Goal: Information Seeking & Learning: Find specific fact

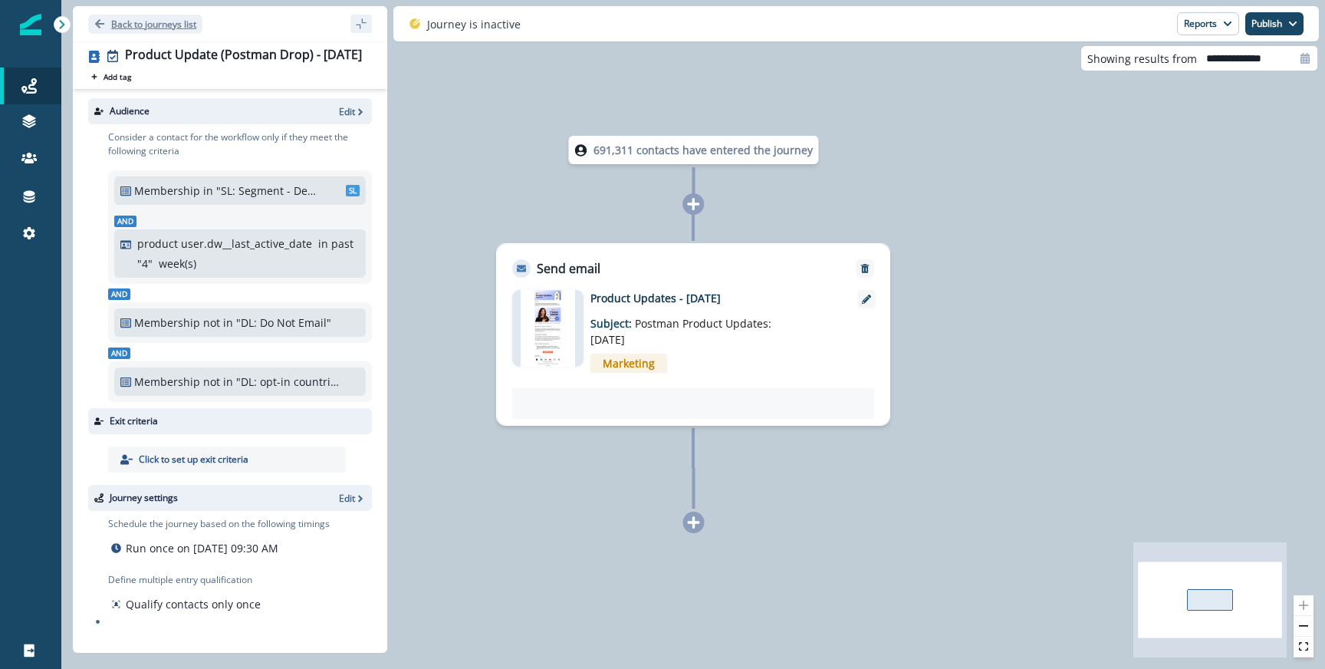
click at [170, 29] on p "Back to journeys list" at bounding box center [153, 24] width 85 height 13
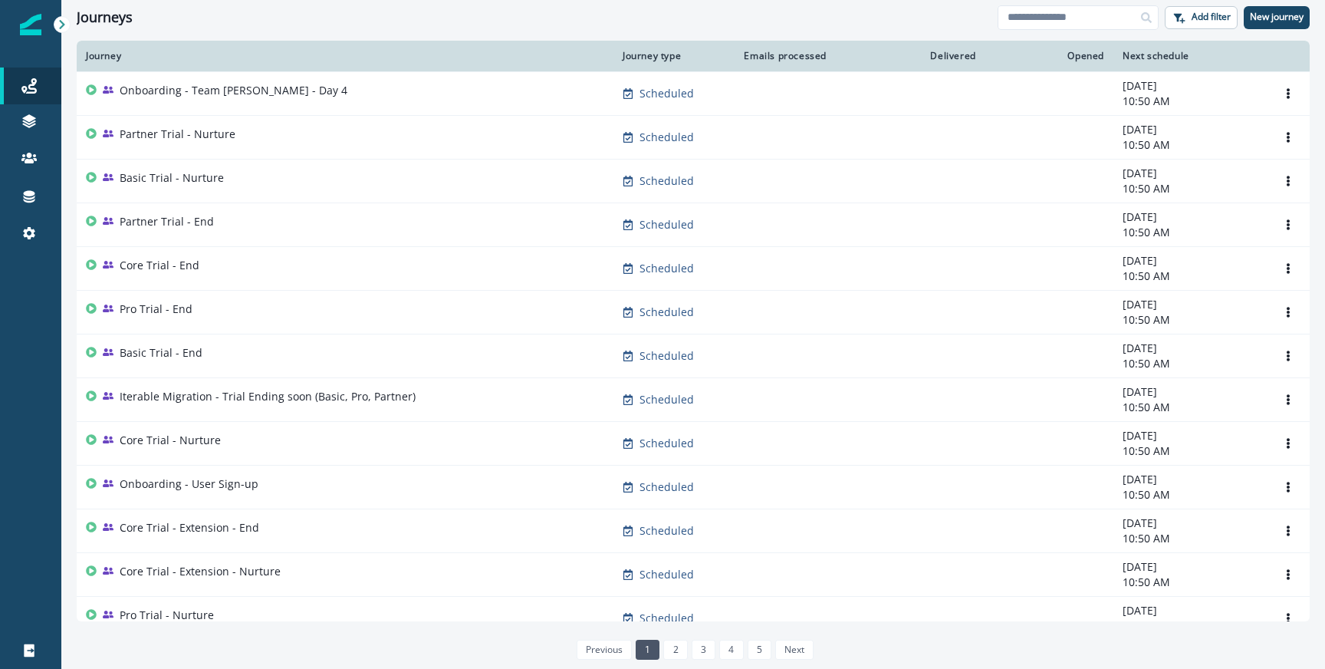
click at [1045, 30] on div "Journeys Add filter New journey" at bounding box center [693, 17] width 1264 height 35
click at [1044, 25] on input at bounding box center [1078, 17] width 161 height 25
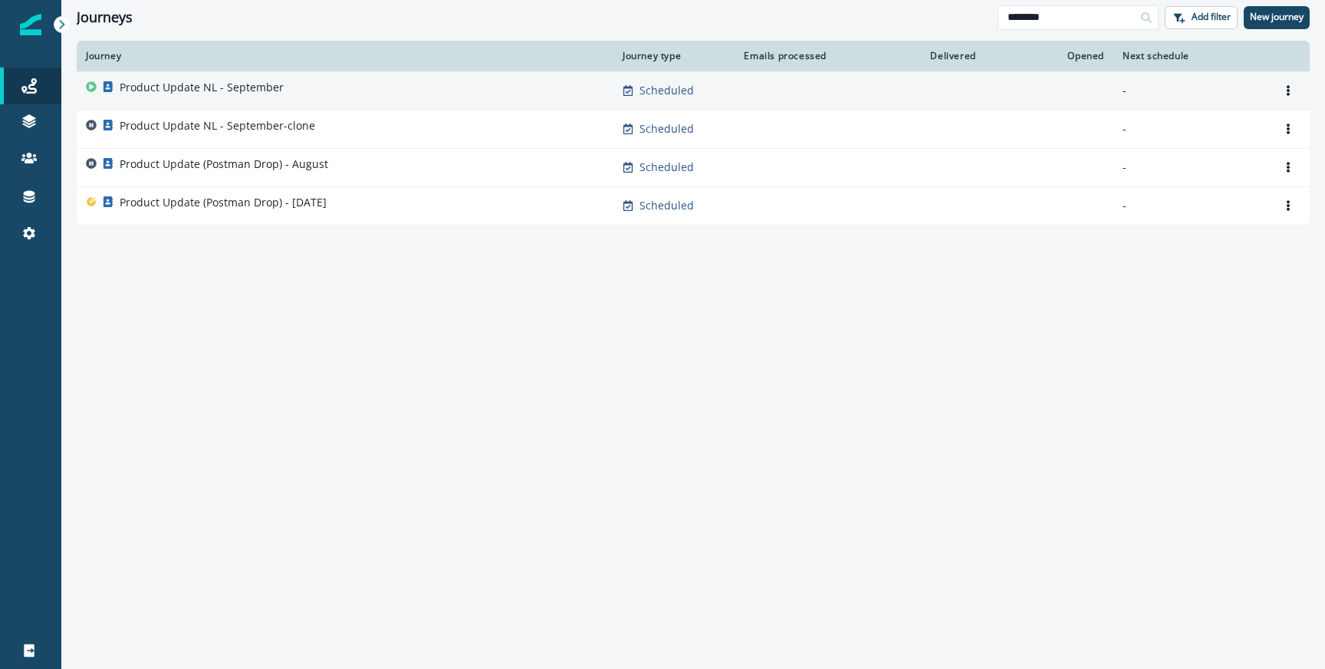
type input "*******"
click at [320, 85] on div "Product Update NL - September" at bounding box center [345, 90] width 518 height 21
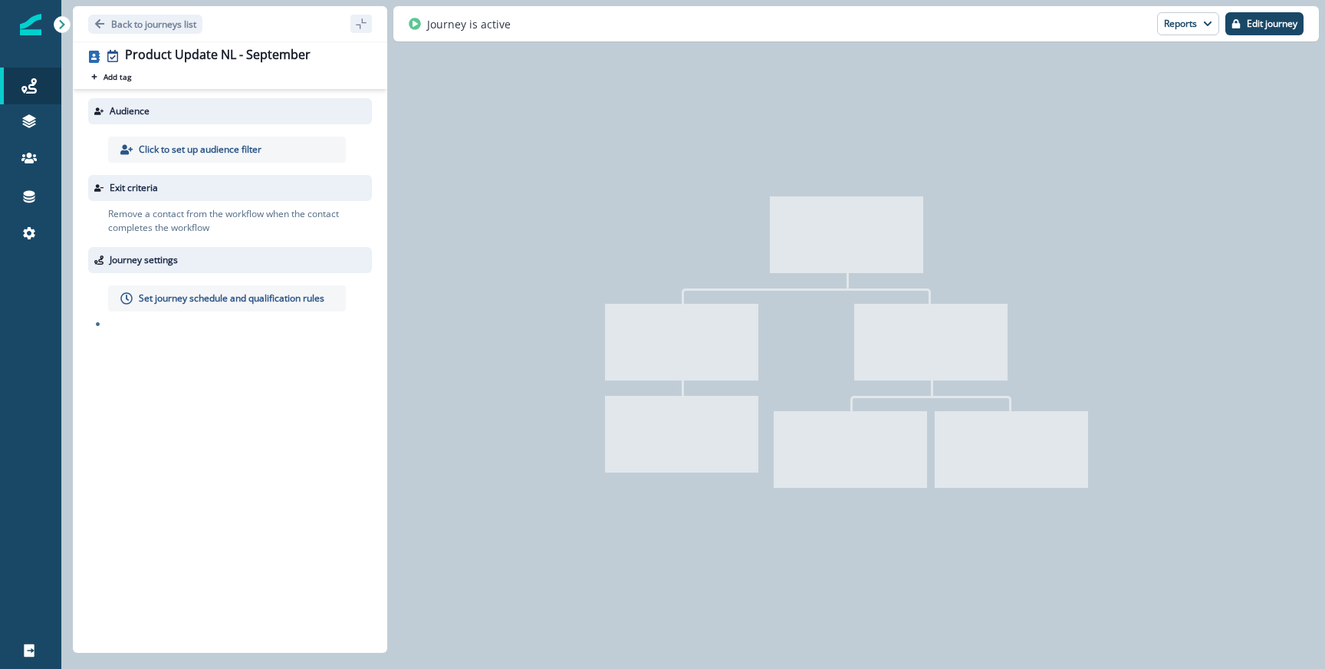
type input "**********"
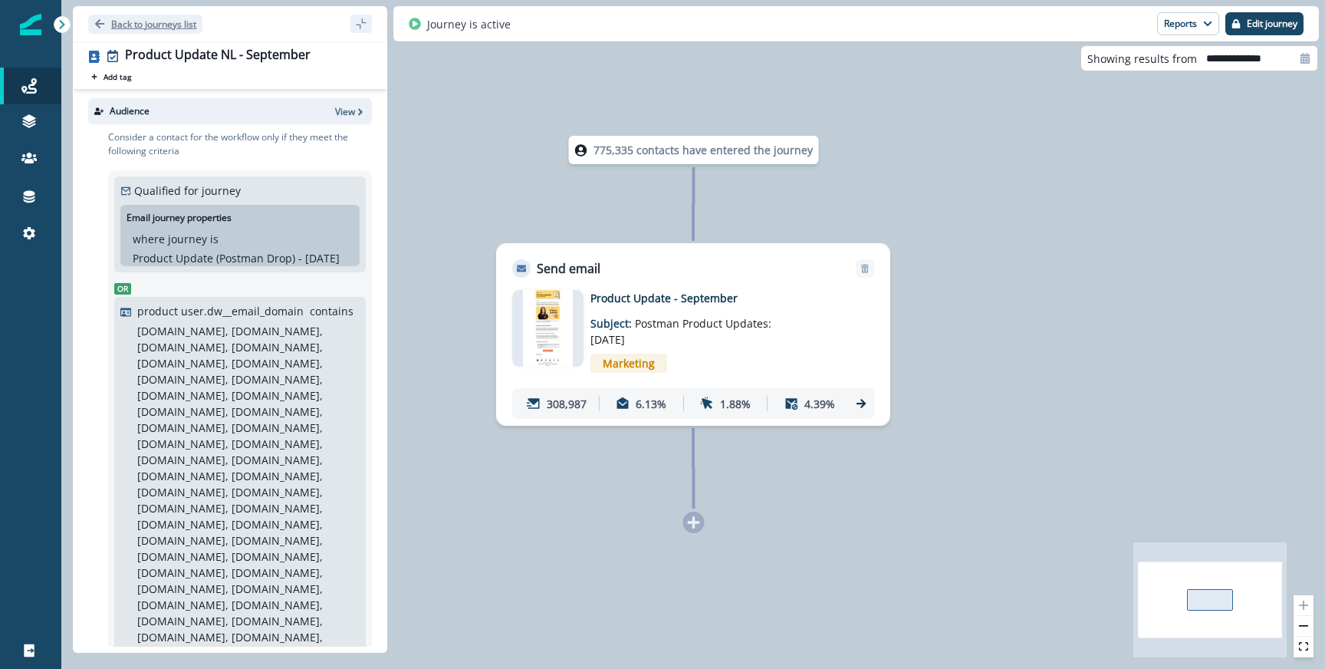
click at [169, 25] on p "Back to journeys list" at bounding box center [153, 24] width 85 height 13
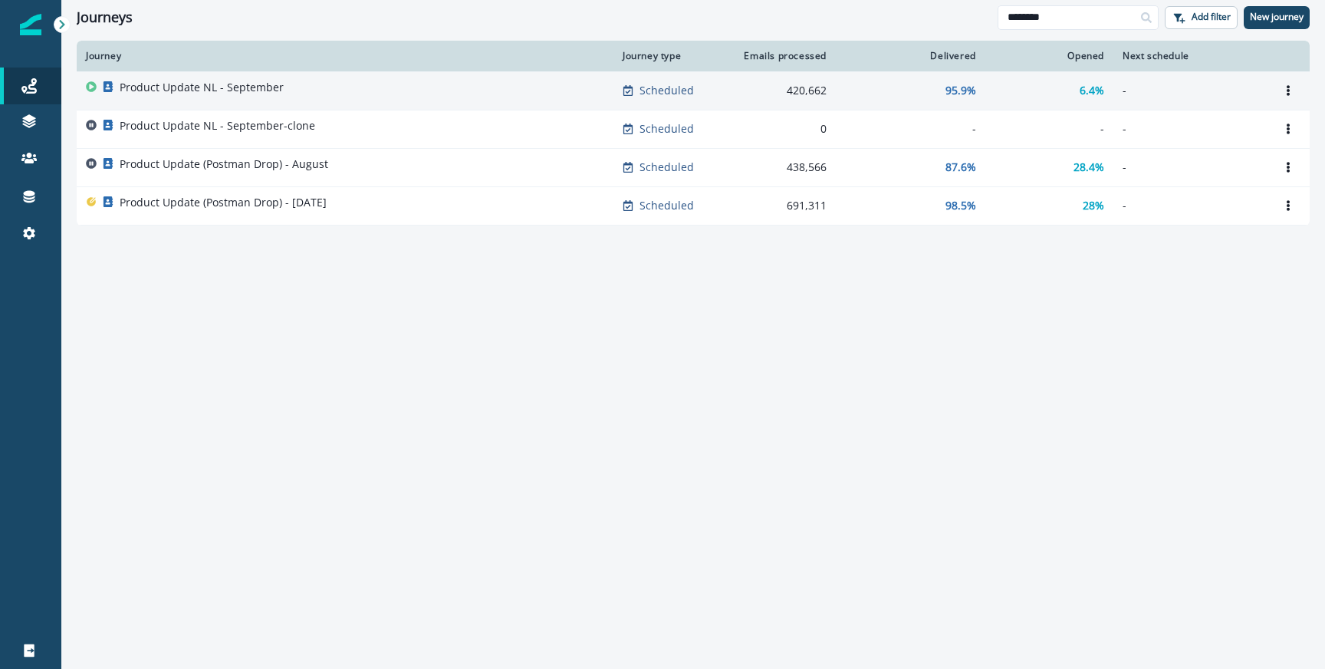
click at [478, 94] on div "Product Update NL - September" at bounding box center [345, 90] width 518 height 21
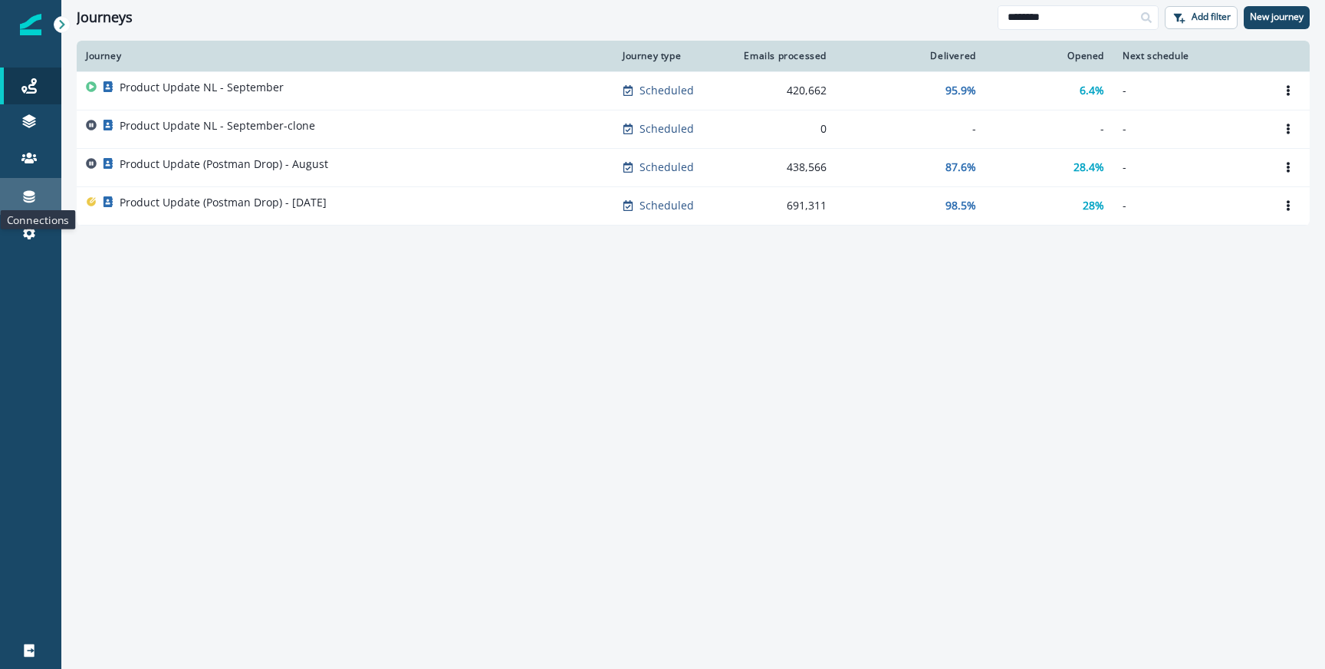
click at [36, 196] on icon at bounding box center [28, 196] width 15 height 15
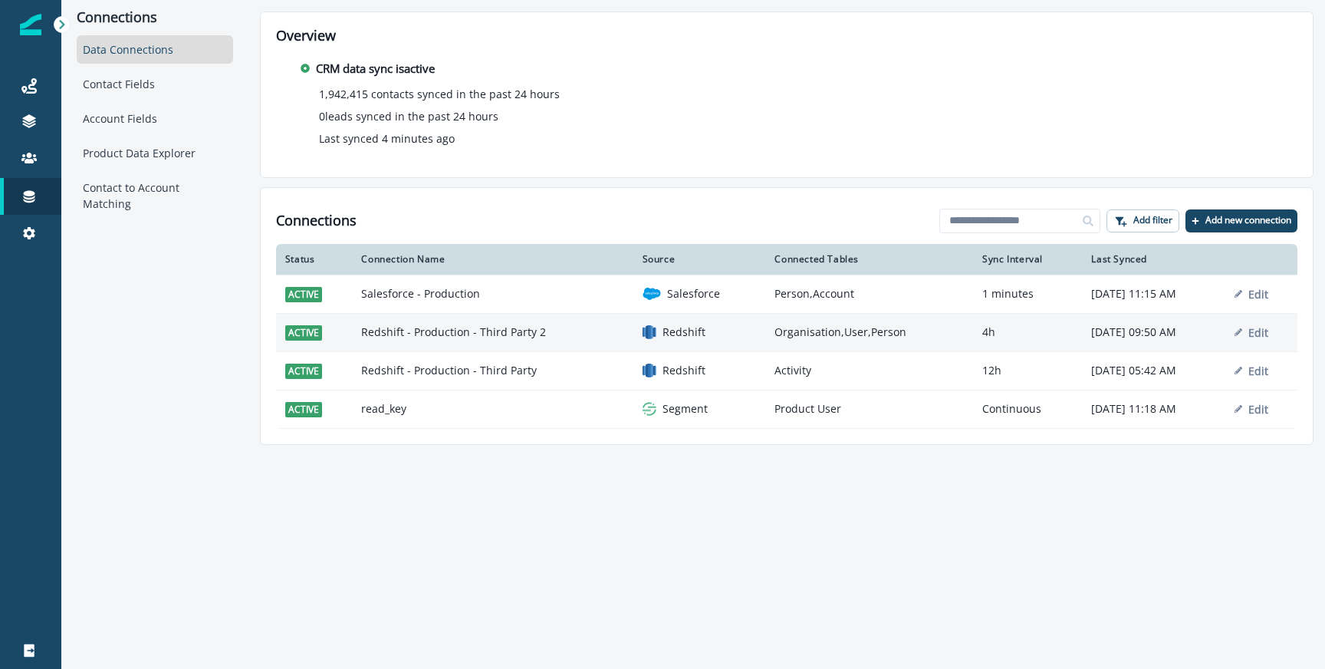
click at [511, 335] on td "Redshift - Production - Third Party 2" at bounding box center [492, 332] width 281 height 38
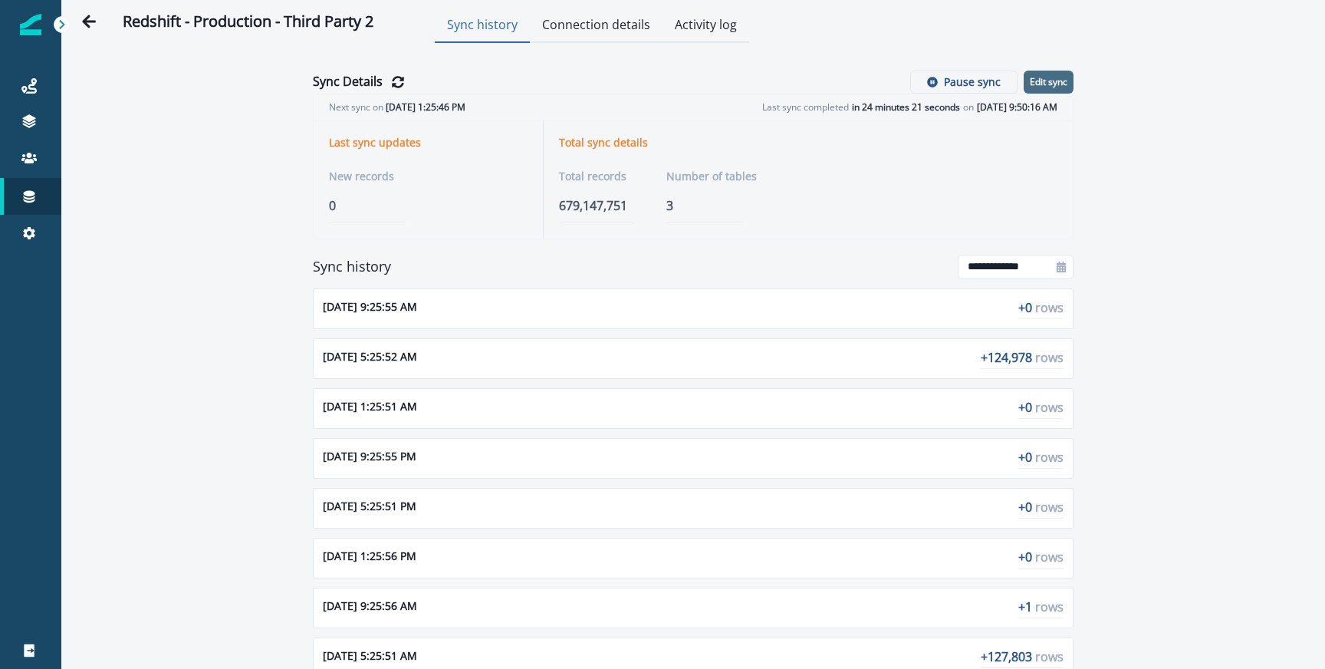
click at [1061, 71] on button "Edit sync" at bounding box center [1049, 82] width 50 height 23
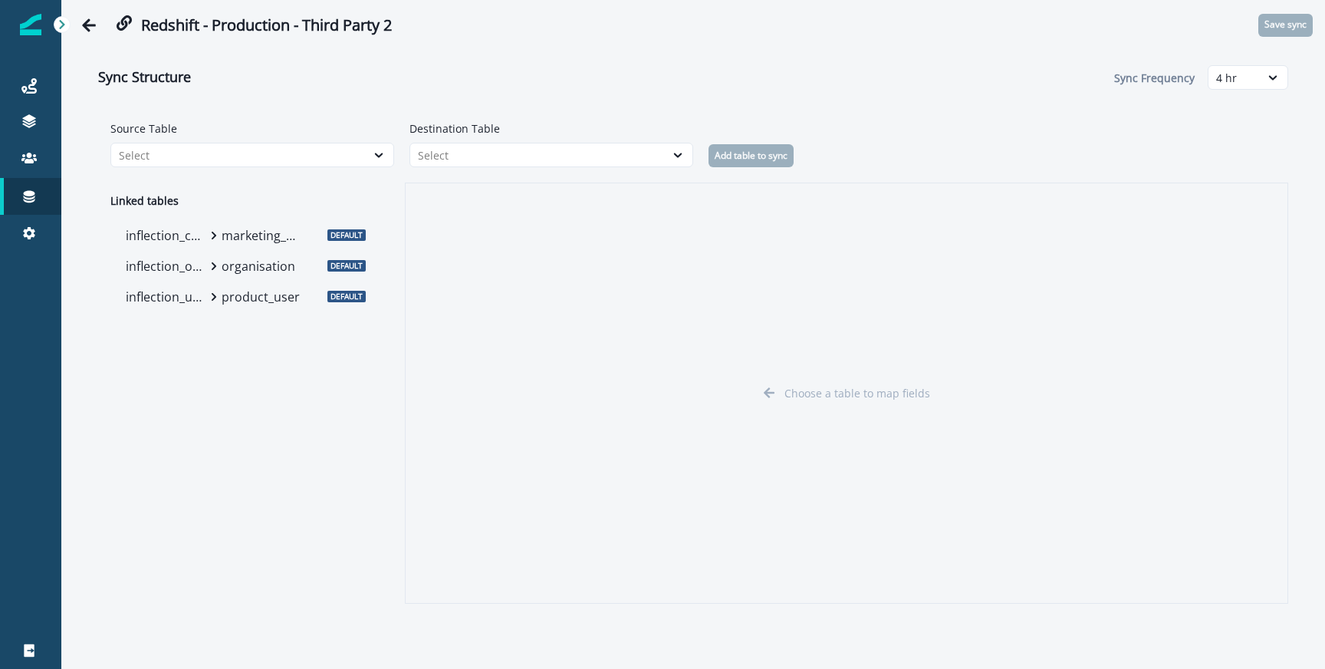
click at [244, 268] on p "organisation" at bounding box center [262, 266] width 81 height 18
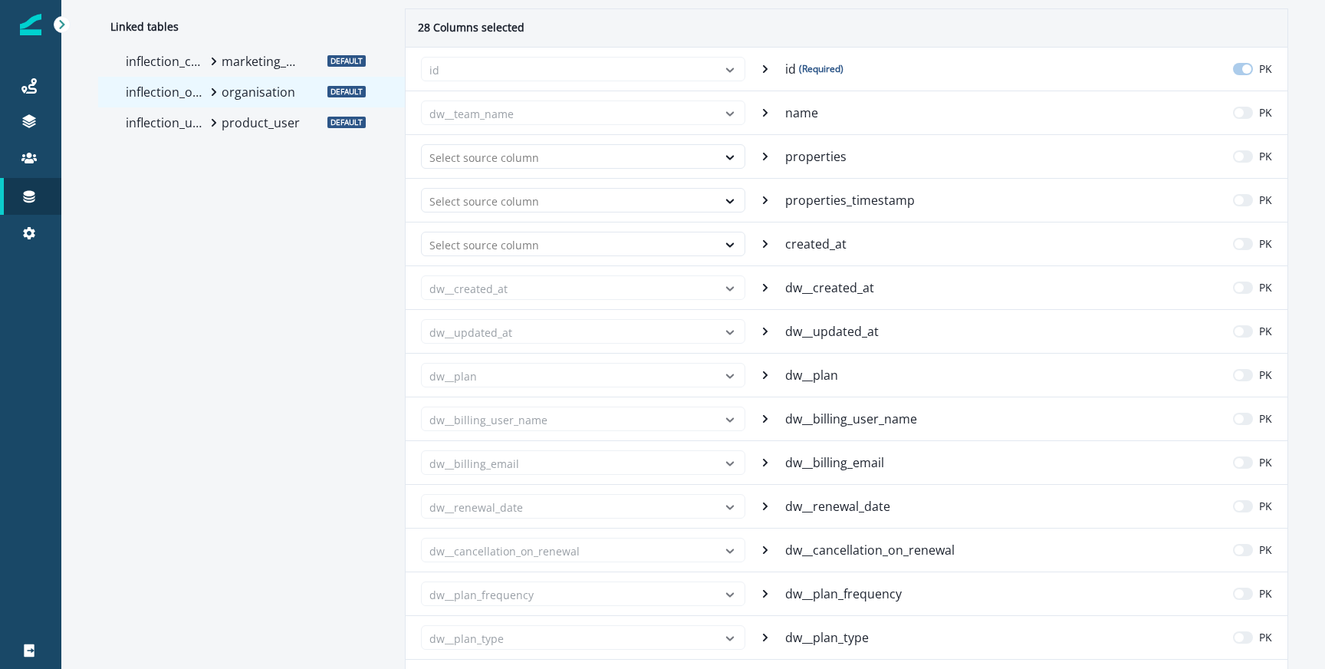
scroll to position [179, 0]
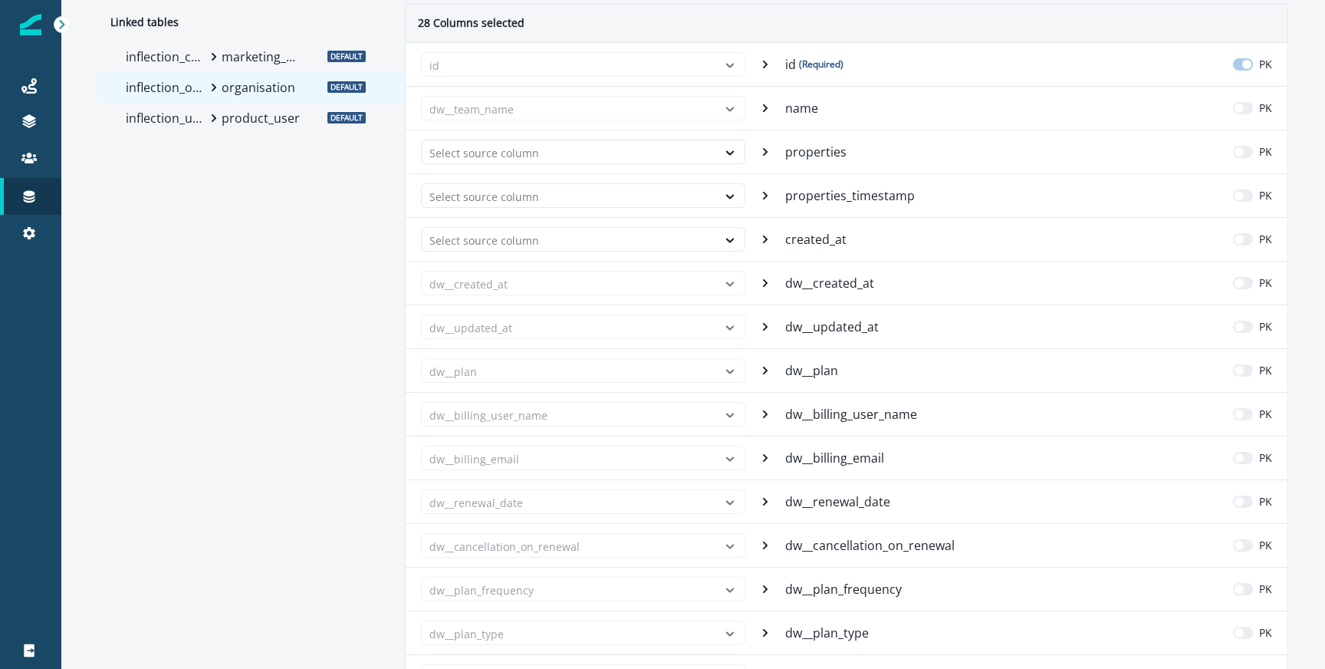
click at [799, 283] on p "dw__created_at" at bounding box center [831, 283] width 92 height 18
copy p "dw__created_at"
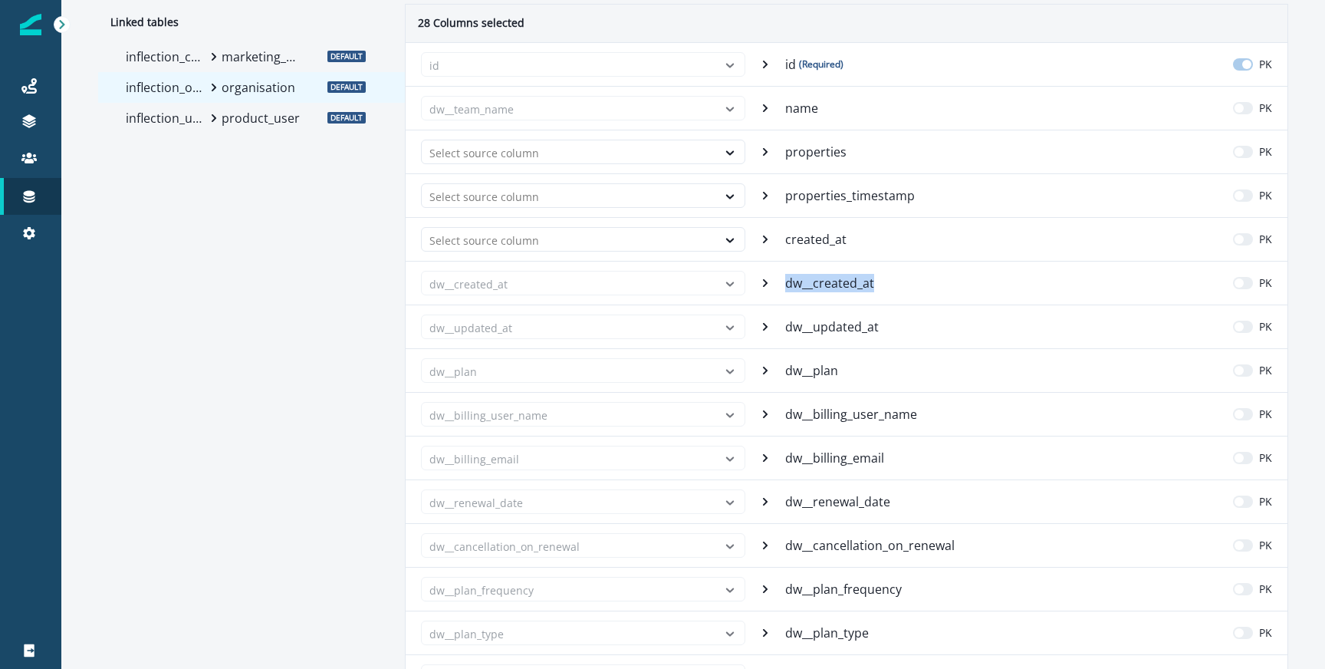
scroll to position [0, 0]
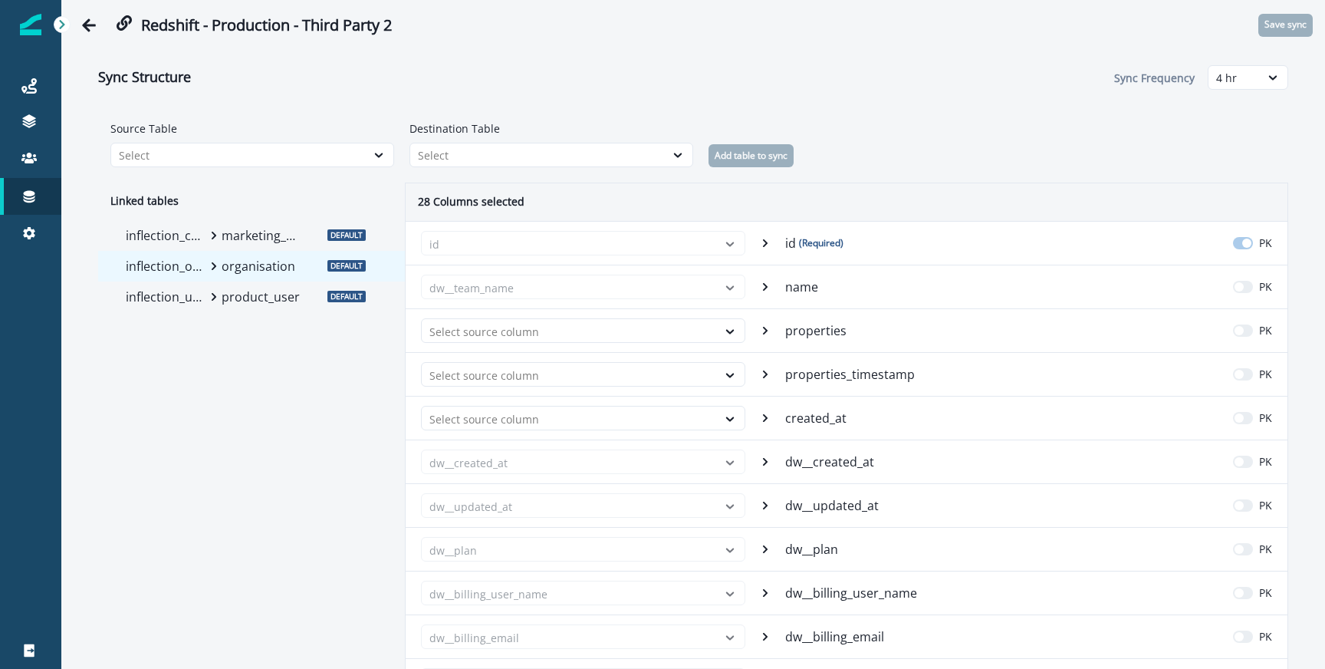
click at [828, 428] on div "Select source column created_at PK" at bounding box center [847, 418] width 882 height 44
click at [827, 419] on p "created_at" at bounding box center [817, 418] width 64 height 18
click at [826, 419] on p "created_at" at bounding box center [817, 418] width 64 height 18
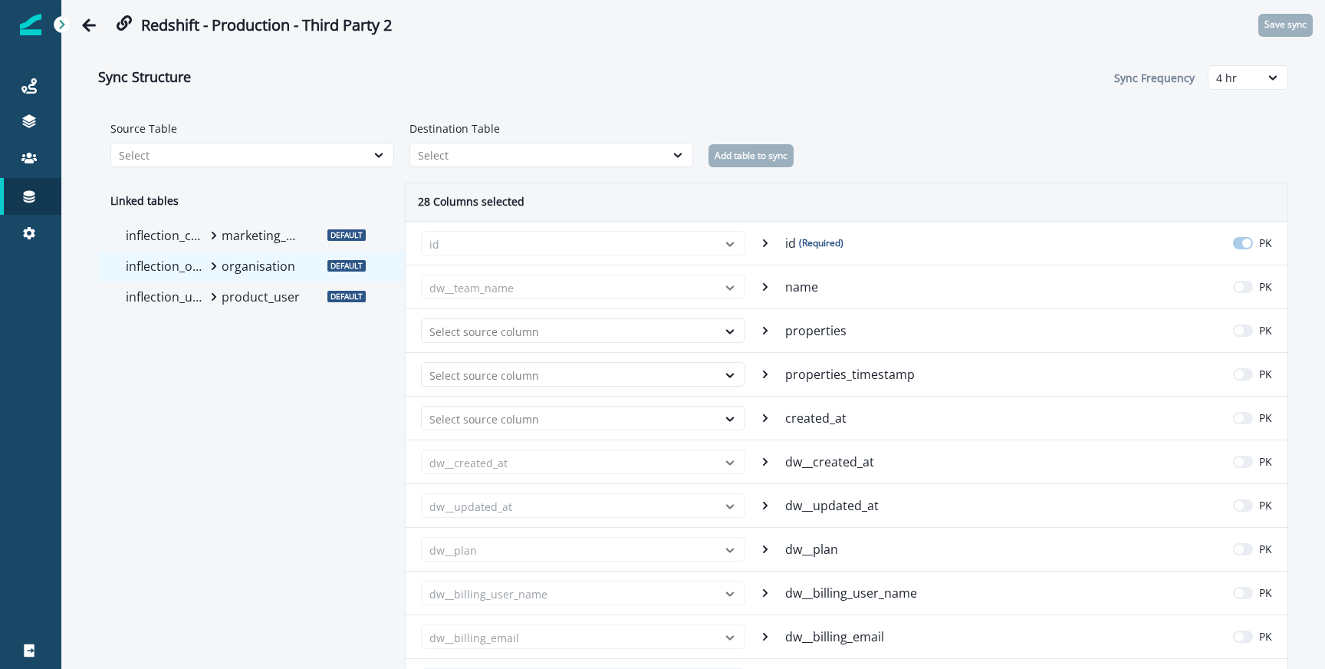
click at [841, 465] on p "dw__created_at" at bounding box center [831, 461] width 92 height 18
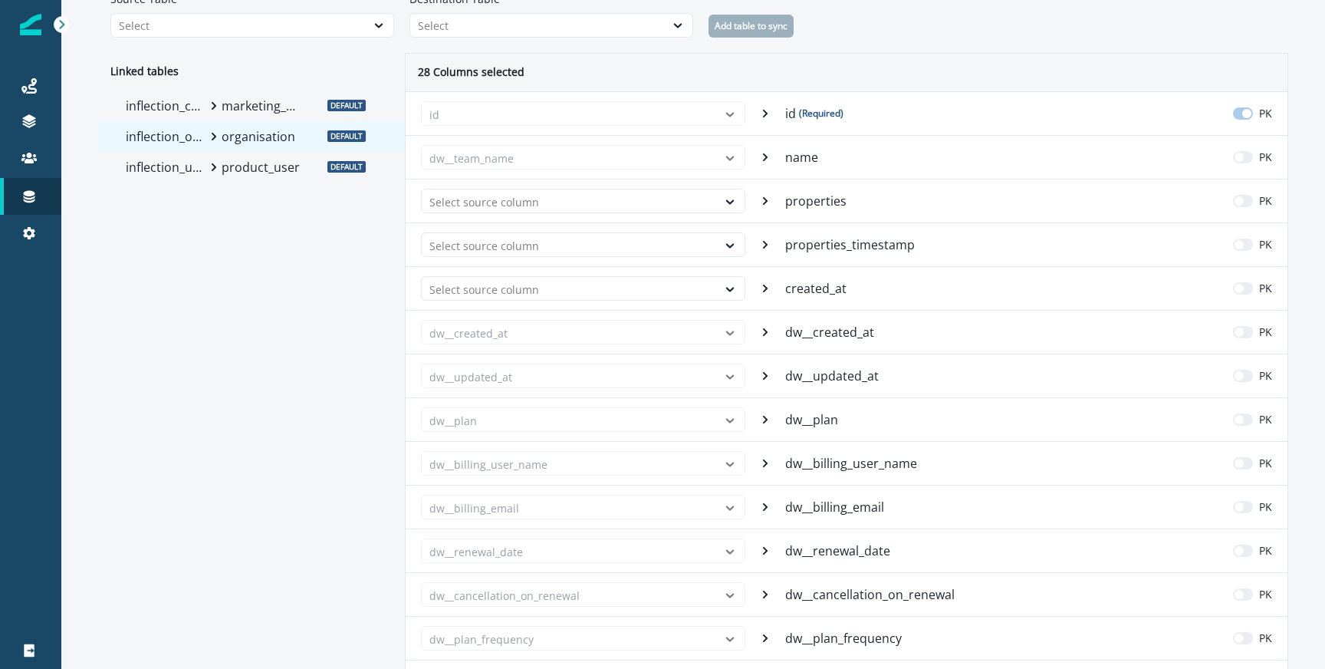
click at [811, 365] on div "dw__updated_at dw__updated_at PK" at bounding box center [847, 376] width 882 height 44
click at [811, 370] on p "dw__updated_at" at bounding box center [833, 376] width 97 height 18
copy p "dw__updated_at"
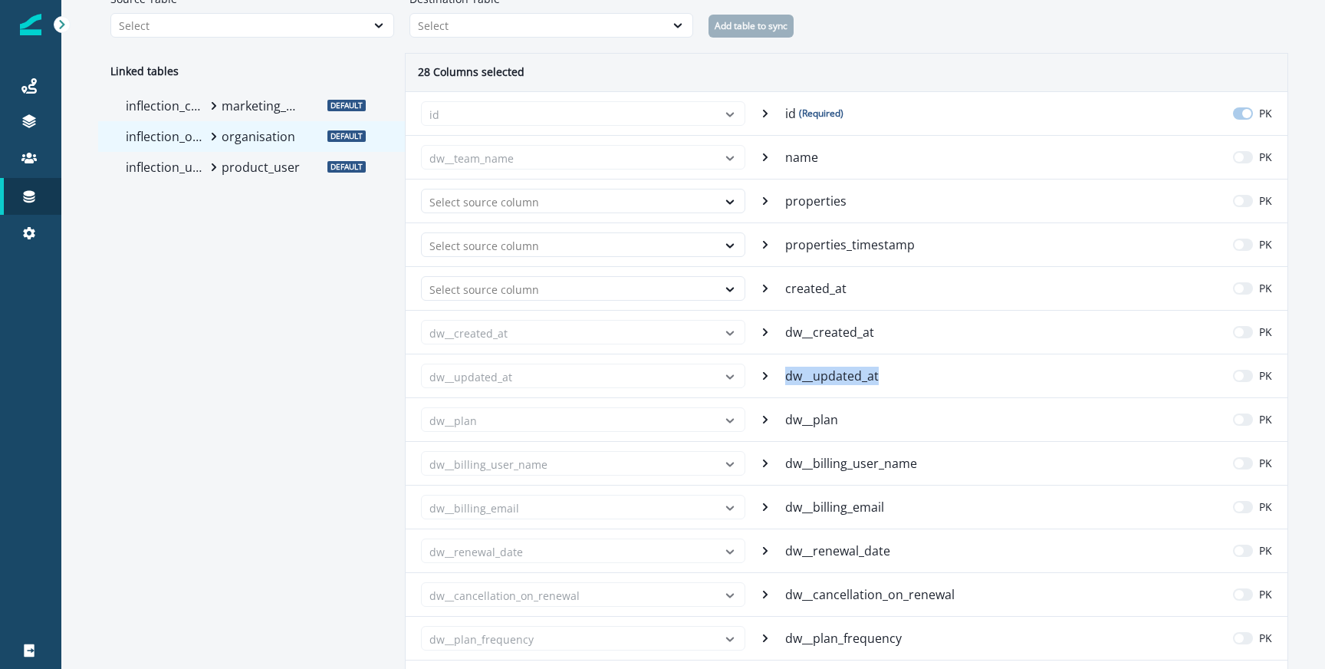
copy p "dw__updated_at"
click at [817, 427] on p "dw__plan" at bounding box center [813, 419] width 56 height 18
copy p "dw__plan"
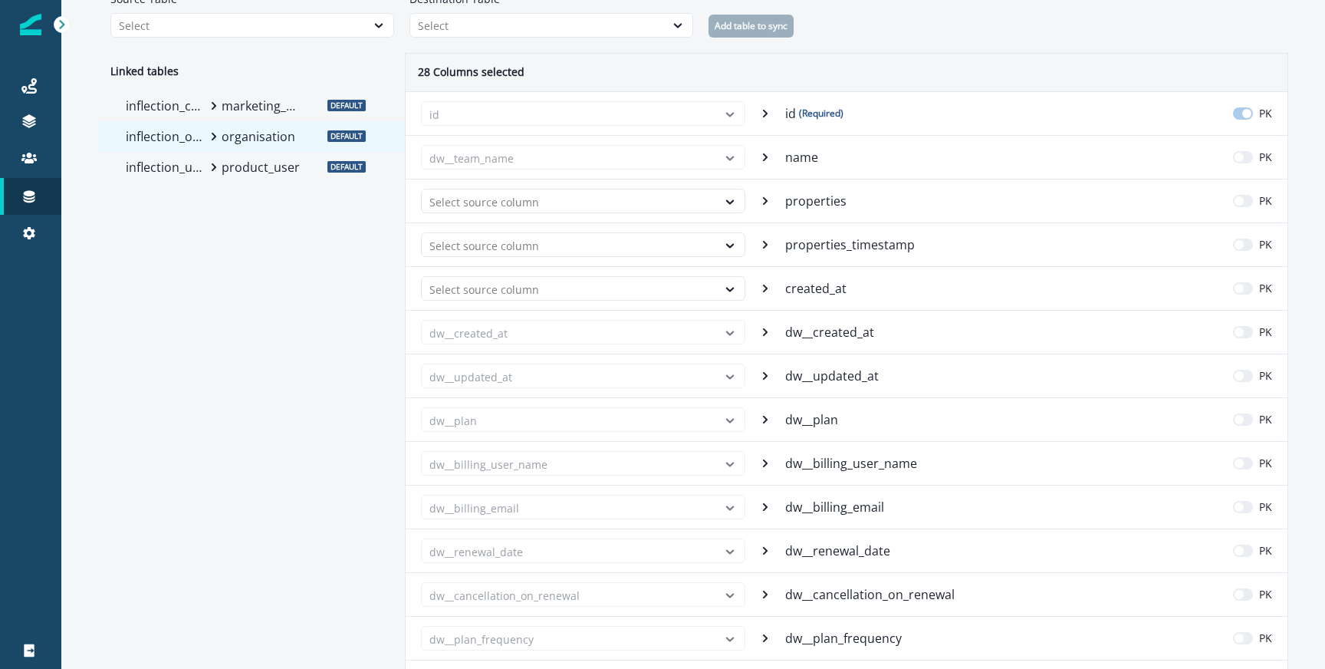
click at [836, 461] on p "dw__billing_user_name" at bounding box center [852, 463] width 135 height 18
copy p "dw__billing_user_name"
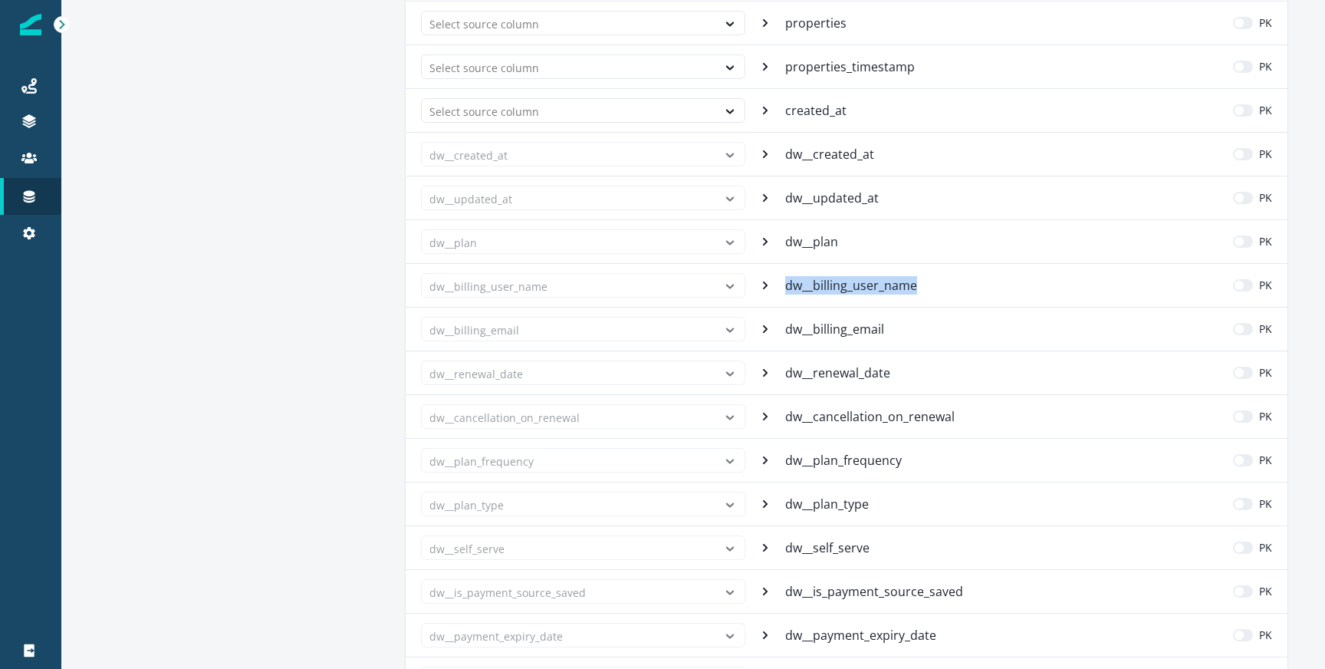
scroll to position [321, 0]
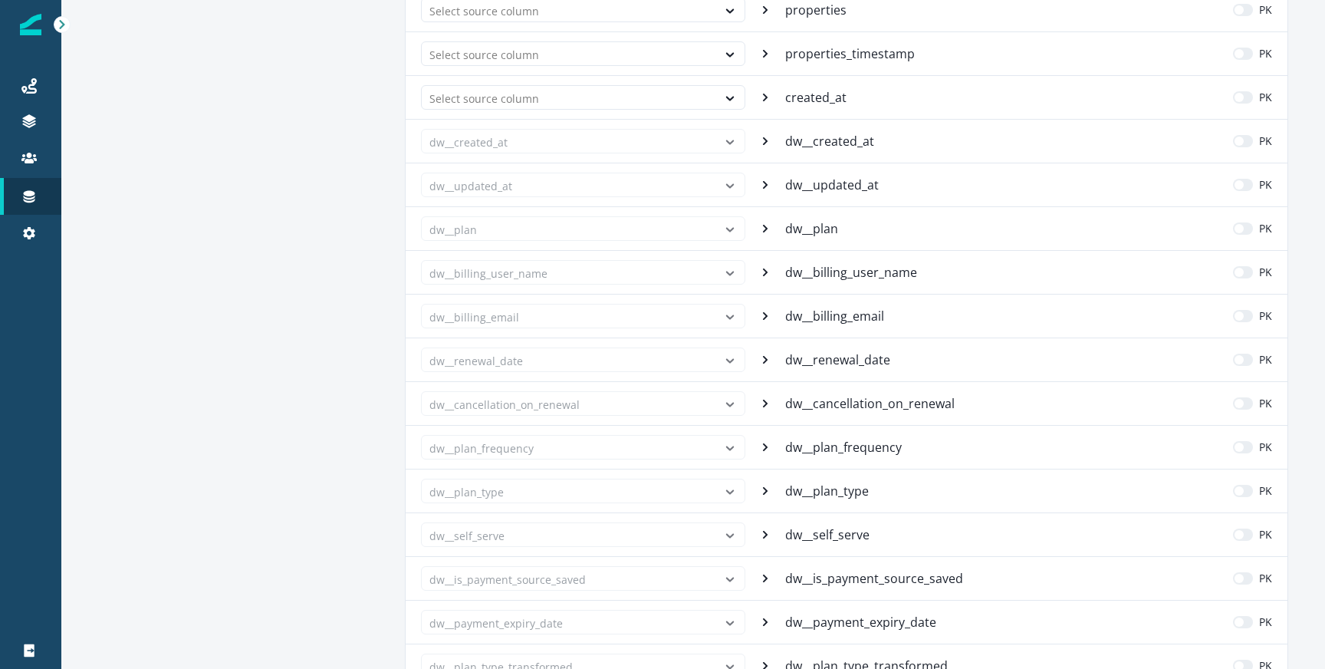
click at [849, 324] on p "dw__billing_email" at bounding box center [836, 316] width 102 height 18
click at [844, 312] on p "dw__billing_email" at bounding box center [836, 316] width 102 height 18
copy p "dw__billing_email"
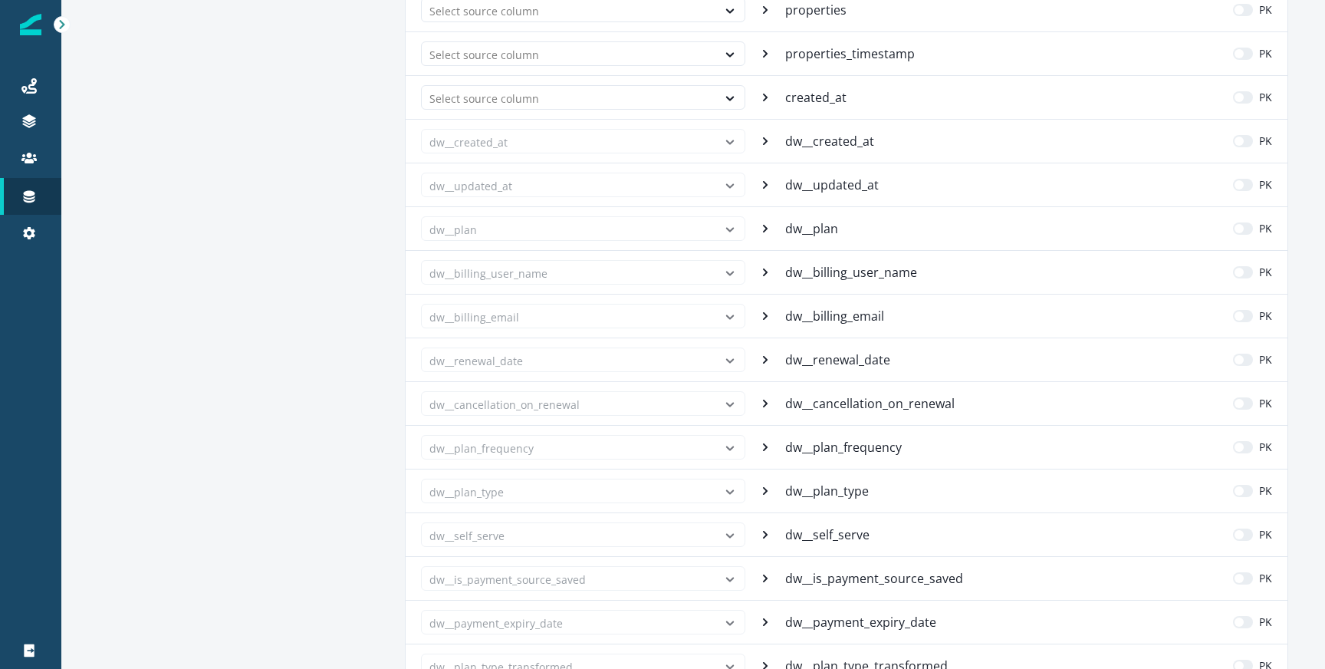
click at [821, 357] on p "dw__renewal_date" at bounding box center [839, 359] width 108 height 18
copy p "dw__renewal_date"
click at [867, 401] on p "dw__cancellation_on_renewal" at bounding box center [871, 403] width 173 height 18
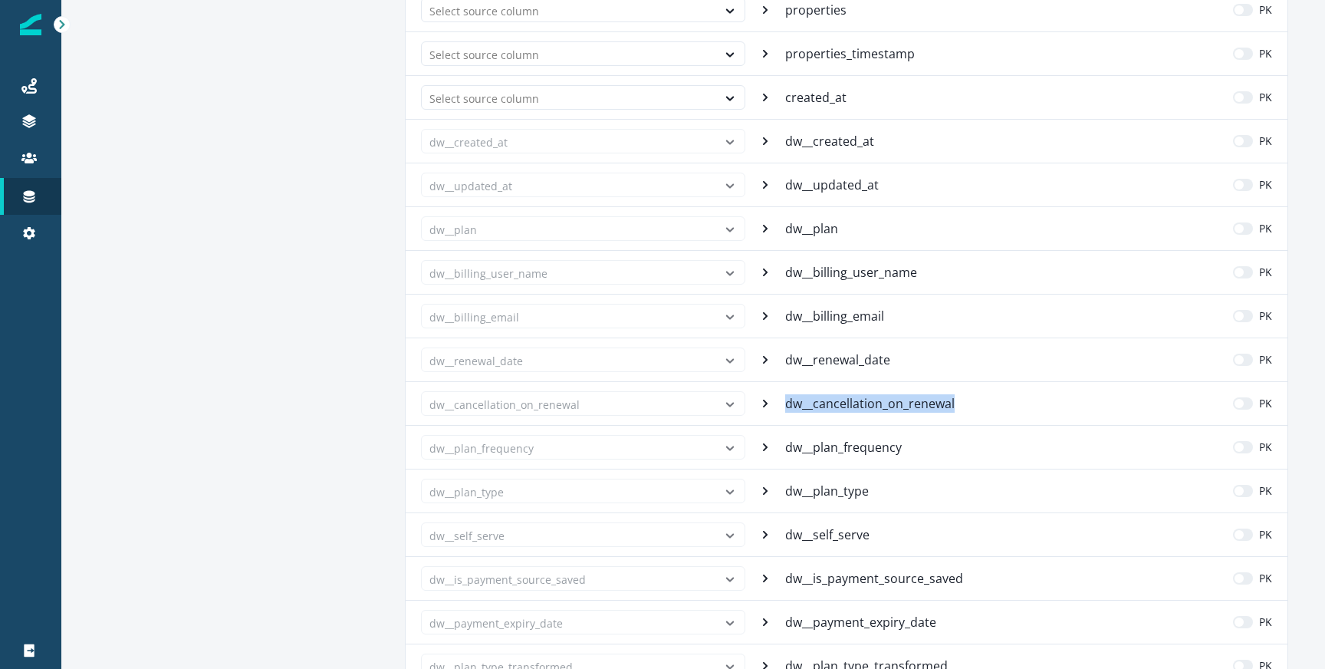
click at [867, 401] on p "dw__cancellation_on_renewal" at bounding box center [871, 403] width 173 height 18
copy p "dw__cancellation_on_renewal"
click at [817, 230] on p "dw__plan" at bounding box center [813, 228] width 56 height 18
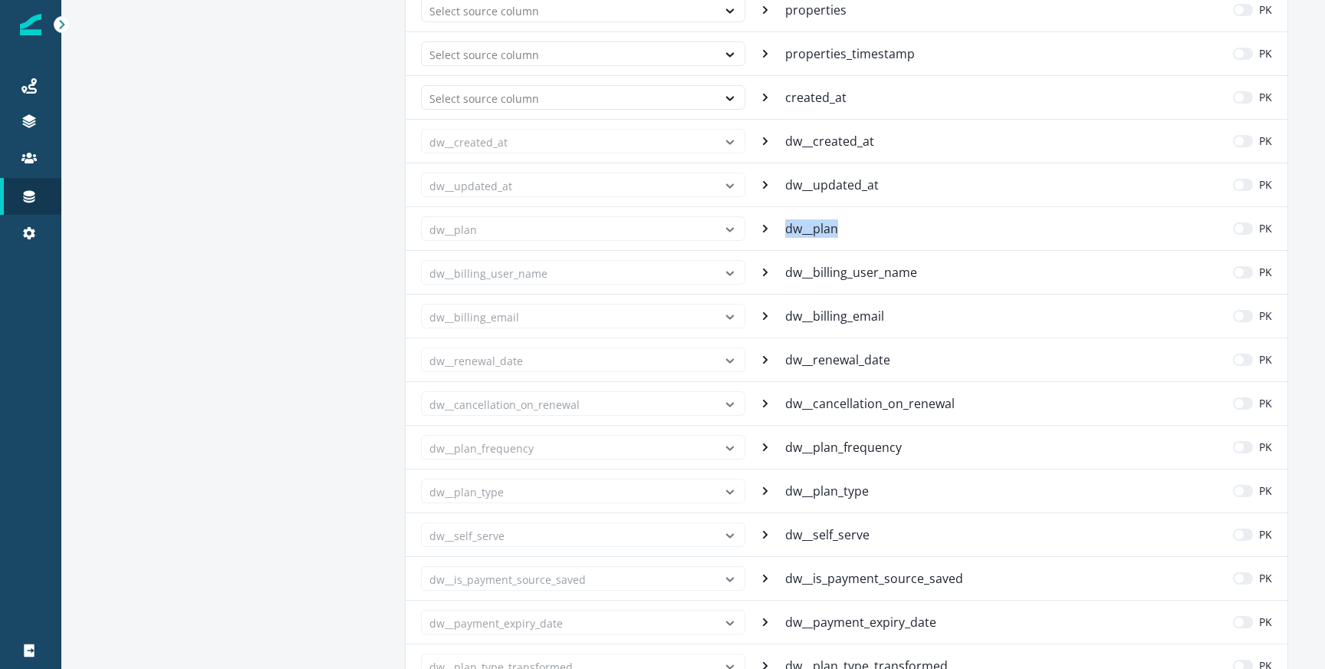
copy p "dw__plan"
click at [818, 282] on div "dw__billing_user_name dw__billing_user_name PK" at bounding box center [847, 272] width 882 height 44
click at [821, 272] on p "dw__billing_user_name" at bounding box center [852, 272] width 135 height 18
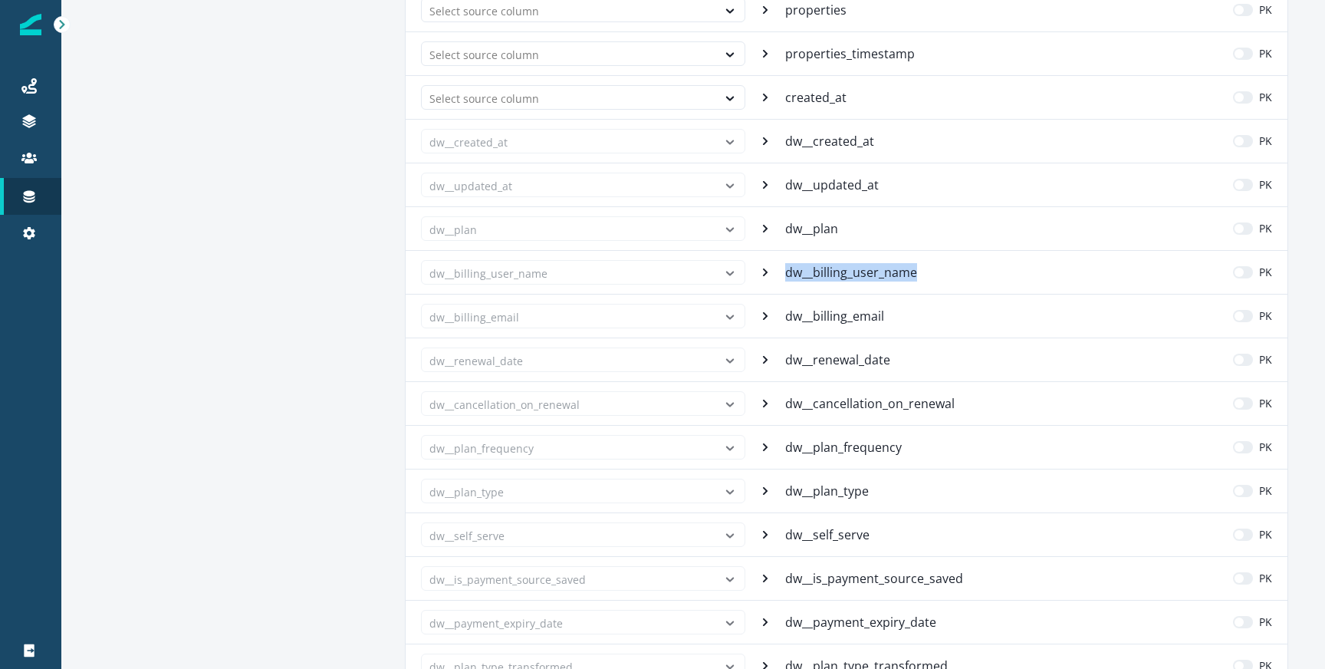
click at [821, 272] on p "dw__billing_user_name" at bounding box center [852, 272] width 135 height 18
click at [826, 354] on p "dw__renewal_date" at bounding box center [839, 359] width 108 height 18
click at [834, 452] on p "dw__plan_frequency" at bounding box center [845, 447] width 120 height 18
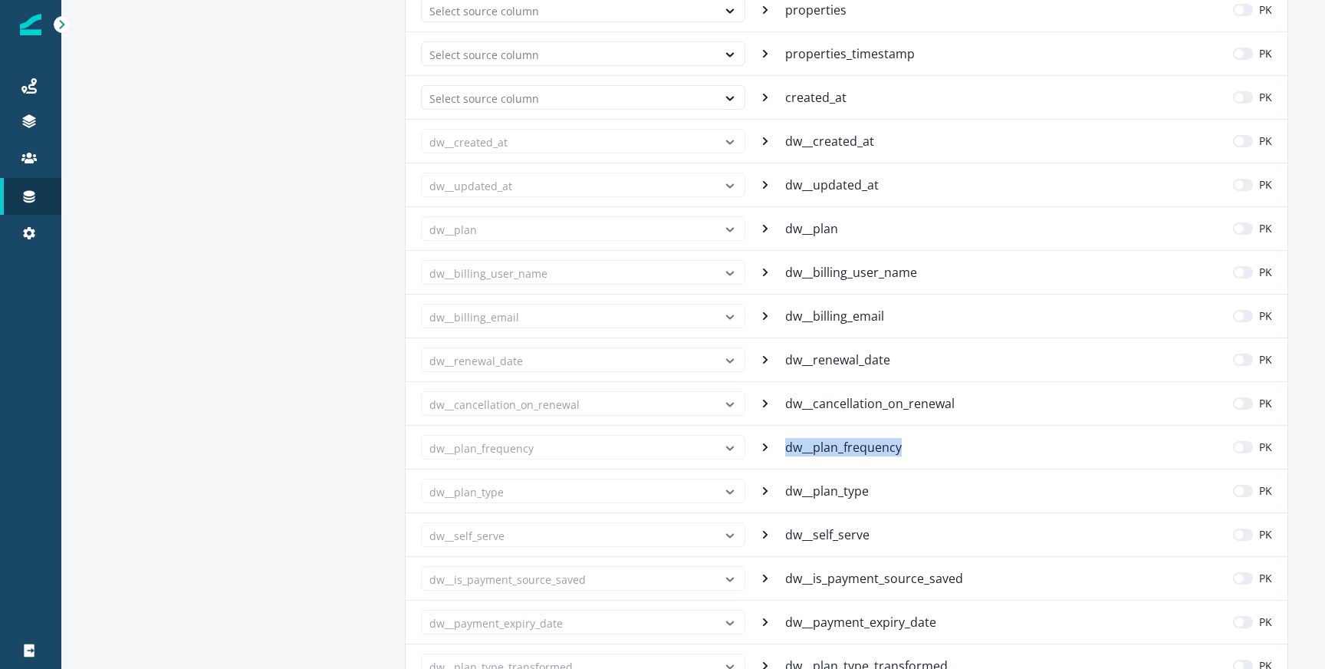
scroll to position [534, 0]
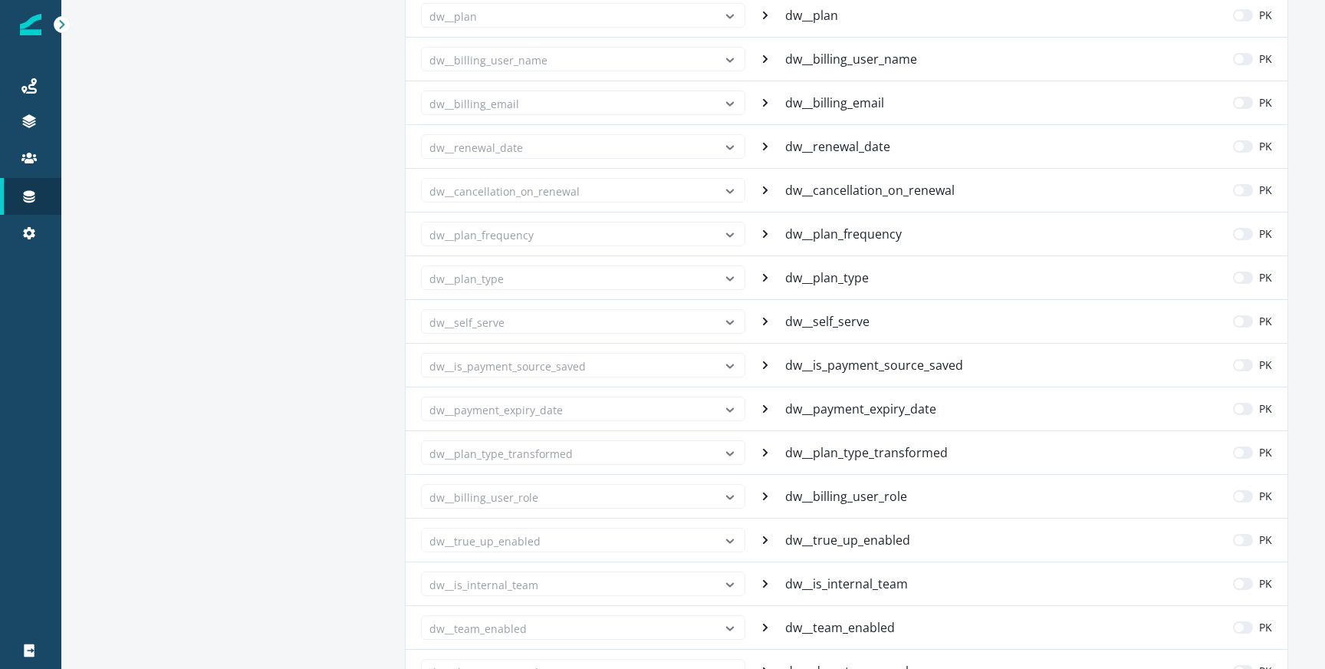
click at [820, 271] on p "dw__plan_type" at bounding box center [828, 277] width 87 height 18
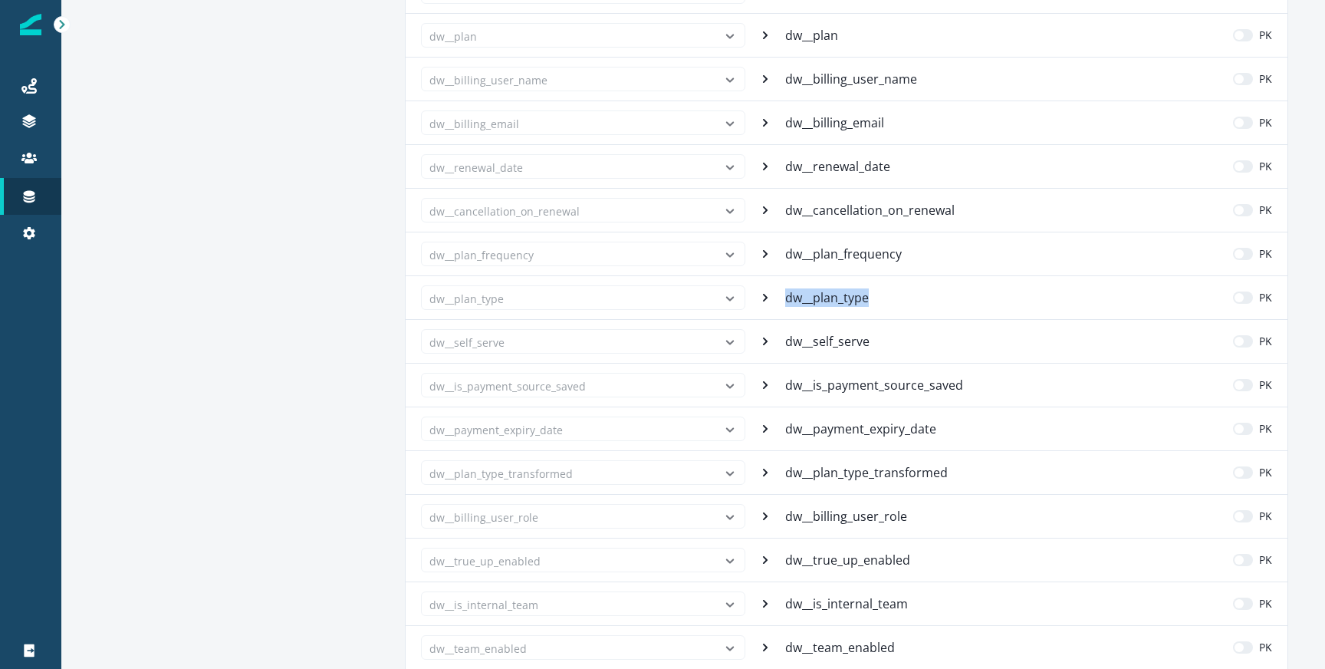
scroll to position [540, 0]
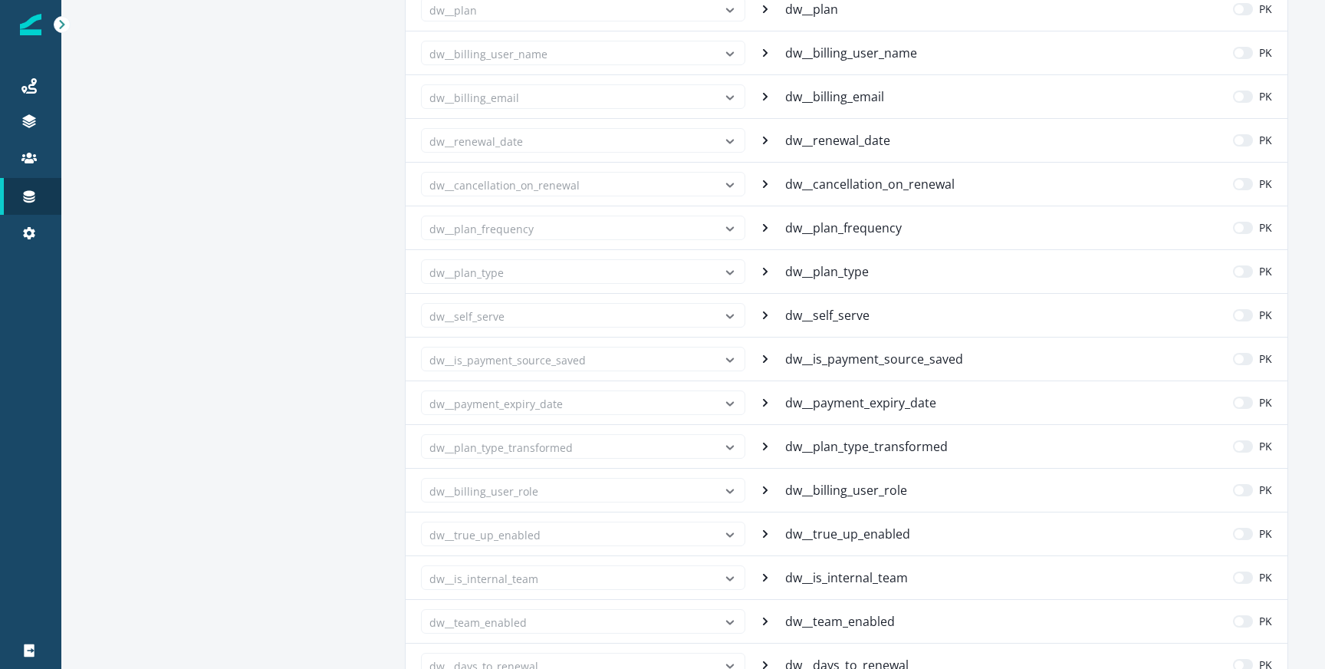
click at [824, 320] on p "dw__self_serve" at bounding box center [828, 315] width 87 height 18
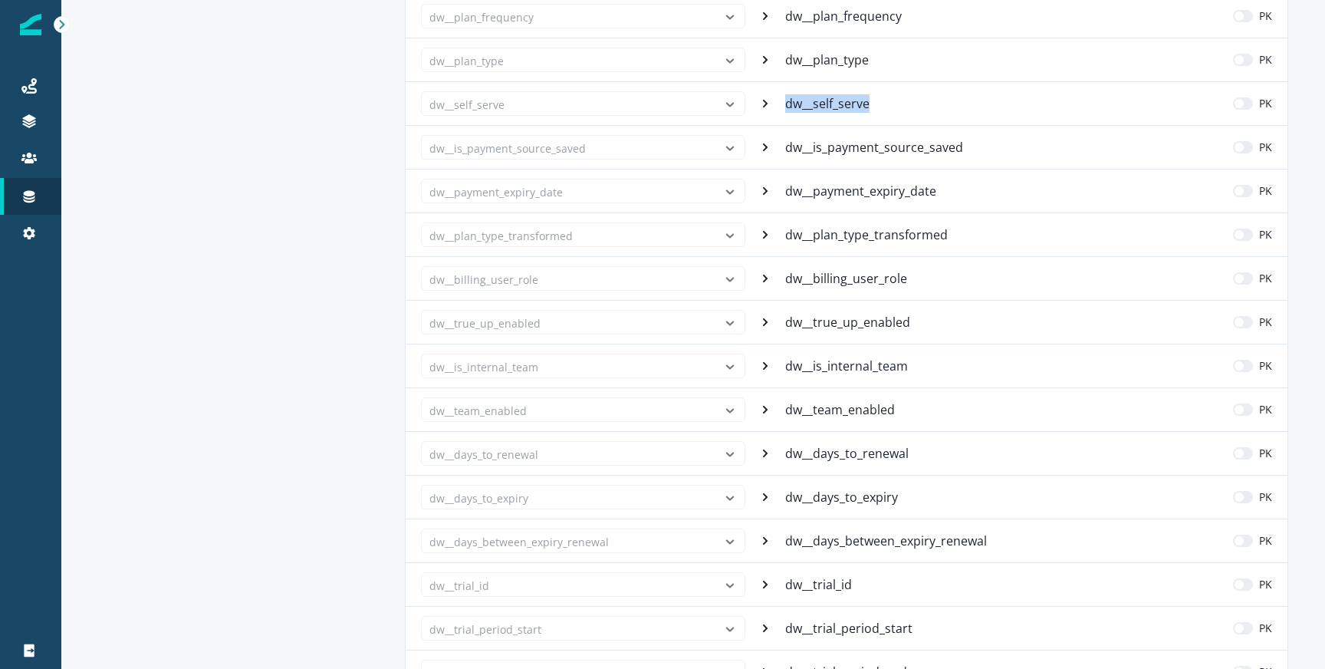
scroll to position [587, 0]
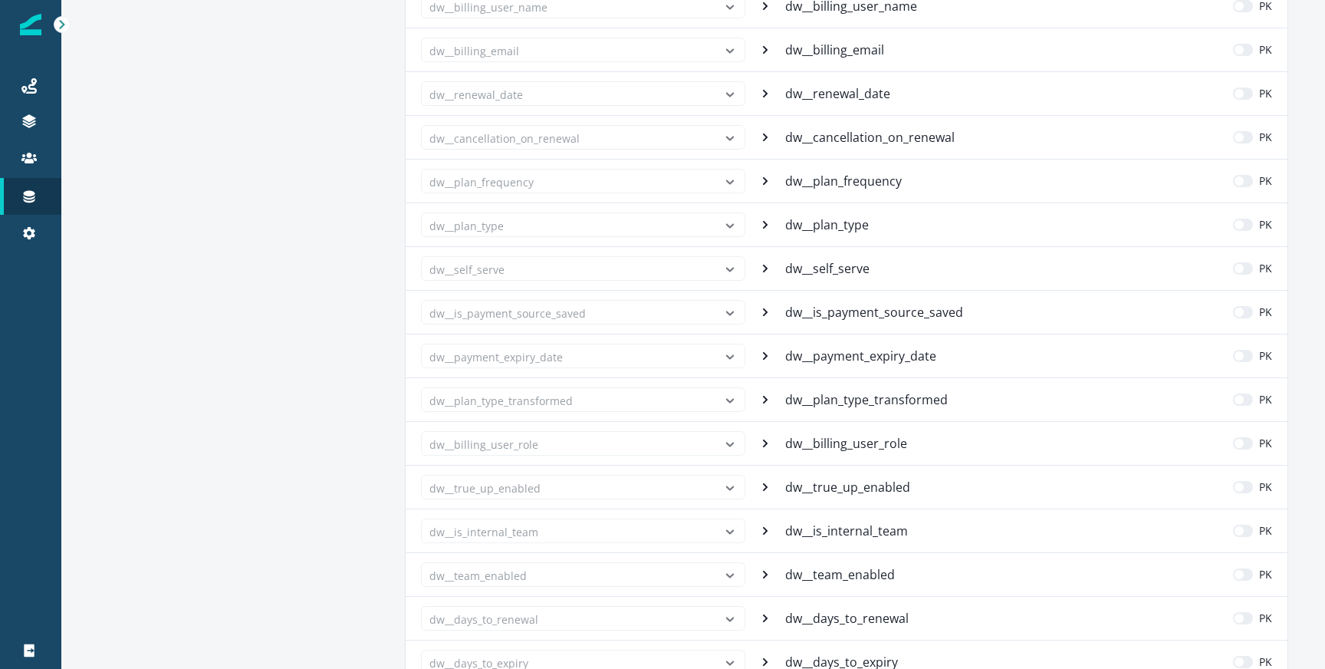
click at [860, 308] on p "dw__is_payment_source_saved" at bounding box center [875, 312] width 181 height 18
click at [862, 363] on p "dw__payment_expiry_date" at bounding box center [862, 356] width 154 height 18
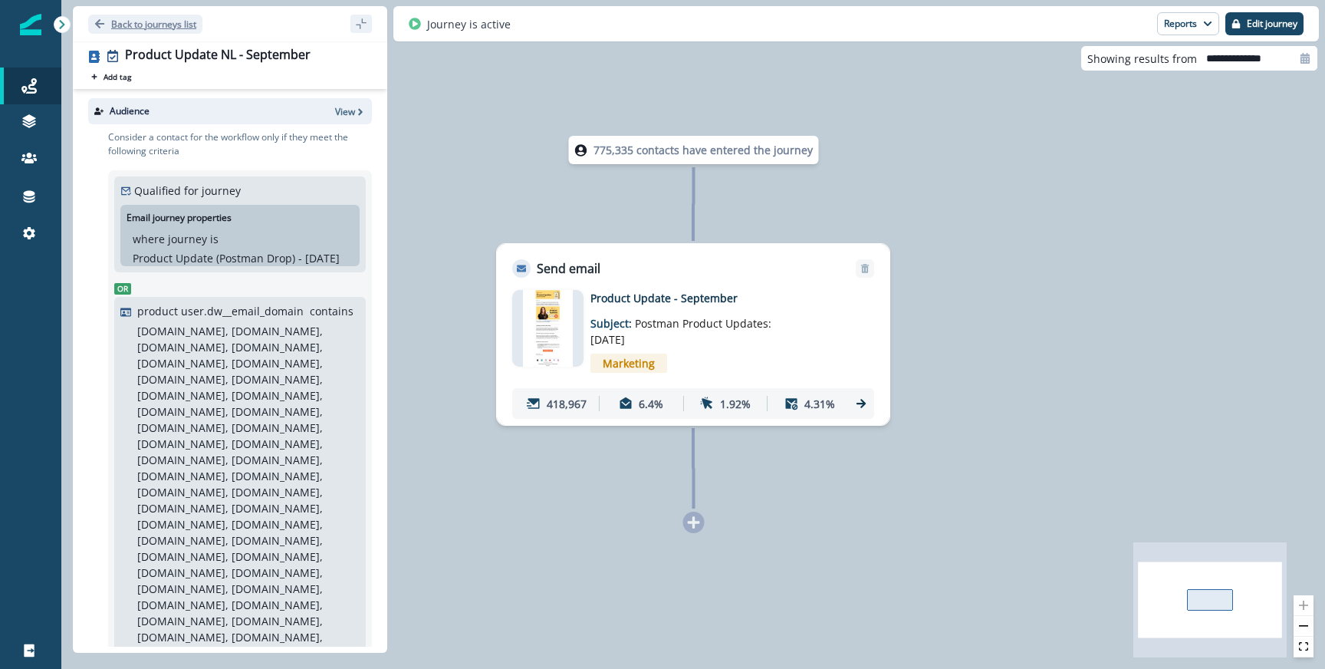
click at [167, 26] on p "Back to journeys list" at bounding box center [153, 24] width 85 height 13
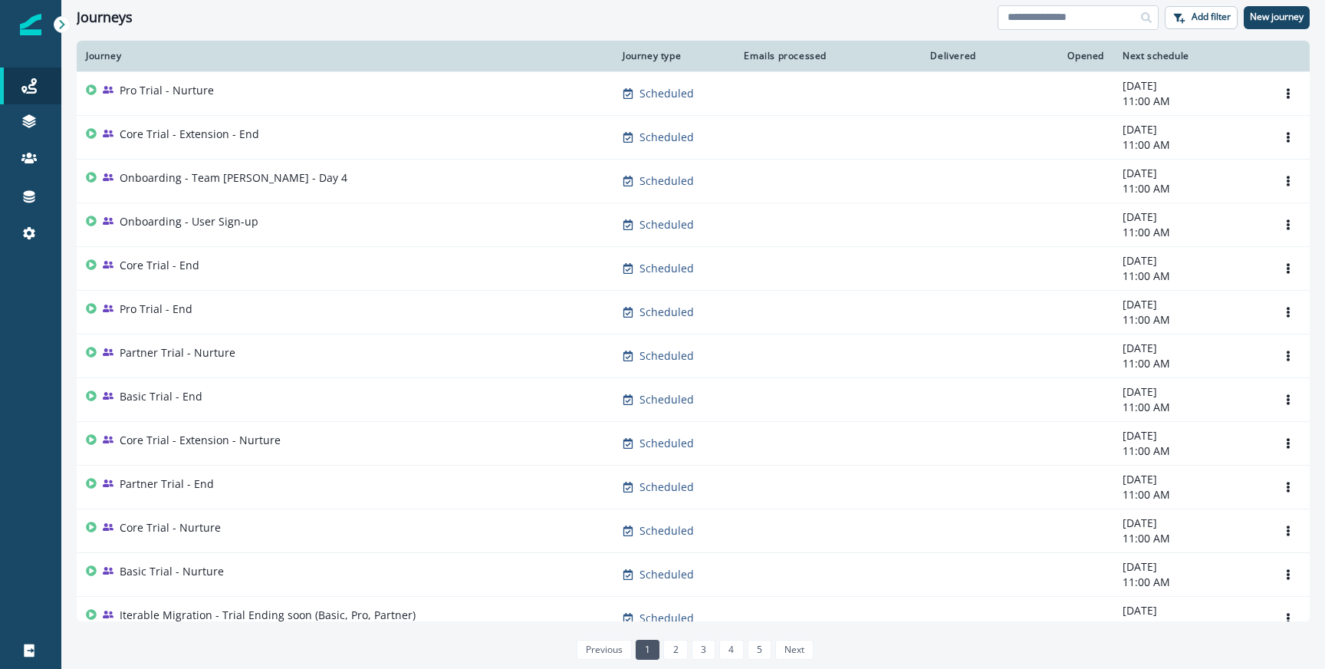
click at [1065, 7] on input at bounding box center [1078, 17] width 161 height 25
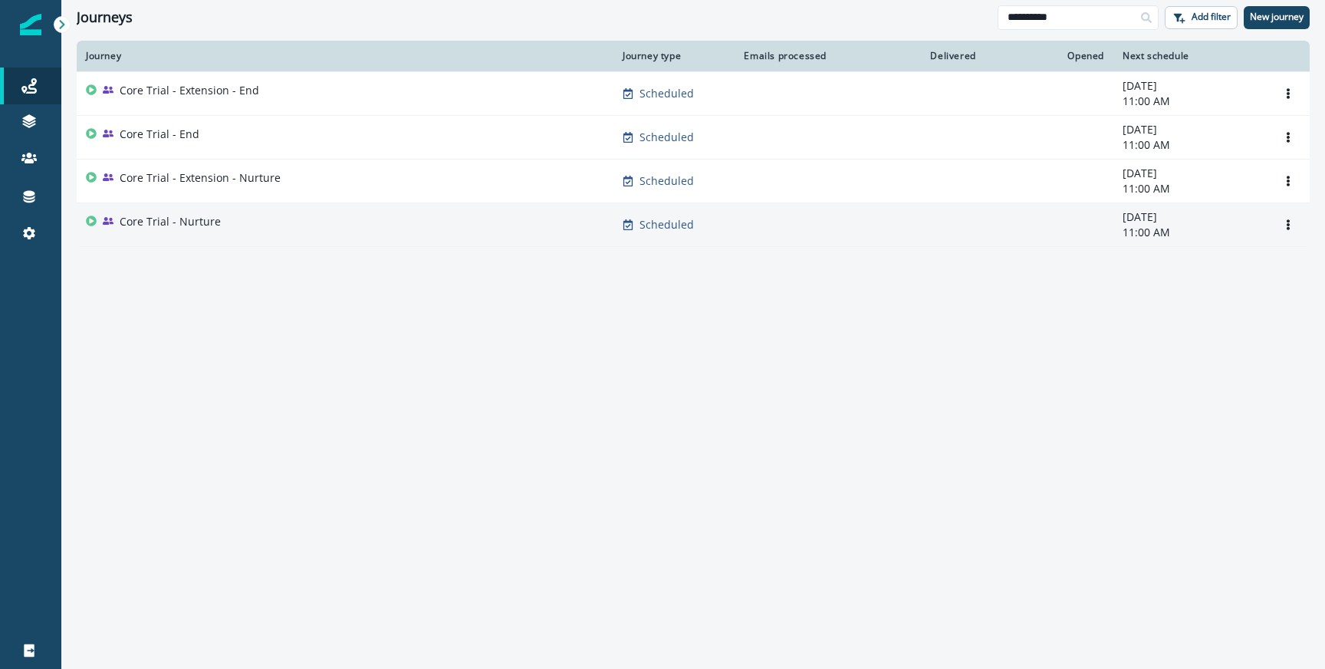
click at [324, 222] on div "Core Trial - Nurture" at bounding box center [345, 224] width 518 height 21
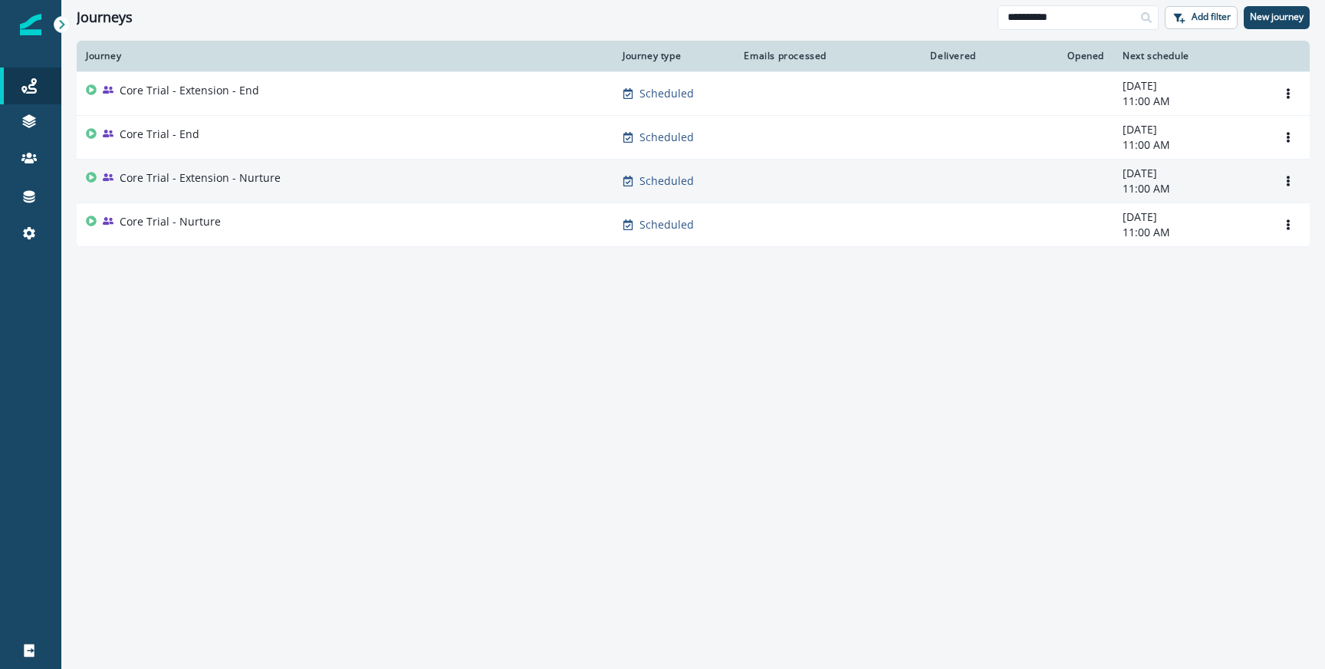
click at [462, 191] on td "Core Trial - Extension - Nurture" at bounding box center [345, 181] width 537 height 44
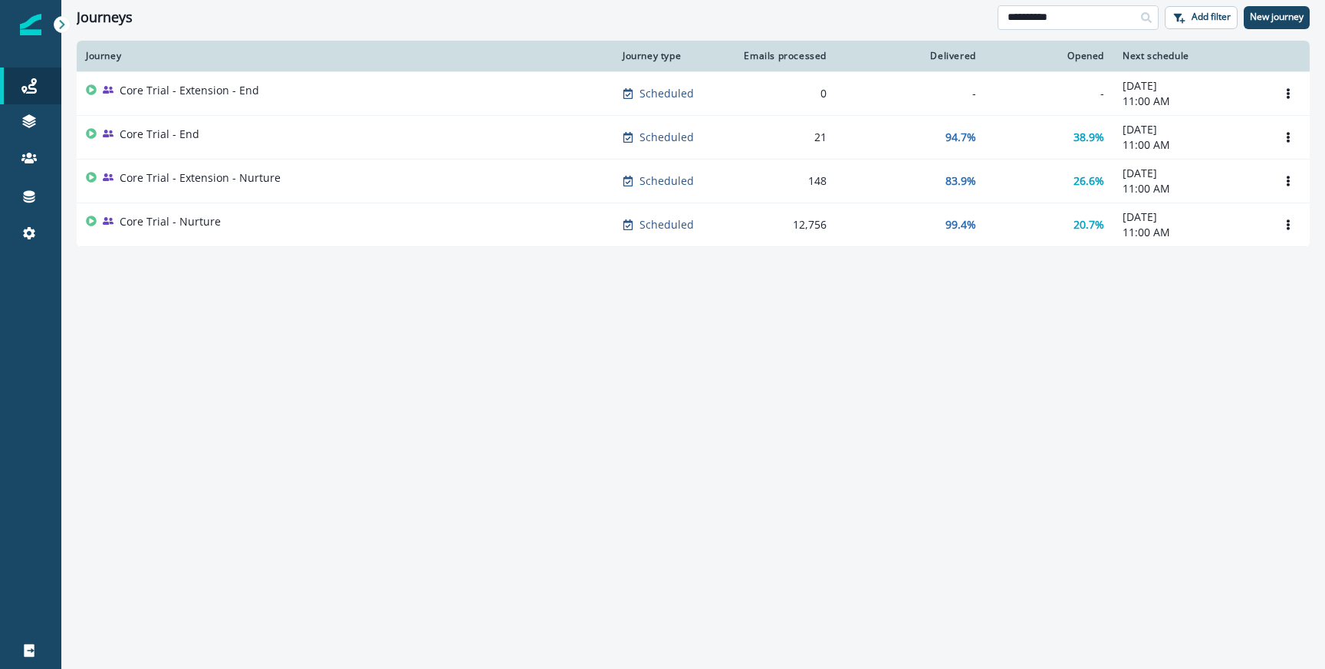
click at [1075, 21] on input "**********" at bounding box center [1078, 17] width 161 height 25
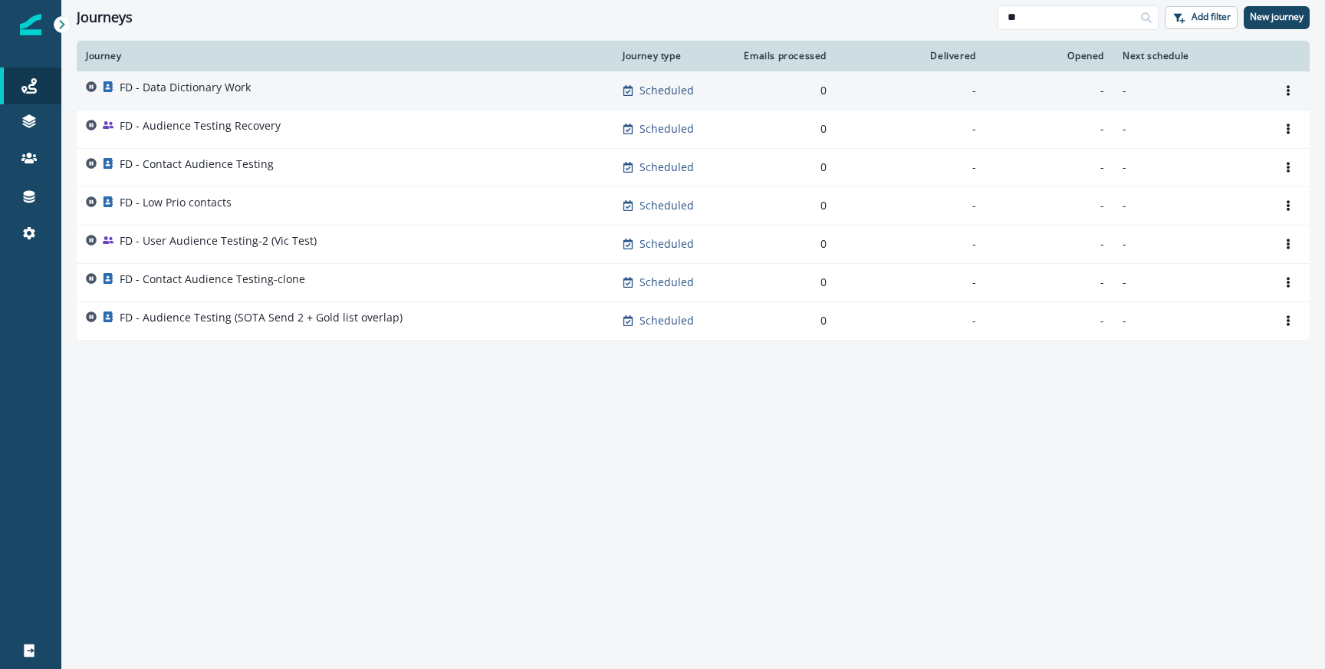
click at [241, 97] on div "FD - Data Dictionary Work" at bounding box center [185, 90] width 131 height 21
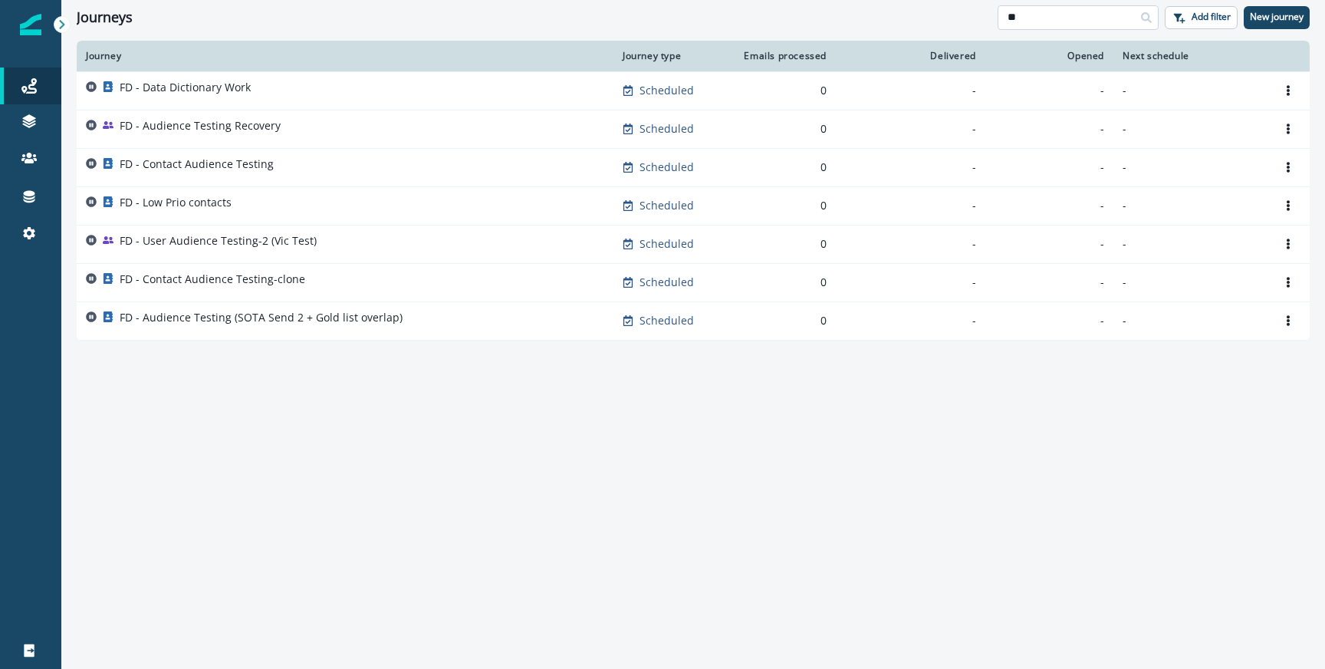
click at [1059, 13] on input "**" at bounding box center [1078, 17] width 161 height 25
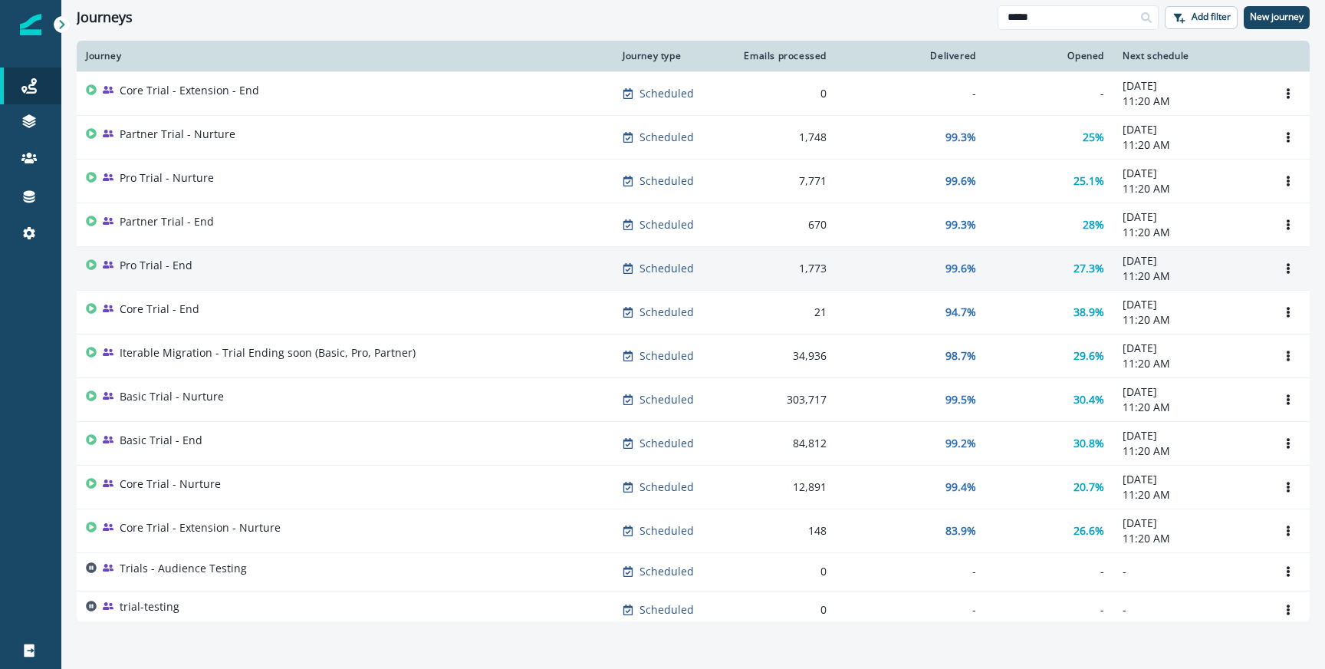
scroll to position [8, 0]
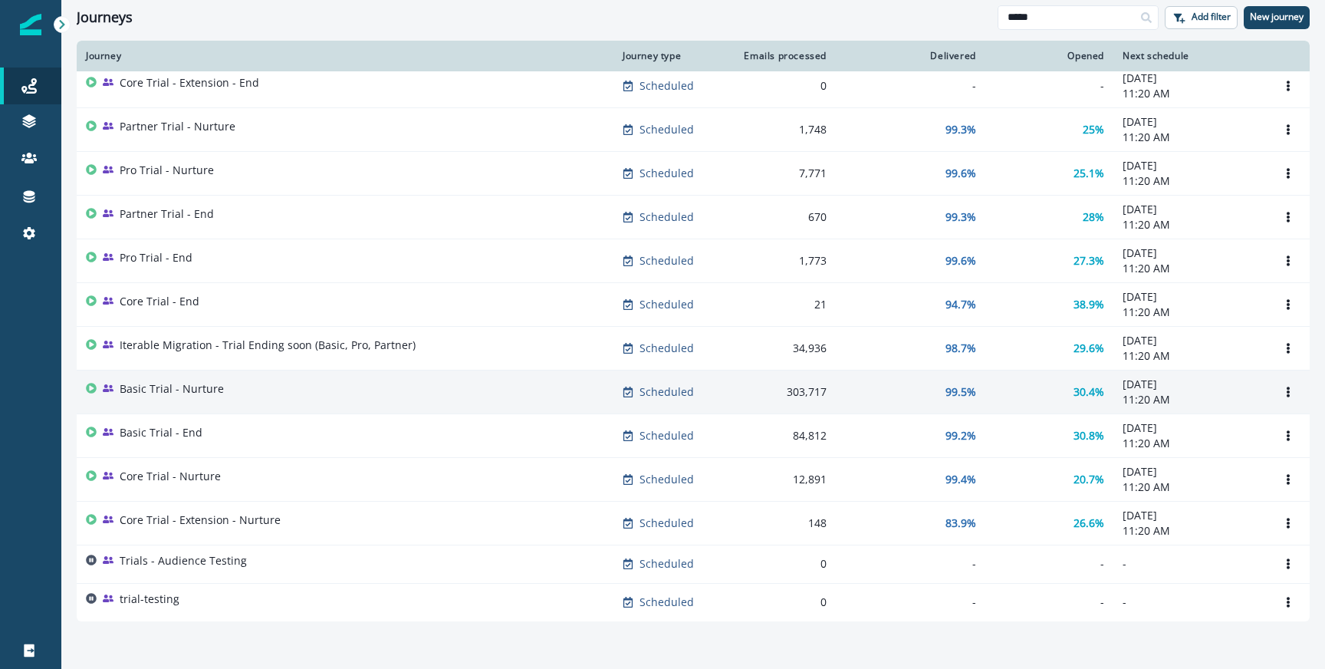
type input "*****"
click at [298, 392] on div "Basic Trial - Nurture" at bounding box center [345, 391] width 518 height 21
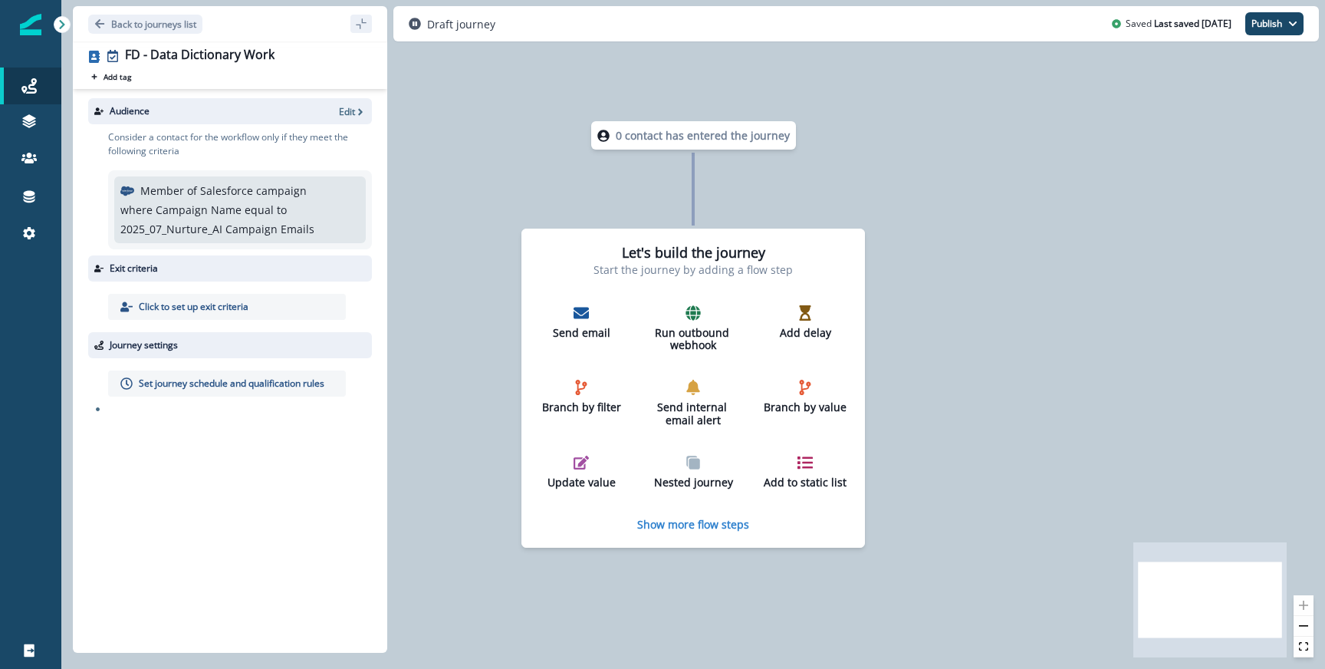
click at [340, 120] on div "Audience Edit" at bounding box center [230, 111] width 284 height 26
click at [346, 113] on p "Edit" at bounding box center [347, 111] width 16 height 13
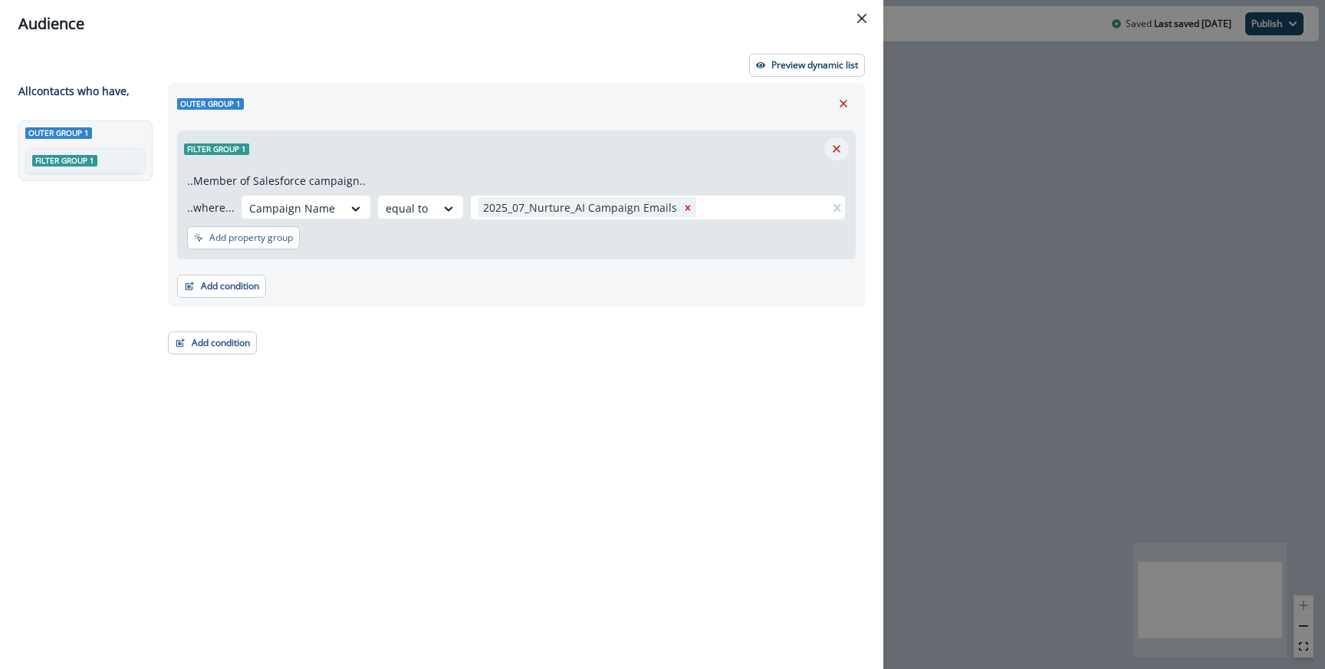
click at [834, 146] on icon "Remove" at bounding box center [837, 149] width 8 height 8
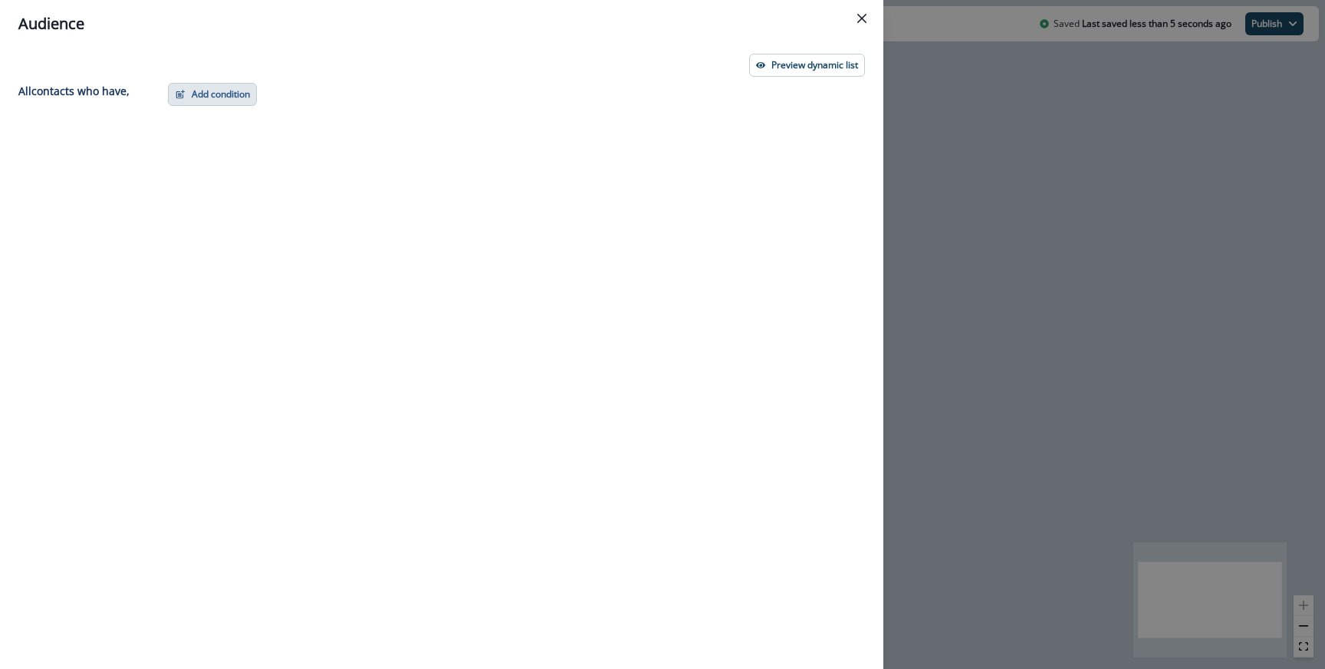
click at [217, 95] on button "Add condition" at bounding box center [212, 94] width 89 height 23
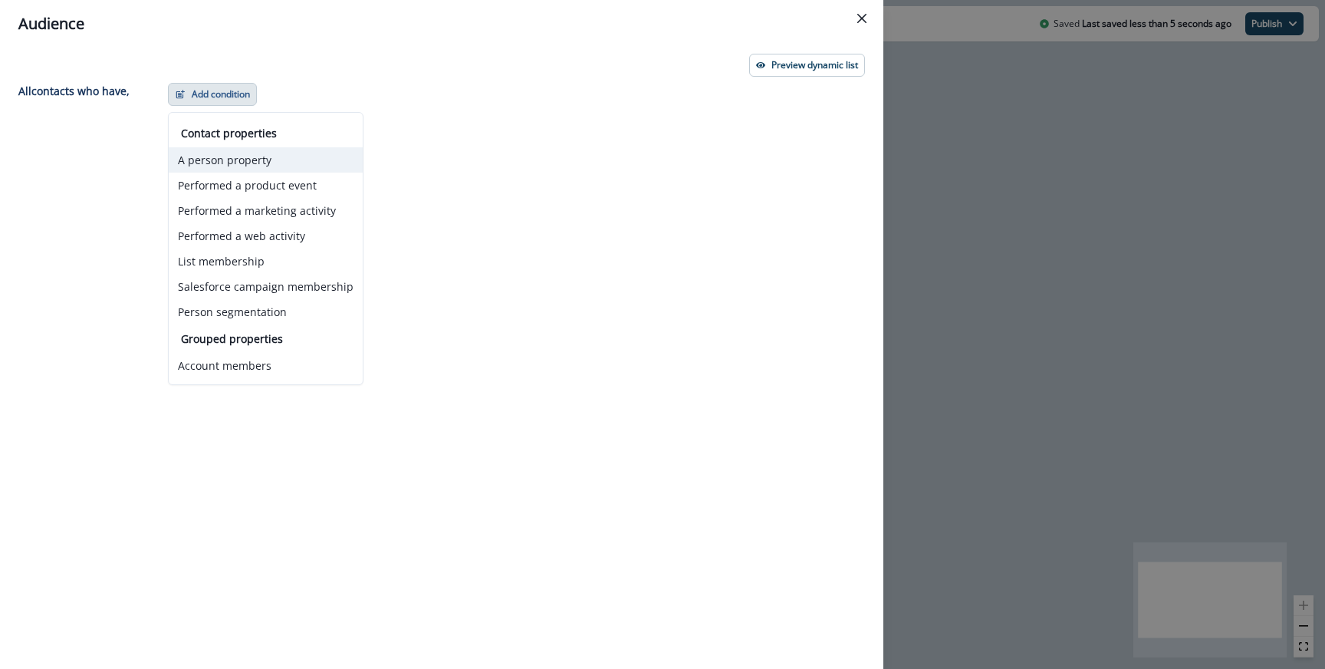
click at [242, 163] on button "A person property" at bounding box center [266, 159] width 194 height 25
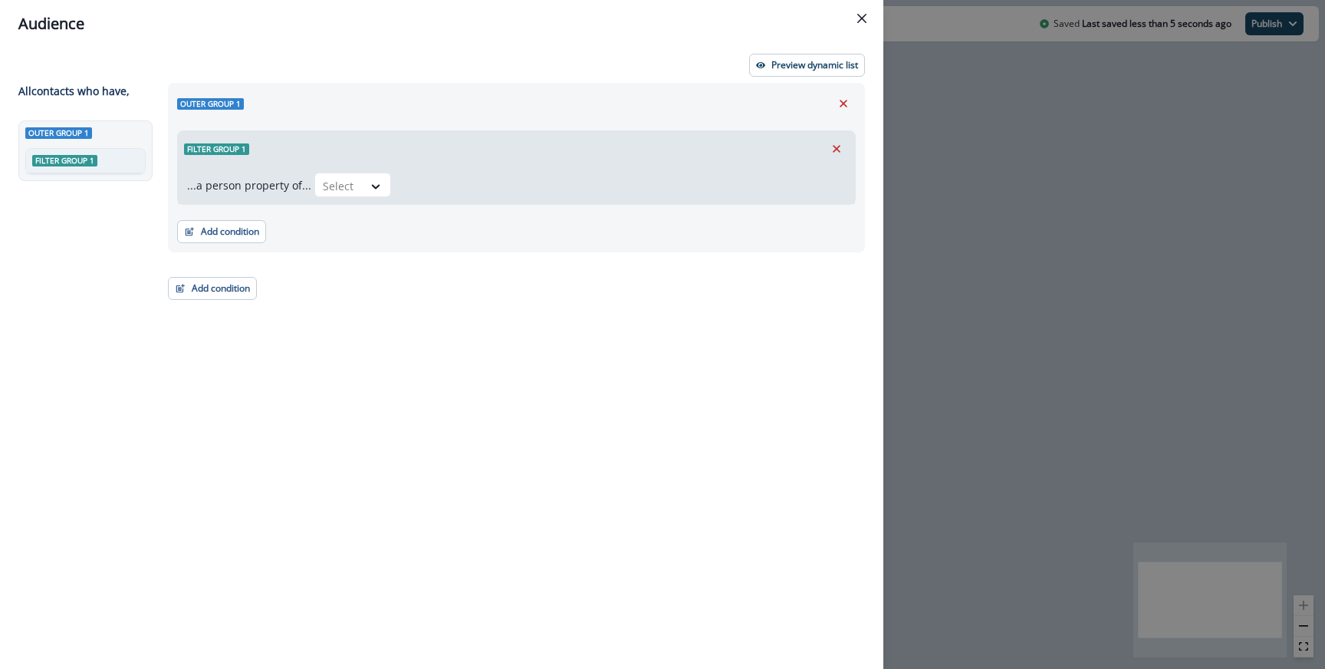
click at [369, 171] on div "...a person property of... Select" at bounding box center [516, 185] width 677 height 38
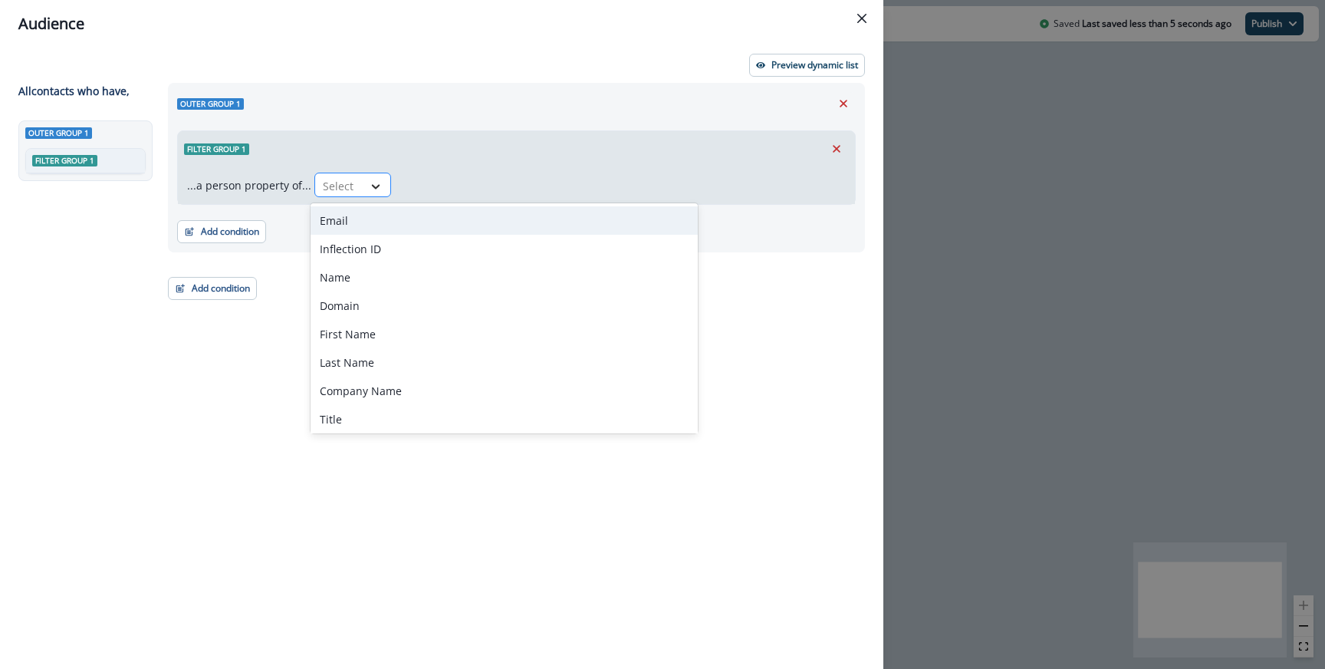
click at [369, 183] on icon at bounding box center [376, 186] width 14 height 15
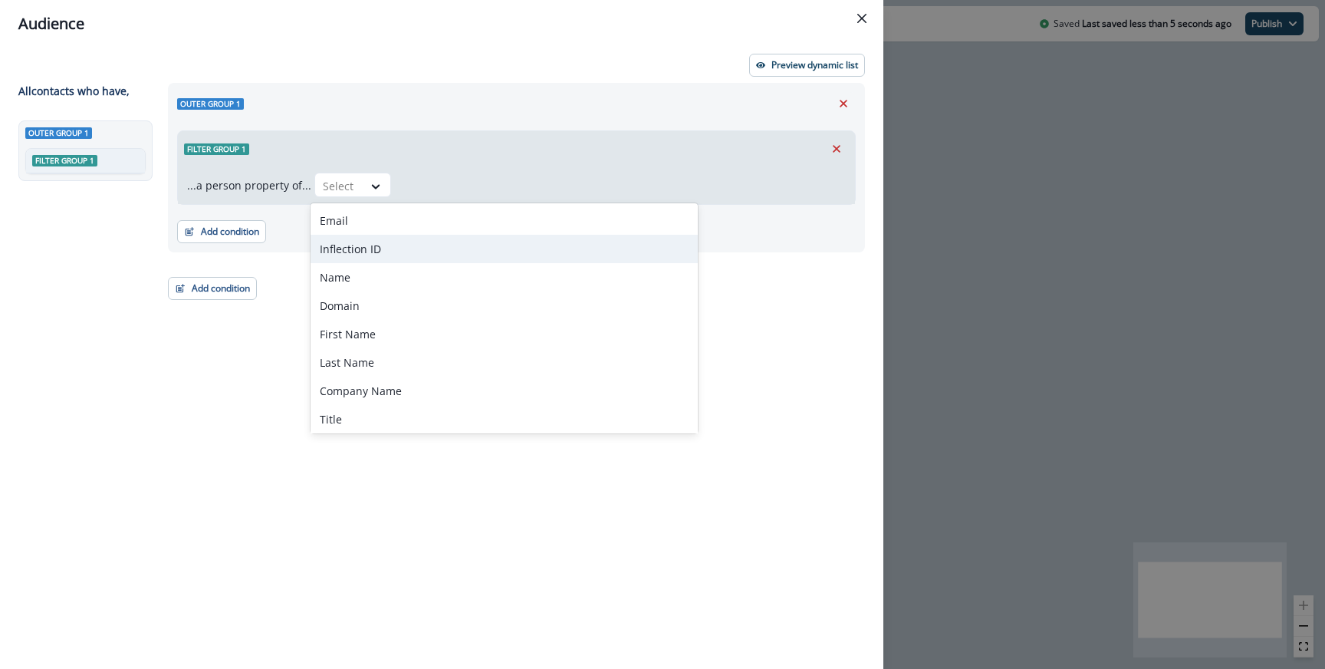
paste input "**********"
type input "**********"
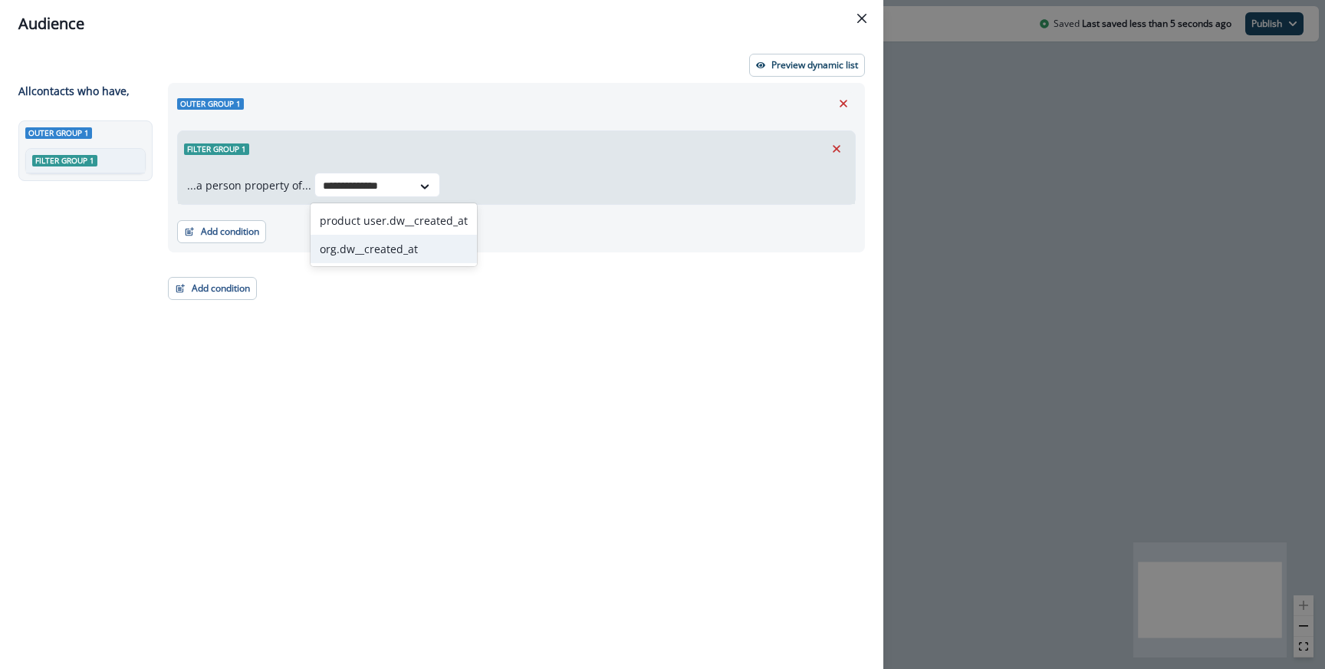
click at [370, 258] on div "org.dw__created_at" at bounding box center [394, 249] width 166 height 28
click at [569, 201] on div "...a person property of... org.dw__created_at Select" at bounding box center [516, 185] width 677 height 38
click at [488, 183] on div at bounding box center [488, 185] width 32 height 19
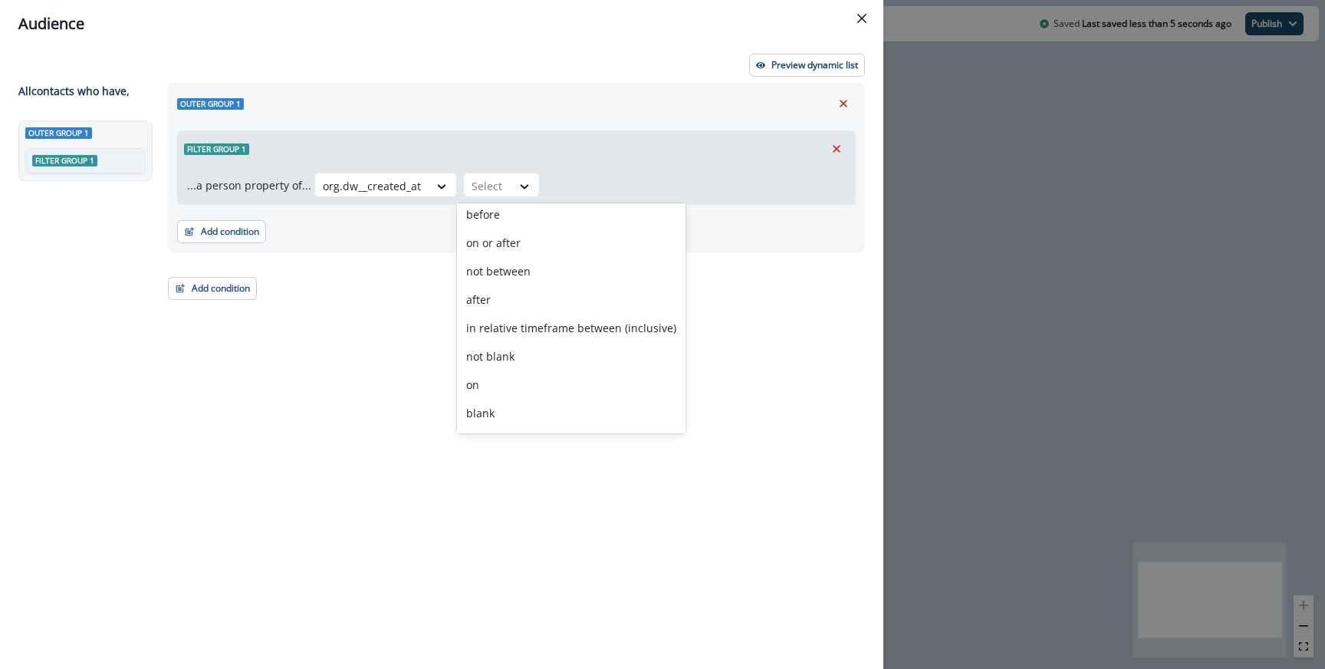
scroll to position [91, 0]
click at [523, 331] on div "not blank" at bounding box center [571, 328] width 229 height 28
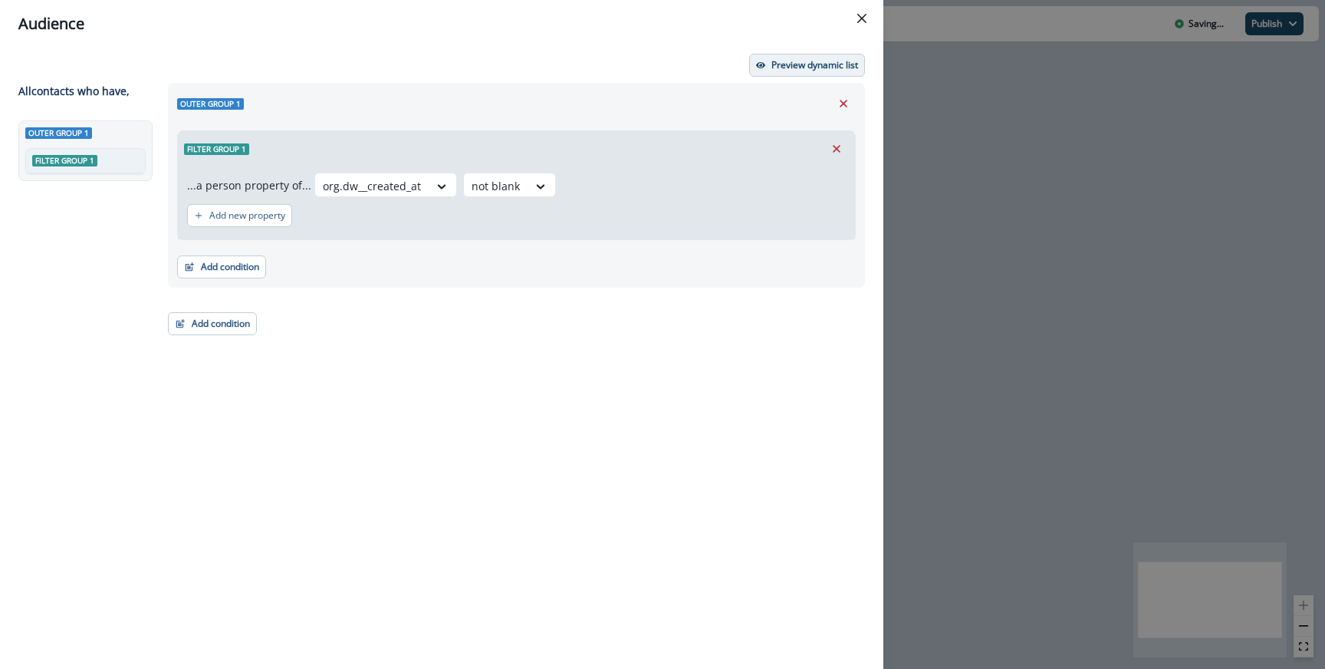
click at [790, 67] on p "Preview dynamic list" at bounding box center [814, 65] width 87 height 11
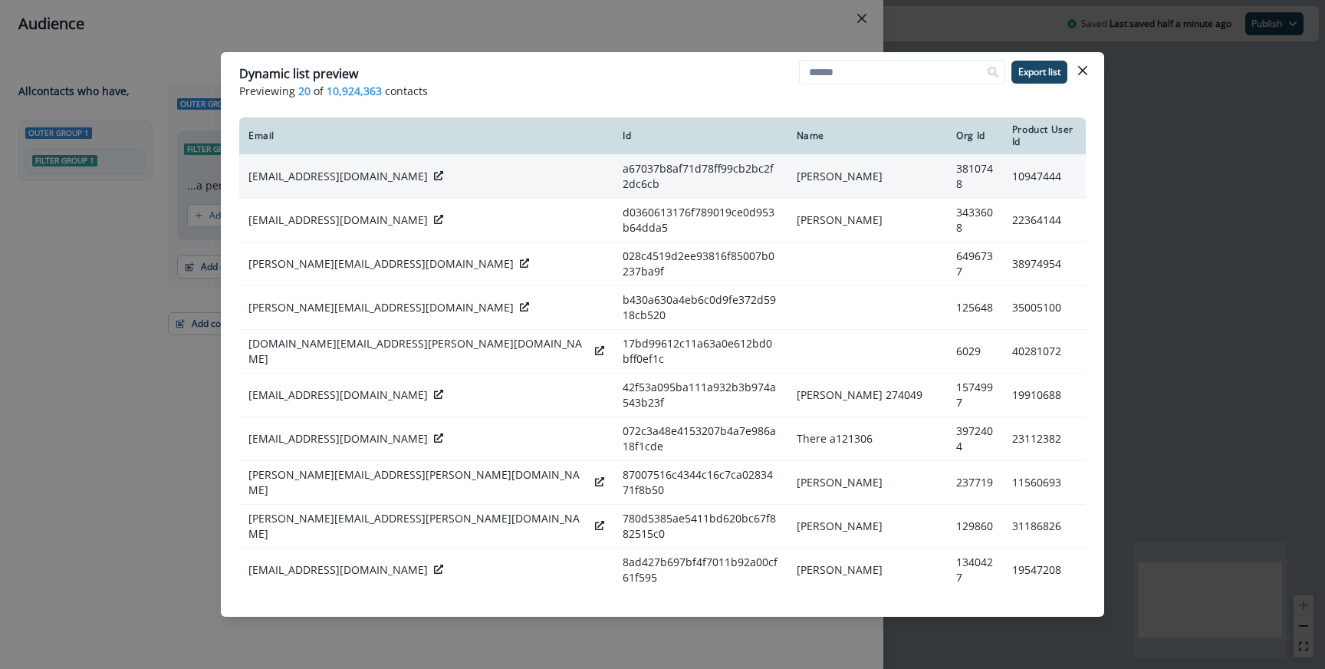
click at [434, 171] on icon at bounding box center [438, 175] width 9 height 9
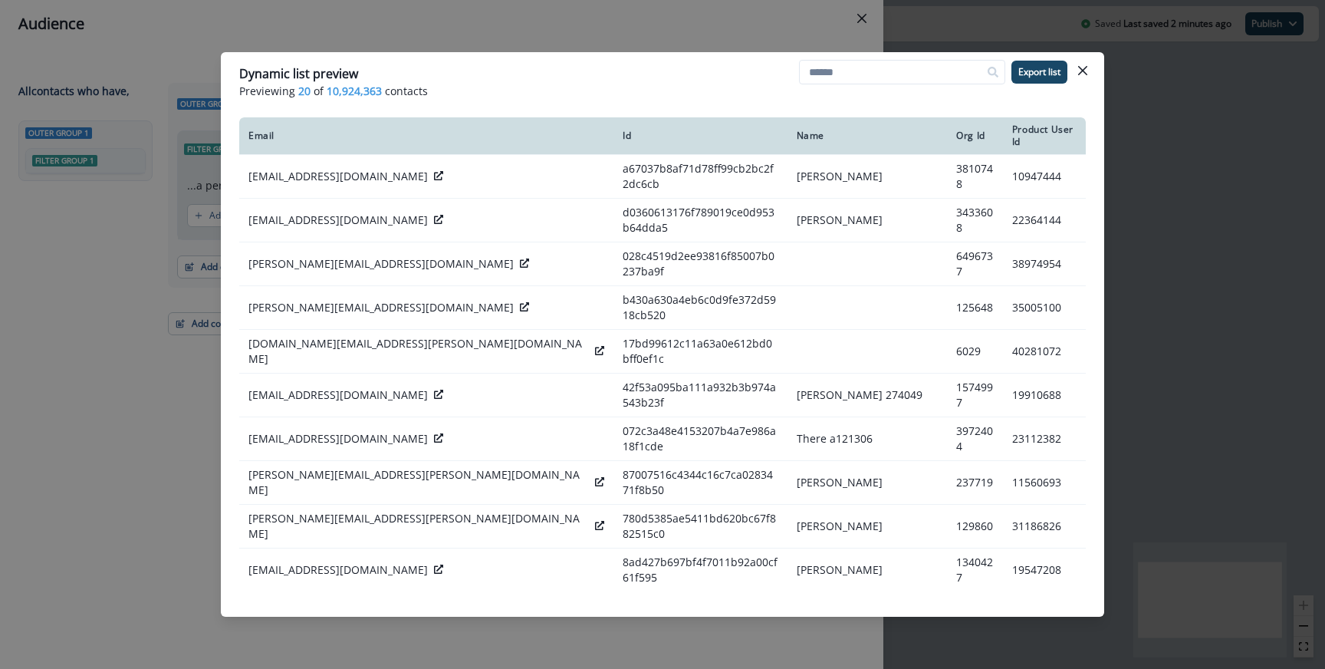
click at [501, 35] on div "Dynamic list preview Previewing 20 of 10,924,363 contacts Export list Email Id …" at bounding box center [662, 334] width 1325 height 669
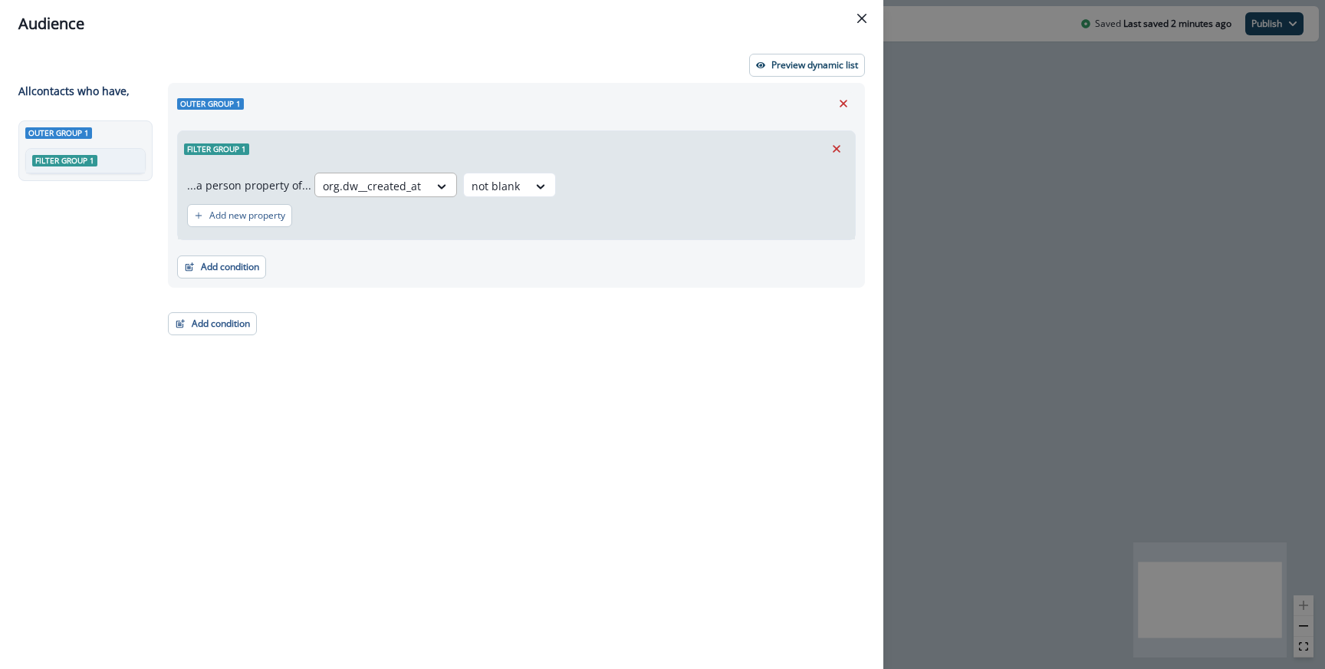
click at [416, 184] on div "org.dw__created_at" at bounding box center [371, 185] width 113 height 25
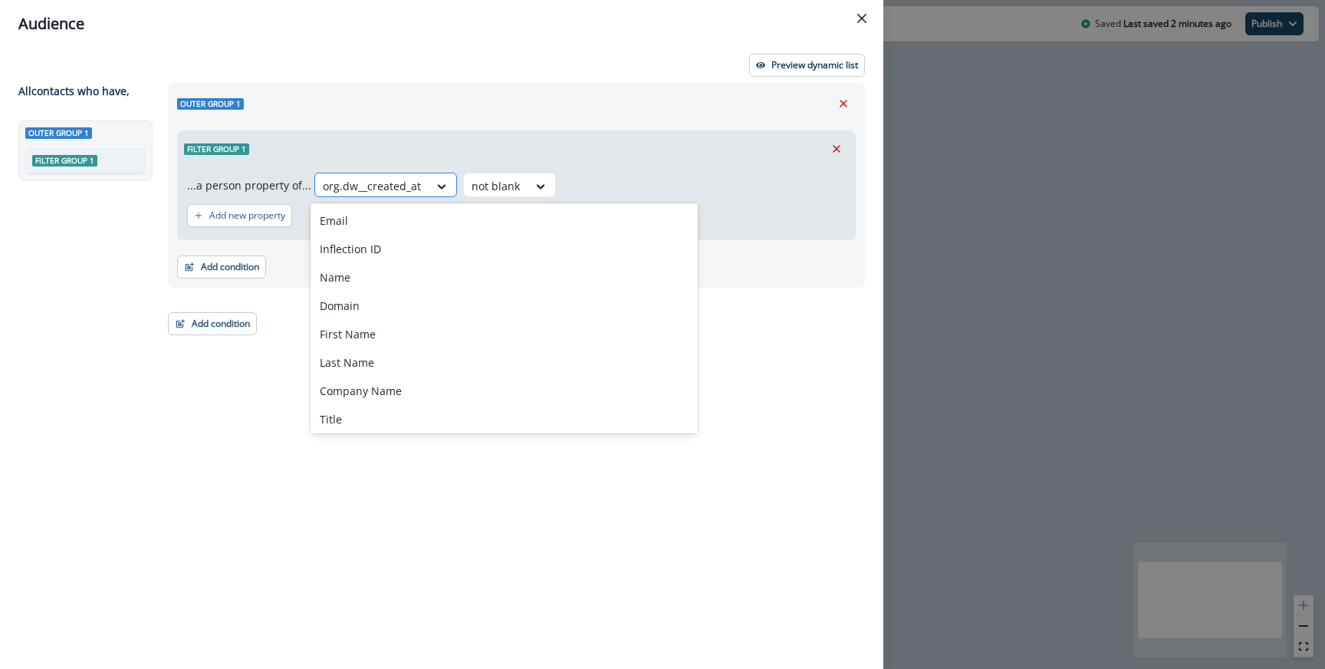
paste input "**********"
type input "**********"
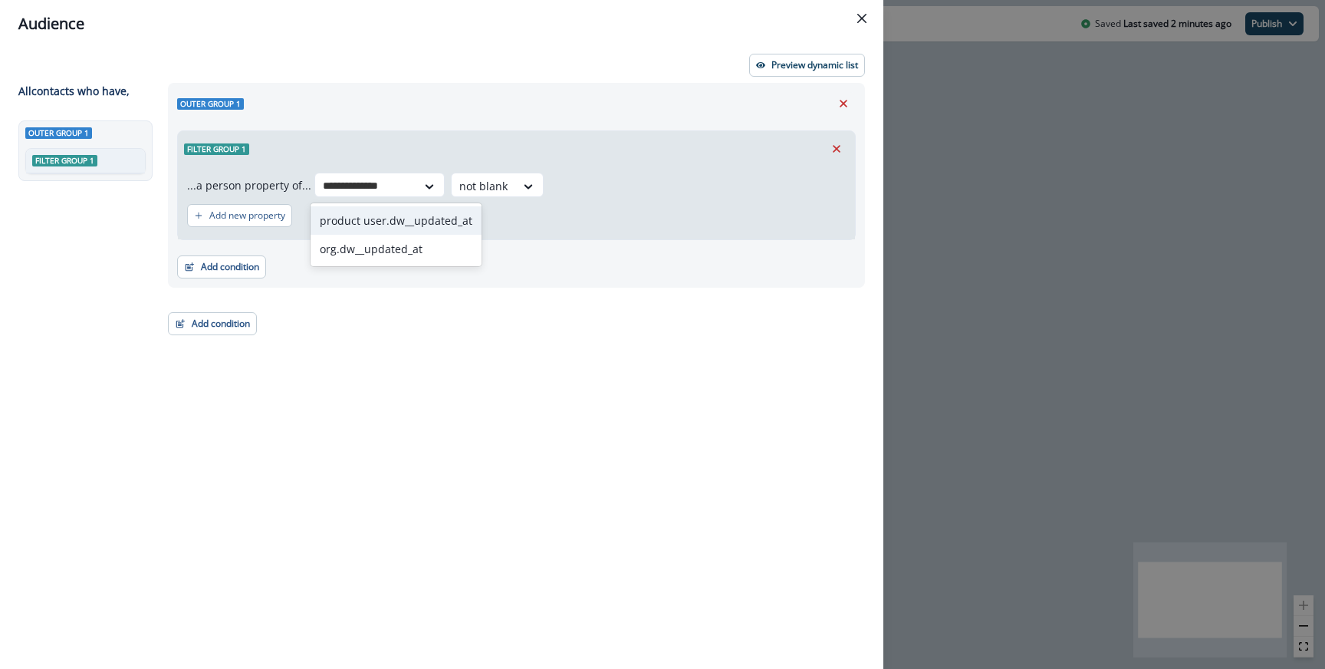
click at [401, 228] on div "product user.dw__updated_at" at bounding box center [396, 220] width 171 height 28
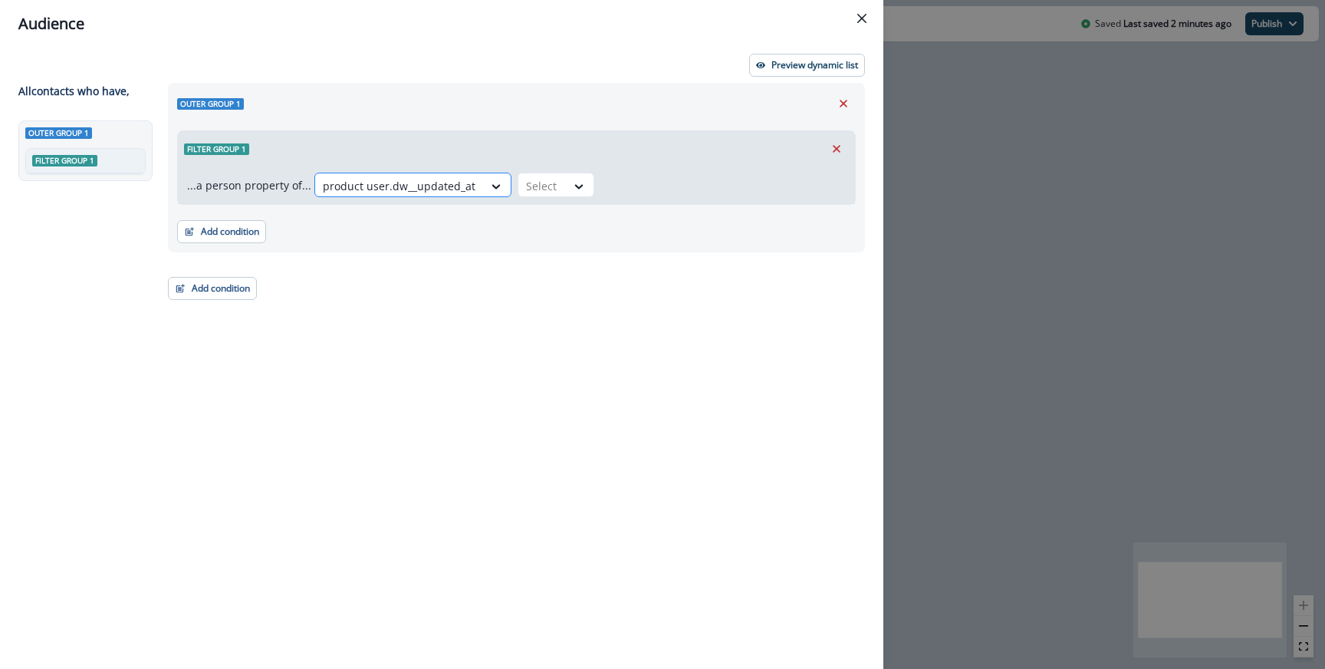
click at [401, 192] on div at bounding box center [399, 185] width 153 height 19
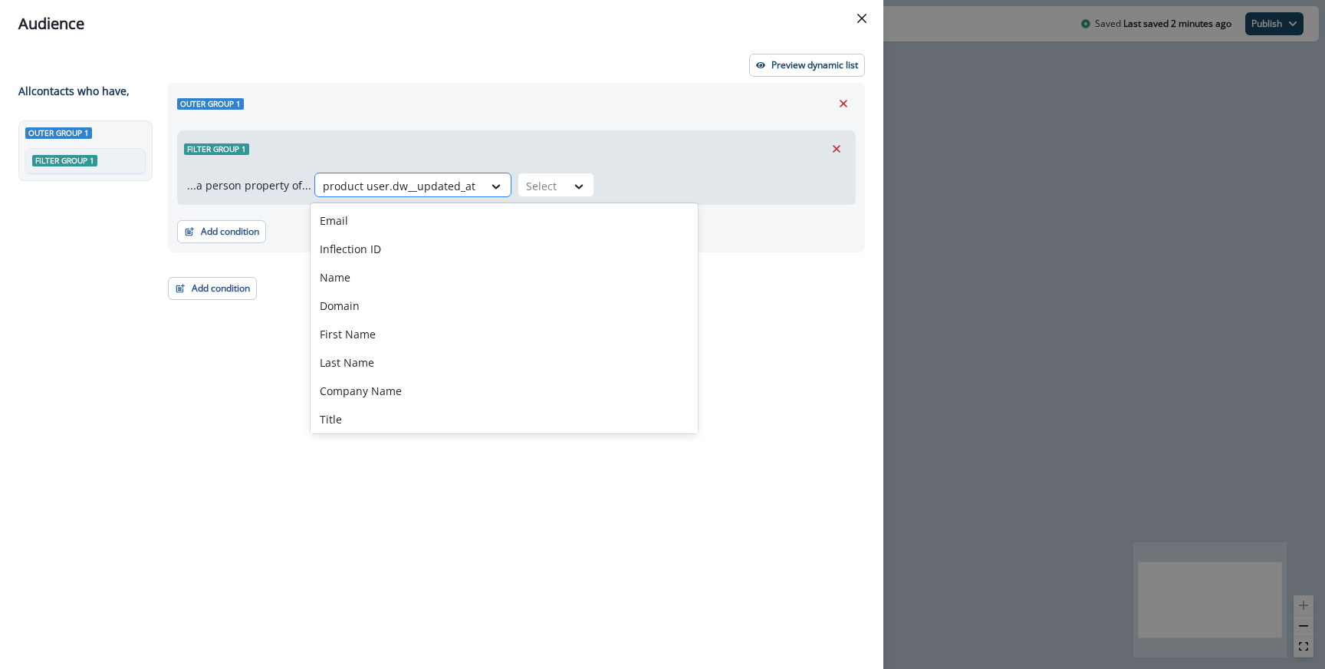
paste input "**********"
type input "**********"
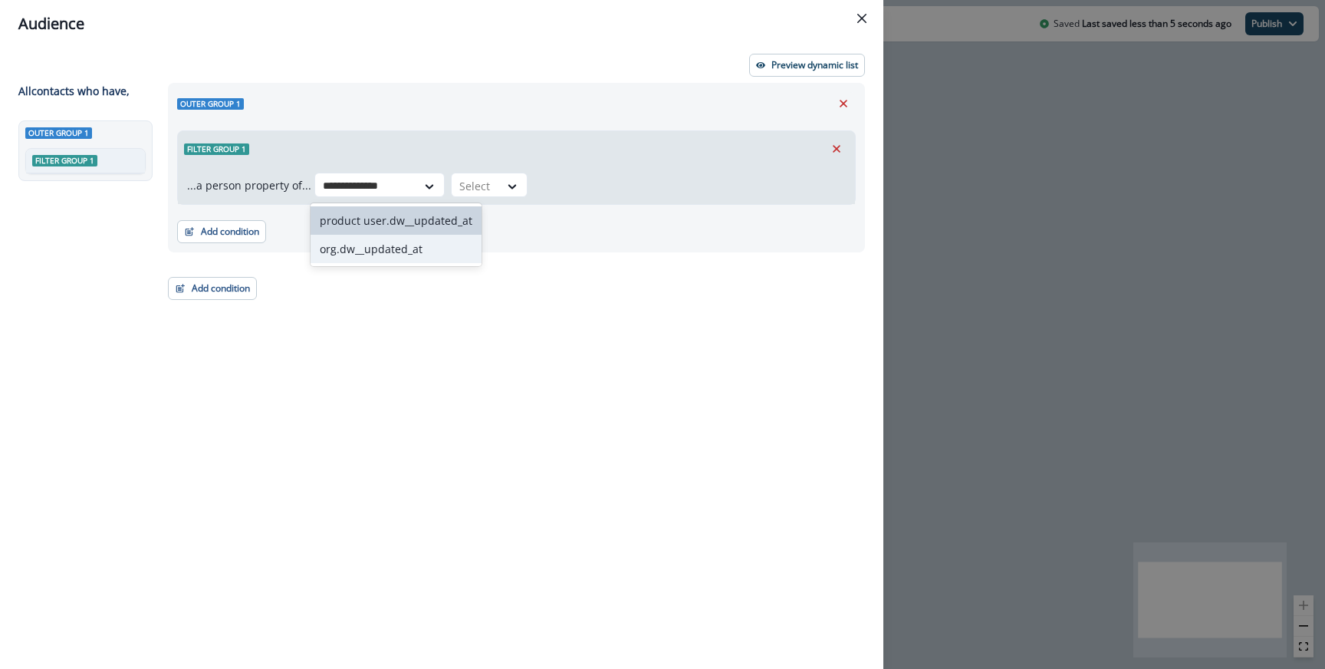
click at [373, 255] on div "org.dw__updated_at" at bounding box center [396, 249] width 171 height 28
click at [505, 186] on div "Select" at bounding box center [493, 185] width 48 height 25
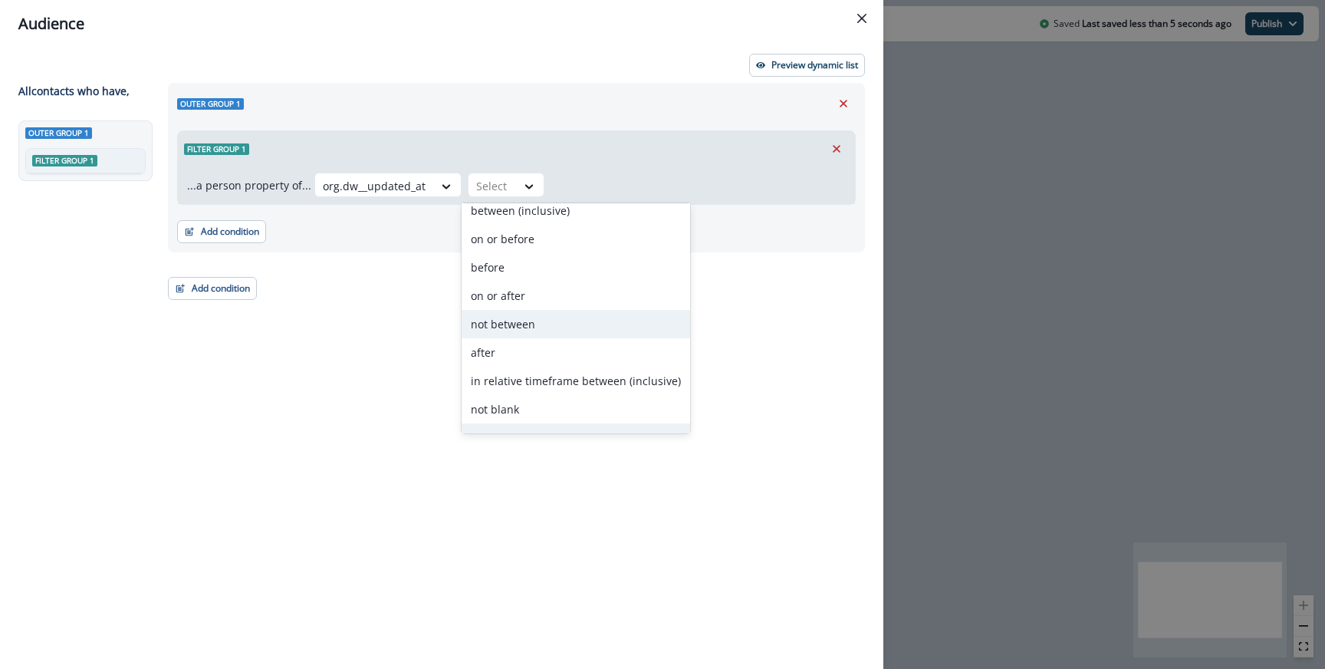
scroll to position [117, 0]
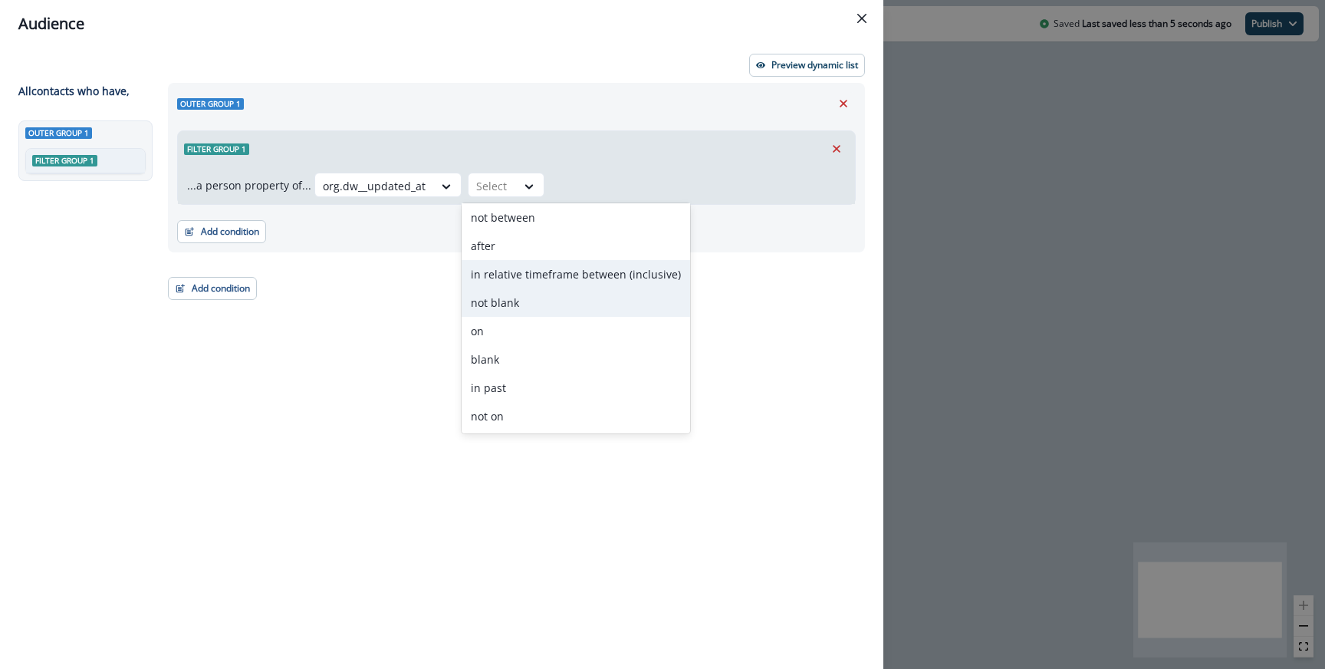
click at [517, 293] on div "not blank" at bounding box center [576, 302] width 229 height 28
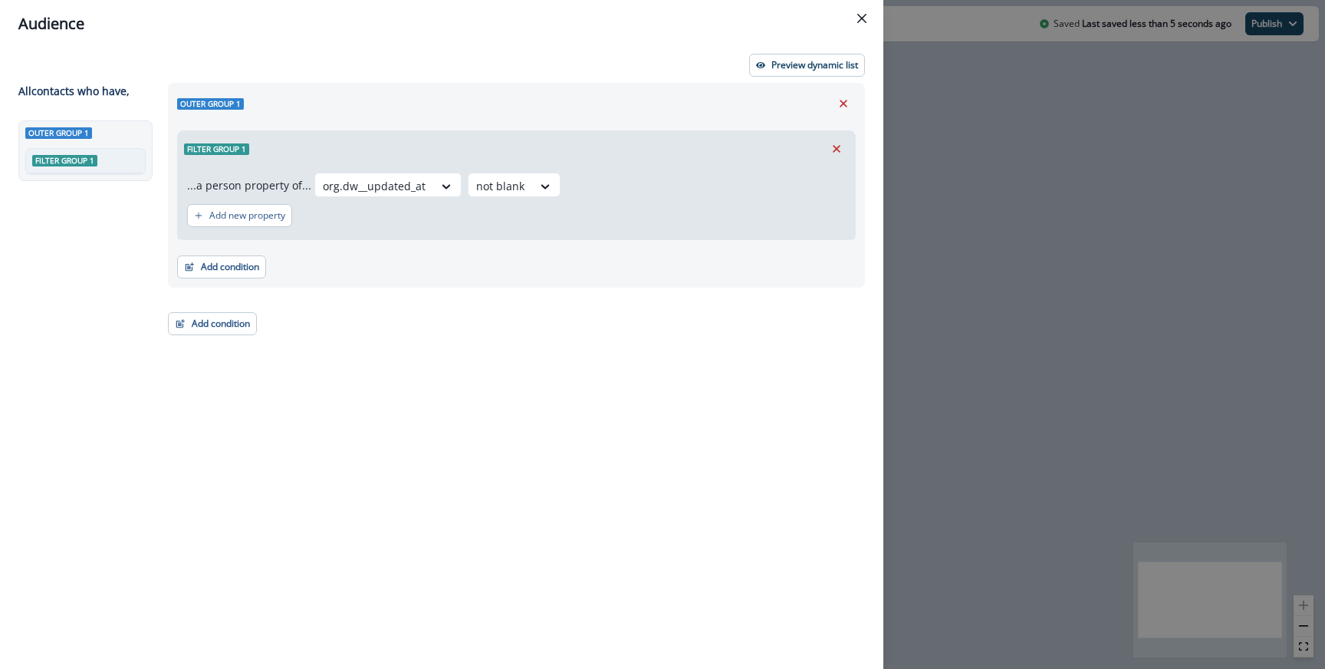
click at [732, 188] on div "org.dw__updated_at not blank" at bounding box center [579, 185] width 531 height 25
click at [784, 70] on p "Preview dynamic list" at bounding box center [814, 65] width 87 height 11
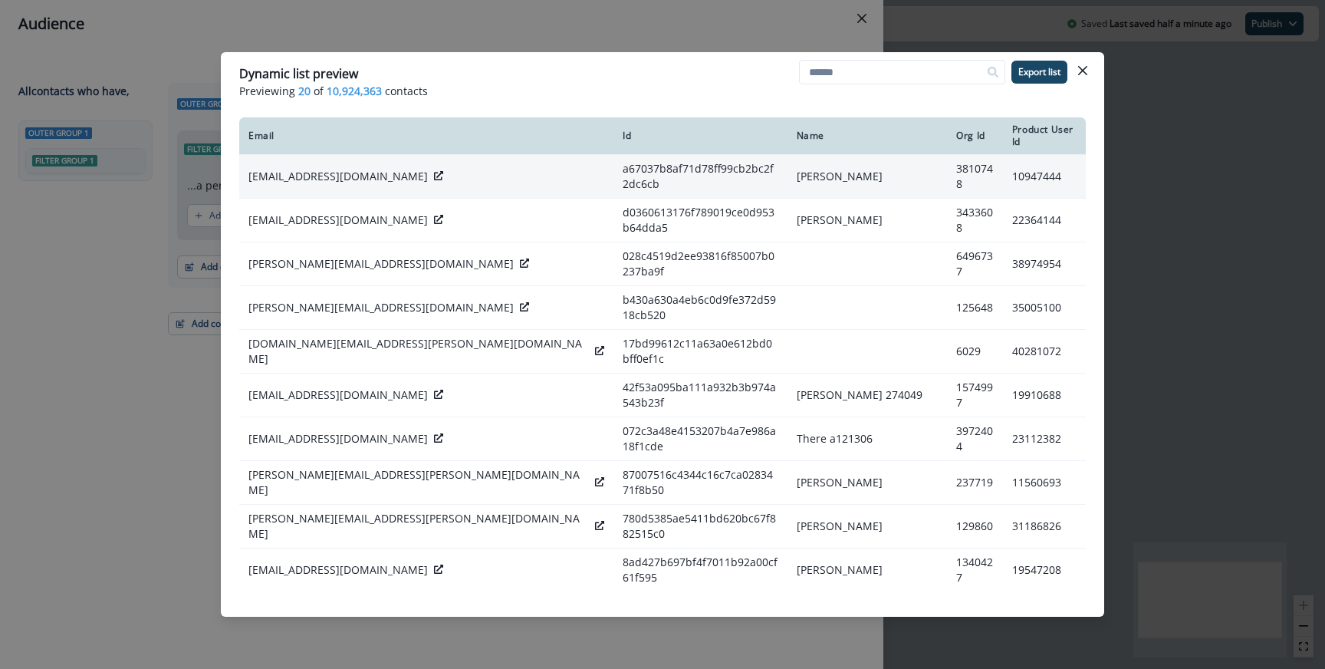
click at [434, 171] on icon at bounding box center [438, 175] width 9 height 9
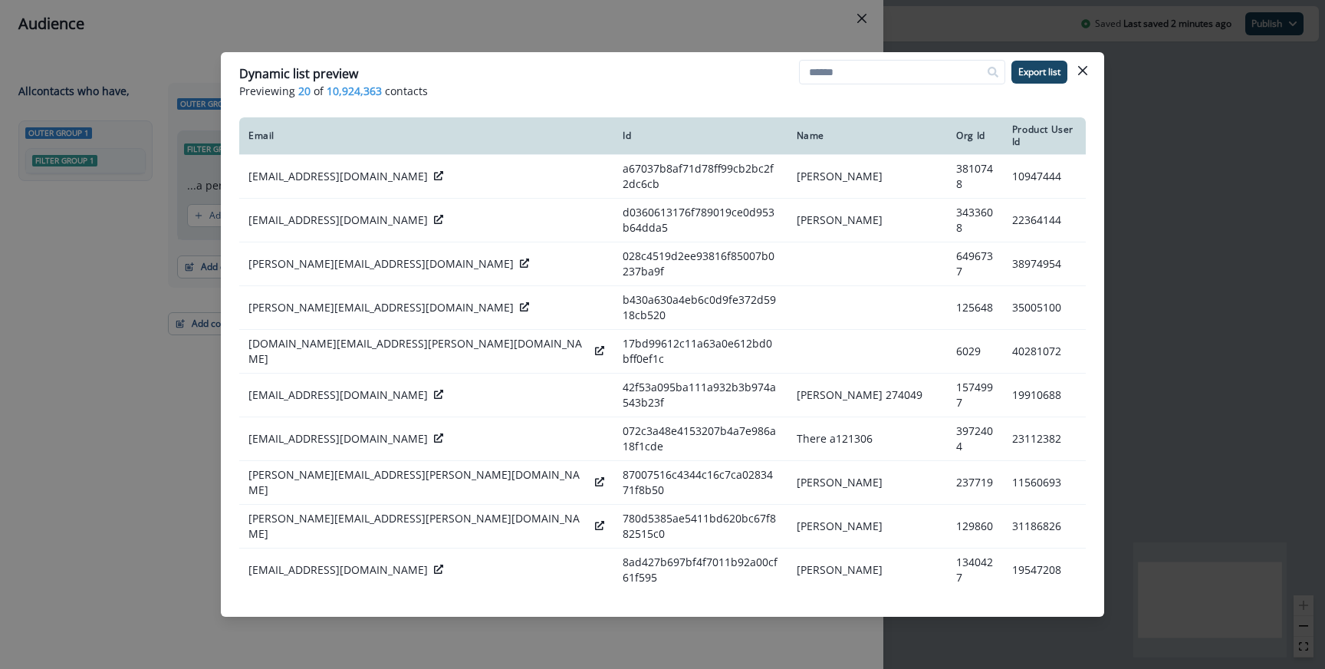
click at [680, 44] on div "Dynamic list preview Previewing 20 of 10,924,363 contacts Export list Email Id …" at bounding box center [662, 334] width 1325 height 669
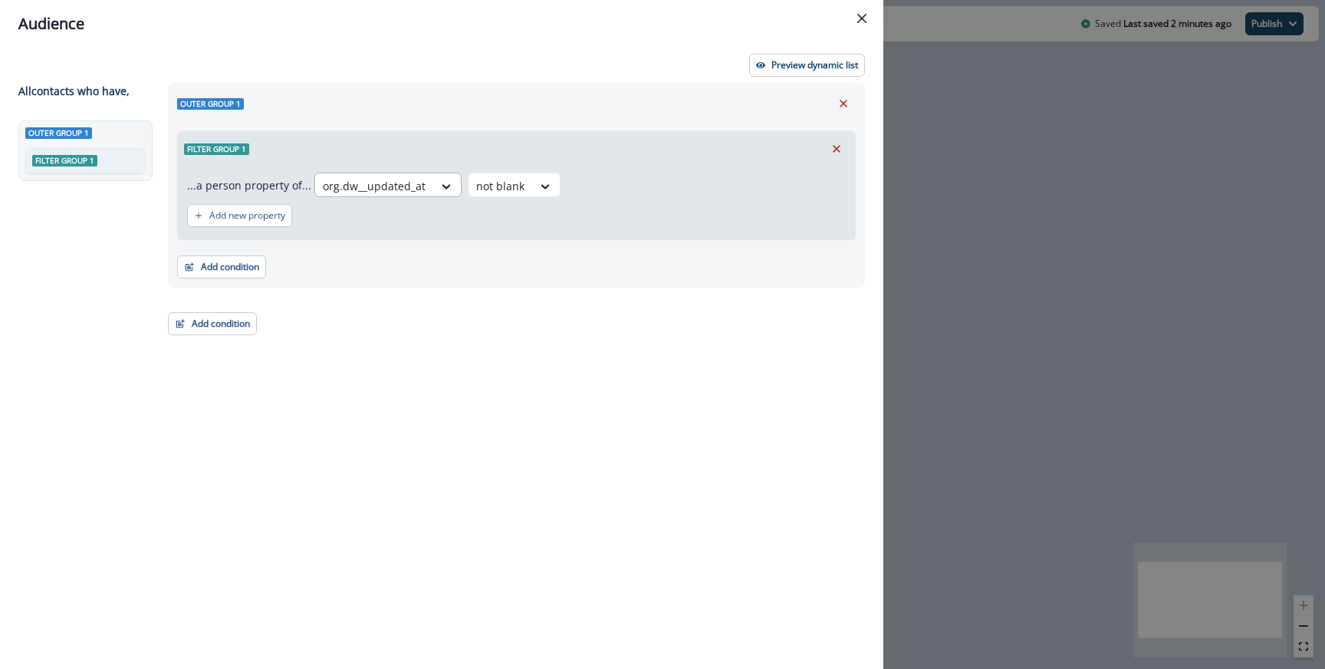
click at [406, 185] on div at bounding box center [374, 185] width 103 height 19
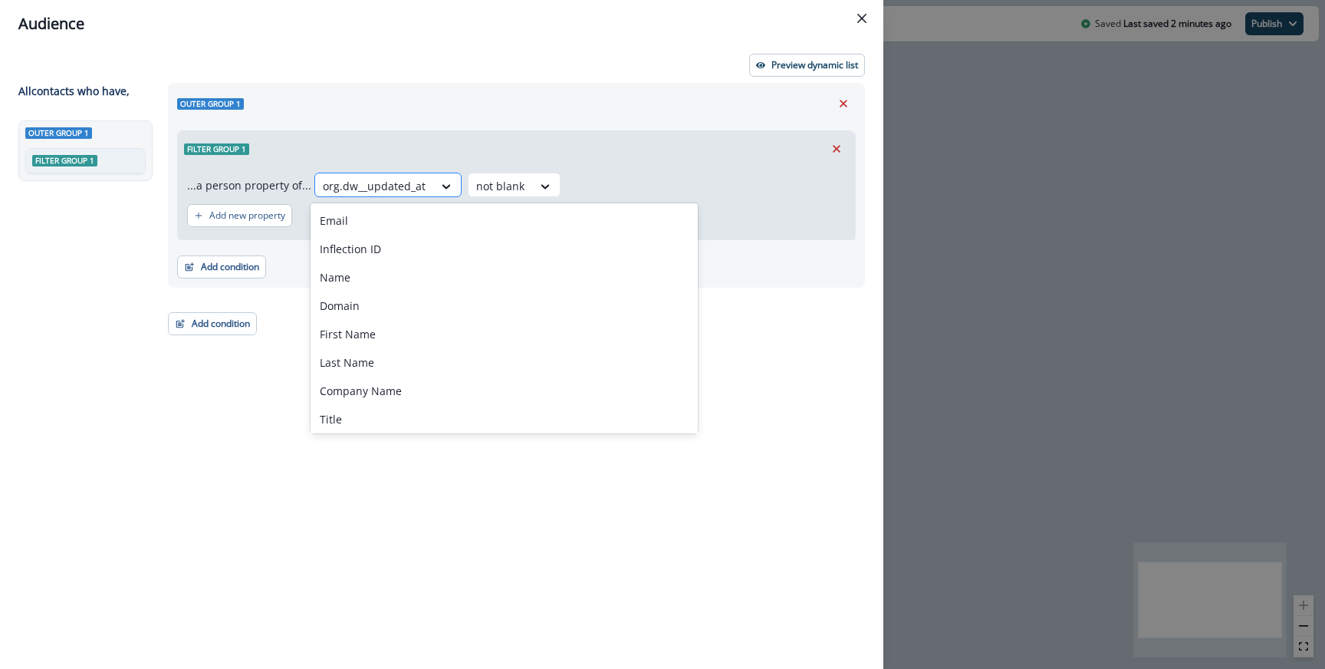
paste input "********"
type input "********"
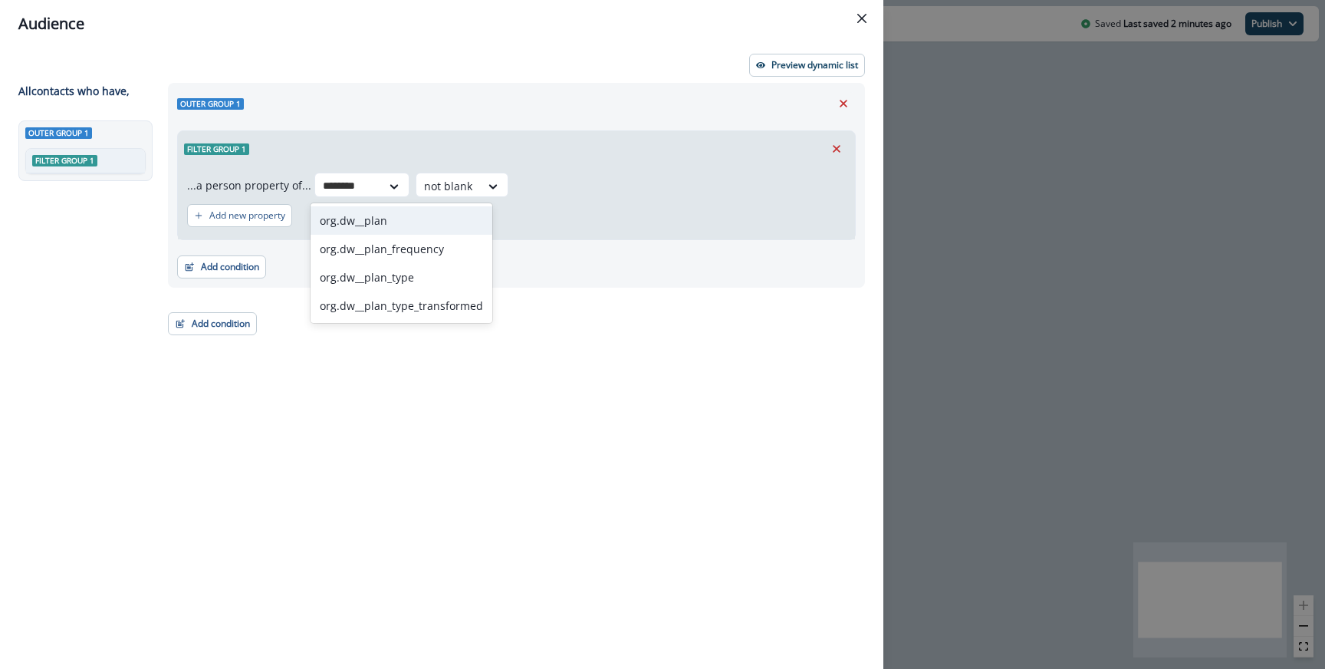
click at [393, 222] on div "org.dw__plan" at bounding box center [402, 220] width 182 height 28
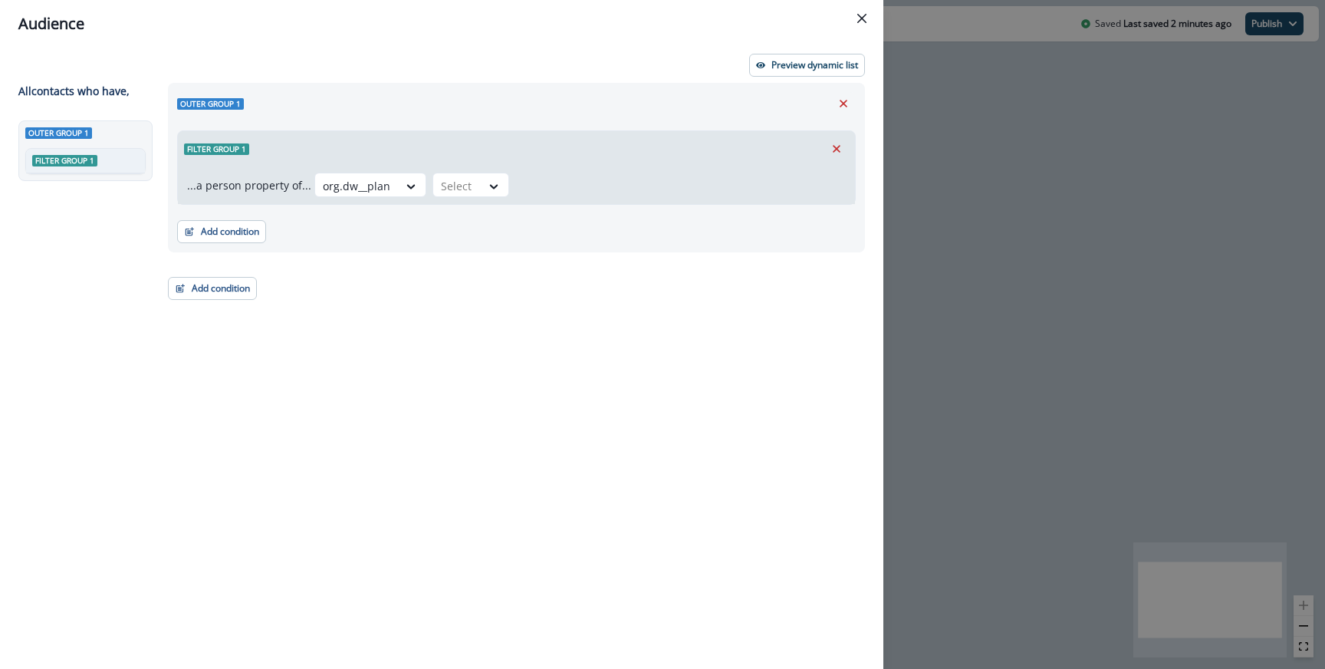
click at [446, 201] on div "...a person property of... option org.dw__plan, selected. org.dw__plan Select" at bounding box center [516, 185] width 677 height 38
click at [450, 186] on div at bounding box center [457, 185] width 32 height 19
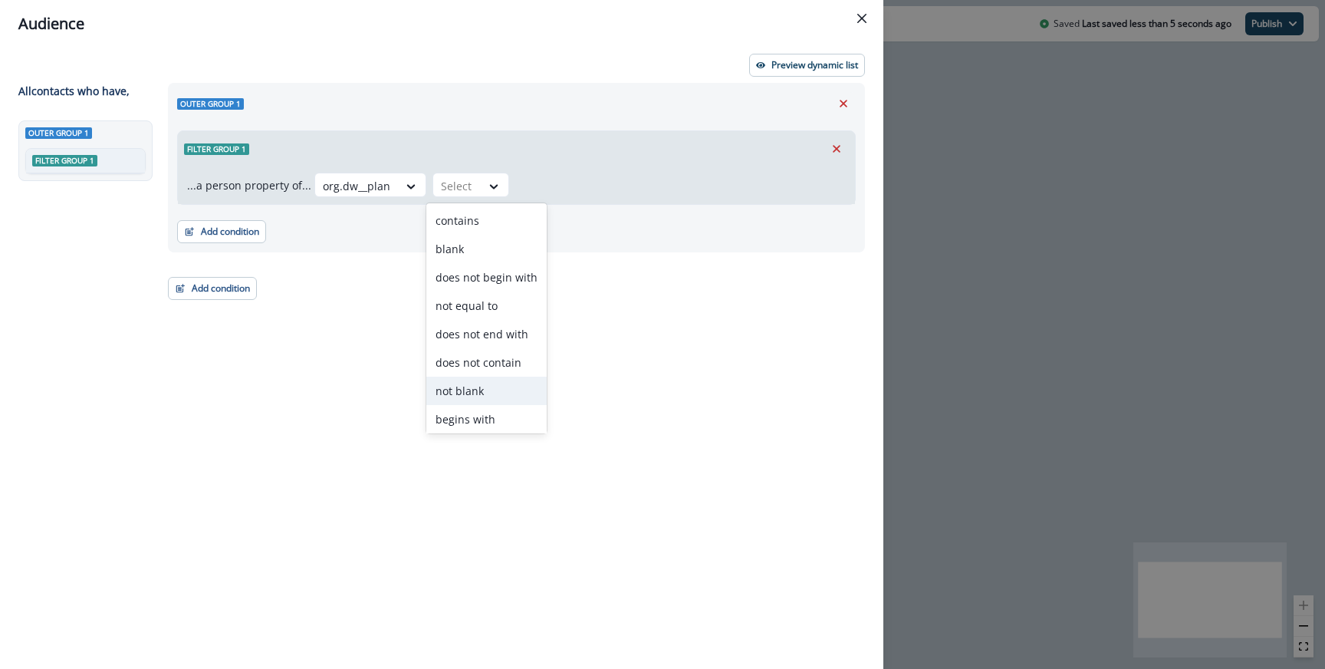
click at [490, 396] on div "not blank" at bounding box center [486, 391] width 120 height 28
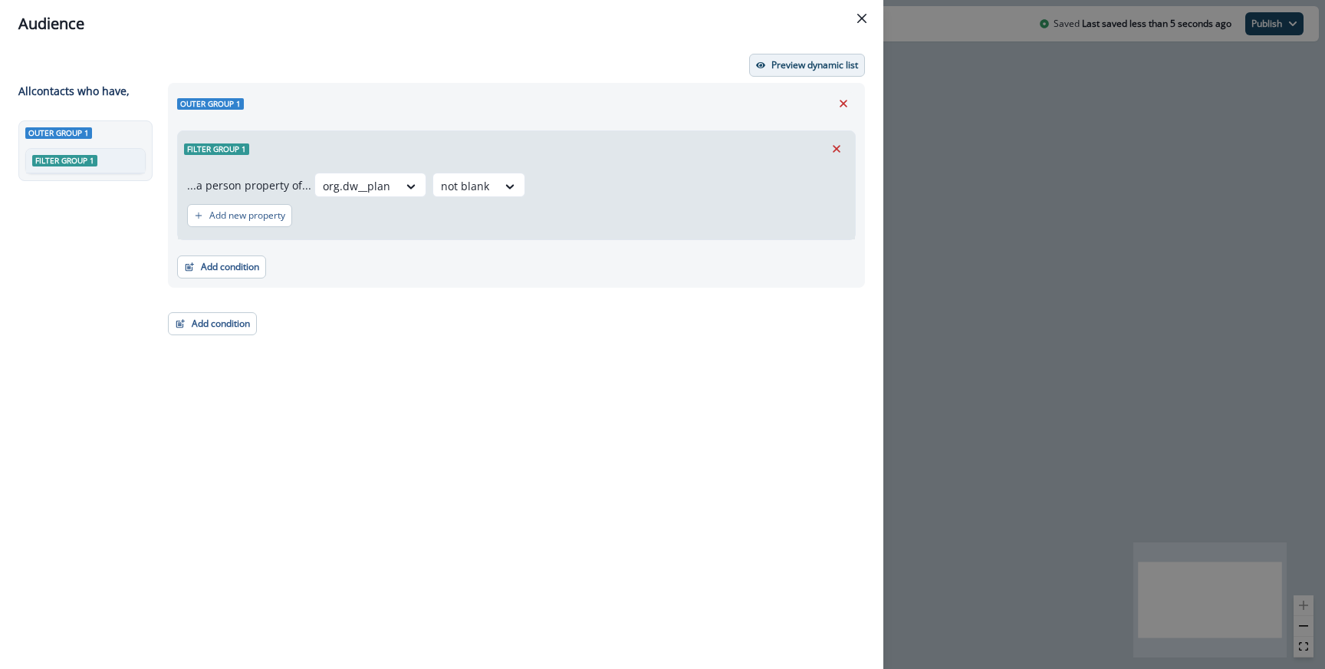
click at [813, 66] on p "Preview dynamic list" at bounding box center [814, 65] width 87 height 11
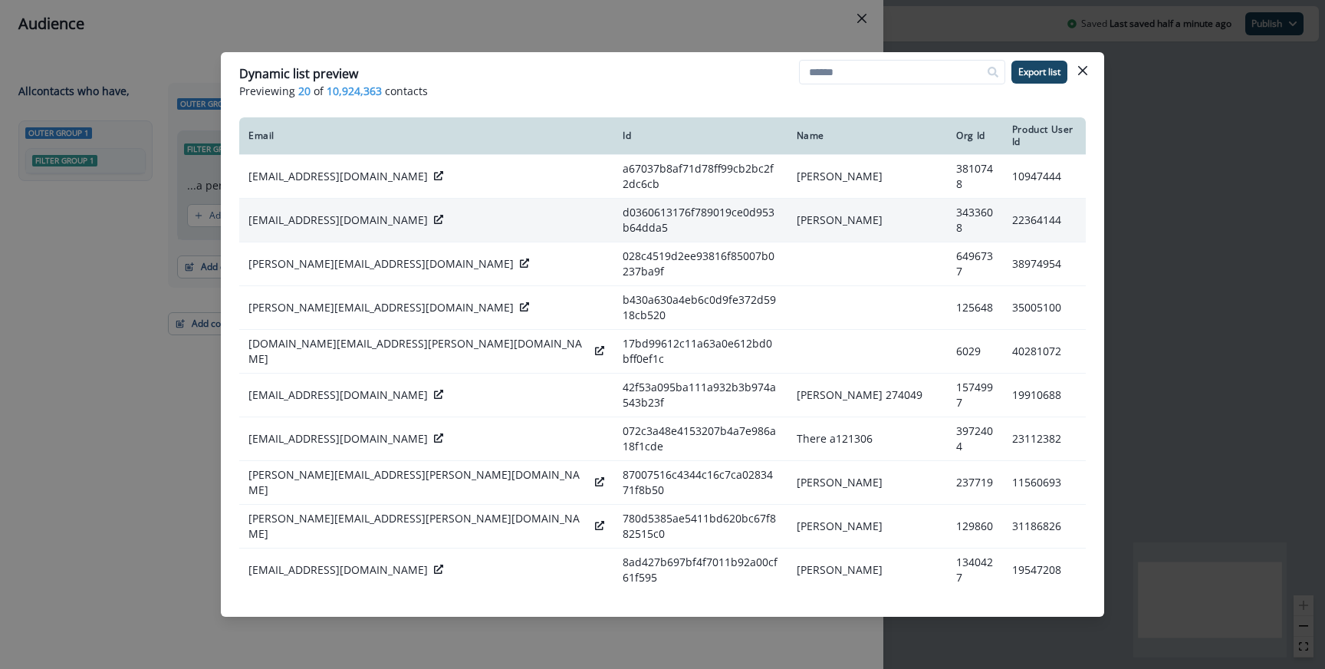
click at [434, 215] on icon at bounding box center [438, 219] width 9 height 9
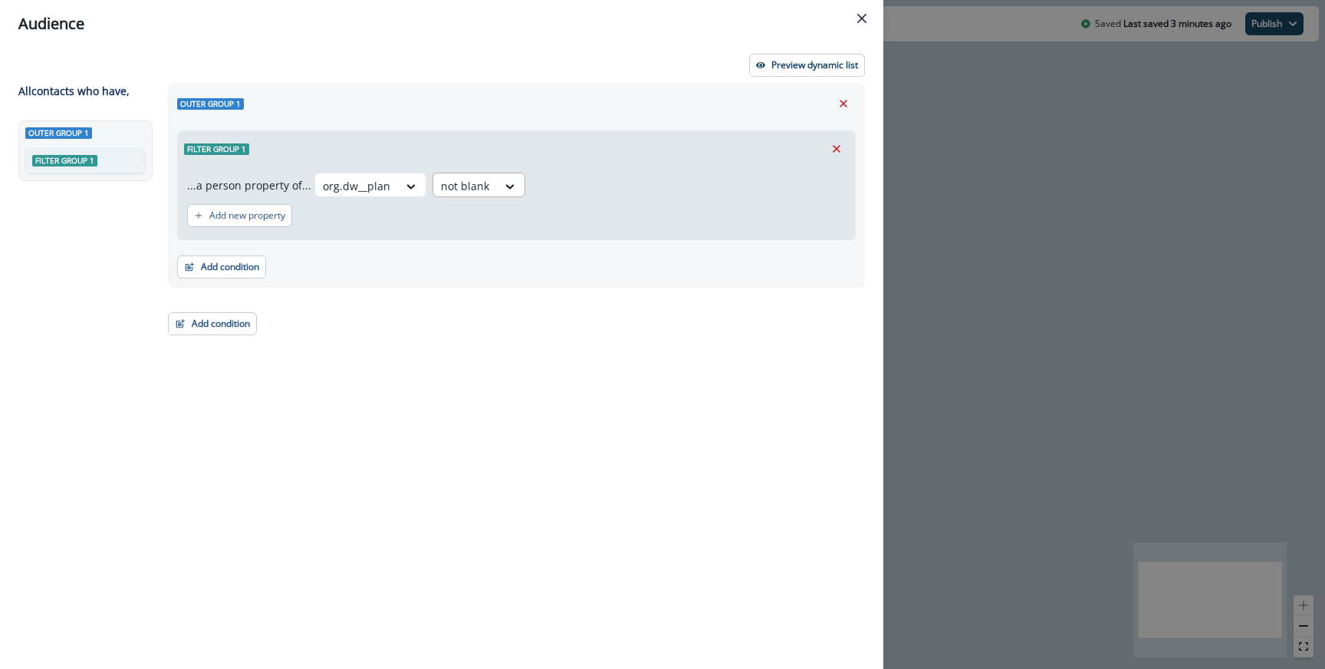
click at [437, 198] on div "not blank" at bounding box center [465, 185] width 64 height 25
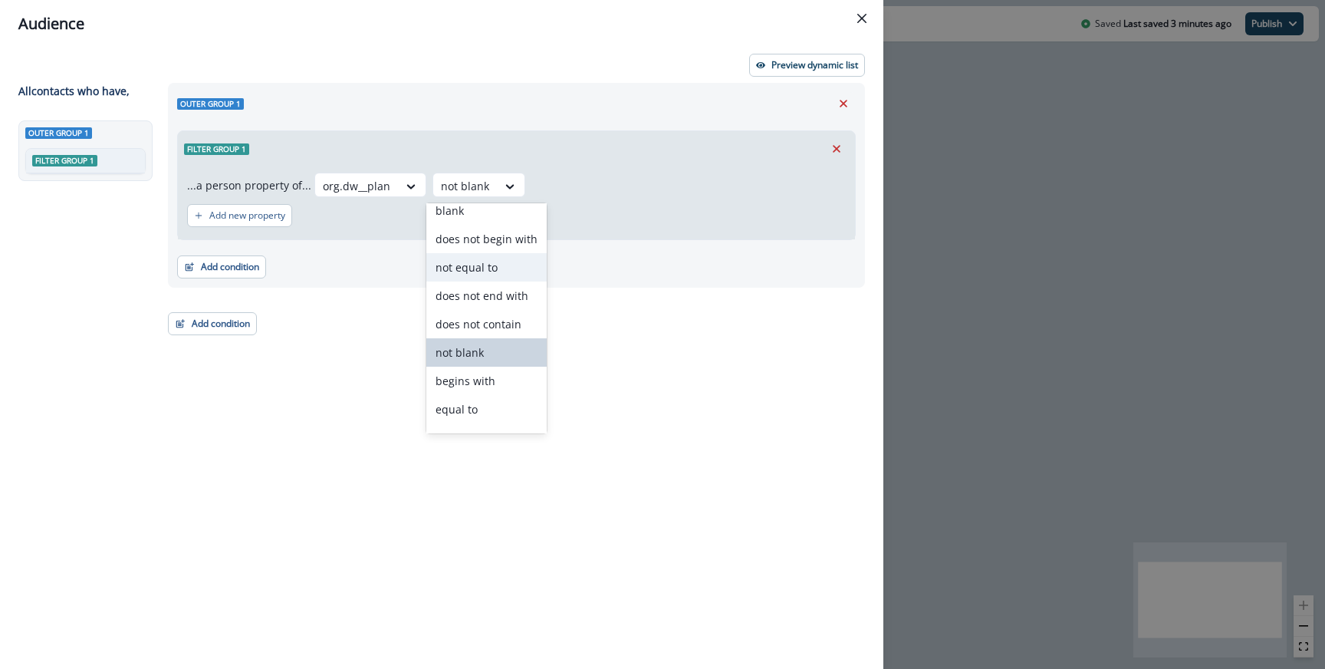
scroll to position [58, 0]
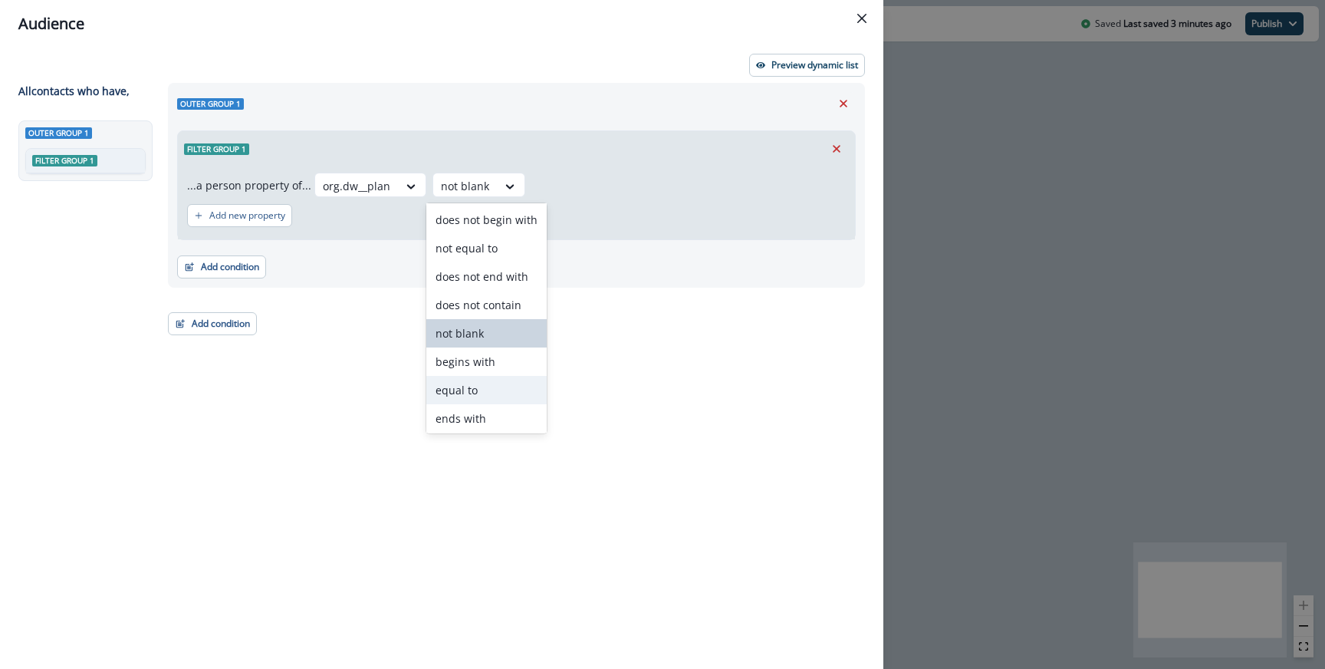
click at [463, 380] on div "equal to" at bounding box center [486, 390] width 120 height 28
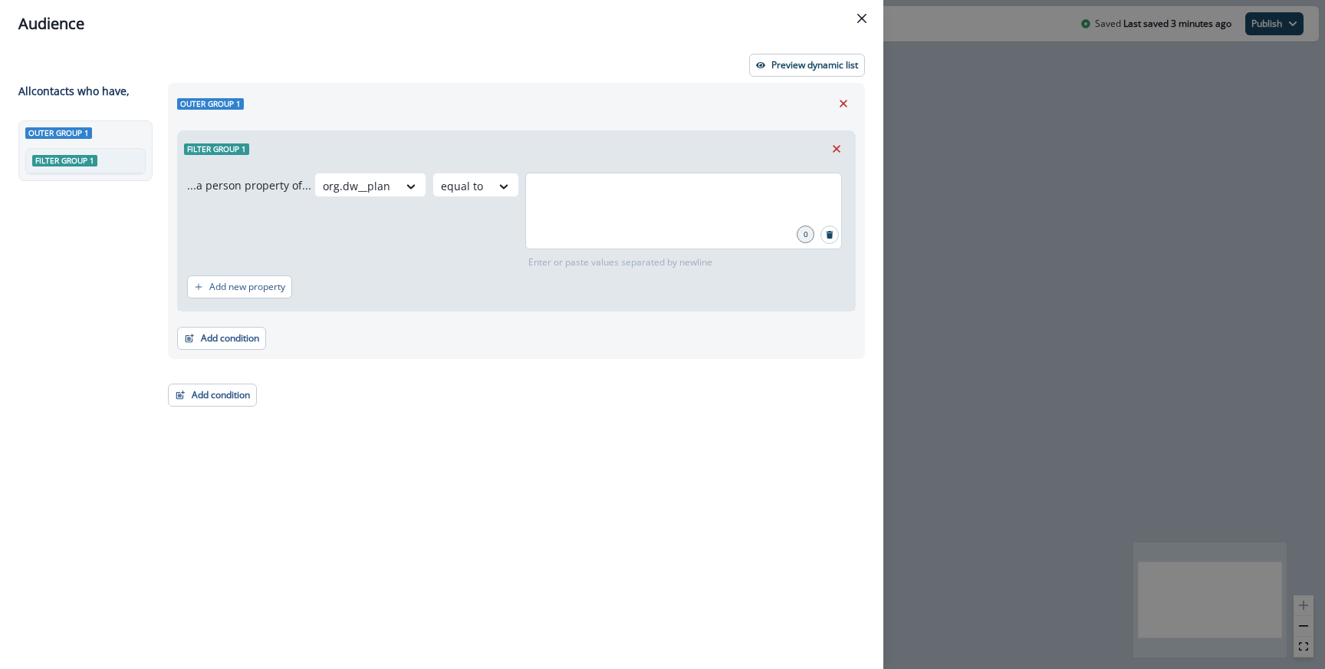
click at [571, 223] on div at bounding box center [683, 211] width 317 height 77
click at [663, 200] on span at bounding box center [670, 192] width 31 height 18
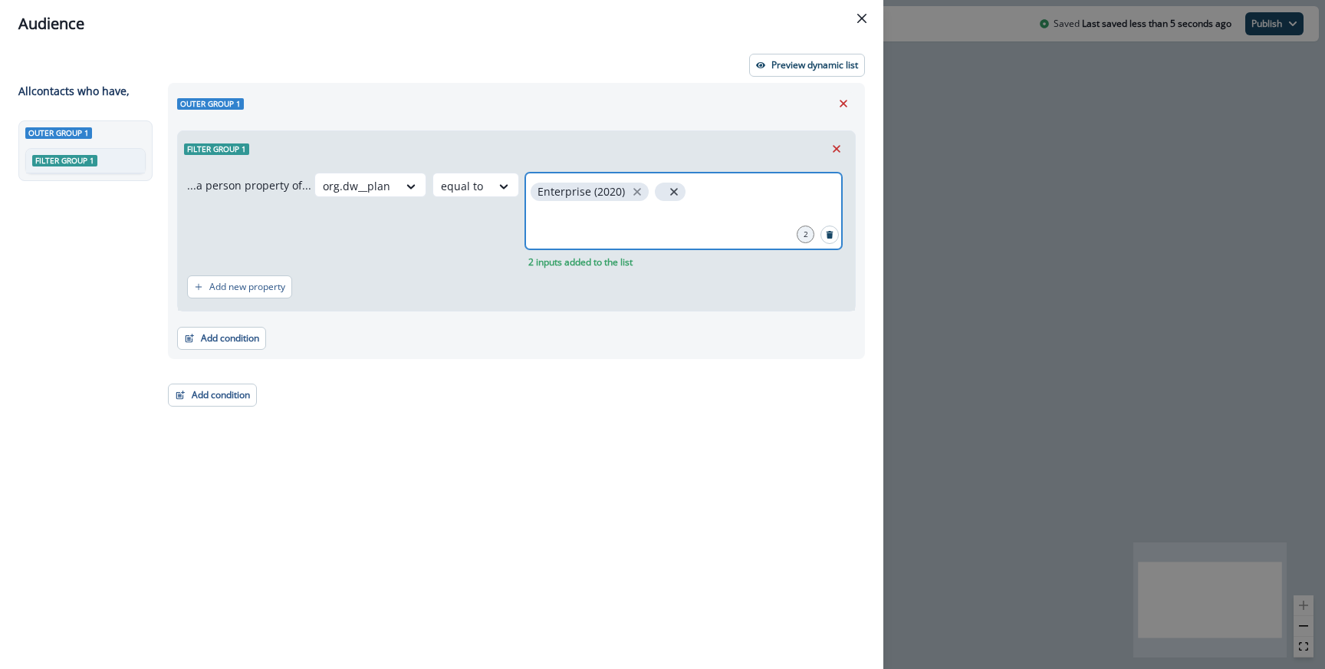
click at [667, 189] on icon "close" at bounding box center [674, 192] width 14 height 14
click at [812, 49] on div "Preview dynamic list All contact s who have, Outer group 1 Filter group 1 Outer…" at bounding box center [441, 358] width 883 height 621
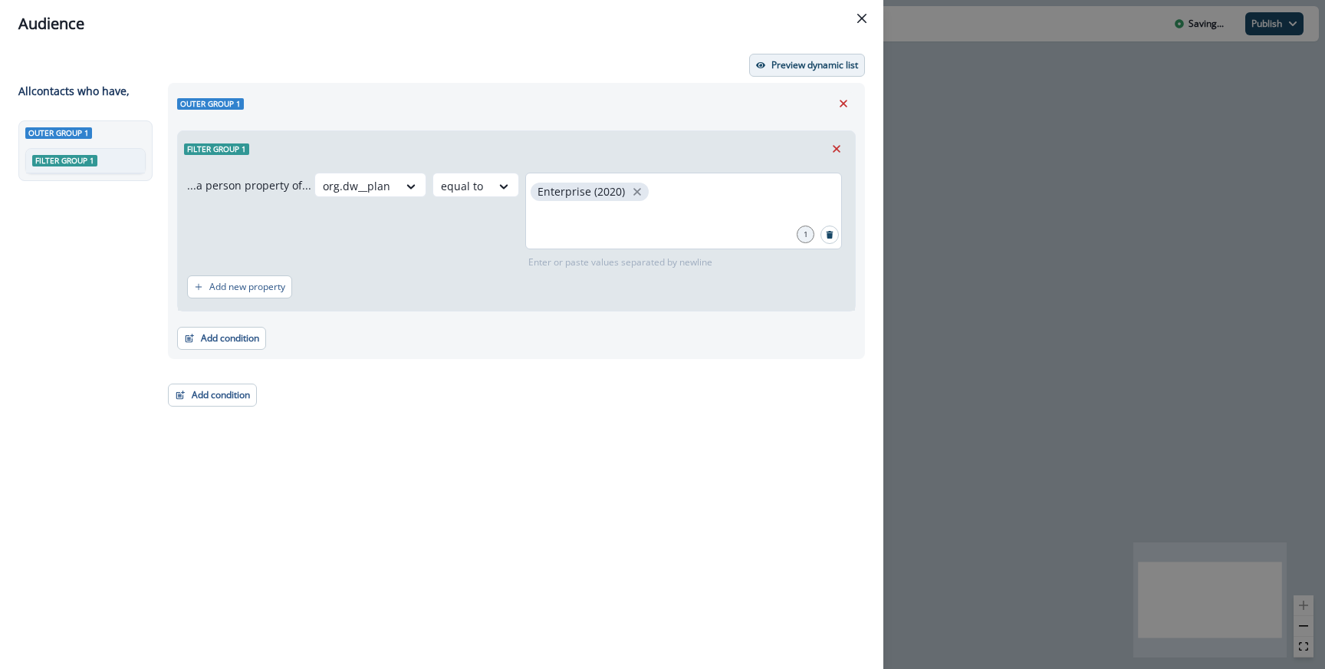
click at [801, 57] on button "Preview dynamic list" at bounding box center [807, 65] width 116 height 23
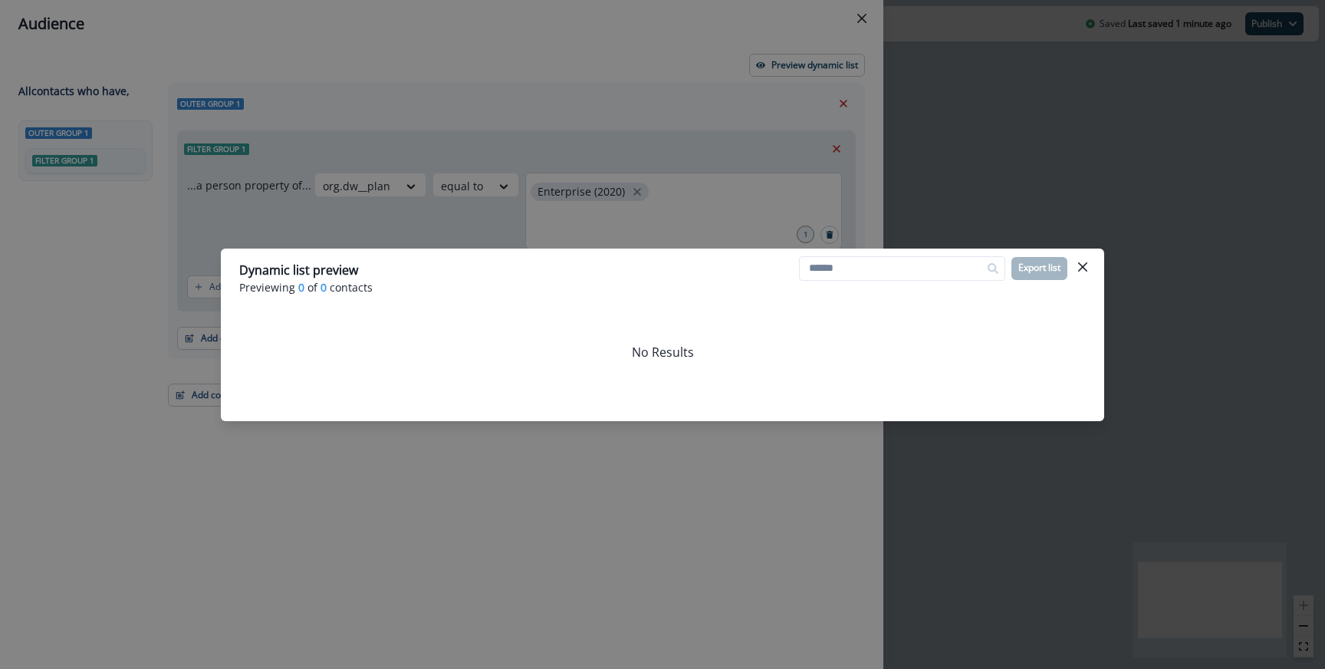
click at [680, 225] on div "Dynamic list preview Previewing 0 of 0 contacts Export list No Results" at bounding box center [662, 334] width 1325 height 669
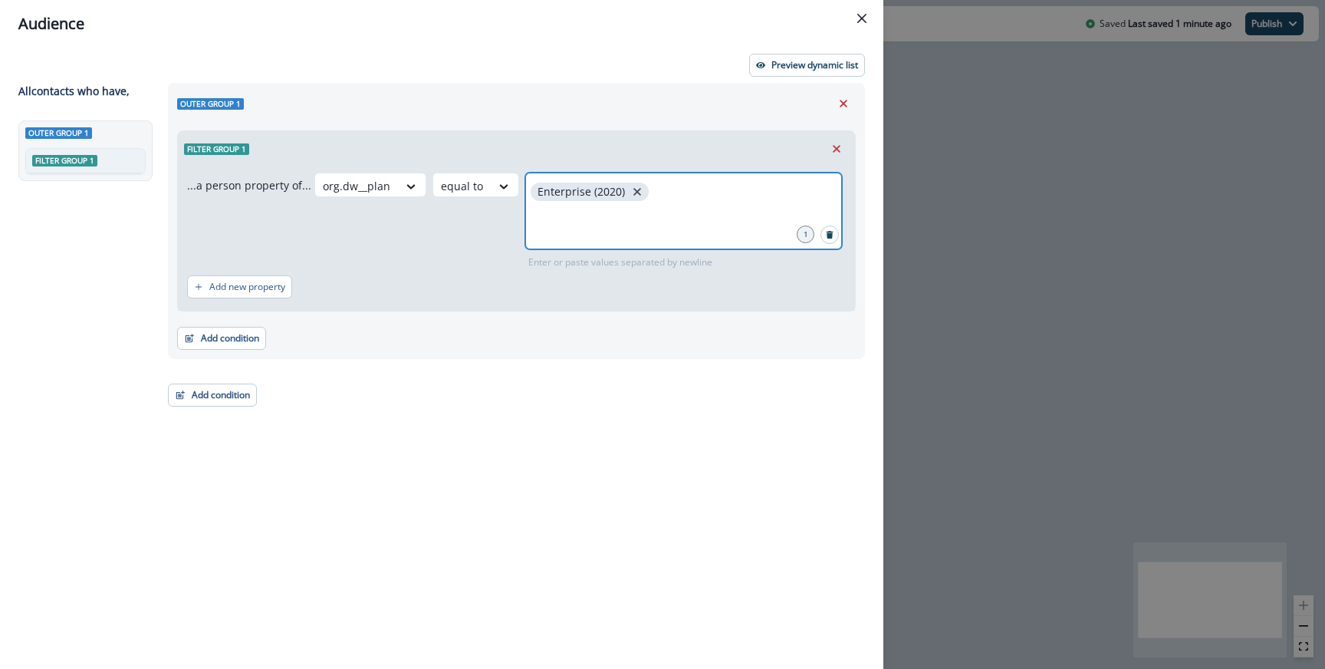
click at [630, 189] on icon "close" at bounding box center [637, 192] width 14 height 14
click at [629, 189] on input "text" at bounding box center [684, 191] width 312 height 31
type input "**********"
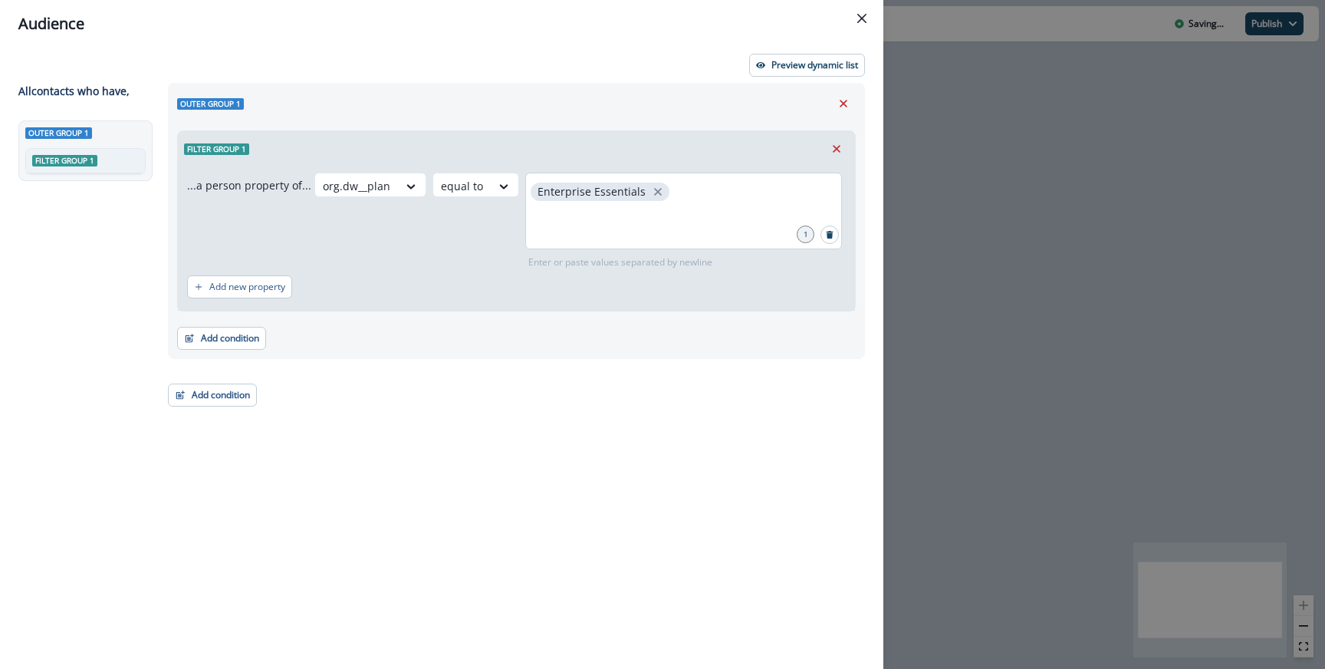
click at [779, 77] on div "Preview dynamic list All contact s who have, Outer group 1 Filter group 1 Outer…" at bounding box center [441, 358] width 883 height 621
click at [778, 56] on button "Preview dynamic list" at bounding box center [807, 65] width 116 height 23
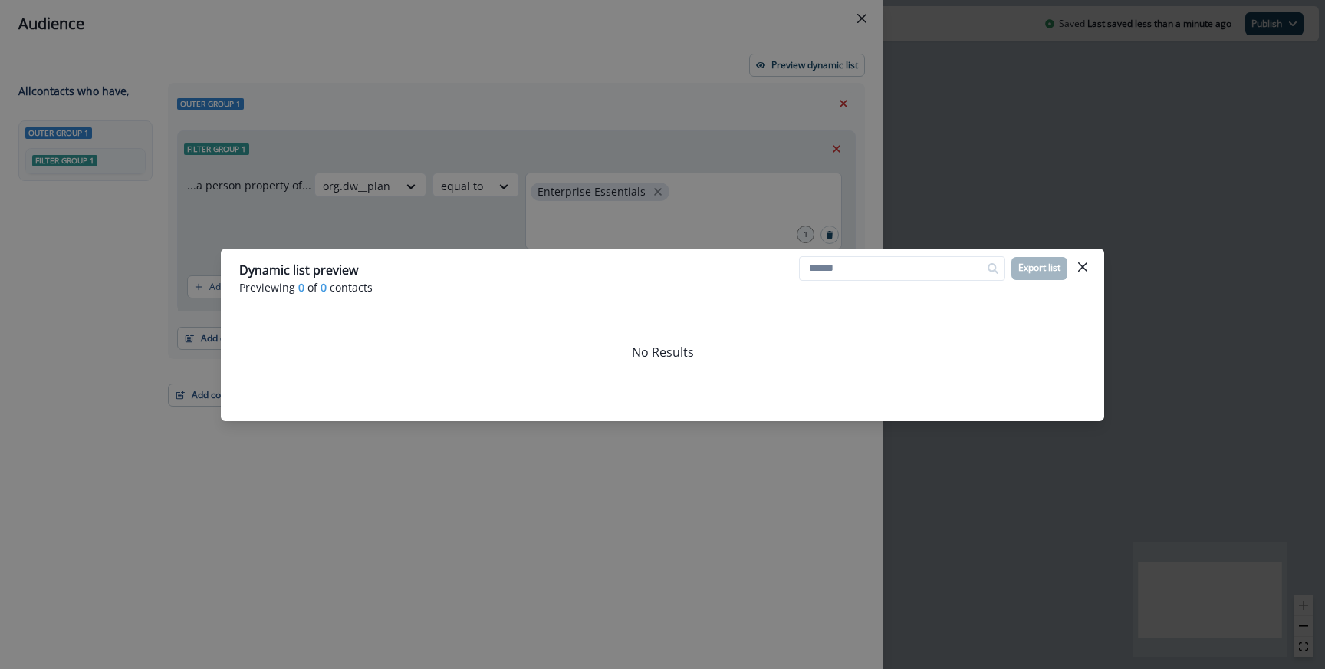
click at [679, 204] on div "Dynamic list preview Previewing 0 of 0 contacts Export list No Results" at bounding box center [662, 334] width 1325 height 669
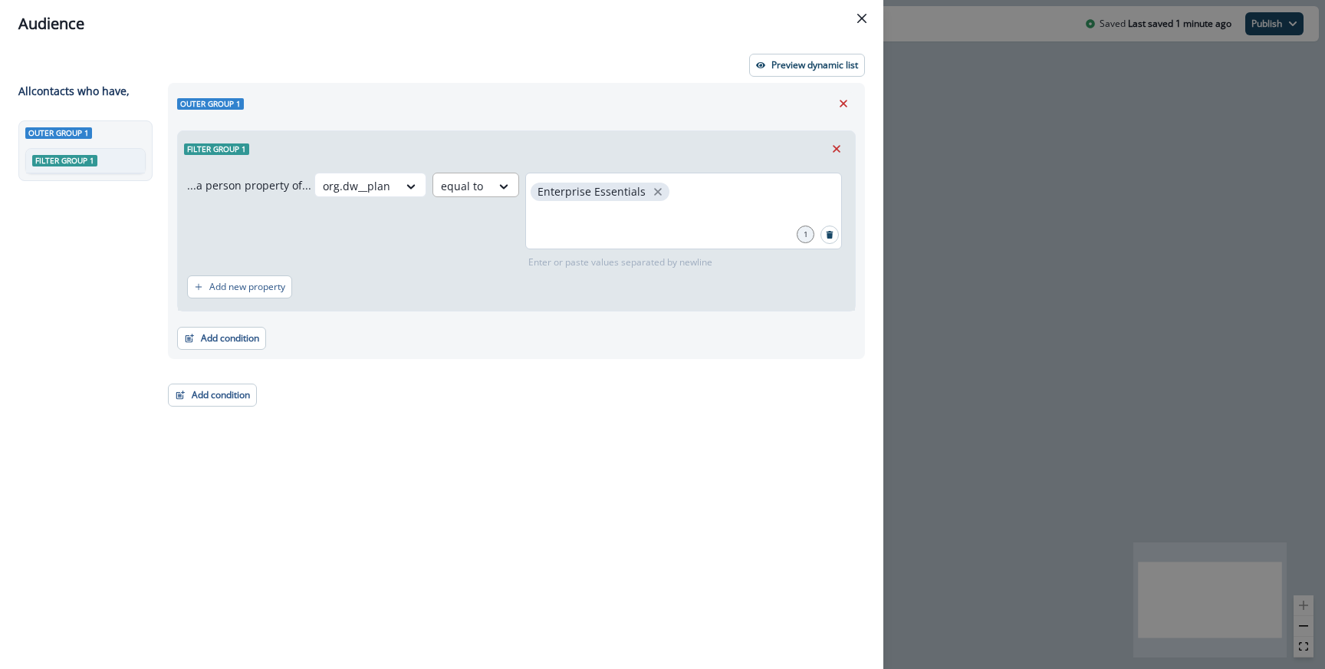
click at [459, 182] on div at bounding box center [462, 185] width 42 height 19
click at [651, 195] on icon "close" at bounding box center [658, 192] width 14 height 14
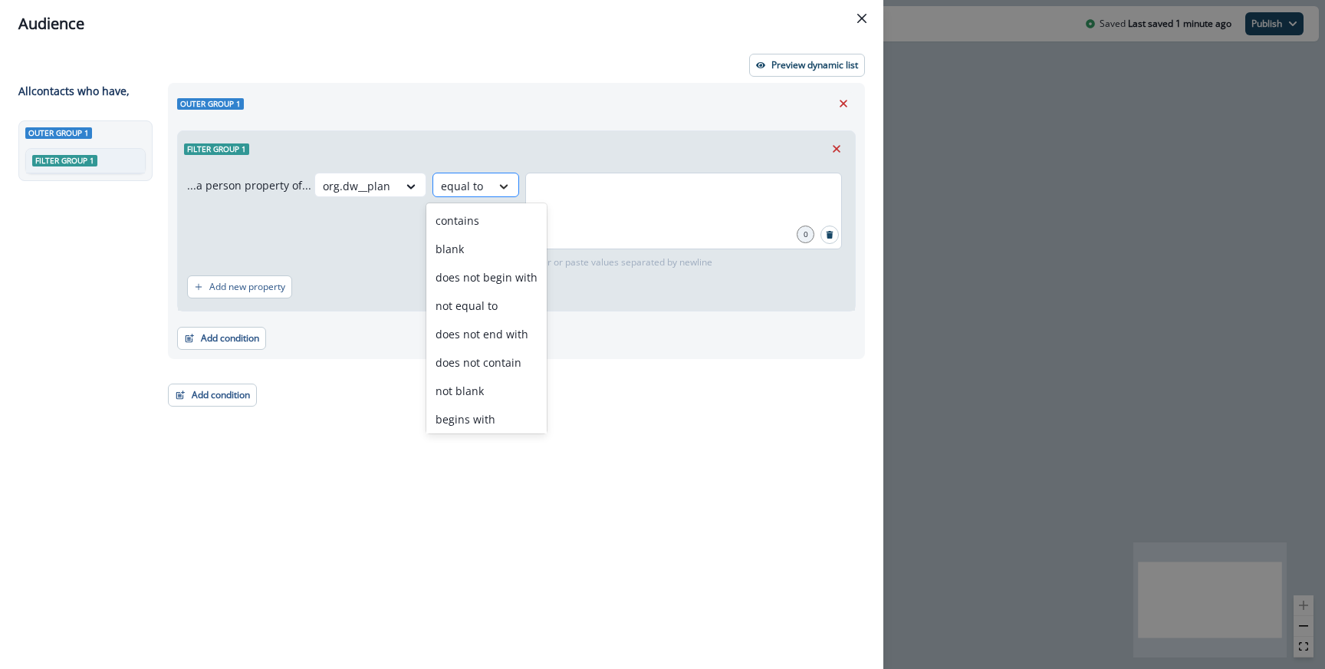
click at [491, 179] on div at bounding box center [504, 186] width 26 height 15
click at [478, 214] on div "contains" at bounding box center [486, 220] width 120 height 28
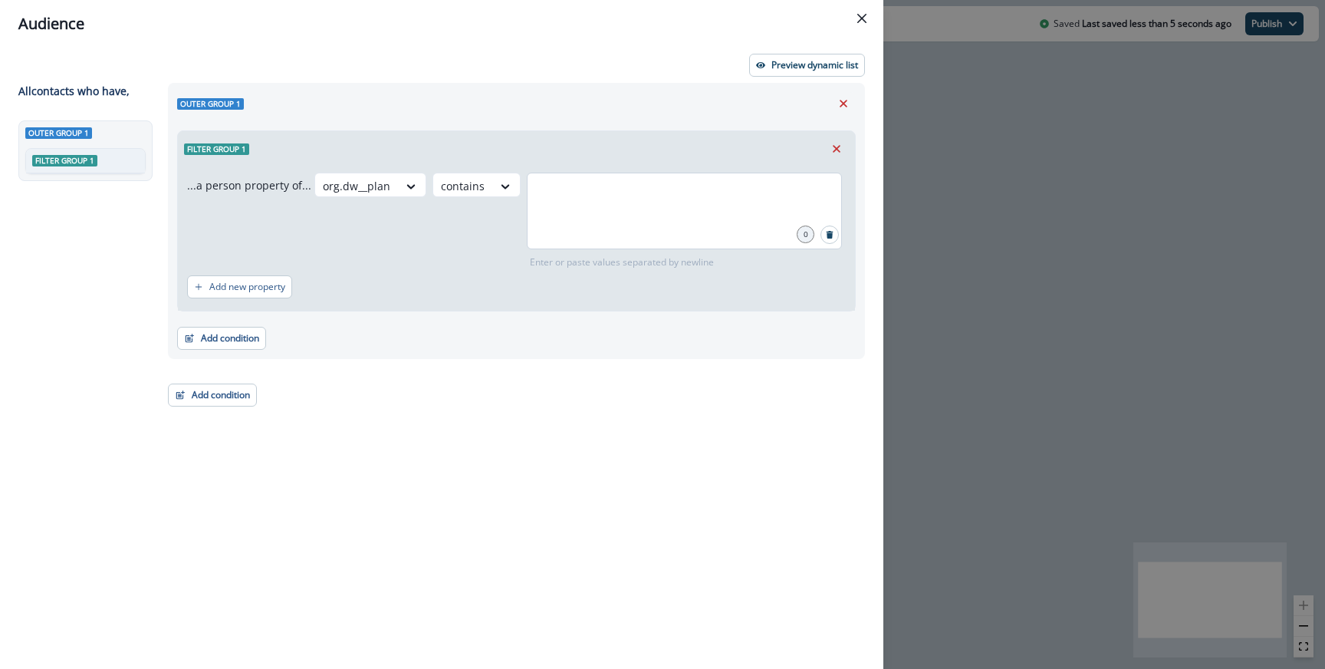
click at [544, 212] on div at bounding box center [684, 211] width 315 height 77
type input "**********"
click at [238, 290] on p "Add new property" at bounding box center [247, 286] width 76 height 11
click at [277, 296] on div at bounding box center [270, 294] width 32 height 19
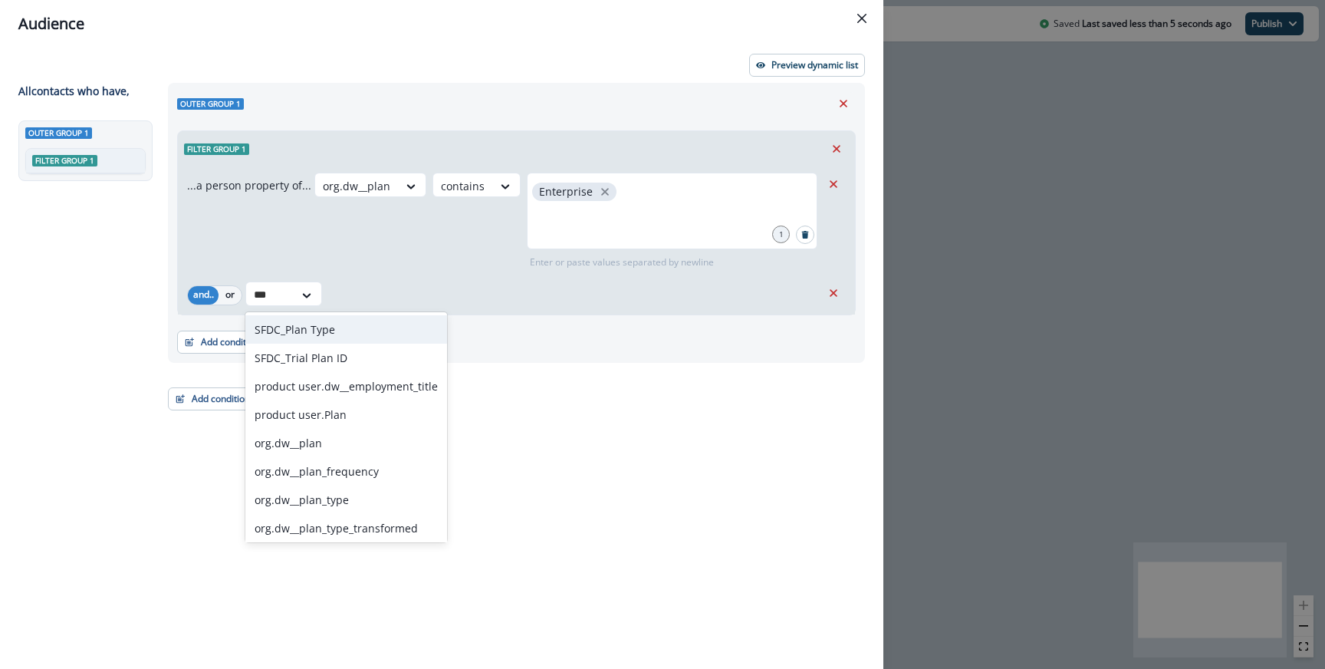
type input "****"
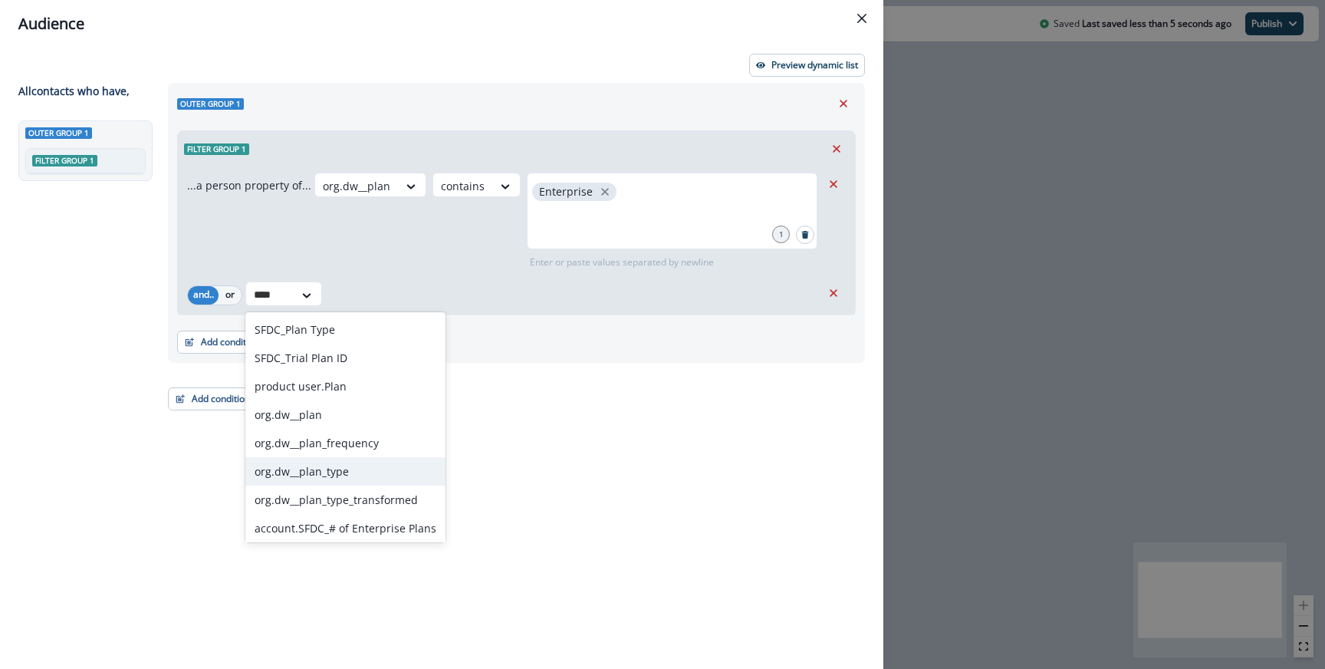
click at [340, 471] on div "org.dw__plan_type" at bounding box center [345, 471] width 200 height 28
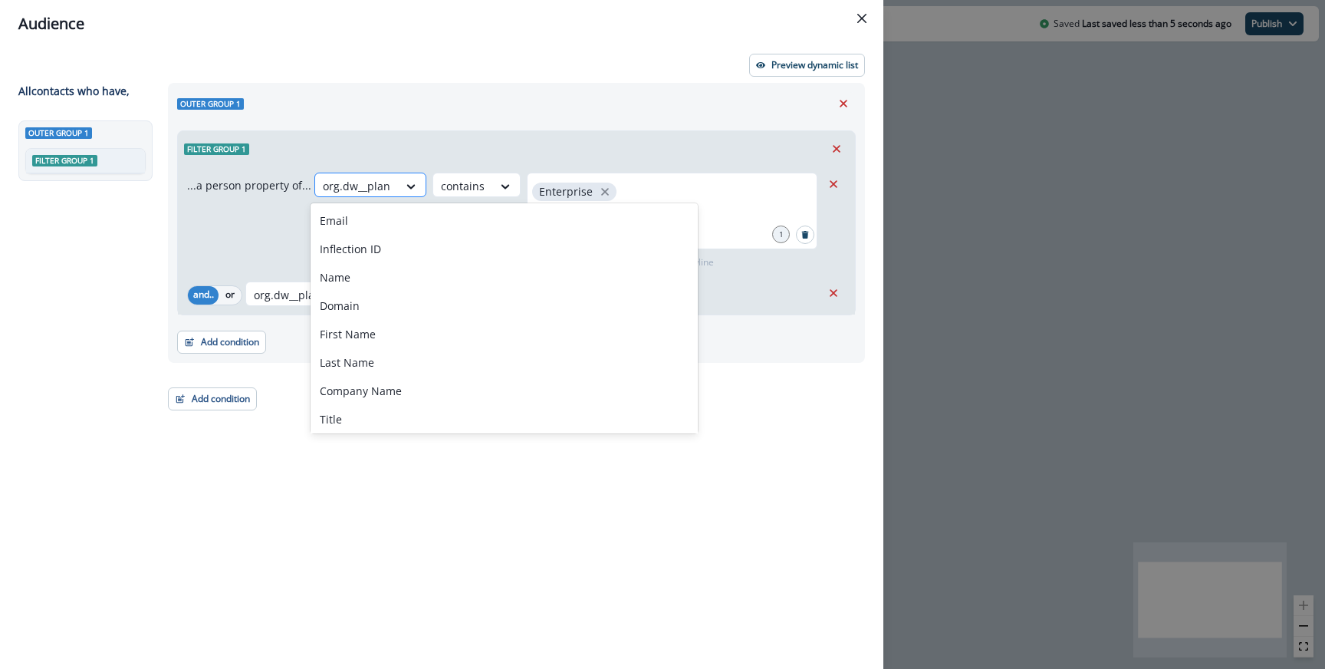
click at [386, 180] on div "org.dw__plan" at bounding box center [356, 185] width 83 height 25
type input "*"
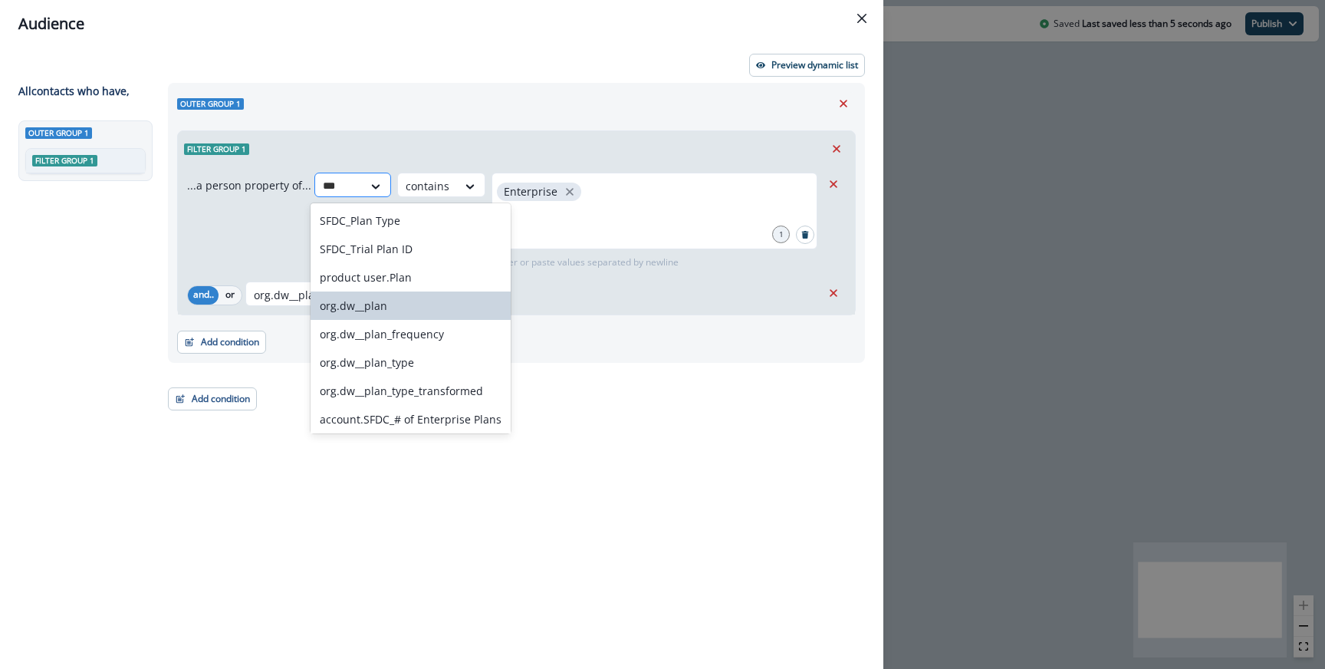
type input "****"
click at [386, 359] on div "org.dw__plan_type" at bounding box center [411, 362] width 200 height 28
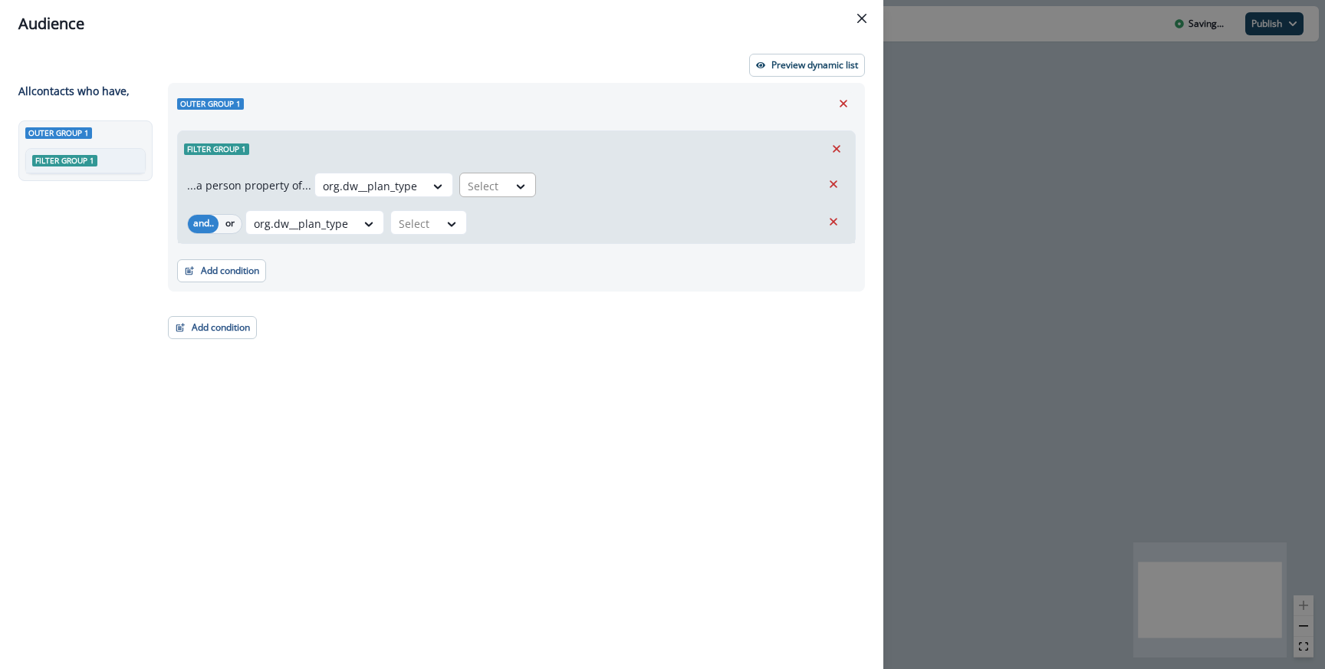
click at [482, 174] on div "Select" at bounding box center [484, 185] width 48 height 25
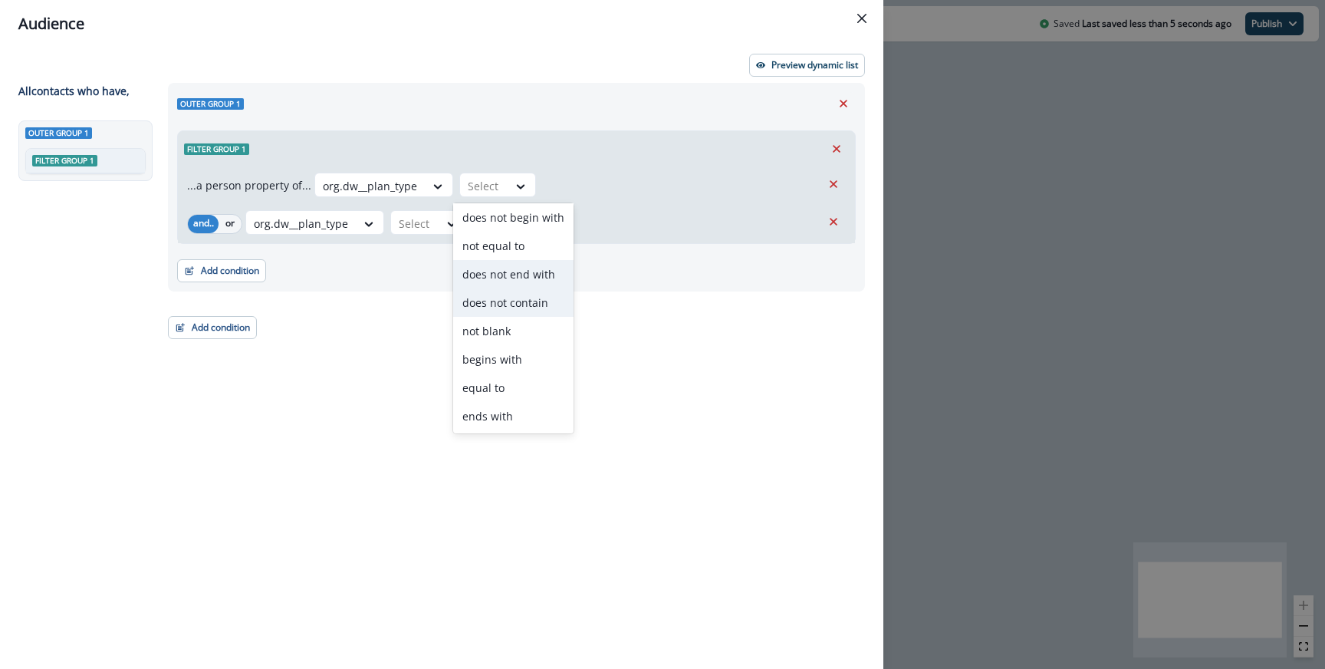
scroll to position [0, 0]
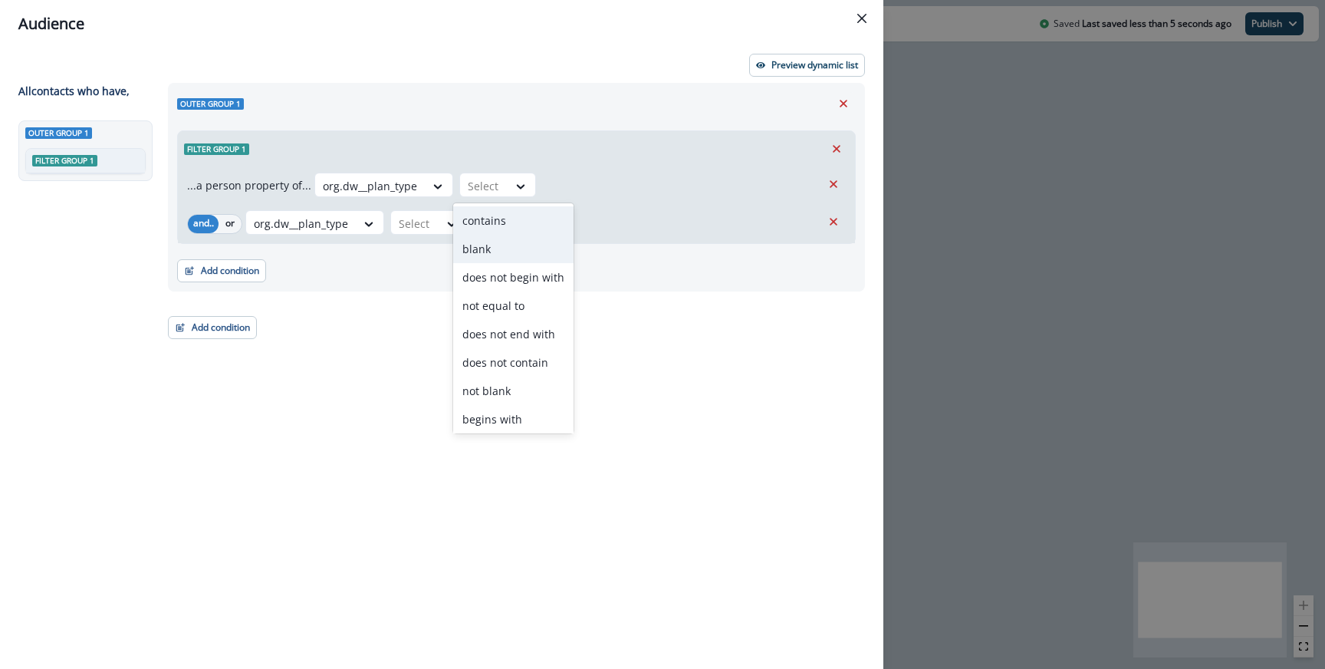
click at [503, 220] on div "contains" at bounding box center [513, 220] width 120 height 28
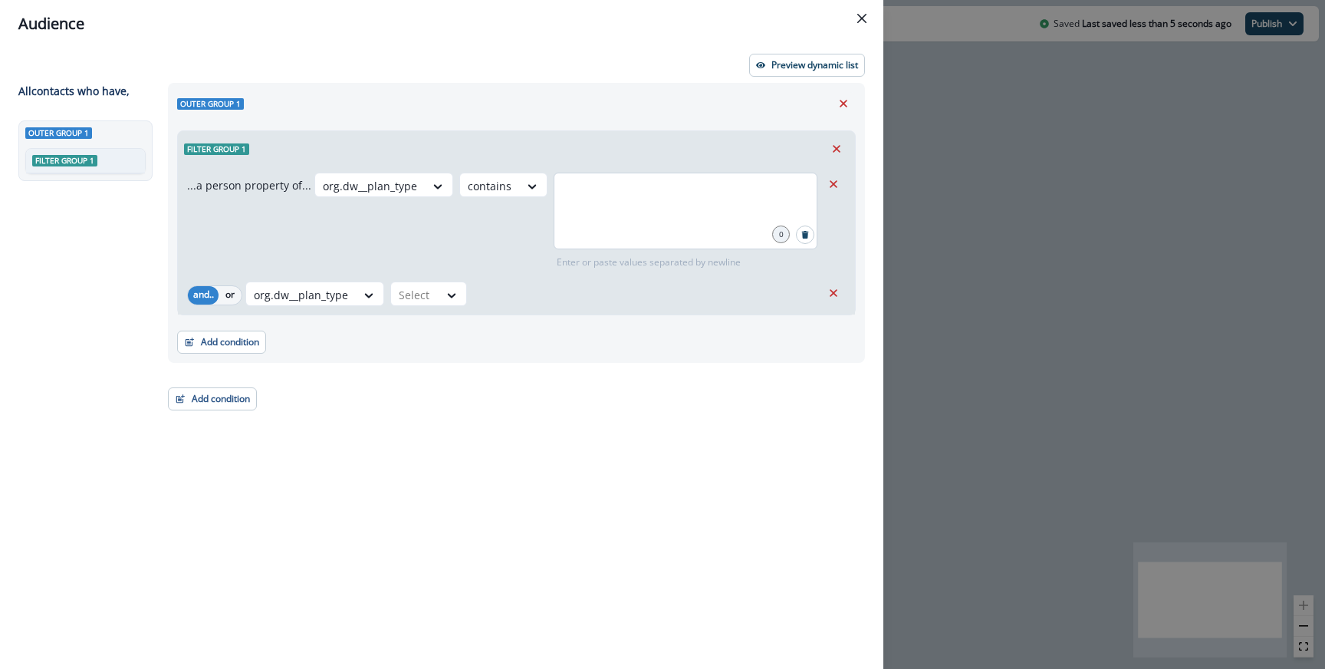
click at [590, 209] on div at bounding box center [686, 211] width 264 height 77
type input "**********"
click at [423, 290] on div at bounding box center [415, 294] width 32 height 19
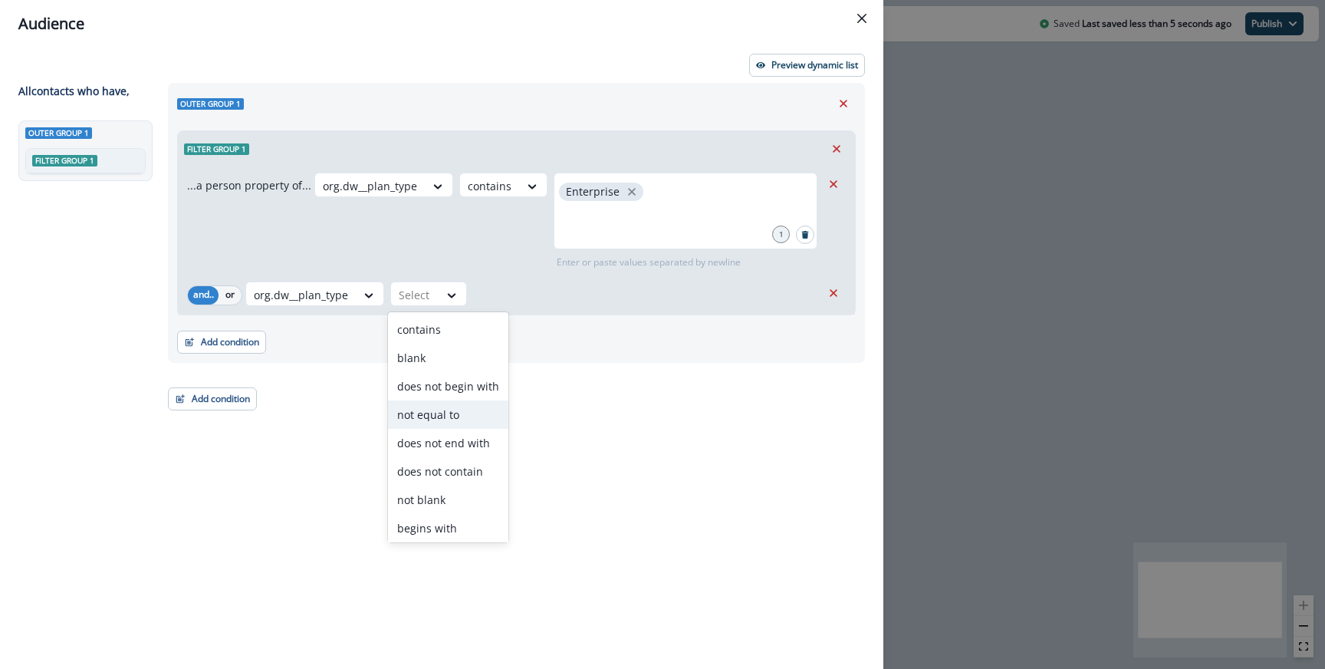
click at [455, 416] on div "not equal to" at bounding box center [448, 414] width 120 height 28
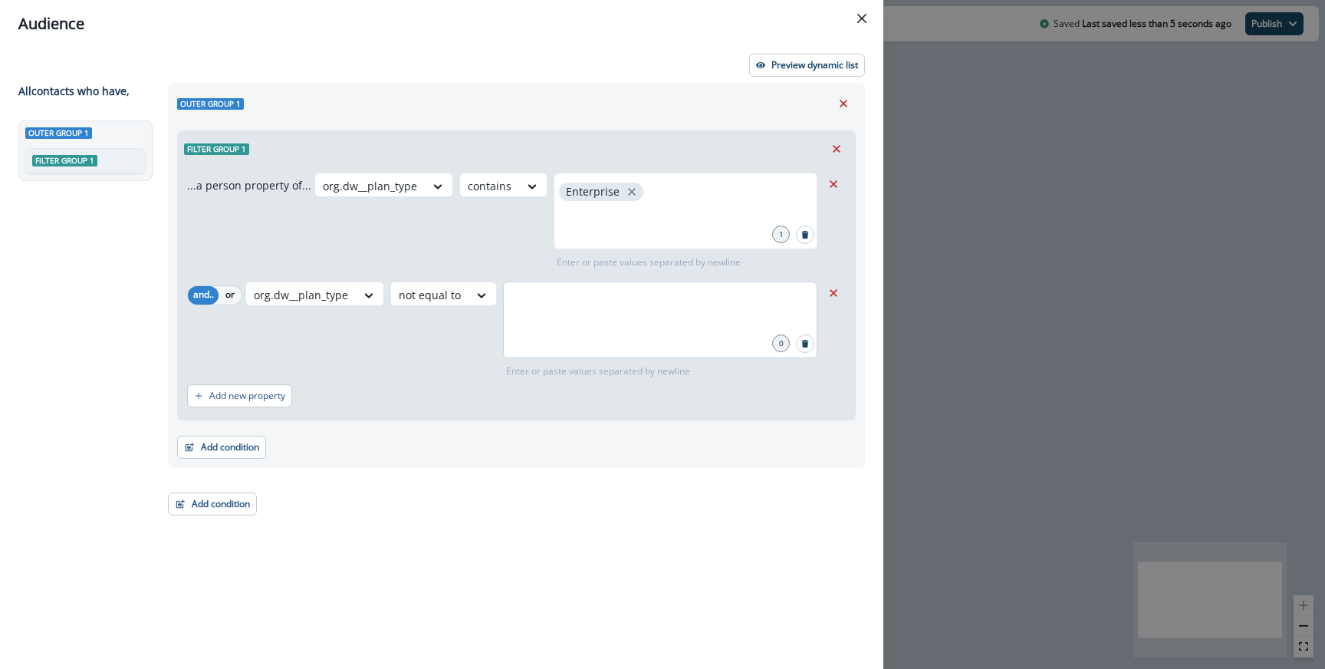
click at [609, 334] on div at bounding box center [660, 319] width 314 height 77
type input "**********"
click at [786, 76] on button "Preview dynamic list" at bounding box center [807, 65] width 116 height 23
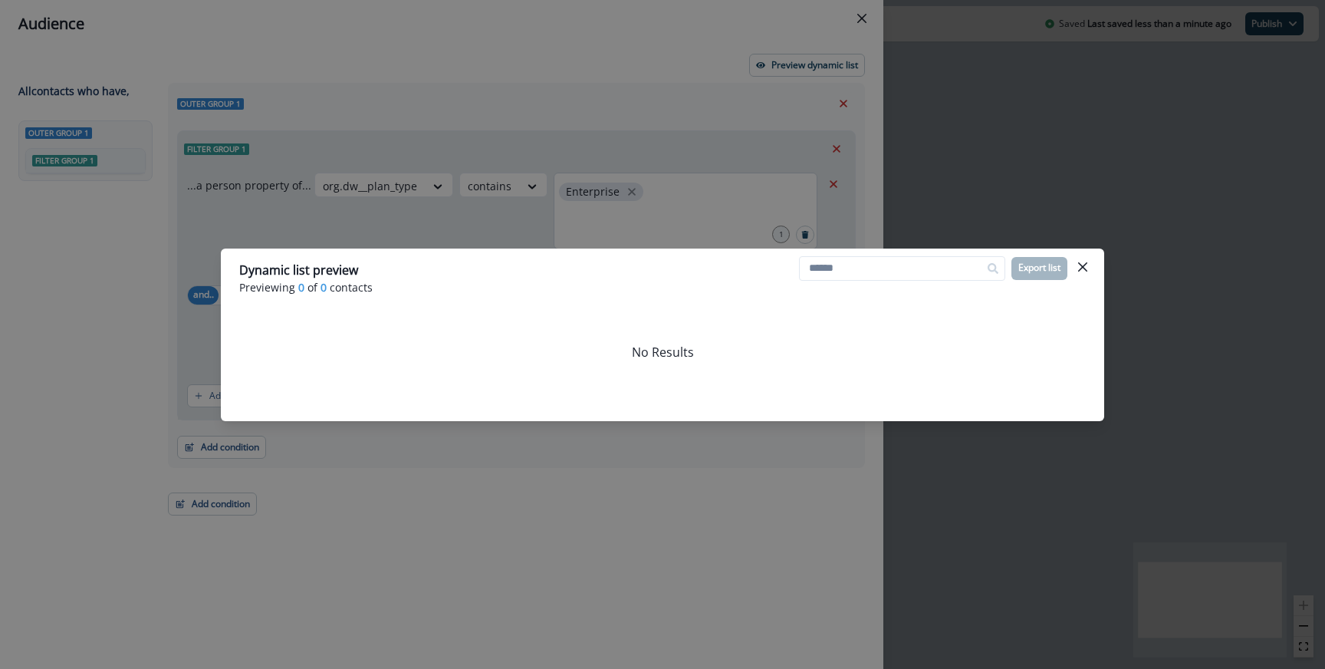
click at [604, 216] on div "Dynamic list preview Previewing 0 of 0 contacts Export list No Results" at bounding box center [662, 334] width 1325 height 669
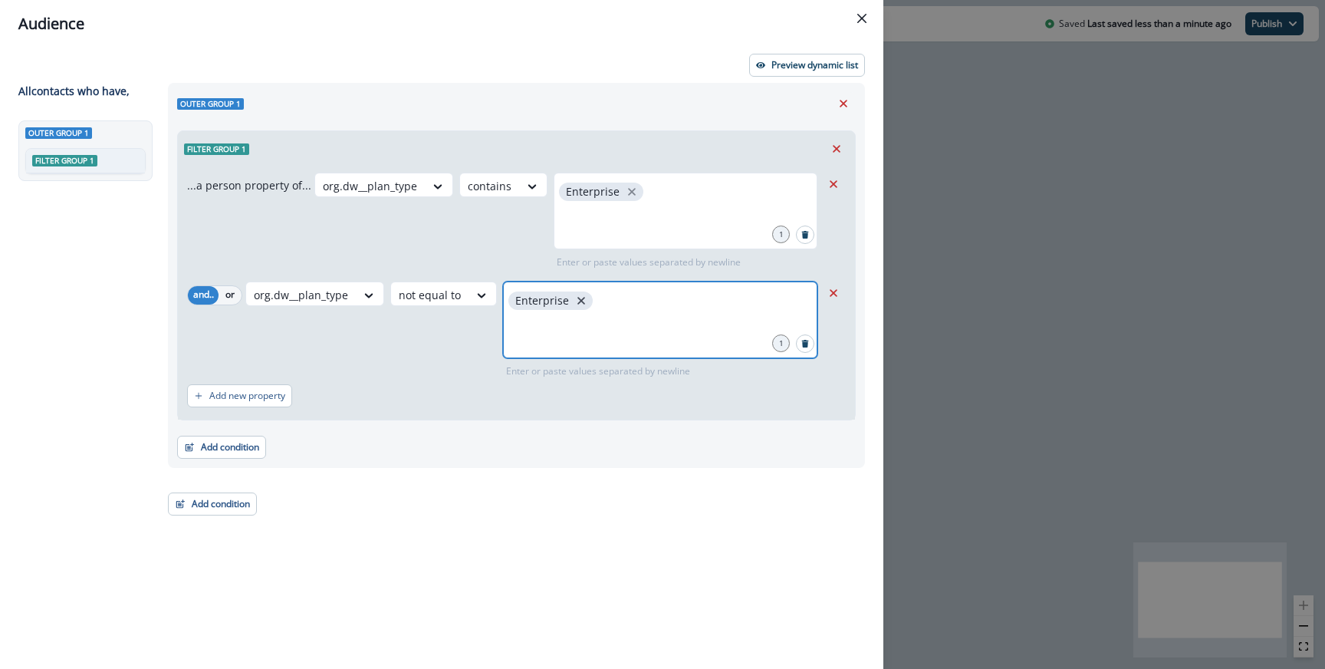
click at [575, 294] on icon "close" at bounding box center [581, 301] width 14 height 14
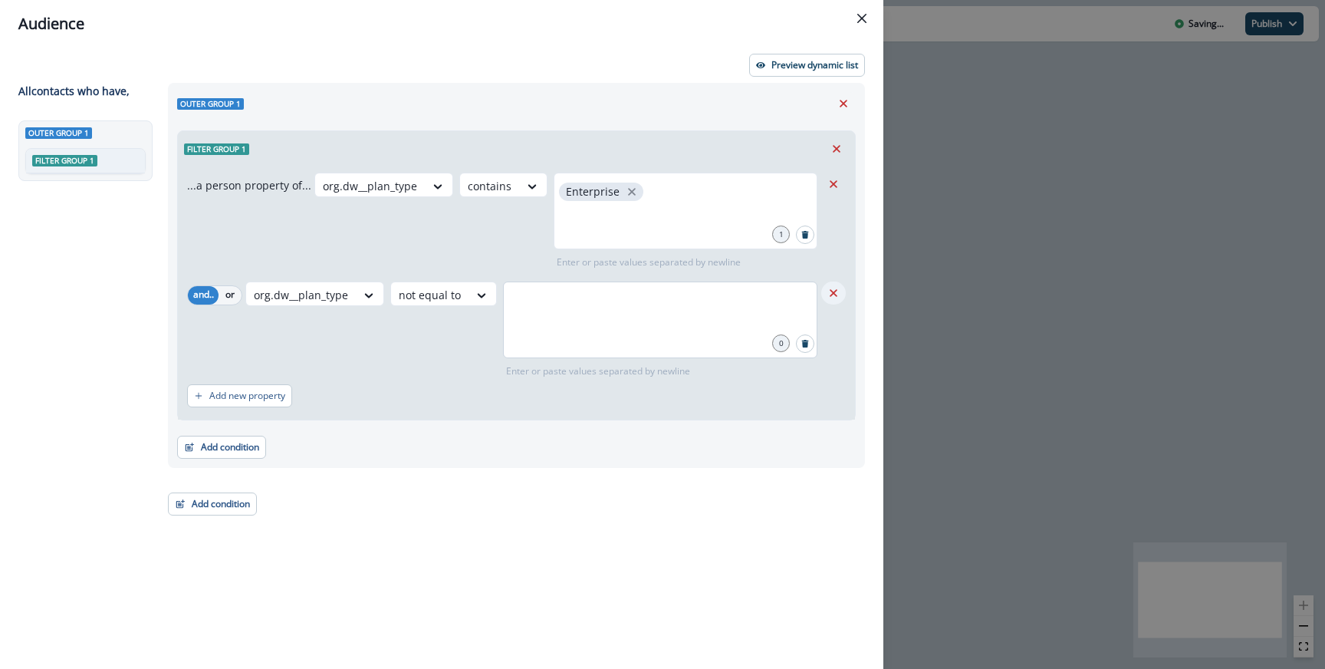
click at [832, 294] on icon "Remove" at bounding box center [834, 293] width 8 height 8
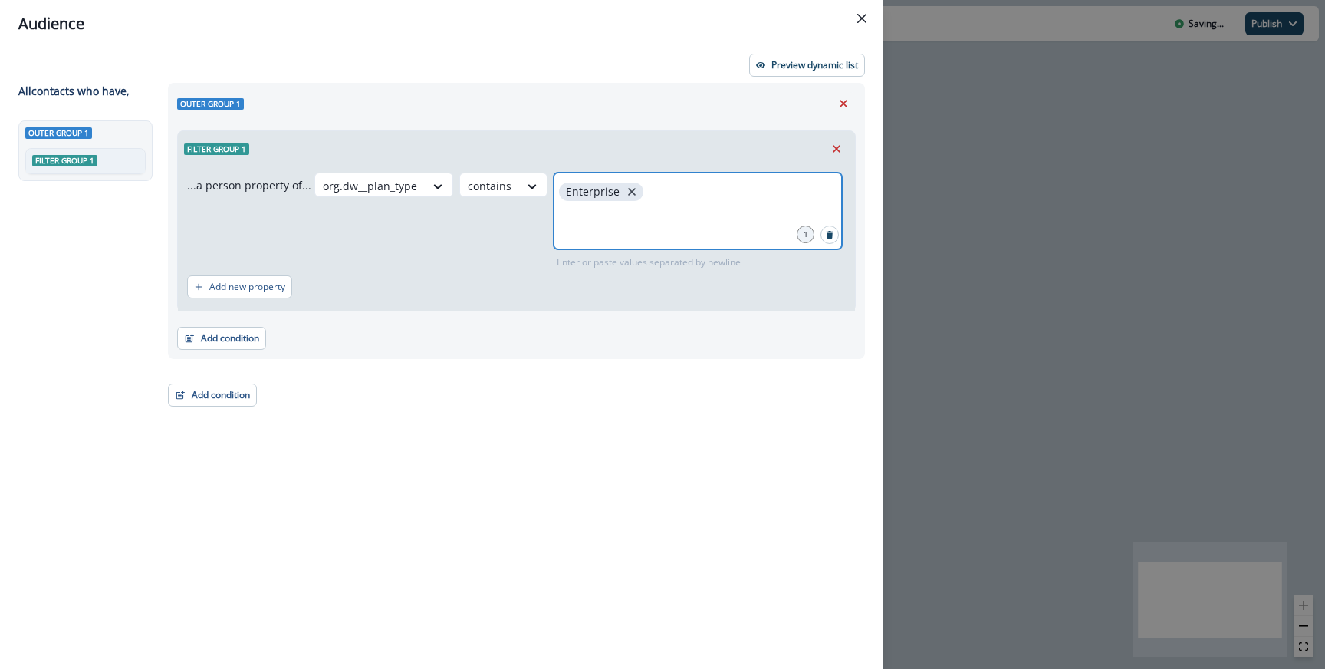
click at [626, 192] on icon "close" at bounding box center [632, 192] width 14 height 14
click at [616, 194] on input "text" at bounding box center [698, 191] width 284 height 31
click at [488, 168] on div "...a person property of... org.dw__plan_type contains 0 Enter or paste values s…" at bounding box center [516, 238] width 677 height 144
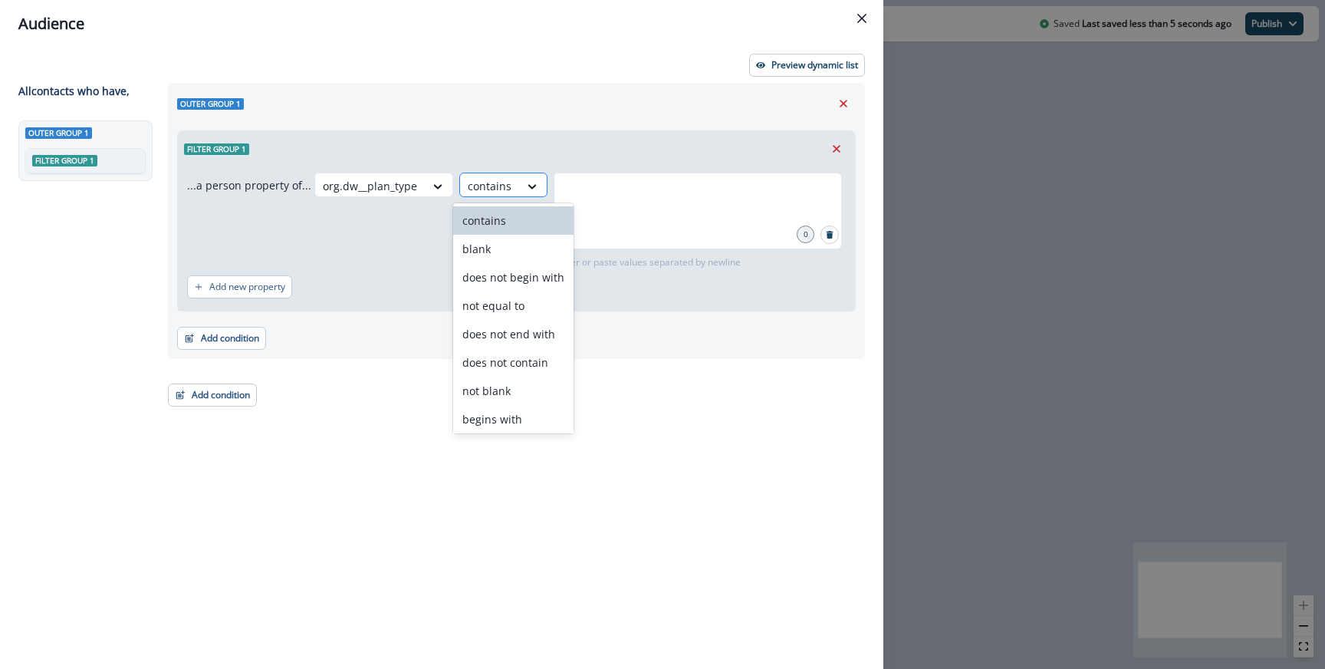
click at [485, 183] on div at bounding box center [490, 185] width 44 height 19
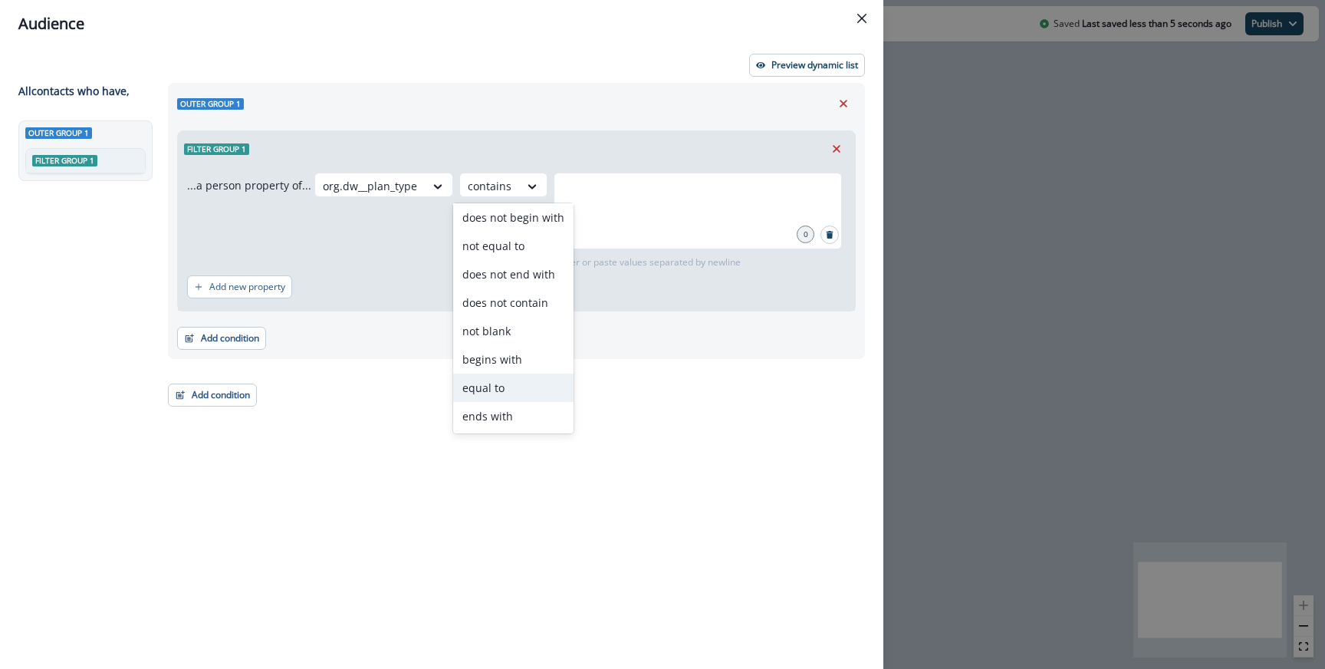
click at [505, 382] on div "equal to" at bounding box center [513, 387] width 120 height 28
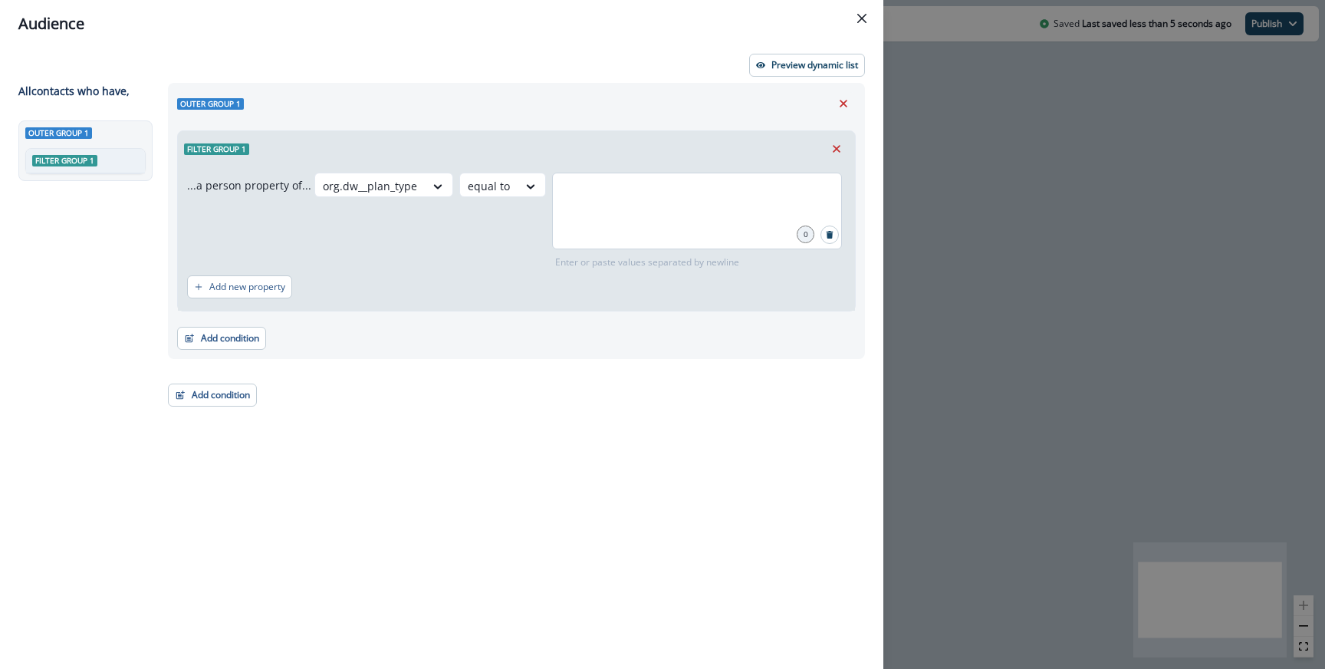
click at [607, 221] on div at bounding box center [697, 211] width 290 height 77
type input "**********"
click at [795, 70] on p "Preview dynamic list" at bounding box center [814, 65] width 87 height 11
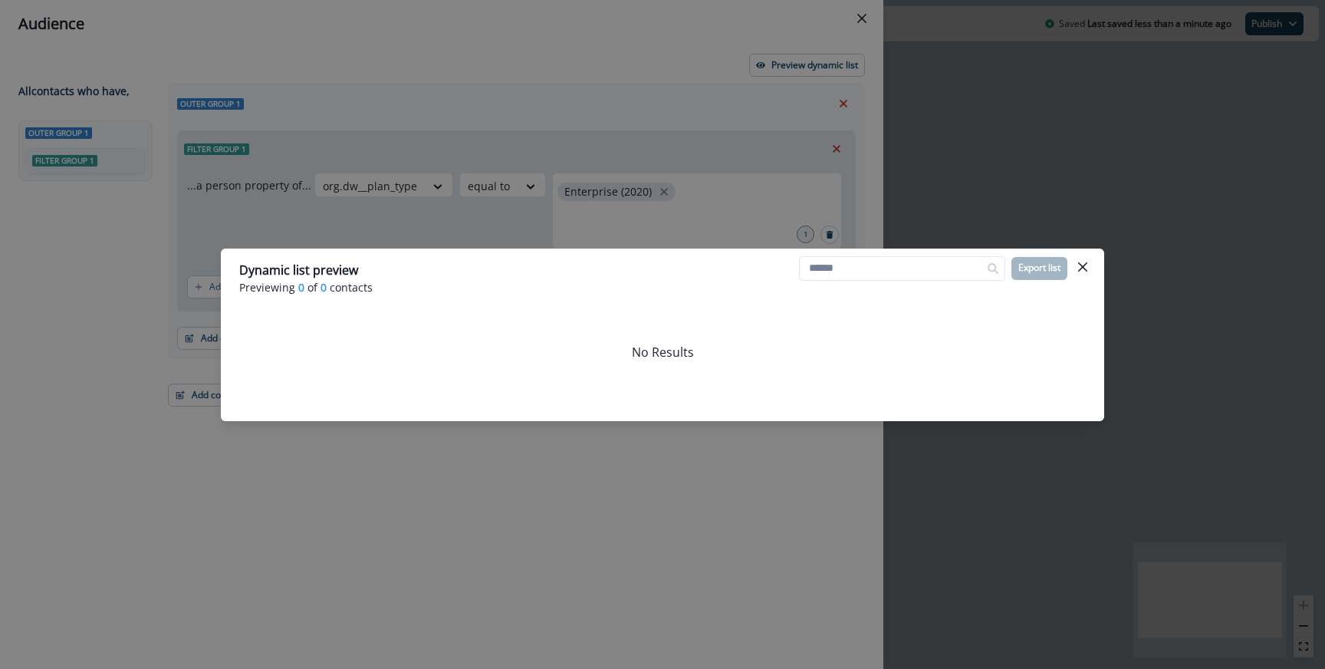
click at [627, 220] on div "Dynamic list preview Previewing 0 of 0 contacts Export list No Results" at bounding box center [662, 334] width 1325 height 669
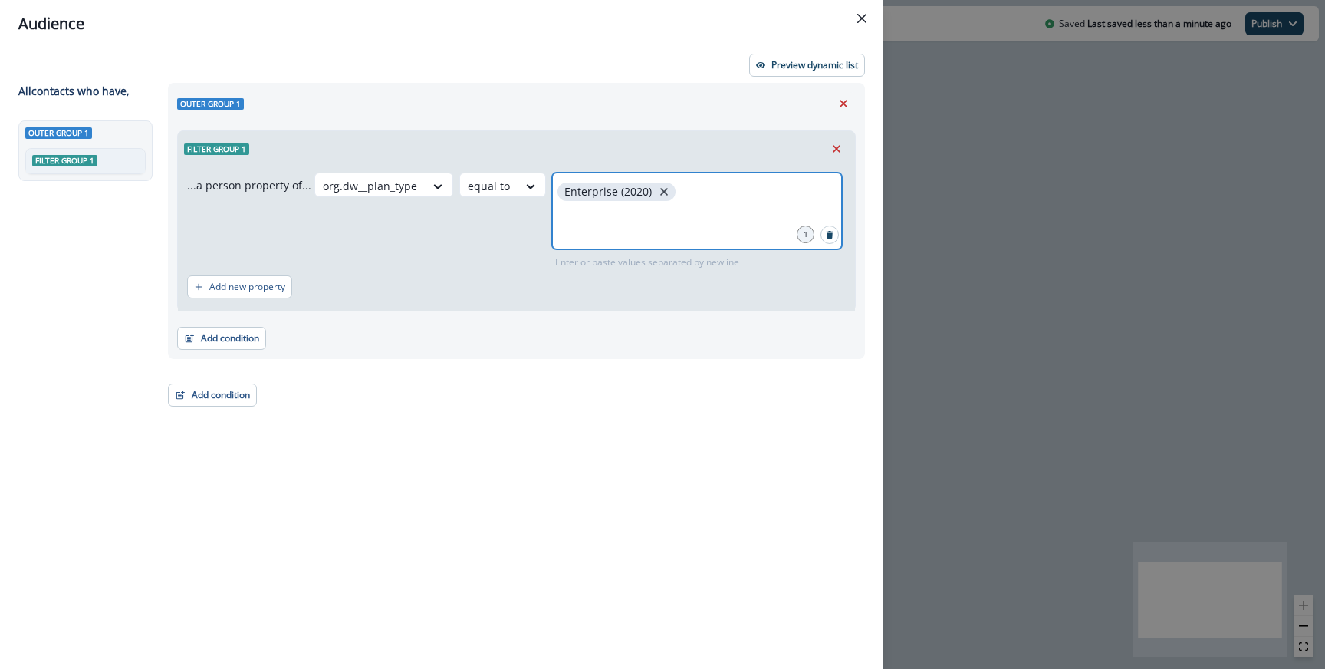
click at [661, 189] on button "close" at bounding box center [663, 191] width 15 height 15
type input "**********"
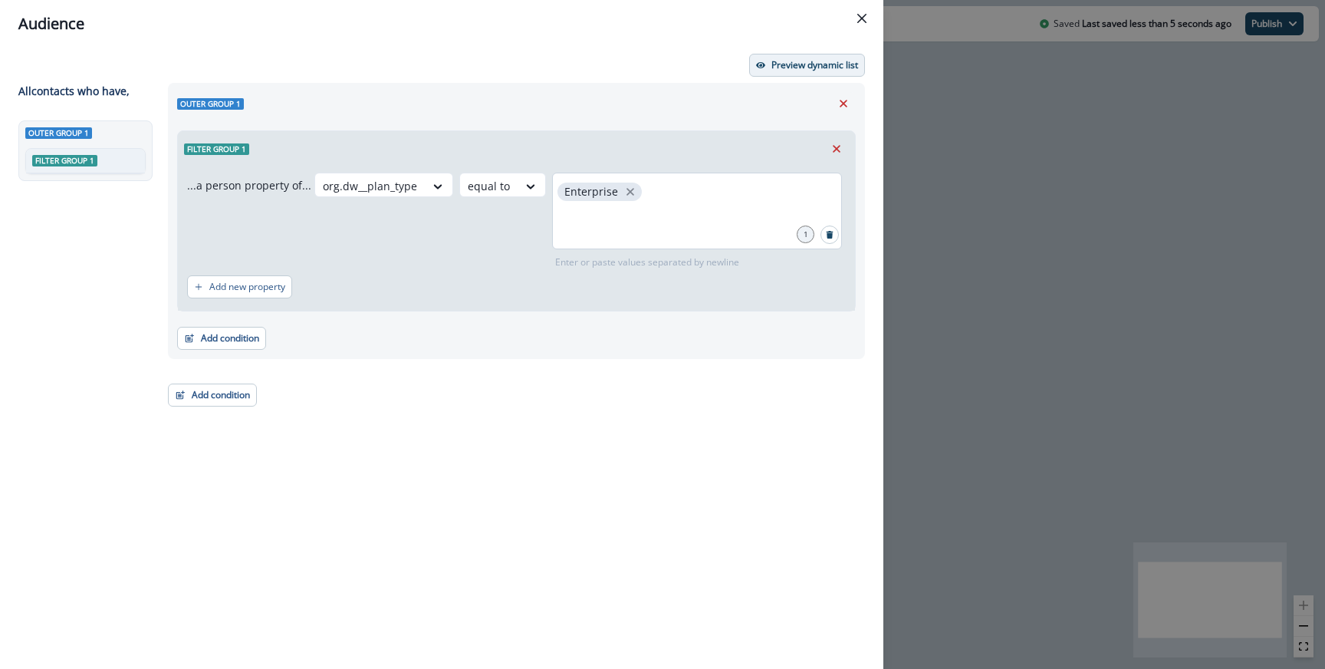
click at [775, 71] on button "Preview dynamic list" at bounding box center [807, 65] width 116 height 23
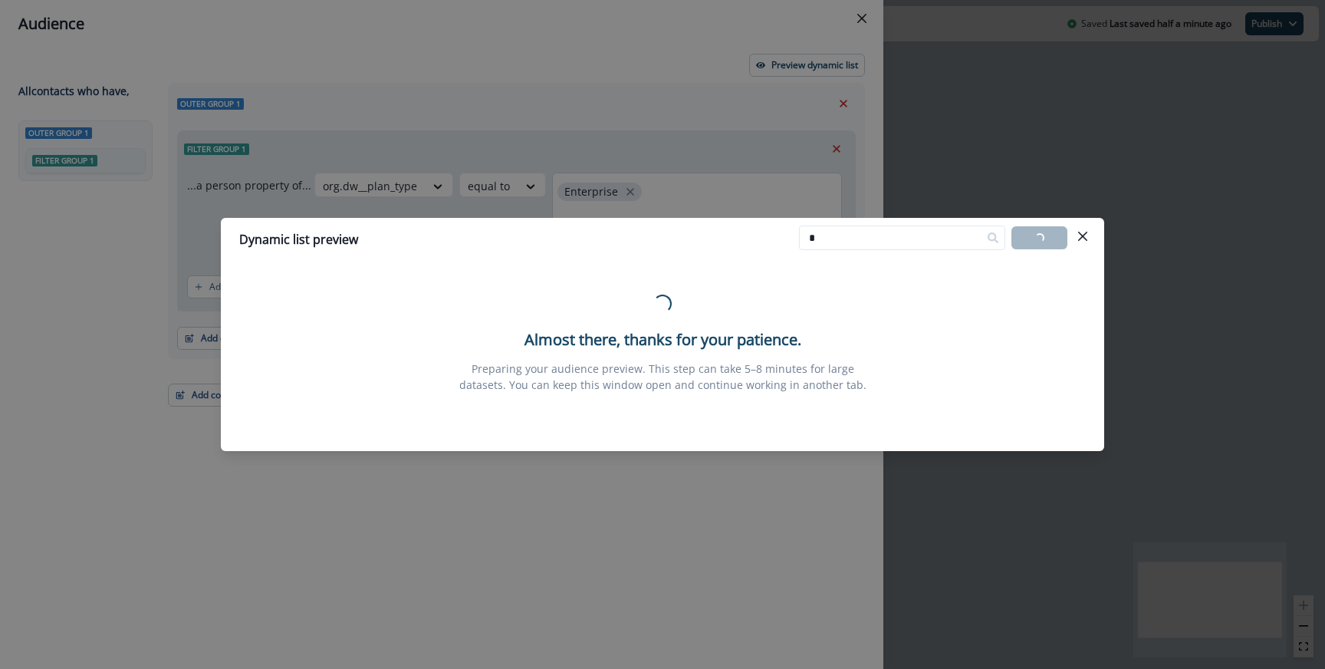
type input "*"
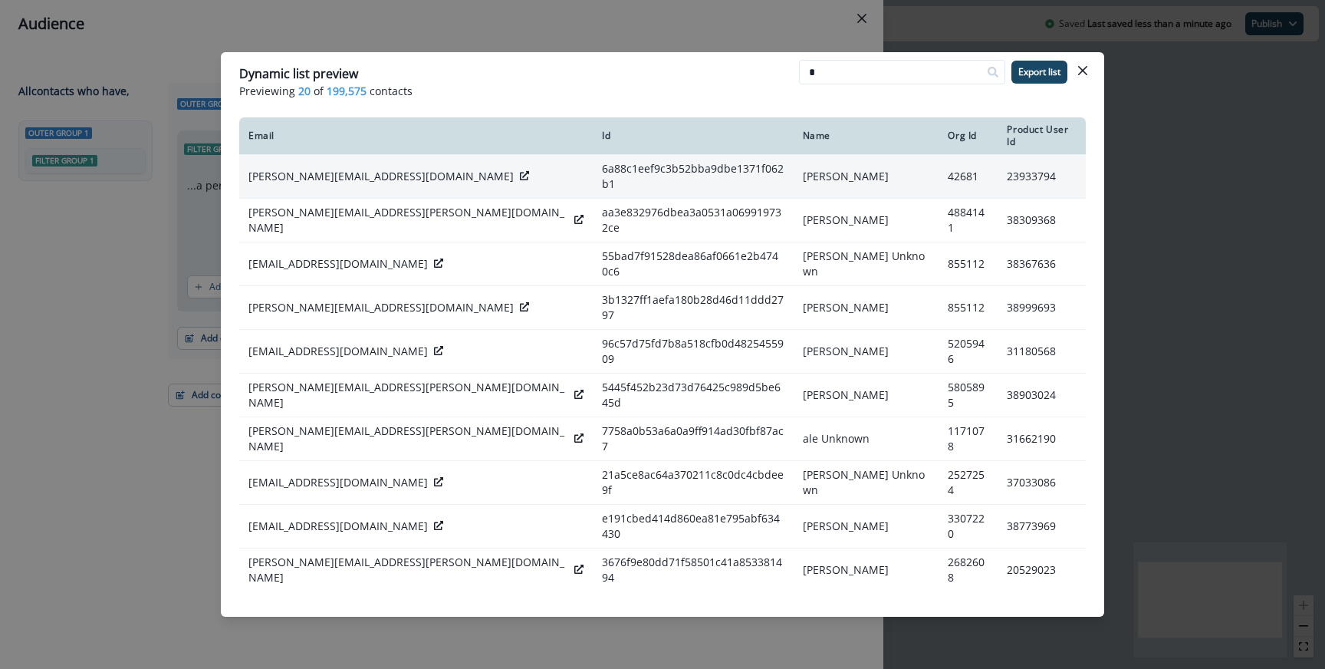
click at [395, 172] on div "a.srivastava@coupa.com" at bounding box center [415, 176] width 335 height 15
click at [386, 171] on div "a.srivastava@coupa.com" at bounding box center [415, 176] width 335 height 15
click at [520, 171] on icon at bounding box center [524, 175] width 9 height 9
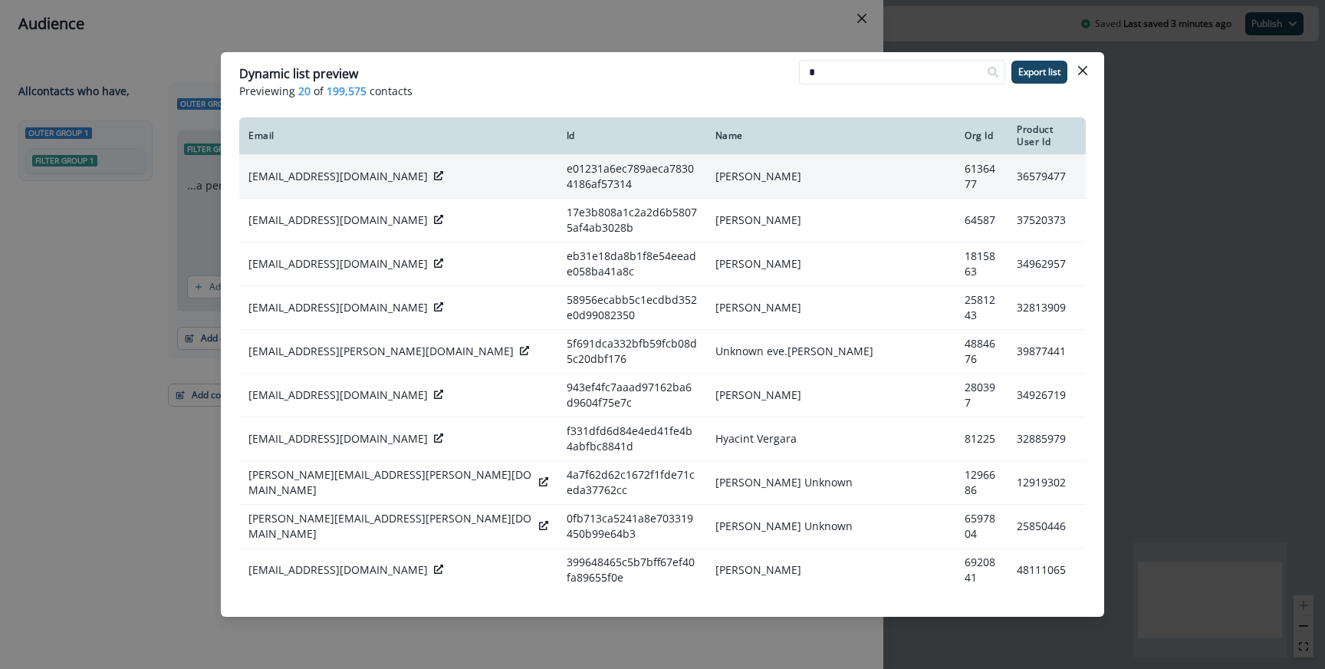
click at [443, 40] on div "Dynamic list preview Previewing 20 of 199,575 contacts * Export list Email Id N…" at bounding box center [662, 334] width 1325 height 669
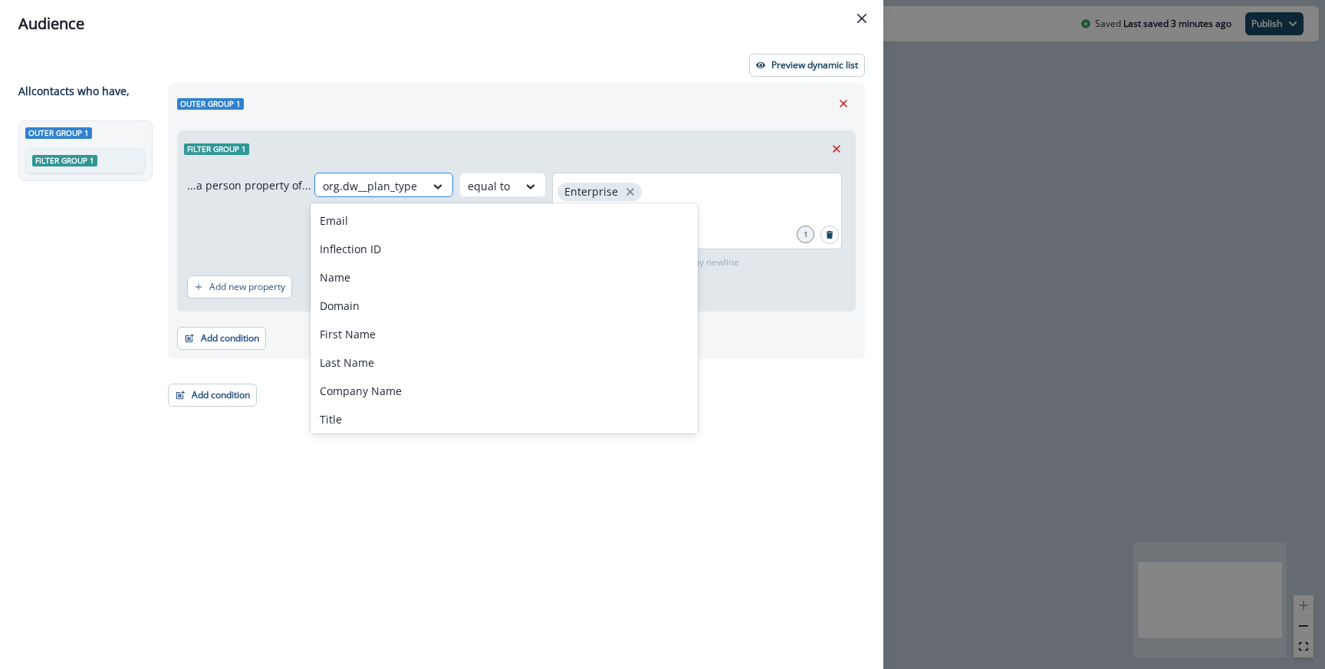
click at [383, 192] on div at bounding box center [370, 185] width 94 height 19
paste input "**********"
type input "**********"
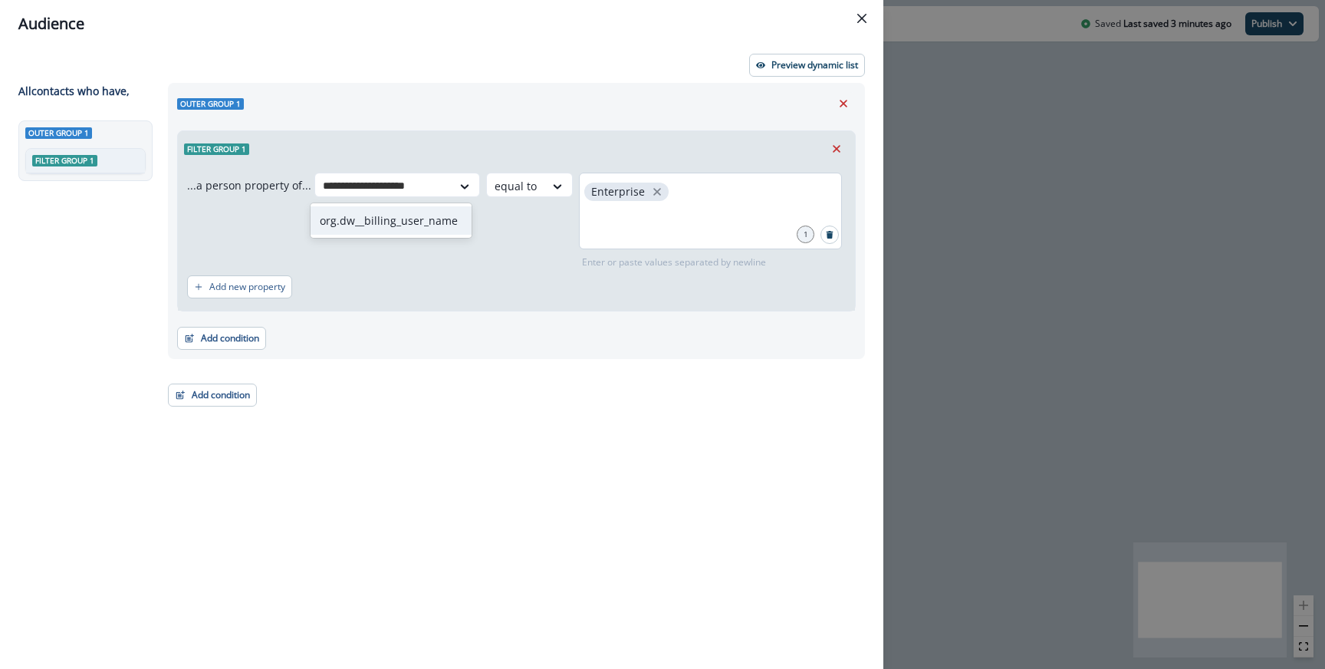
click at [381, 221] on div "org.dw__billing_user_name" at bounding box center [392, 220] width 162 height 28
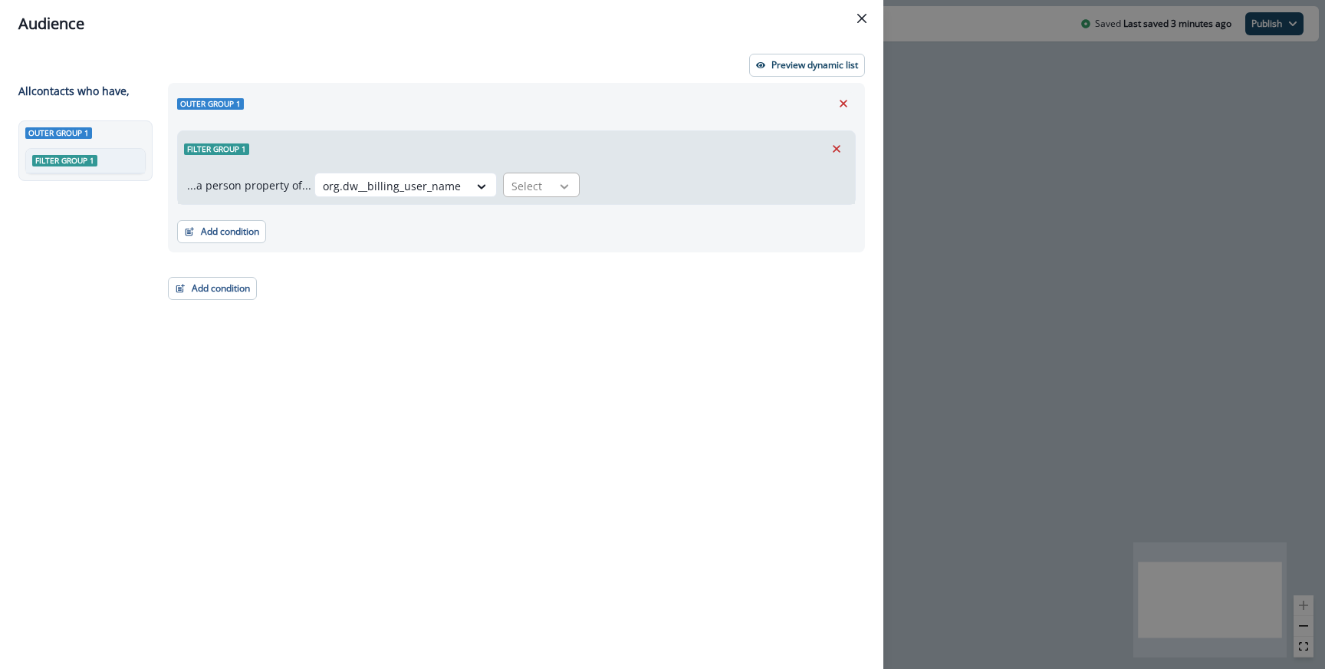
click at [551, 185] on div at bounding box center [564, 186] width 26 height 15
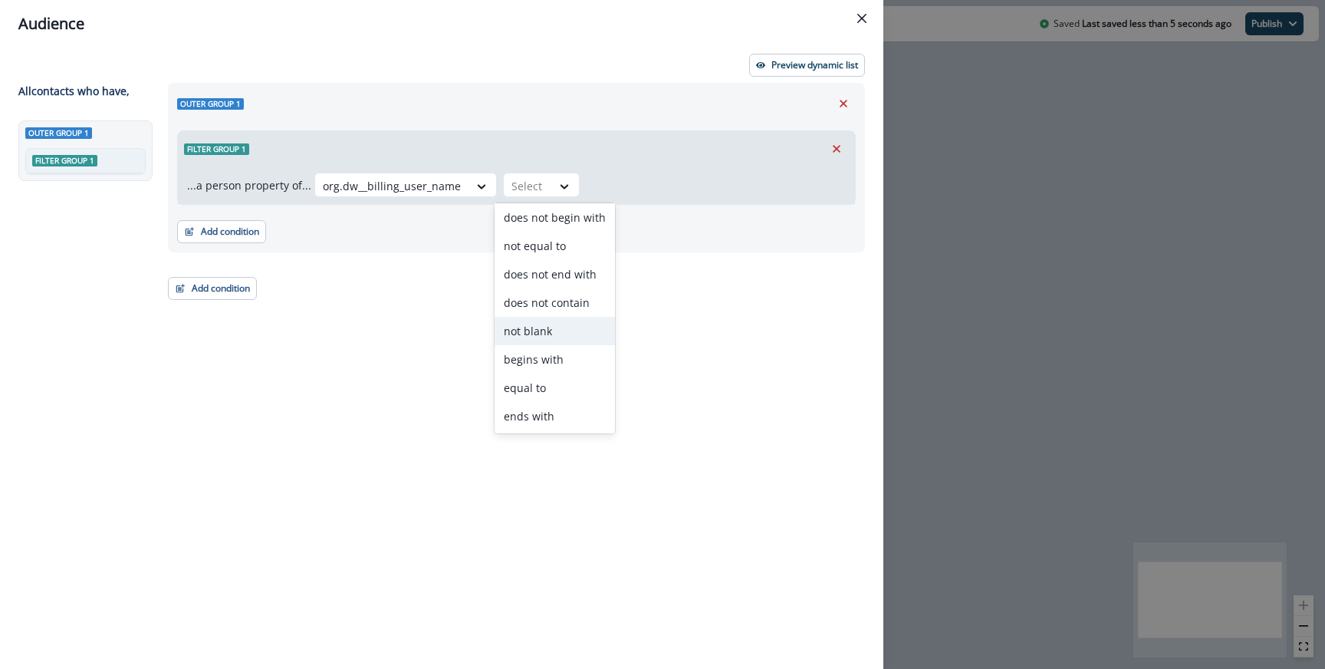
click at [542, 342] on div "not blank" at bounding box center [555, 331] width 120 height 28
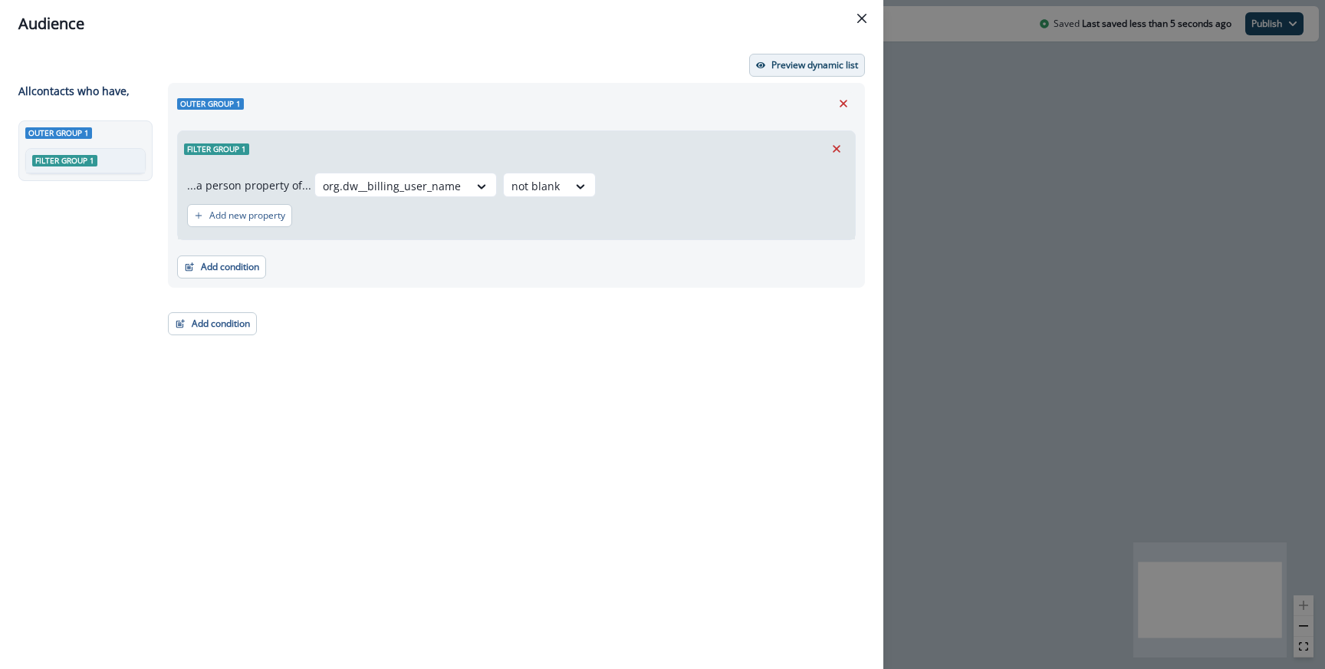
click at [801, 62] on p "Preview dynamic list" at bounding box center [814, 65] width 87 height 11
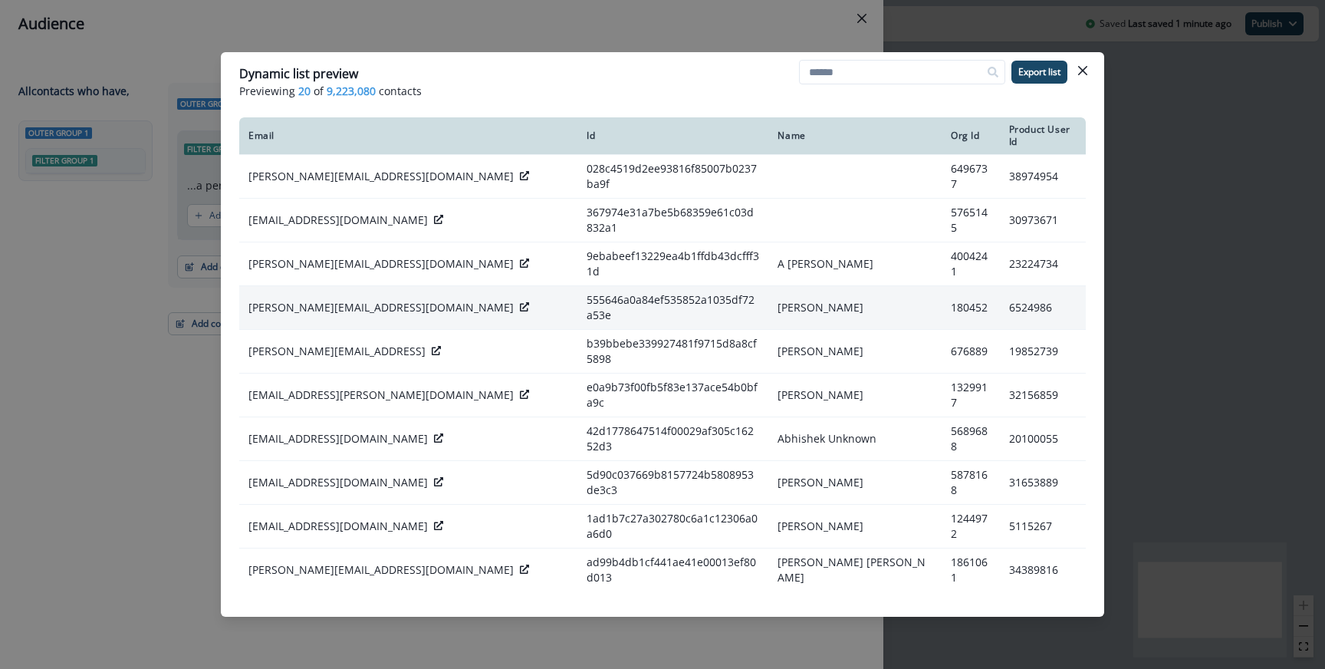
click at [520, 302] on icon at bounding box center [524, 306] width 9 height 9
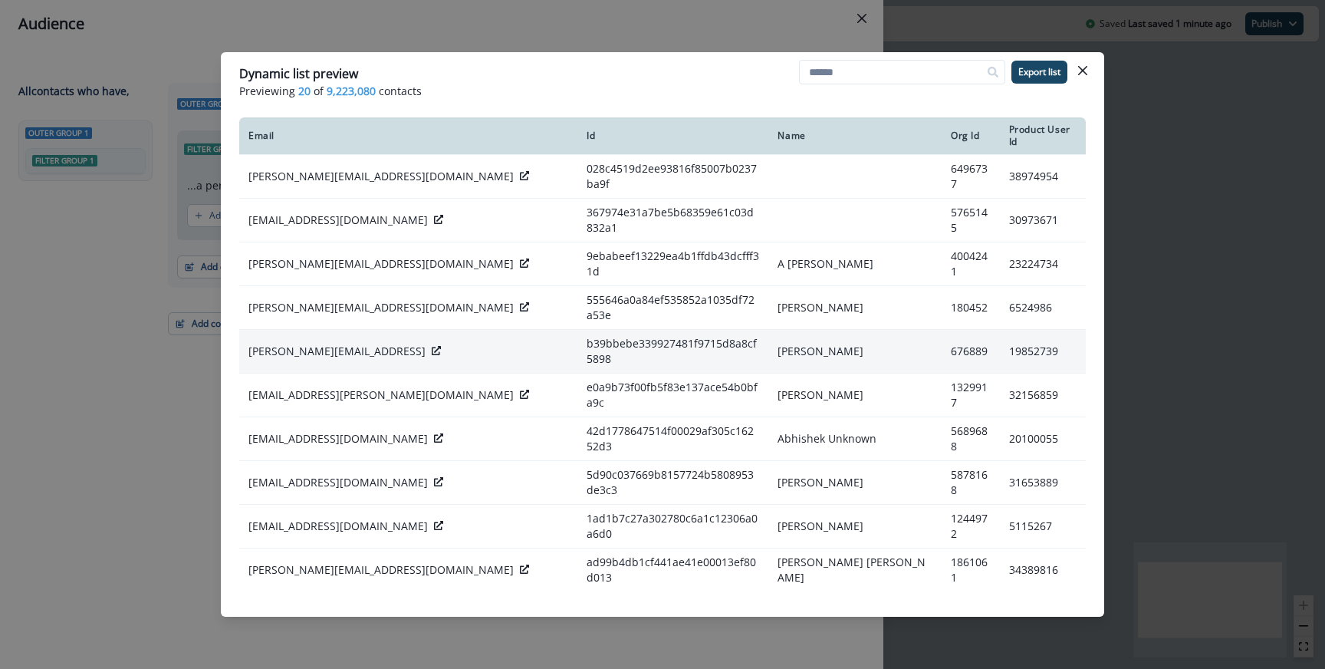
click at [432, 346] on icon at bounding box center [436, 350] width 9 height 9
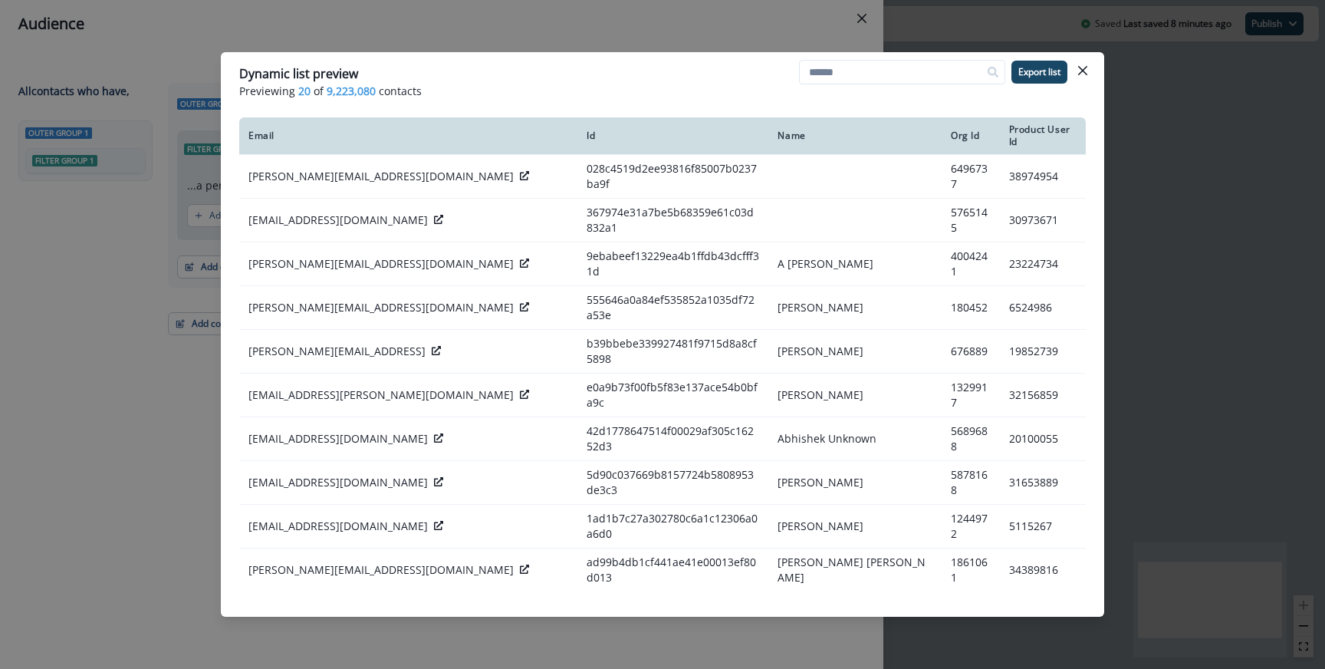
click at [591, 31] on div "Dynamic list preview Previewing 20 of 9,223,080 contacts Export list Email Id N…" at bounding box center [662, 334] width 1325 height 669
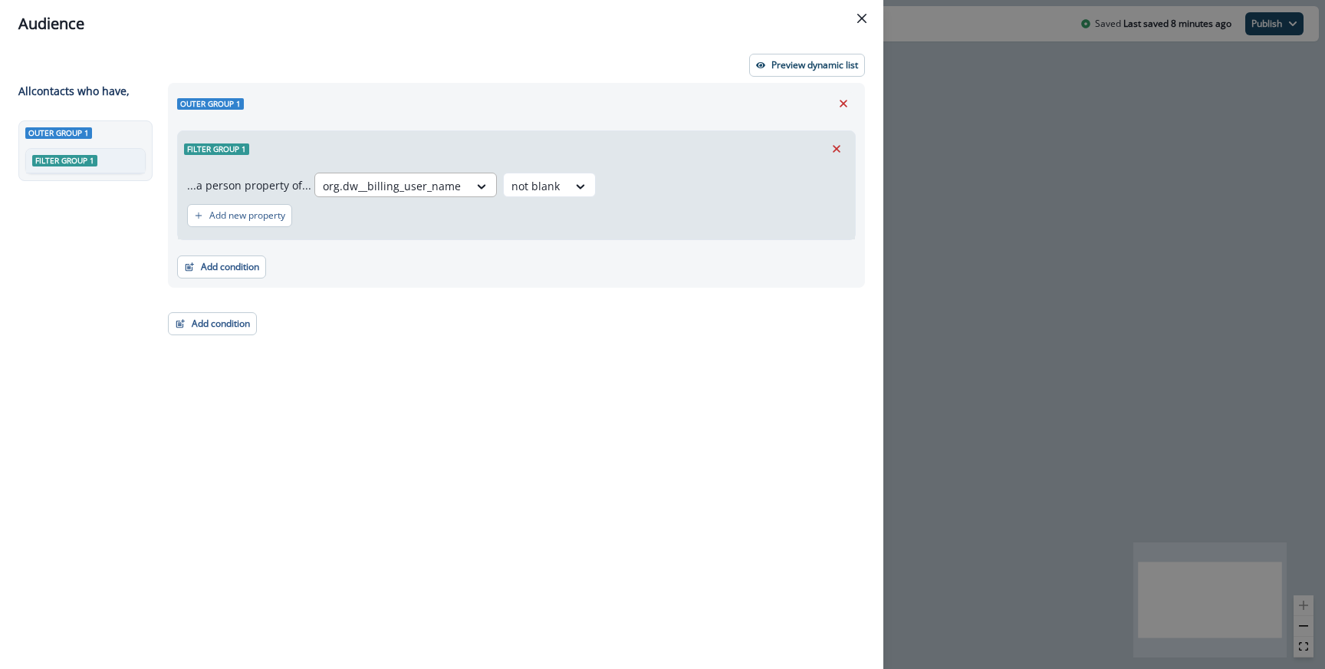
click at [442, 189] on div at bounding box center [392, 185] width 138 height 19
type input "****"
click at [380, 222] on div "org.dw__self_serve" at bounding box center [367, 220] width 113 height 28
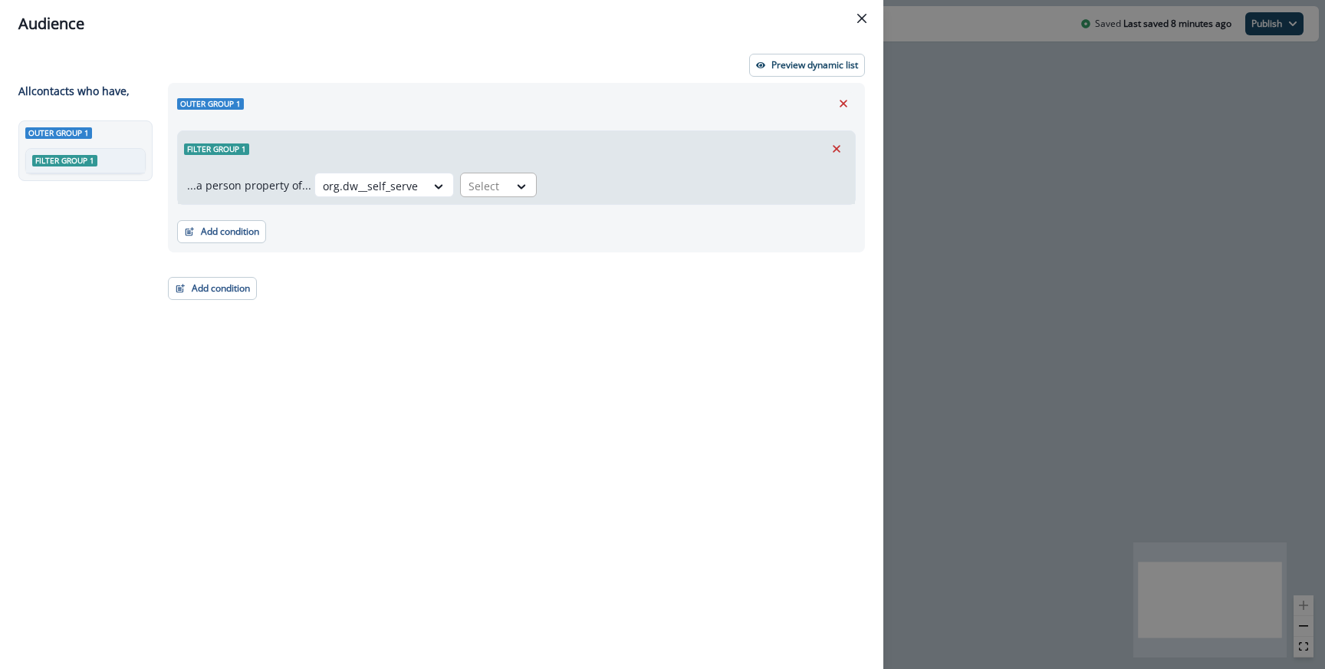
click at [475, 198] on div "Select" at bounding box center [485, 185] width 48 height 25
click at [474, 217] on div "false" at bounding box center [492, 220] width 77 height 28
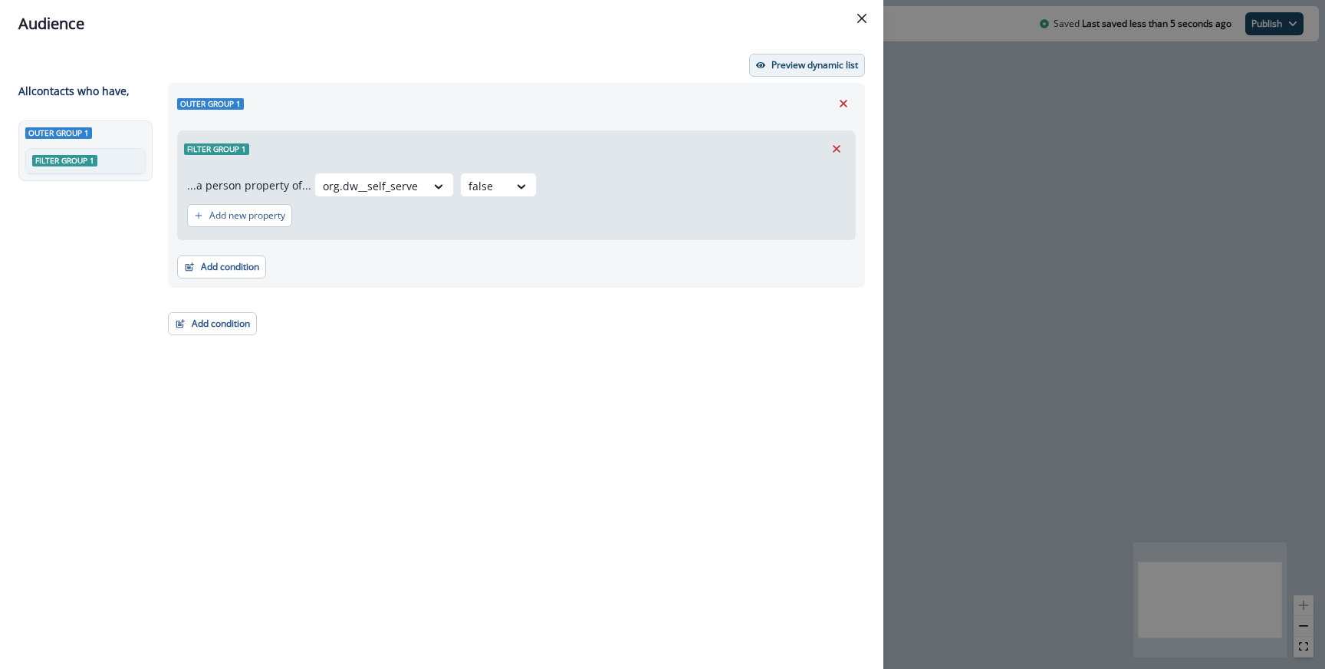
click at [816, 67] on p "Preview dynamic list" at bounding box center [814, 65] width 87 height 11
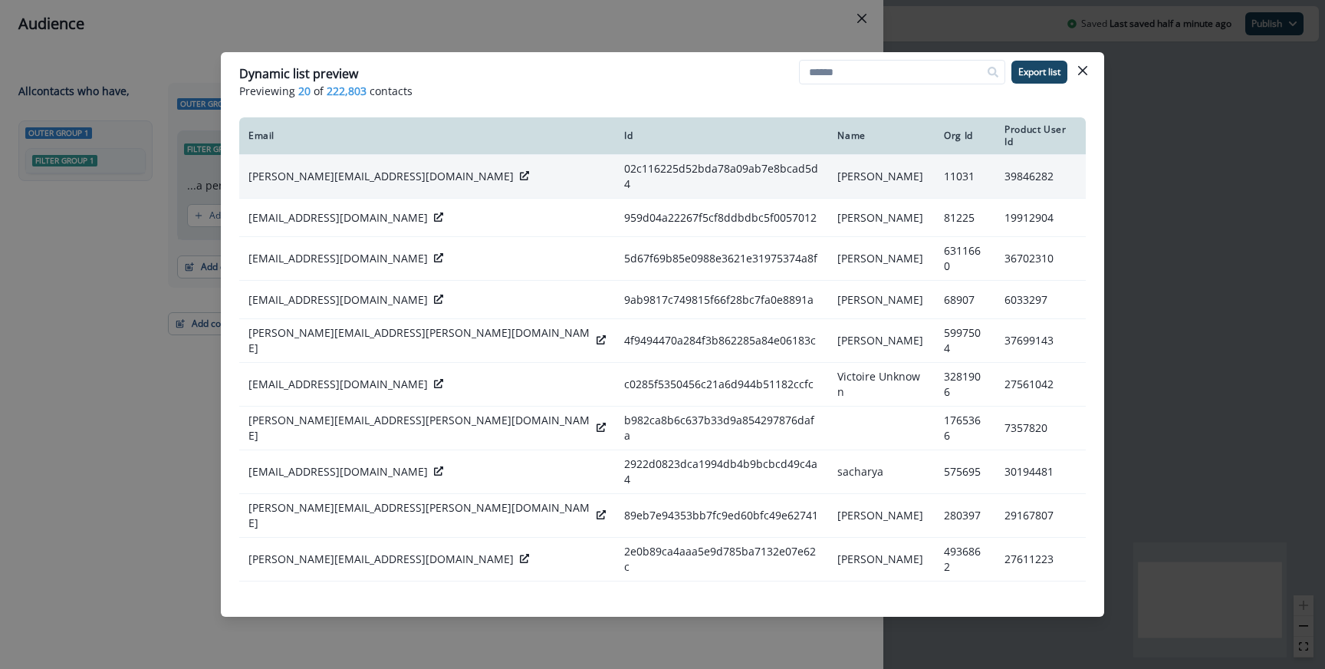
click at [520, 171] on icon at bounding box center [524, 175] width 9 height 9
click at [400, 169] on div "[PERSON_NAME][EMAIL_ADDRESS][DOMAIN_NAME]" at bounding box center [426, 176] width 357 height 15
click at [520, 171] on icon at bounding box center [524, 175] width 9 height 9
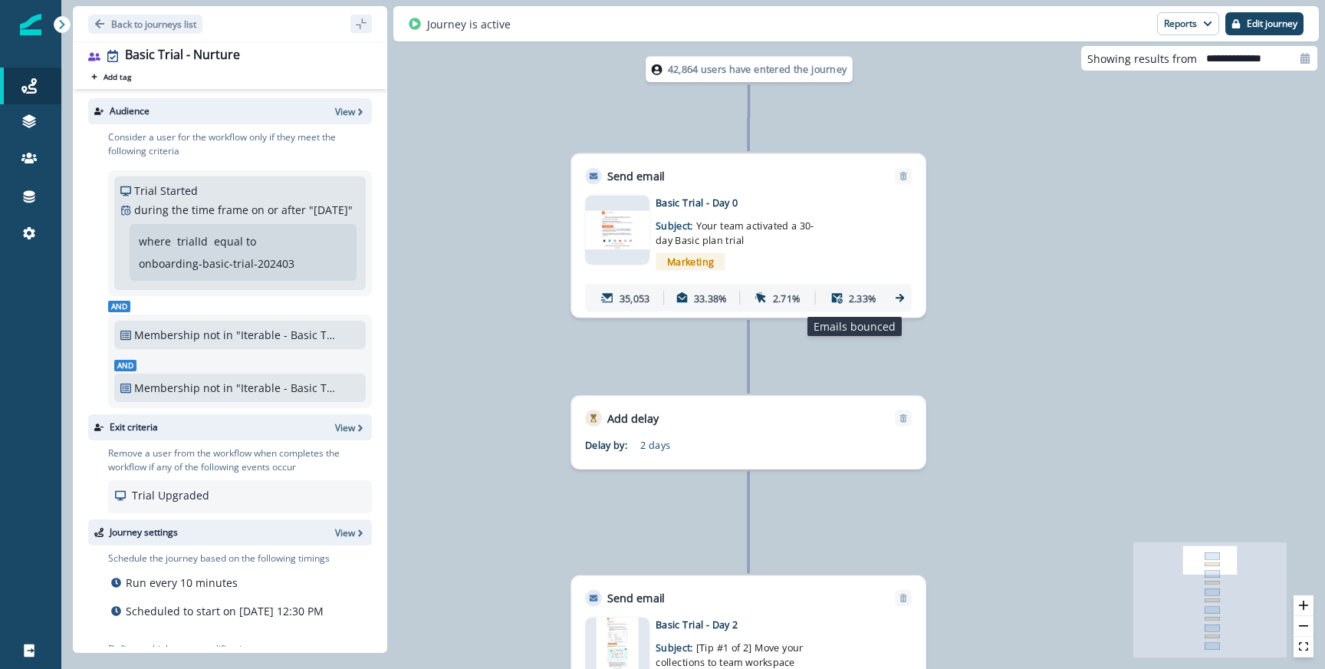
click at [878, 304] on div "2.33%" at bounding box center [853, 297] width 70 height 25
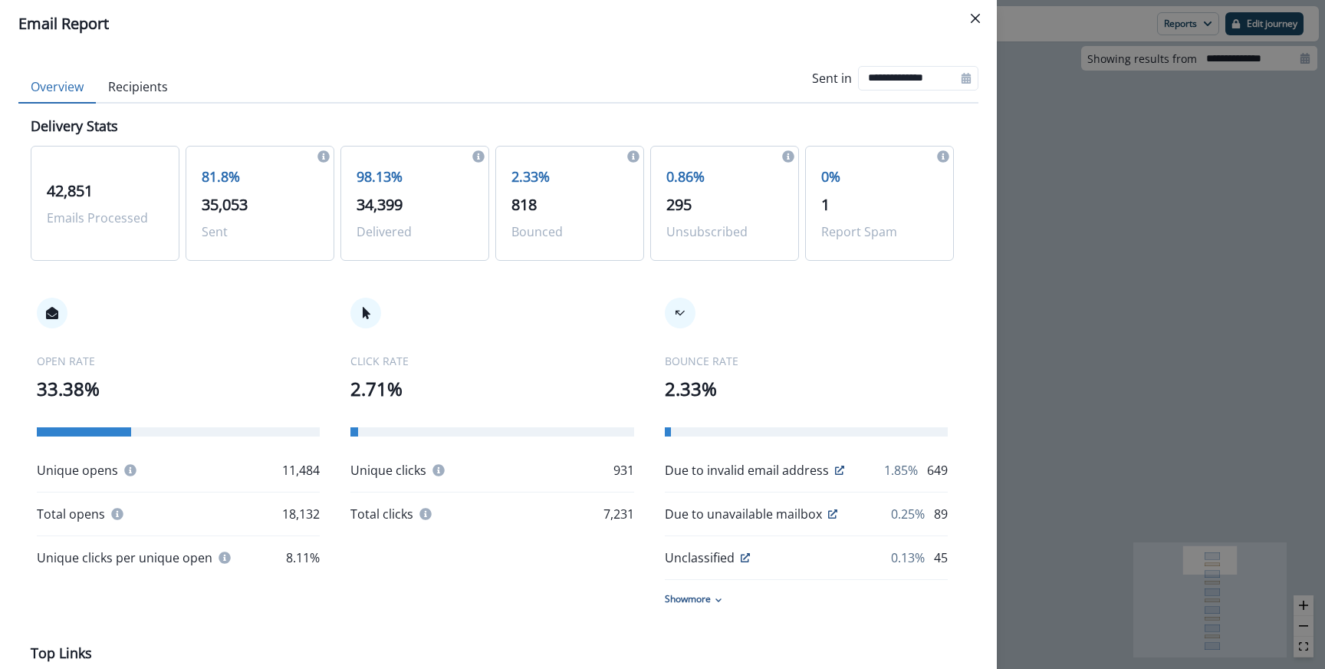
click at [1100, 301] on div "**********" at bounding box center [662, 334] width 1325 height 669
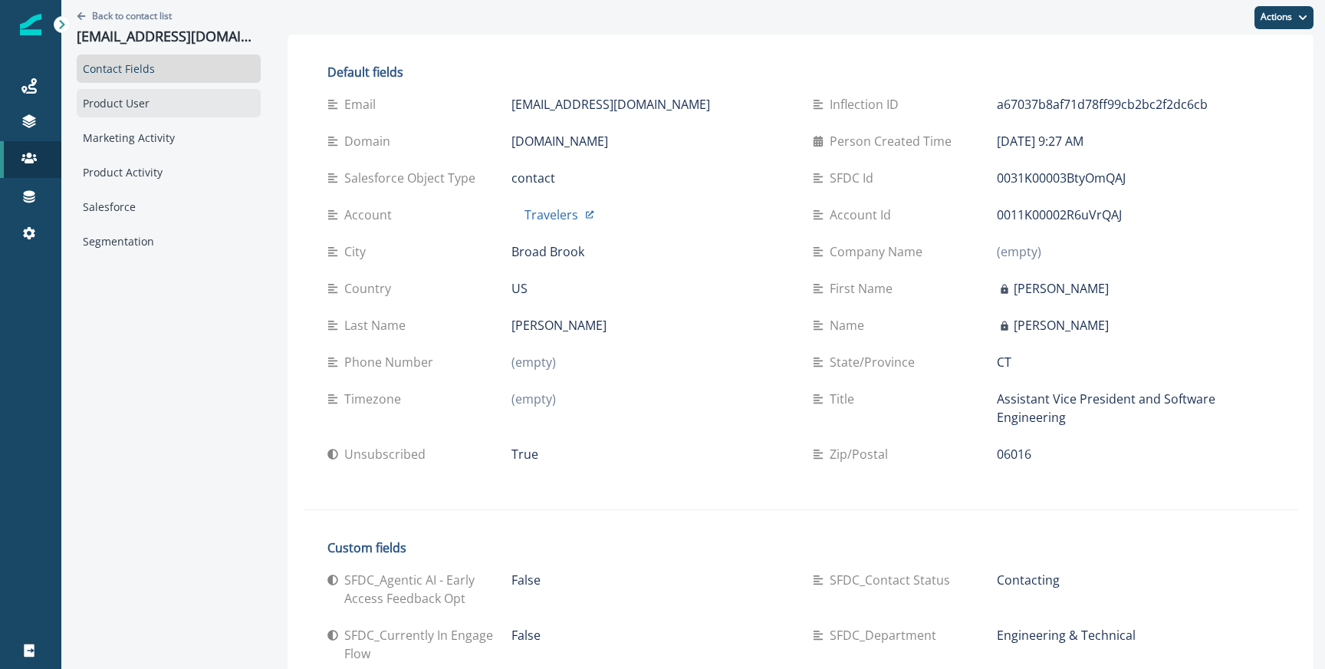
click at [138, 97] on div "Product User" at bounding box center [169, 103] width 184 height 28
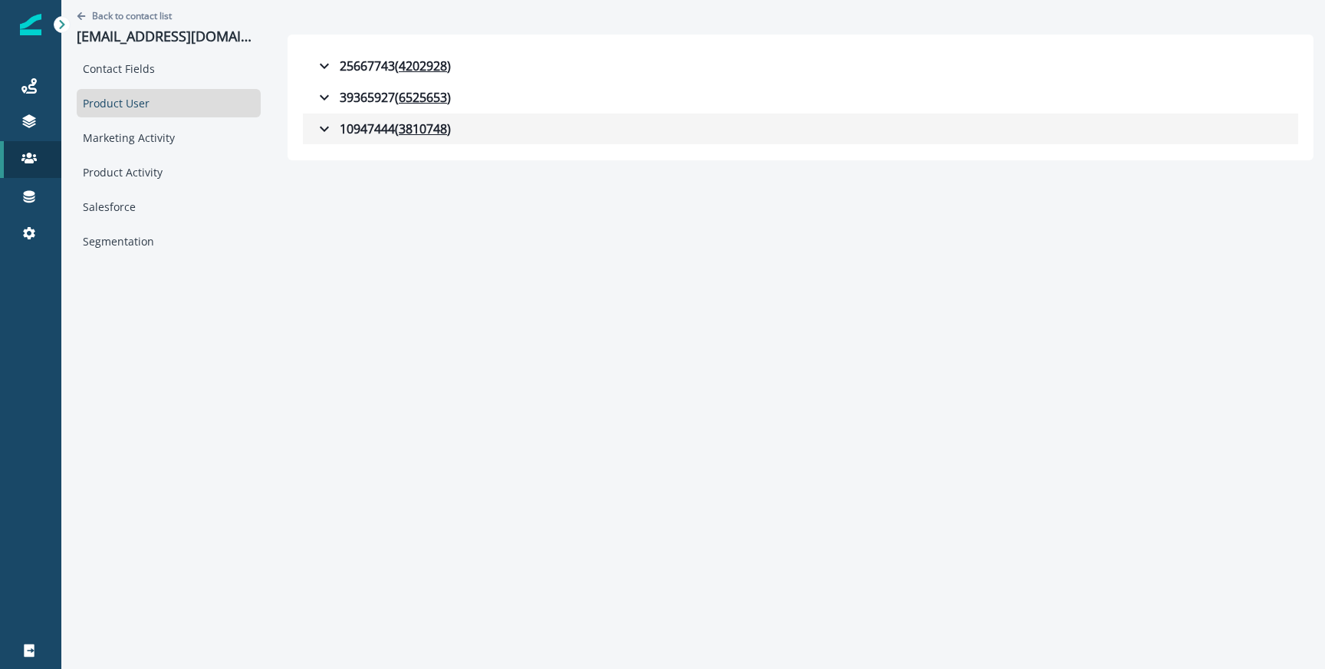
click at [315, 135] on div "10947444 ( 3810748 )" at bounding box center [383, 129] width 136 height 18
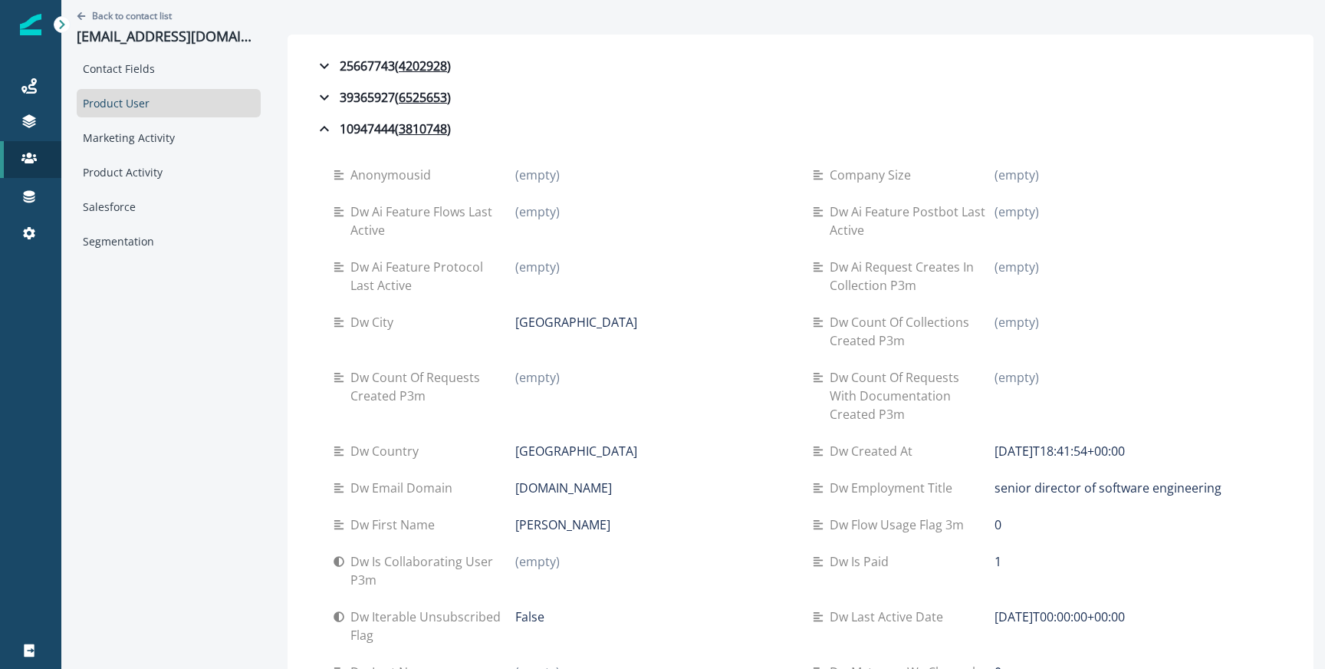
click at [838, 454] on p "Dw created at" at bounding box center [874, 451] width 89 height 18
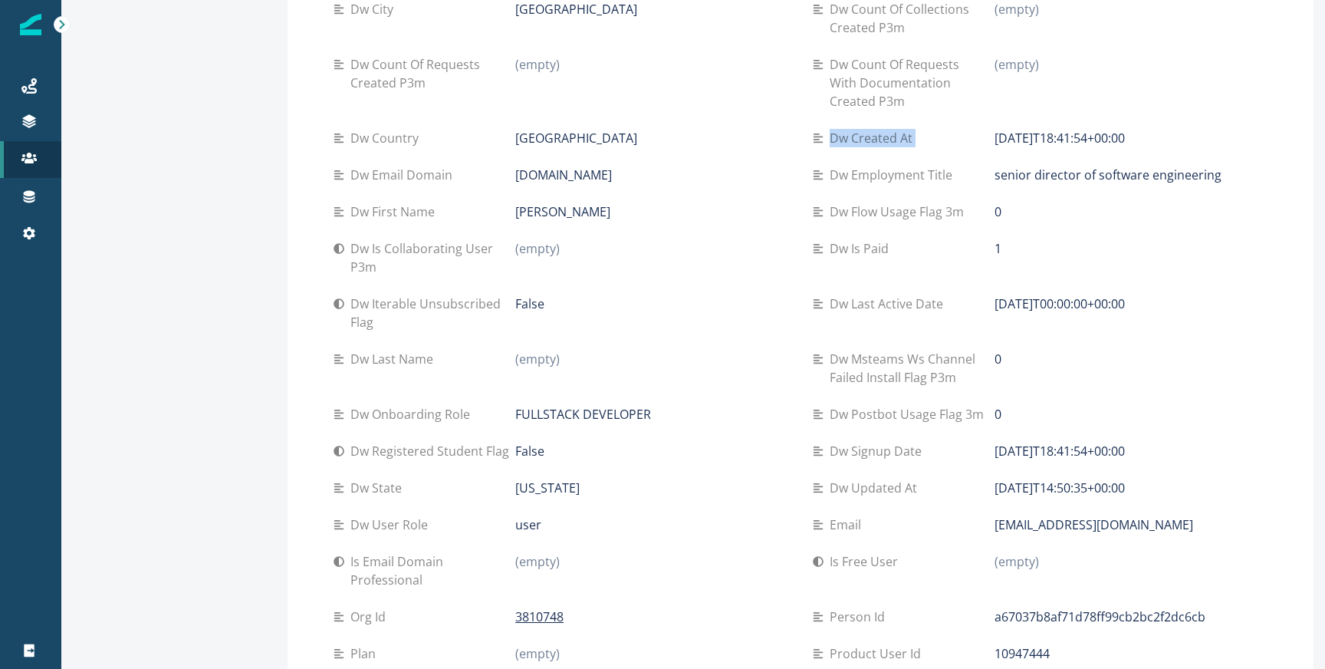
scroll to position [427, 0]
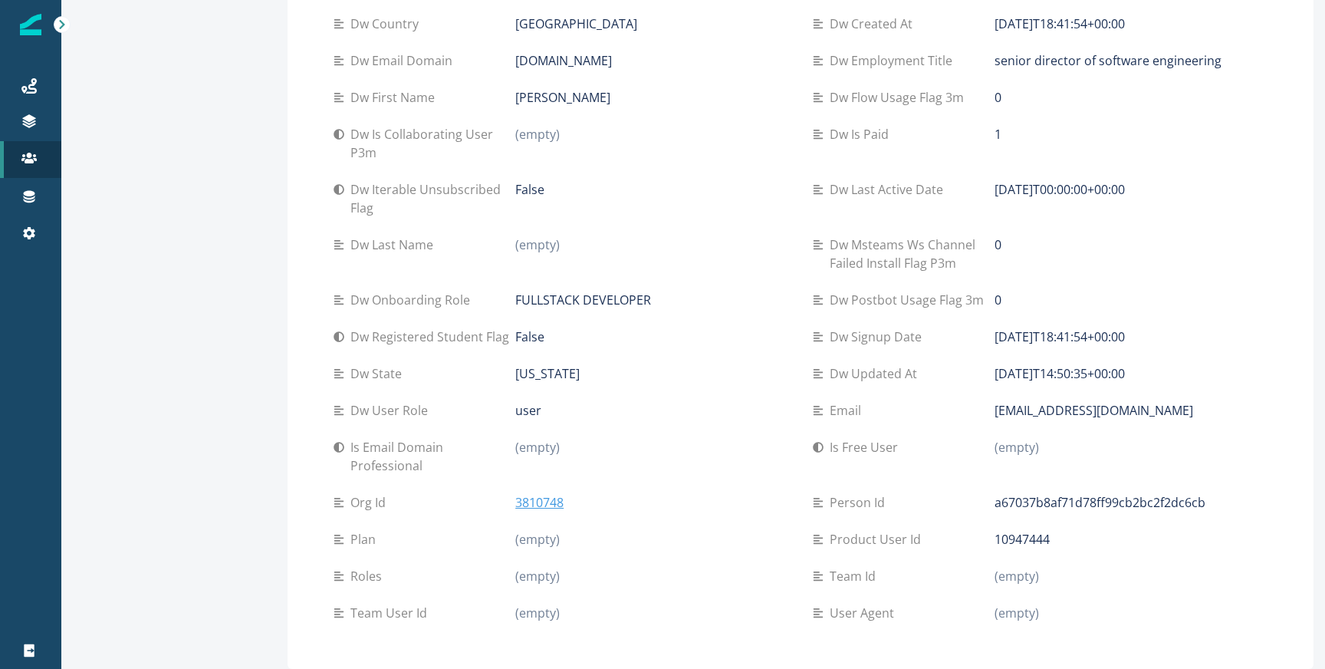
click at [538, 493] on p "3810748" at bounding box center [539, 502] width 48 height 18
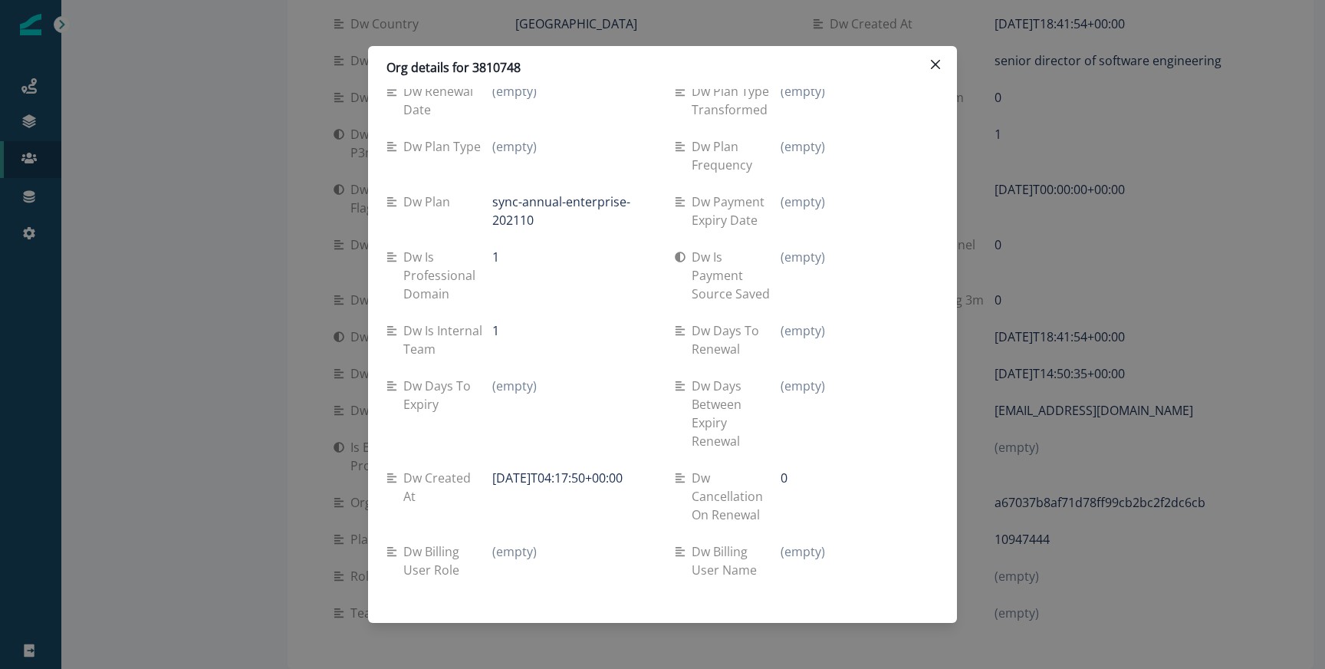
scroll to position [399, 0]
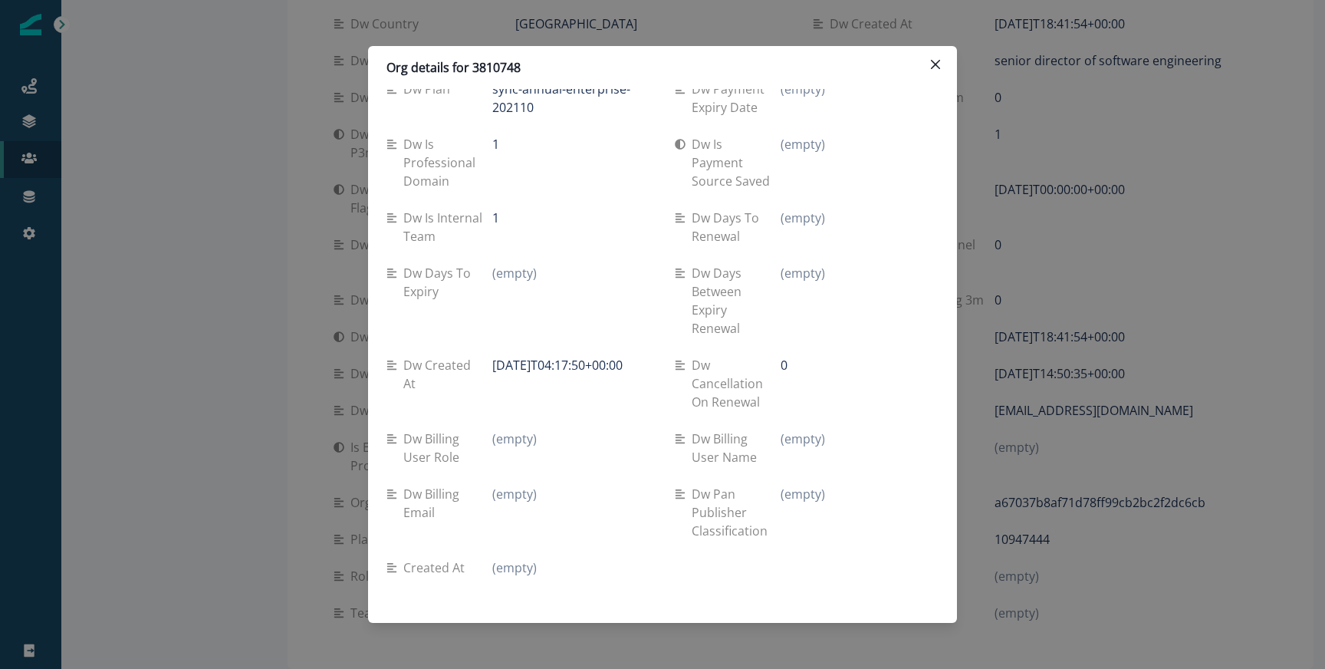
click at [492, 360] on p "2022-07-27T04:17:50+00:00" at bounding box center [557, 365] width 130 height 18
copy div "2022-07-27T04:17:50+00:00"
click at [624, 256] on div "Dw days to expiry (empty)" at bounding box center [518, 301] width 264 height 92
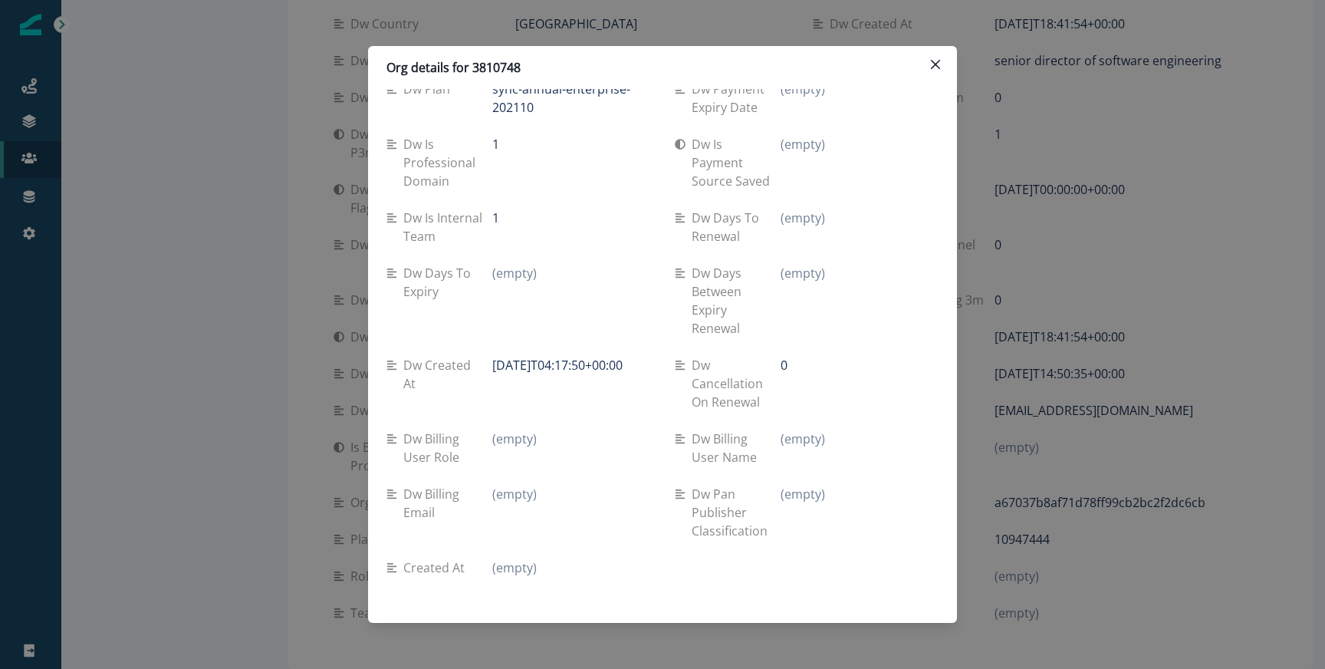
click at [659, 15] on div "Org details for 3810748 Name Travelers Id 3810748 Dw user count 7 Dw updated at…" at bounding box center [662, 334] width 1325 height 669
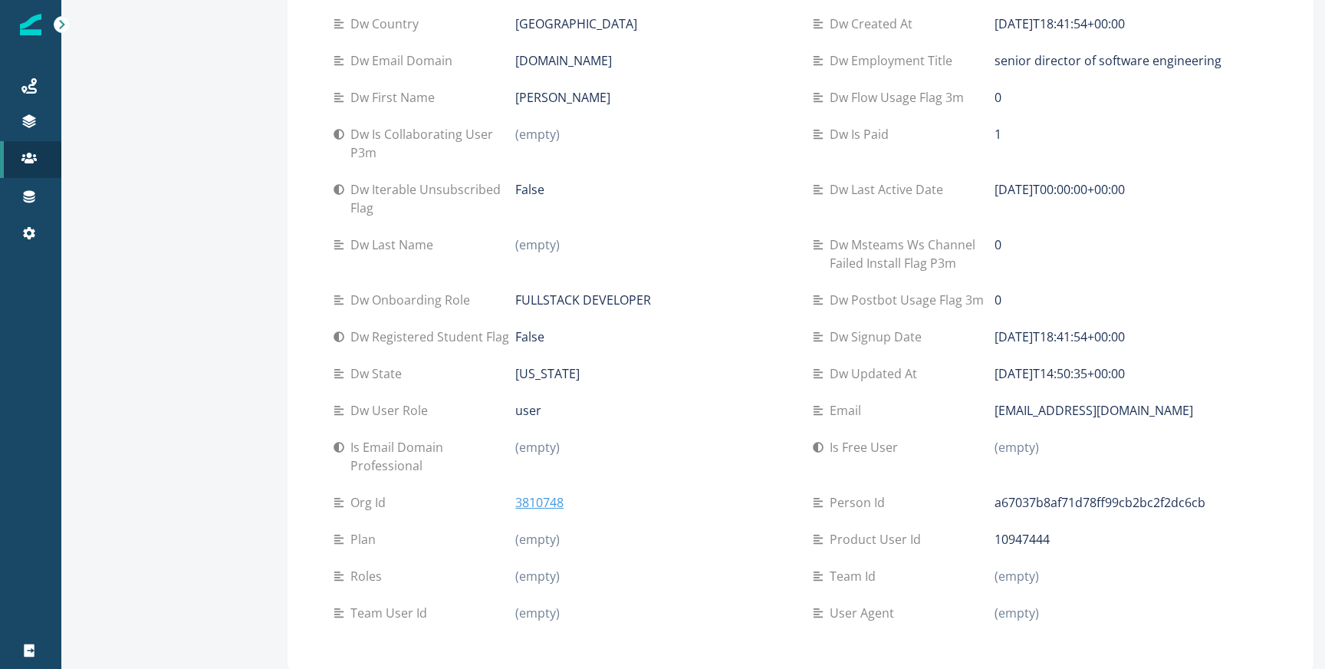
click at [515, 504] on p "3810748" at bounding box center [539, 502] width 48 height 18
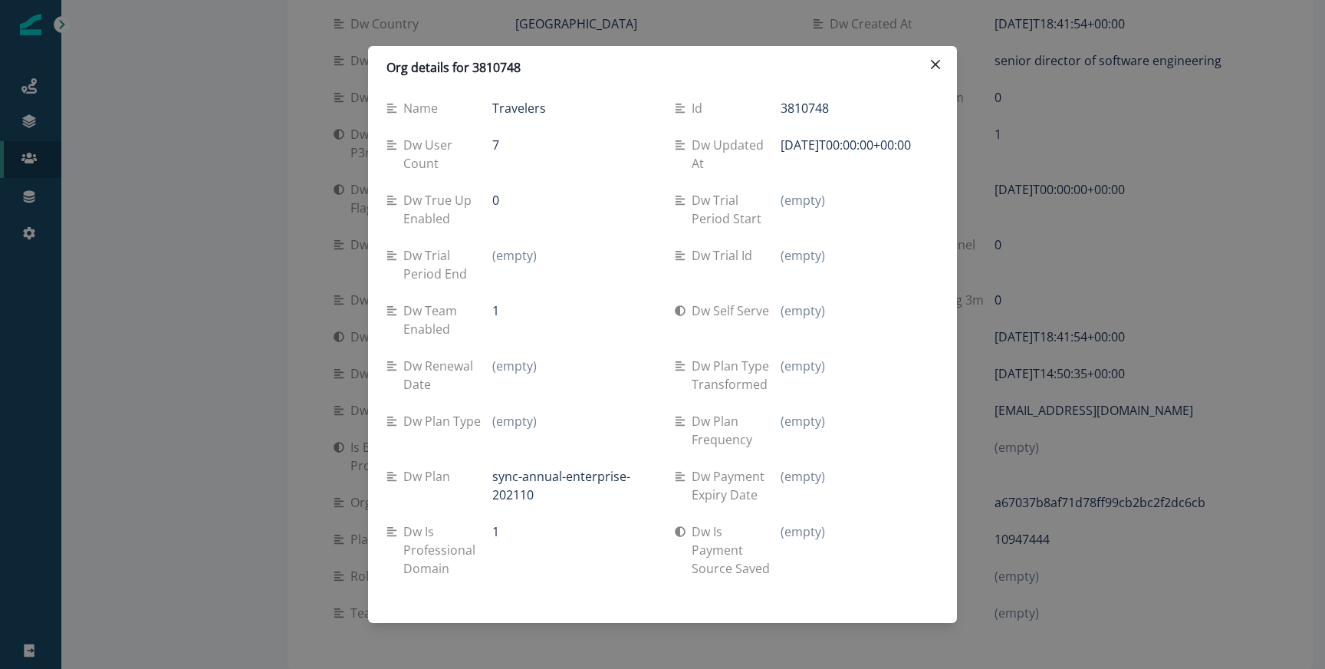
scroll to position [0, 0]
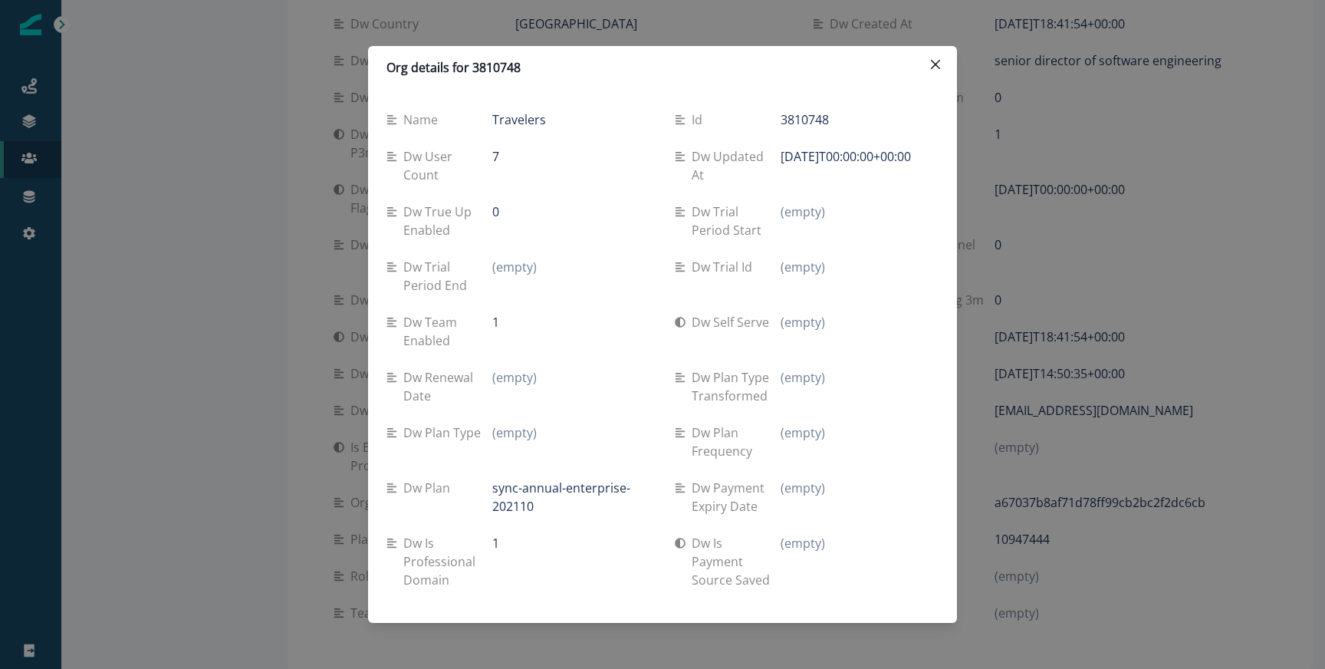
click at [795, 165] on p "[DATE]T00:00:00+00:00" at bounding box center [846, 156] width 130 height 18
click at [795, 160] on p "[DATE]T00:00:00+00:00" at bounding box center [846, 156] width 130 height 18
copy div "[DATE]T00:00:00+00:00"
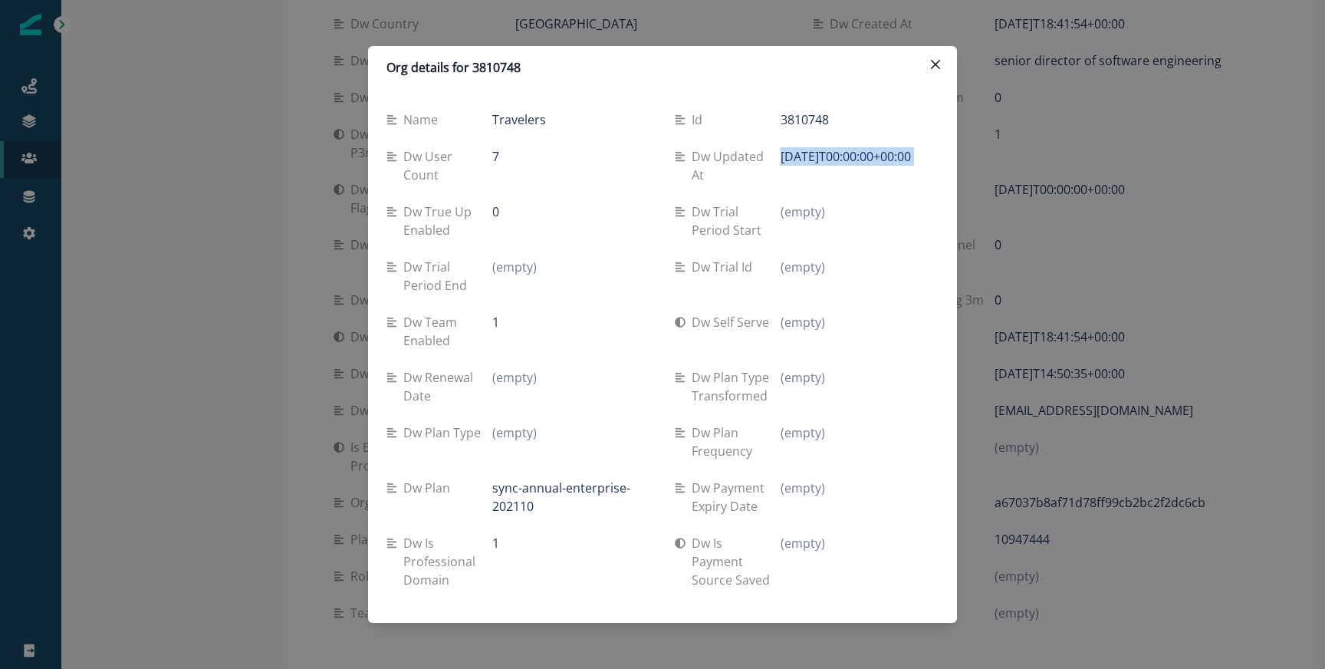
copy div "[DATE]T00:00:00+00:00"
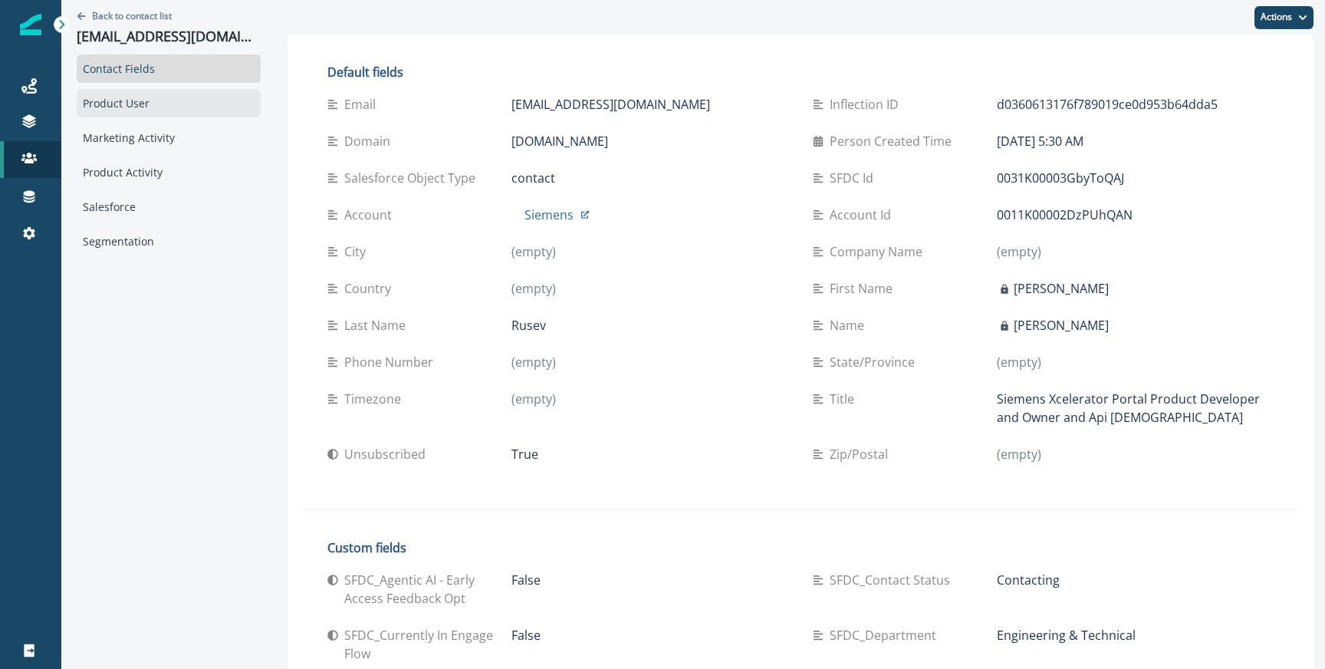
click at [123, 99] on div "Product User" at bounding box center [169, 103] width 184 height 28
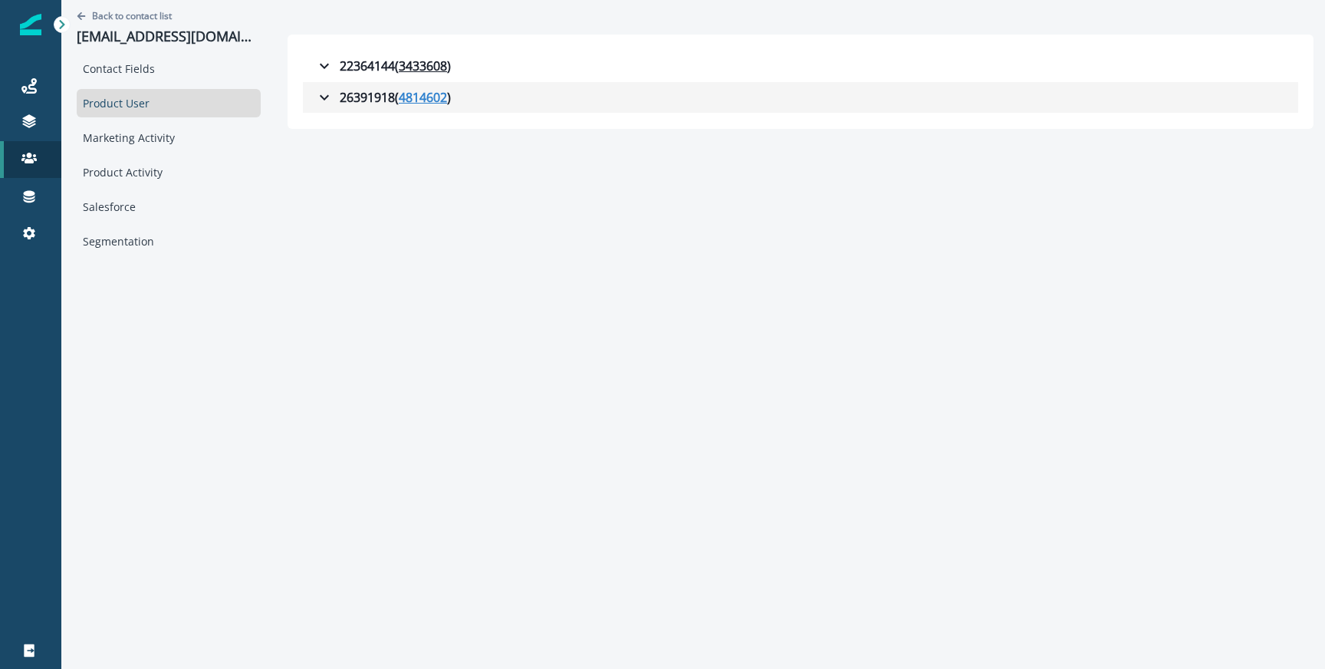
click at [419, 97] on u "4814602" at bounding box center [423, 97] width 48 height 18
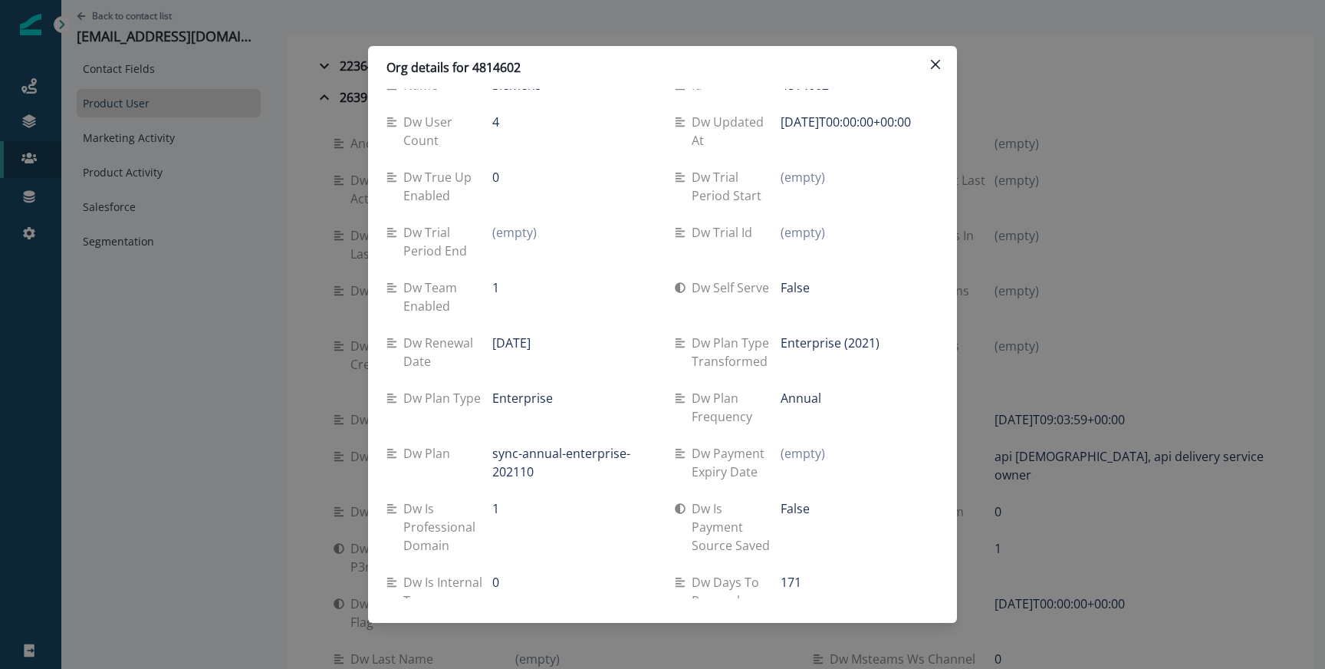
scroll to position [39, 0]
click at [516, 390] on p "Enterprise" at bounding box center [522, 393] width 61 height 18
copy p "Enterprise"
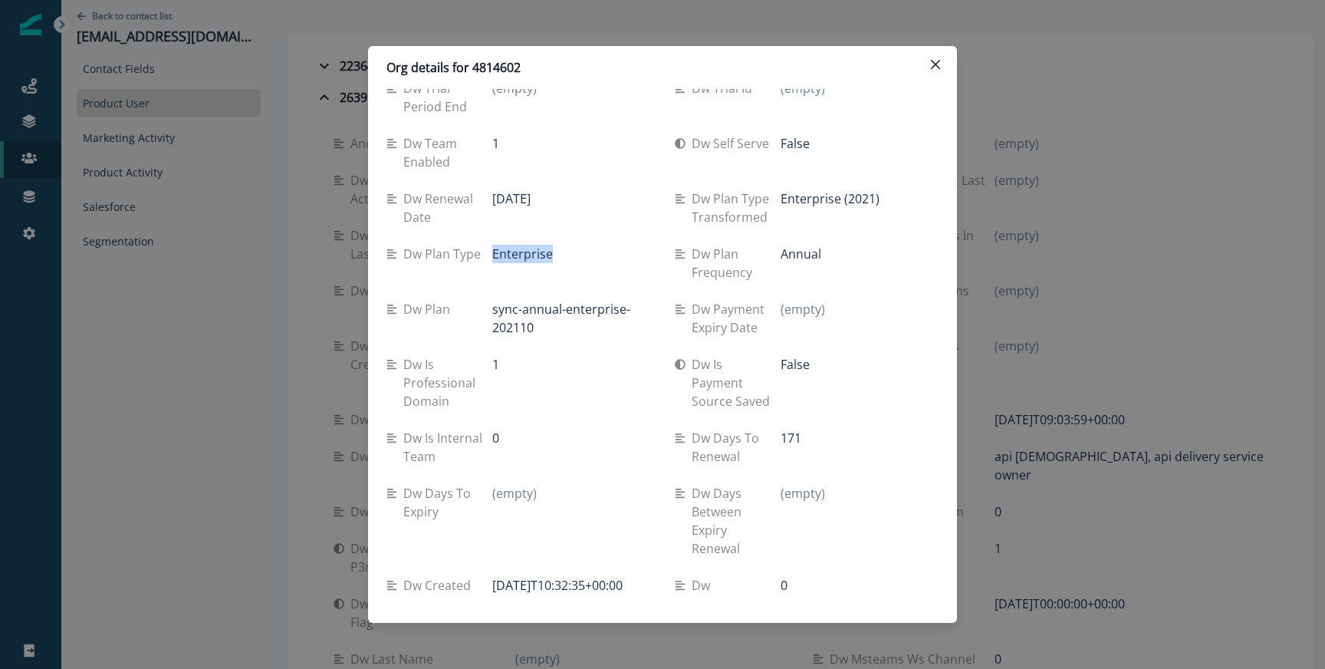
scroll to position [399, 0]
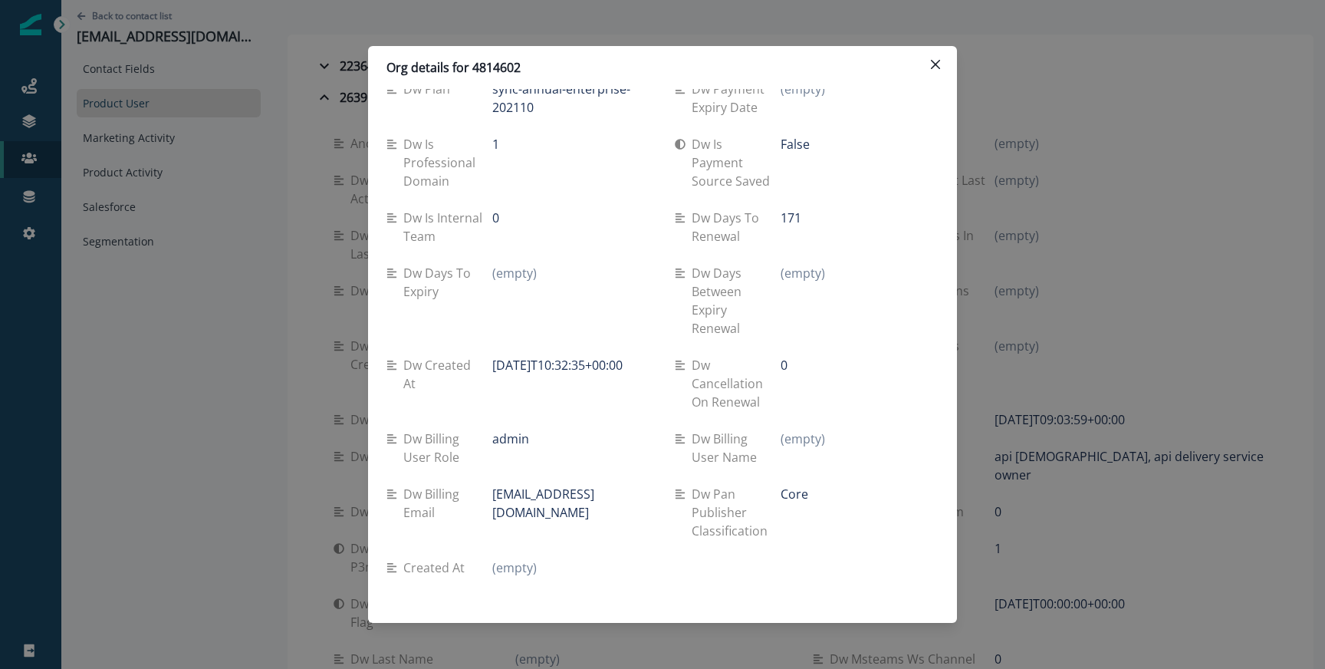
click at [528, 497] on p "[EMAIL_ADDRESS][DOMAIN_NAME]" at bounding box center [571, 503] width 158 height 37
copy div "[EMAIL_ADDRESS][DOMAIN_NAME]"
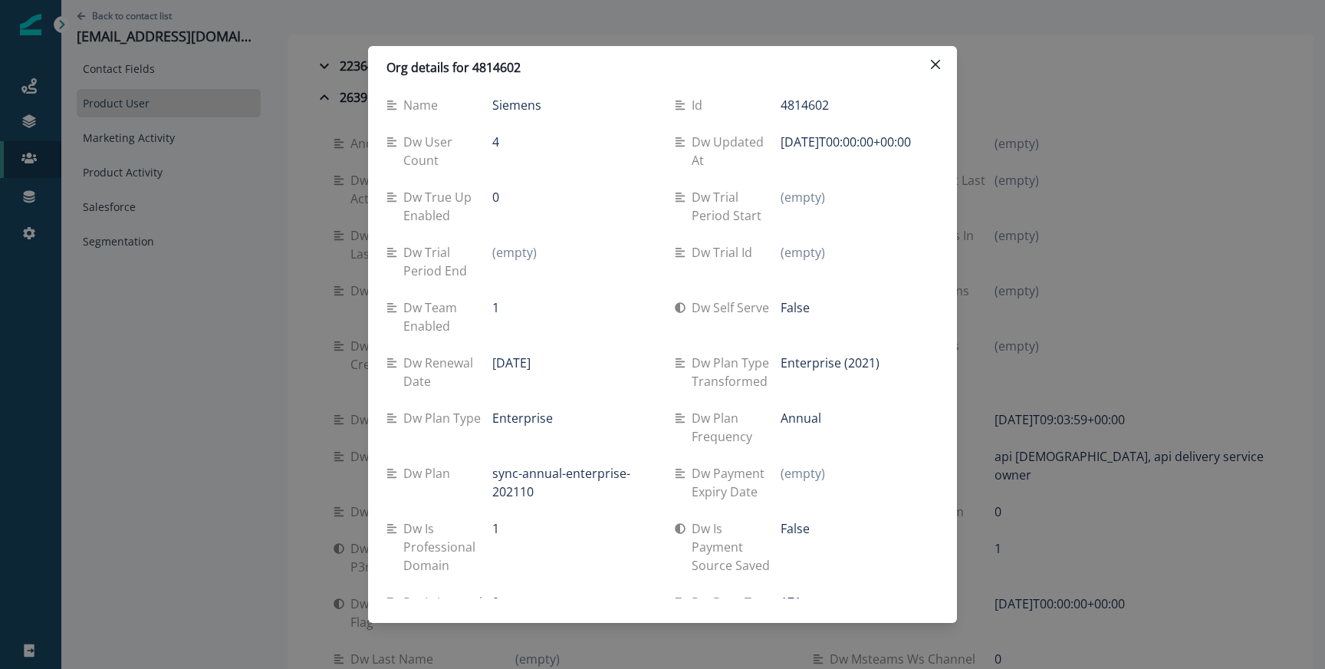
scroll to position [0, 0]
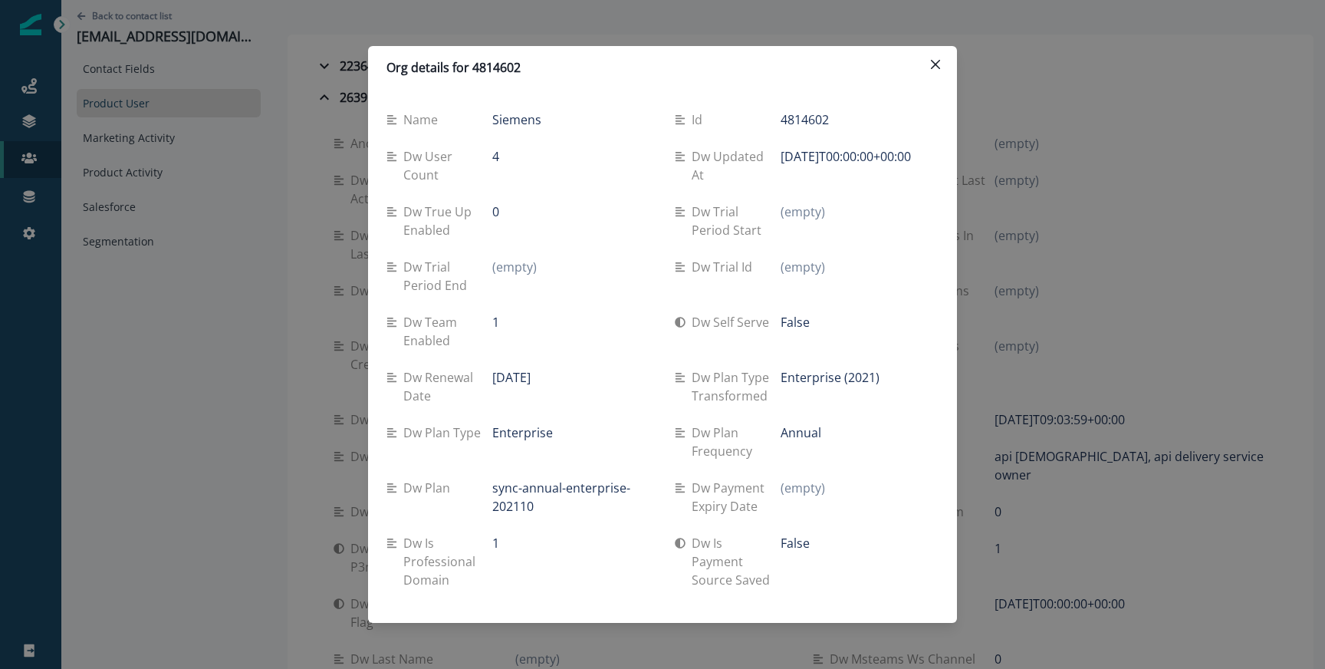
click at [314, 321] on div "Org details for 4814602 Name Siemens Id 4814602 Dw user count 4 Dw updated at […" at bounding box center [662, 334] width 1325 height 669
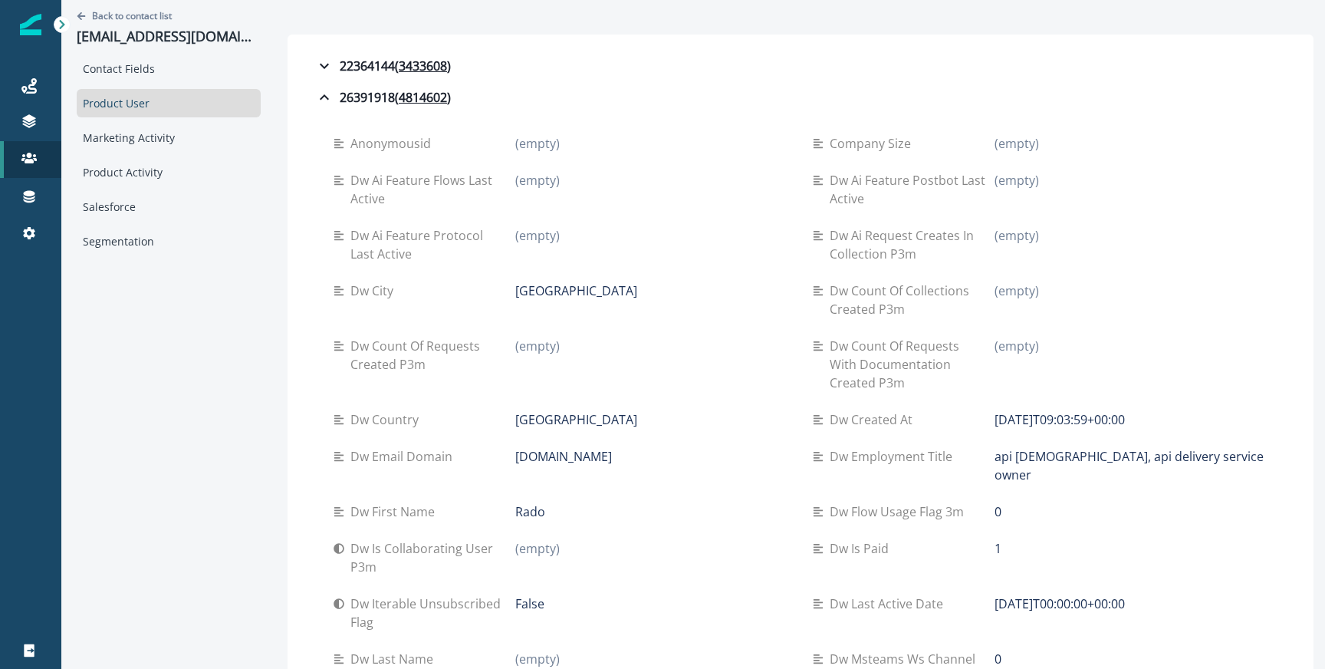
scroll to position [396, 0]
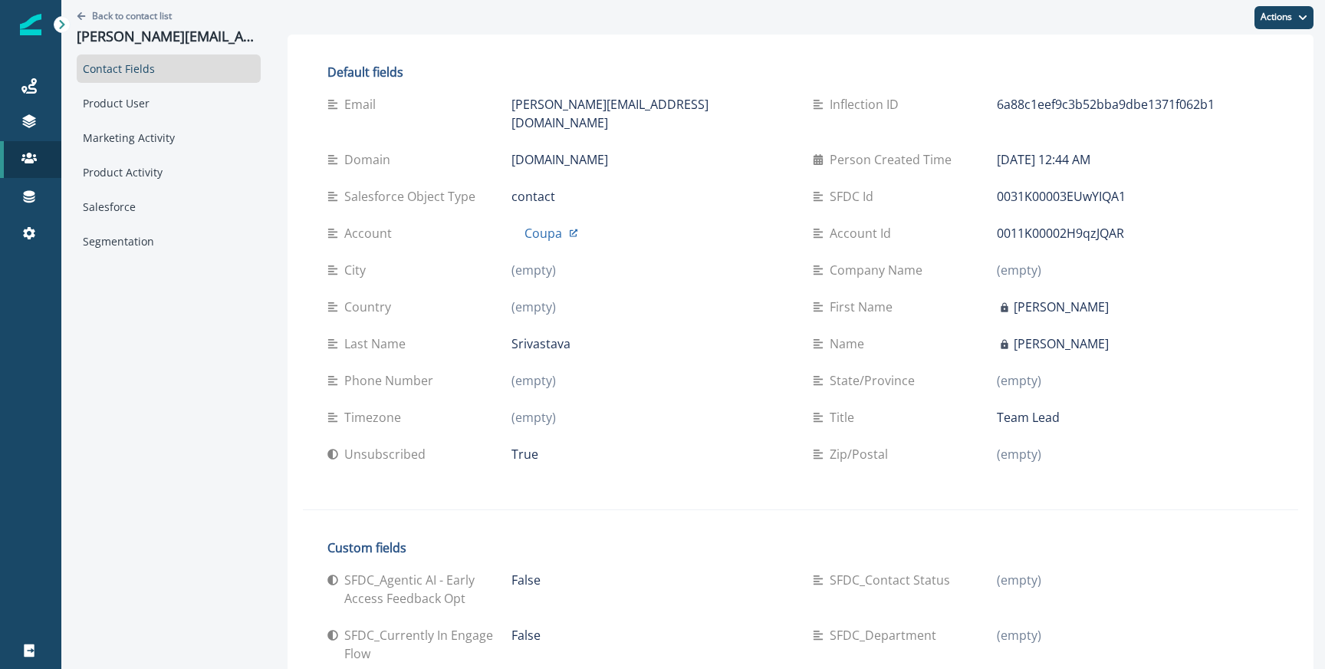
click at [135, 118] on div "Contact Fields Product User Marketing Activity Product Activity Salesforce Segm…" at bounding box center [169, 154] width 184 height 201
click at [136, 108] on div "Product User" at bounding box center [169, 103] width 184 height 28
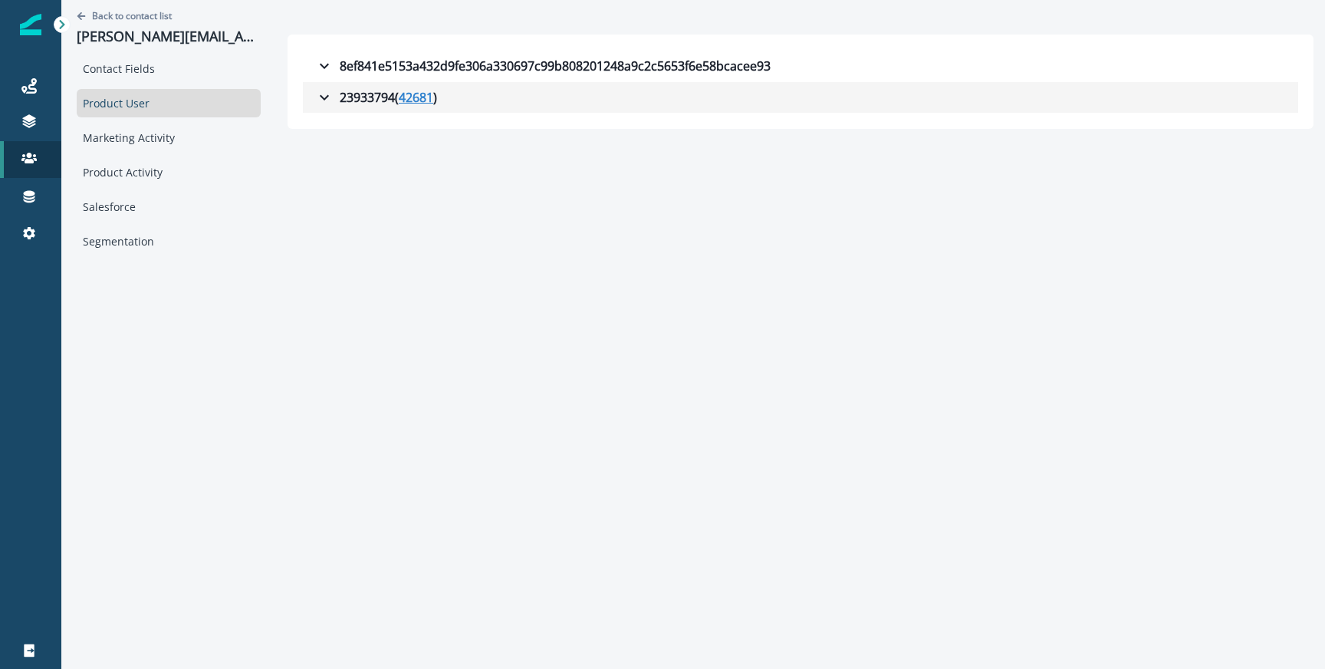
click at [399, 94] on u "42681" at bounding box center [416, 97] width 35 height 18
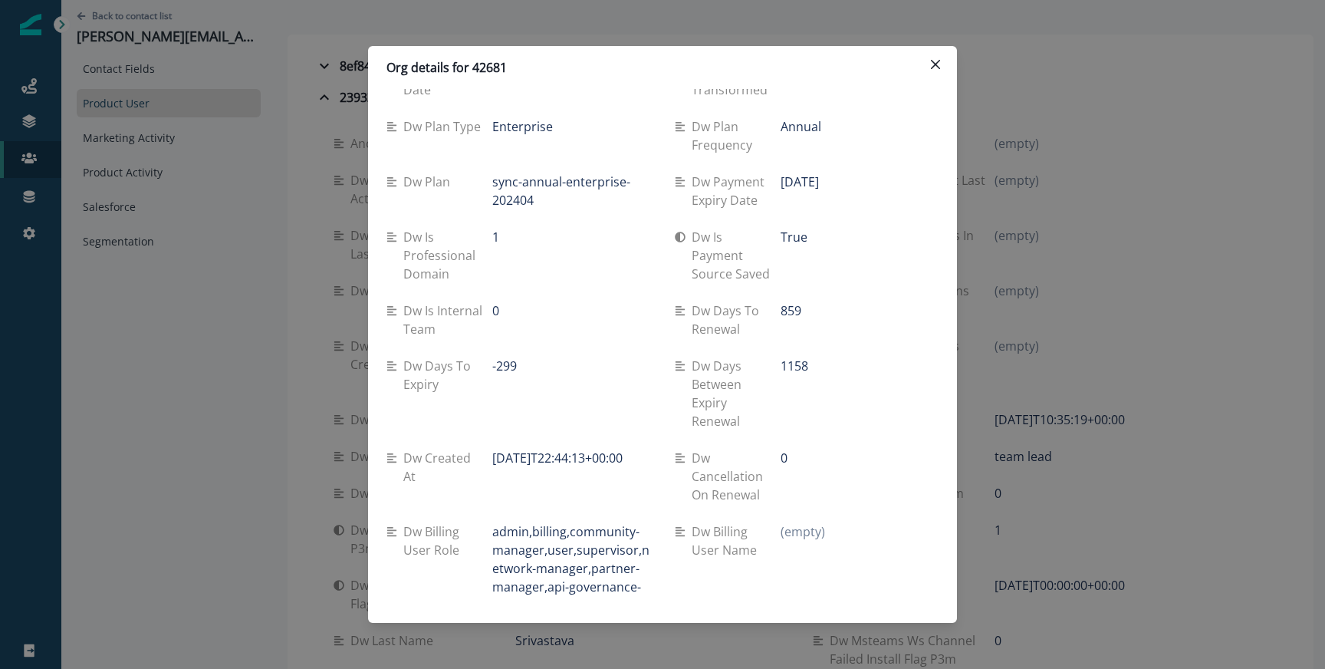
scroll to position [429, 0]
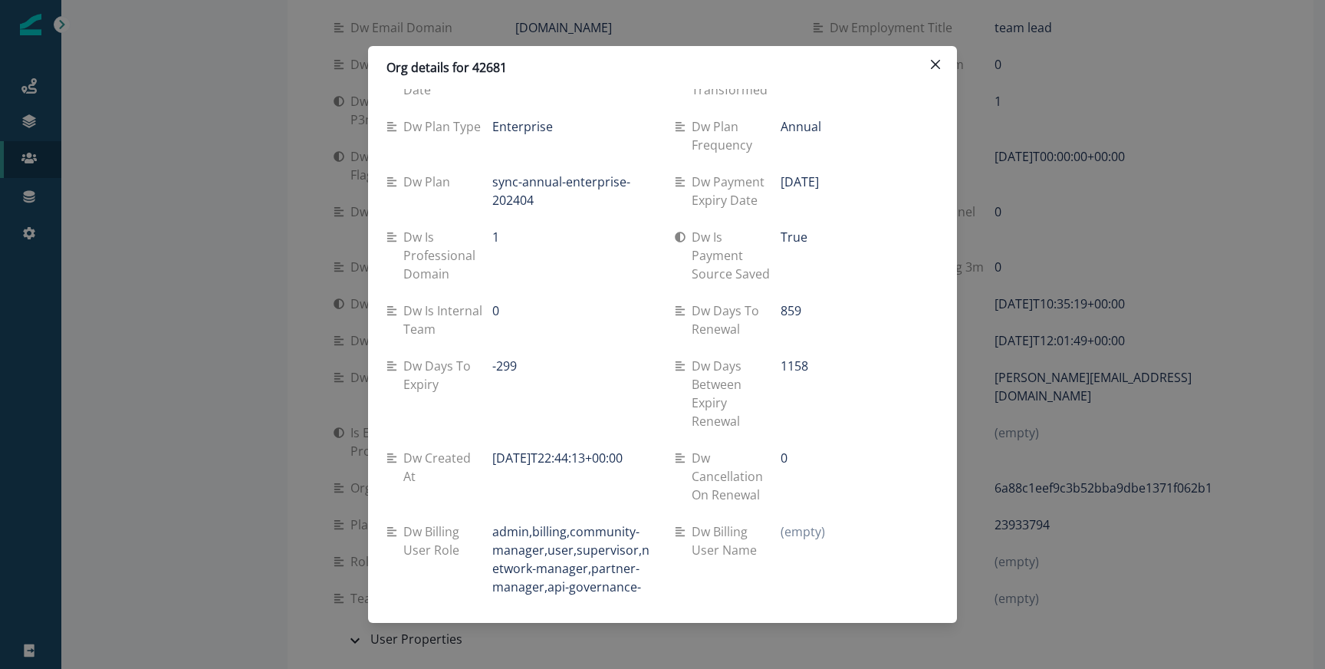
click at [501, 185] on p "sync-annual-enterprise-202404" at bounding box center [571, 191] width 158 height 37
copy div "sync-annual-enterprise-202404"
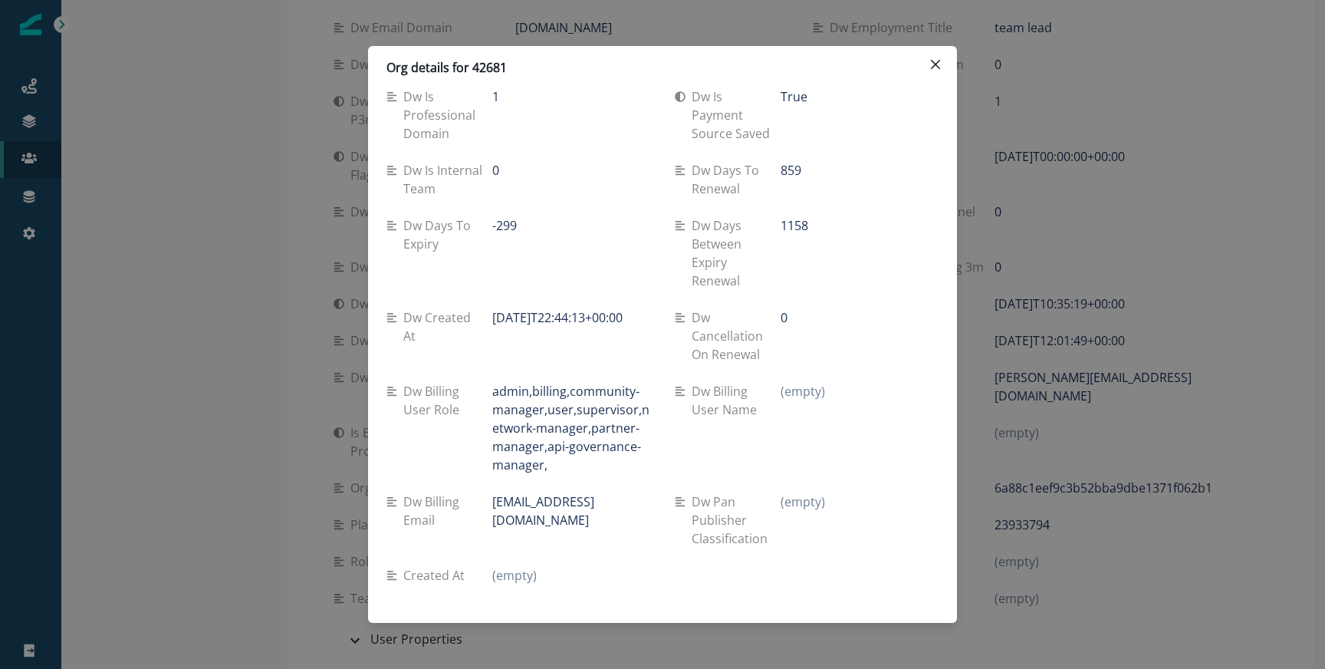
scroll to position [454, 0]
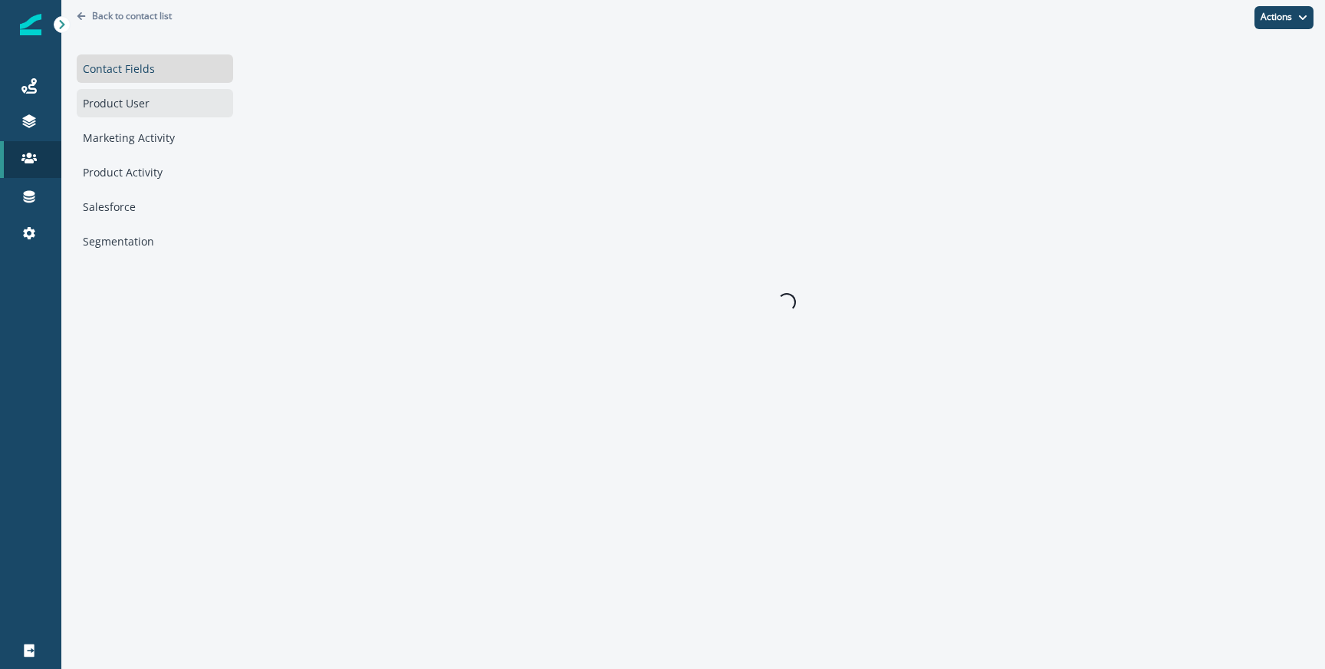
click at [168, 99] on div "Product User" at bounding box center [155, 103] width 156 height 28
click at [594, 157] on div "Loading..." at bounding box center [787, 302] width 1054 height 535
click at [125, 81] on div "Contact Fields" at bounding box center [155, 68] width 156 height 28
click at [125, 92] on div "Product User" at bounding box center [155, 103] width 156 height 28
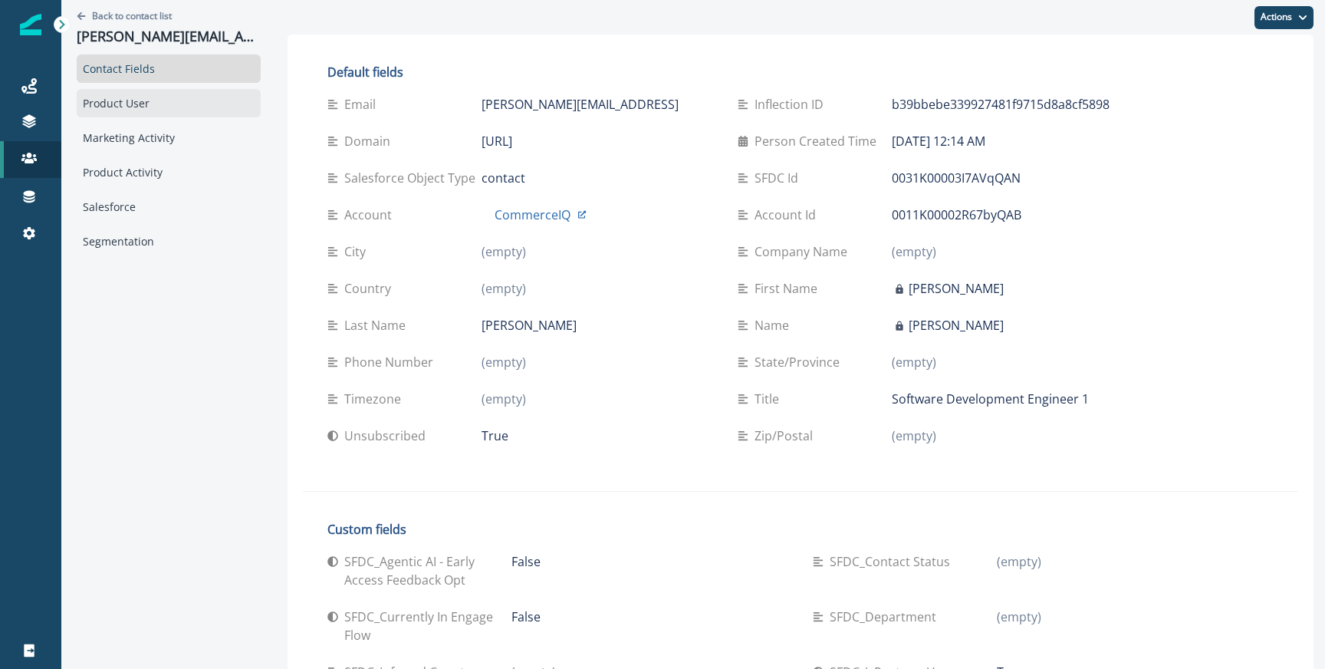
click at [152, 108] on div "Product User" at bounding box center [169, 103] width 184 height 28
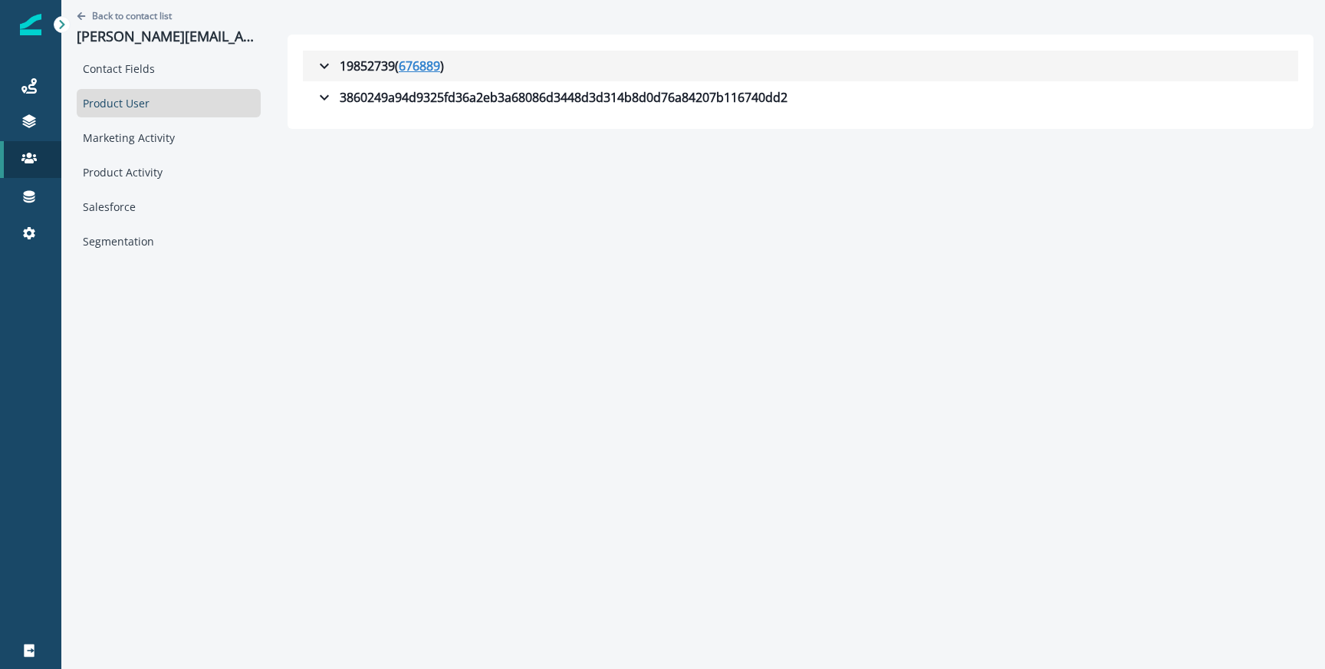
click at [400, 58] on u "676889" at bounding box center [419, 66] width 41 height 18
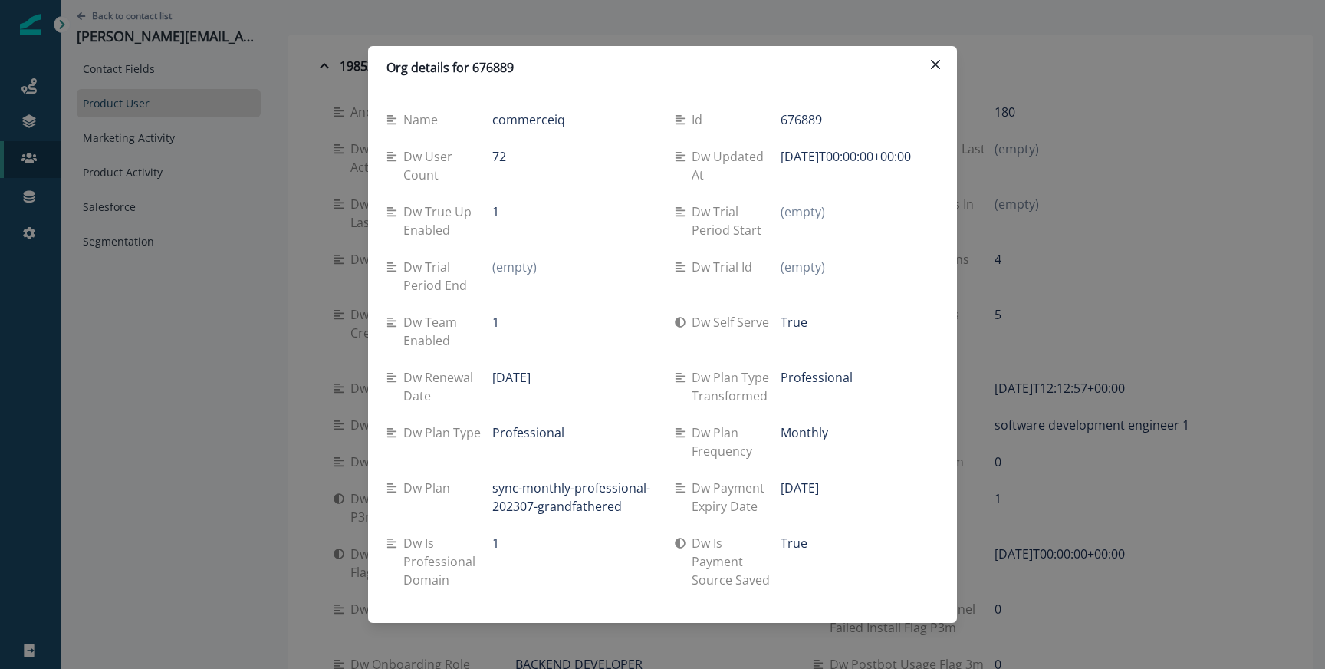
scroll to position [399, 0]
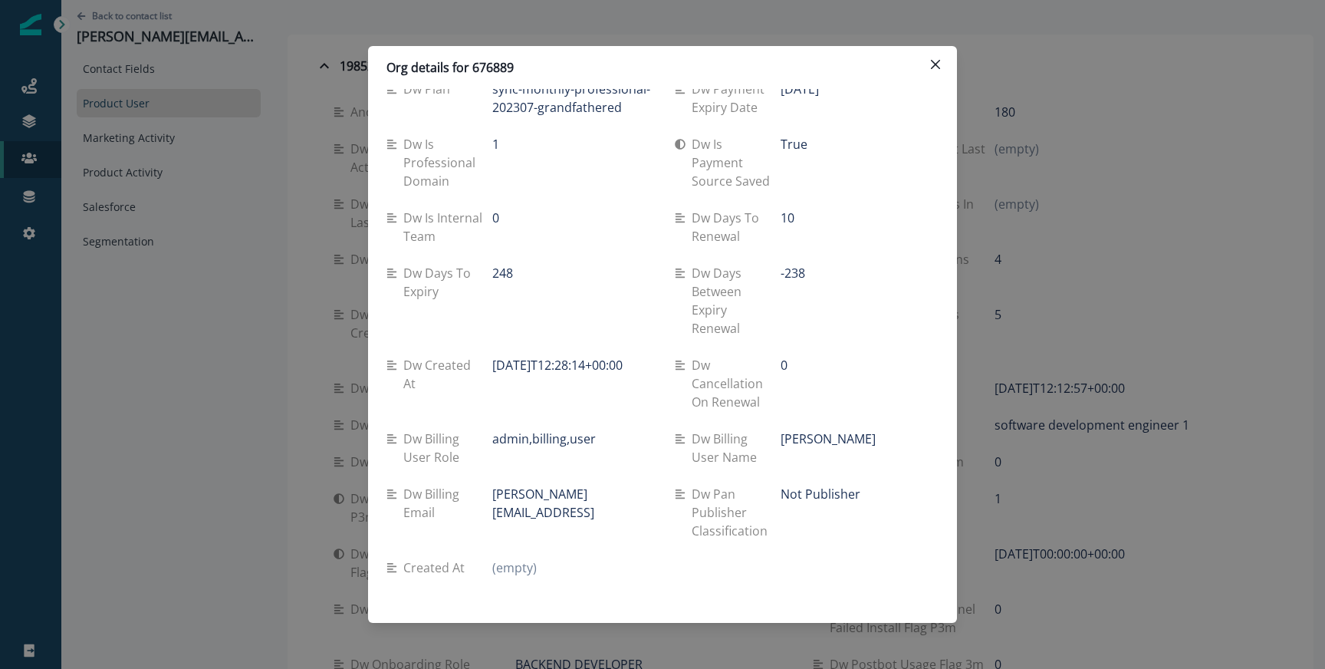
click at [808, 439] on p "Karthik Kolappan" at bounding box center [828, 438] width 95 height 18
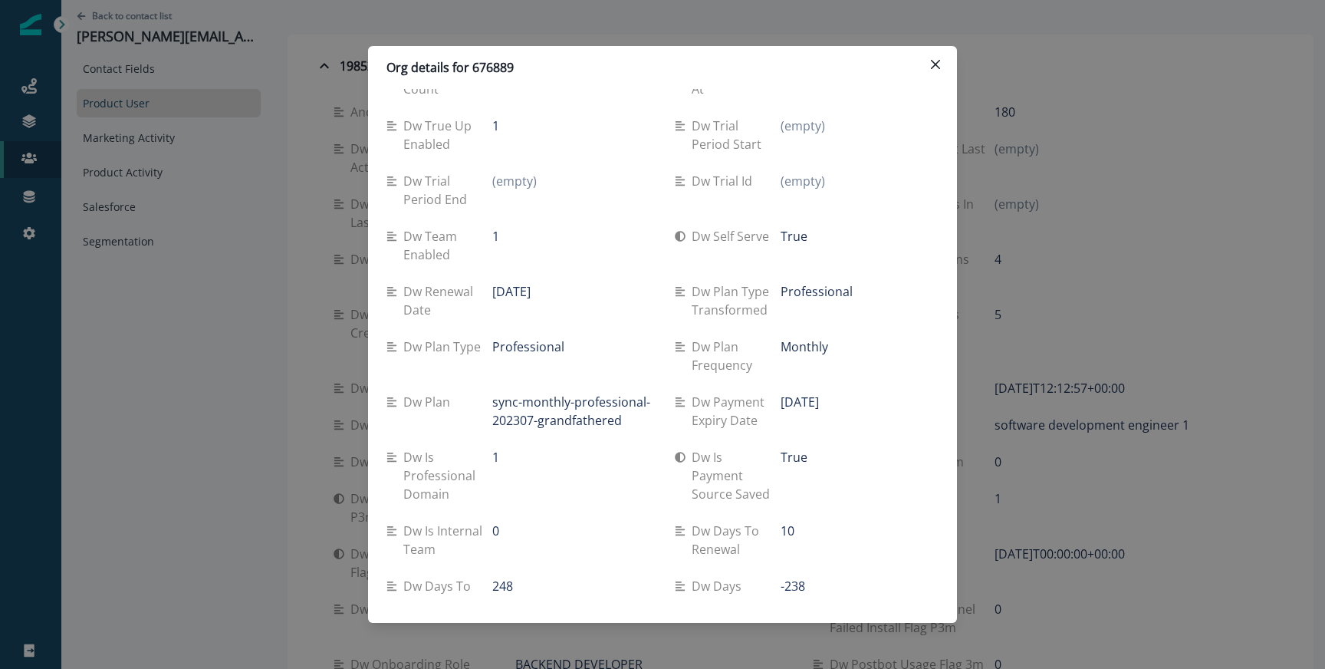
scroll to position [0, 0]
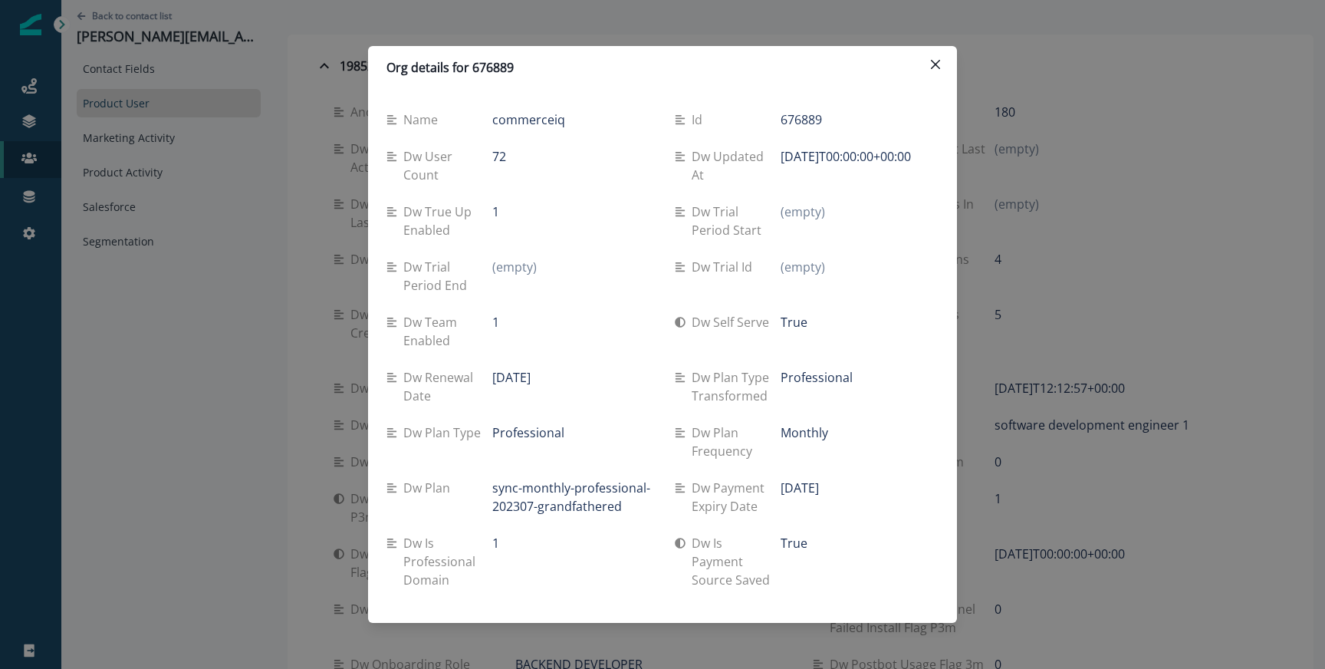
click at [290, 294] on div "Org details for 676889 Name commerceiq Id 676889 Dw user count 72 Dw updated at…" at bounding box center [662, 334] width 1325 height 669
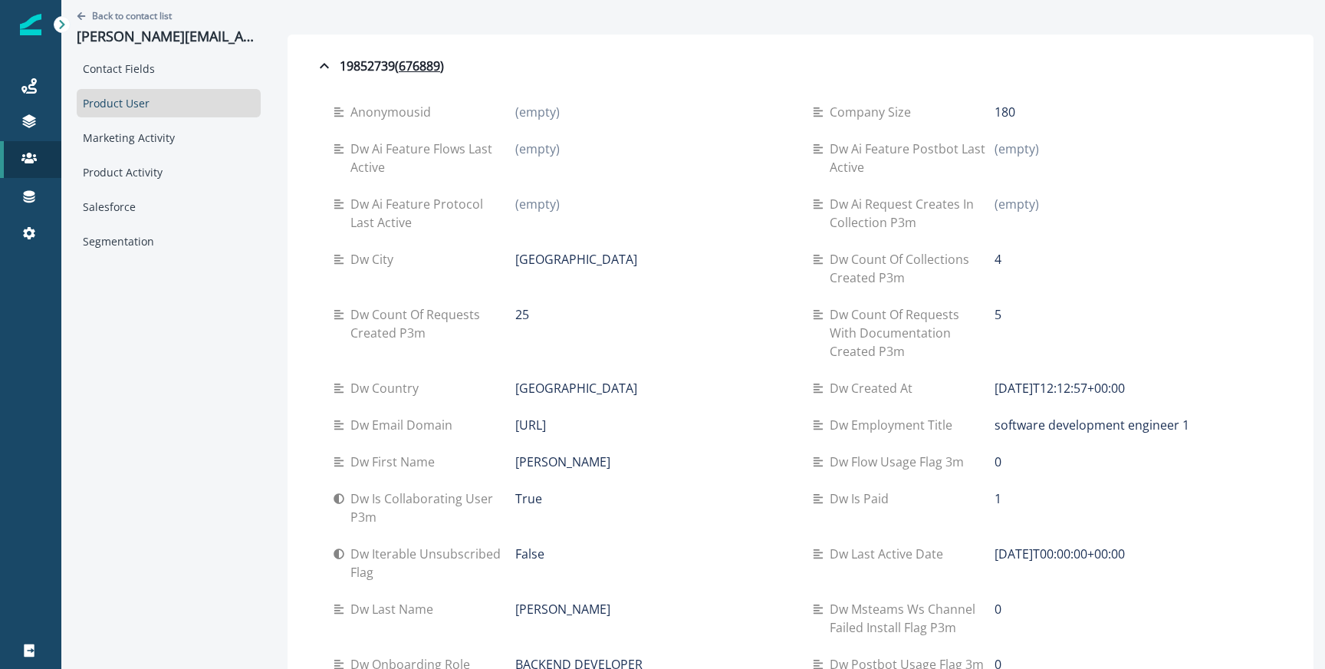
scroll to position [465, 0]
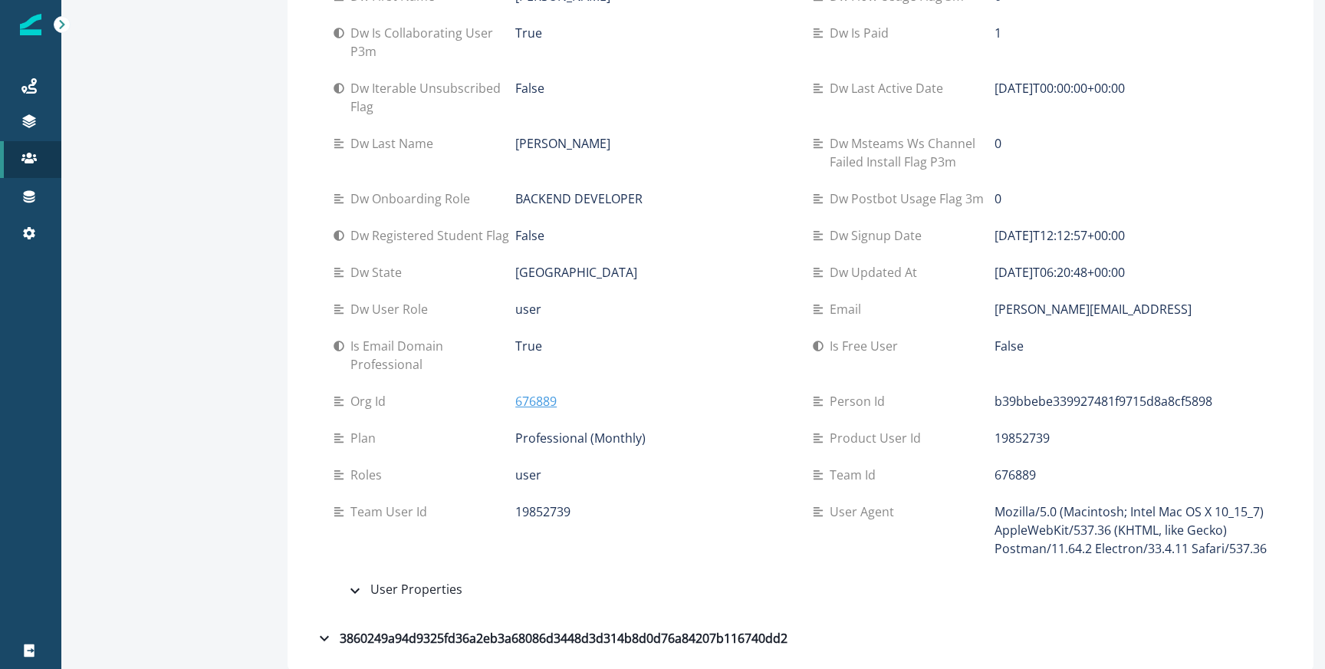
click at [515, 399] on p "676889" at bounding box center [535, 401] width 41 height 18
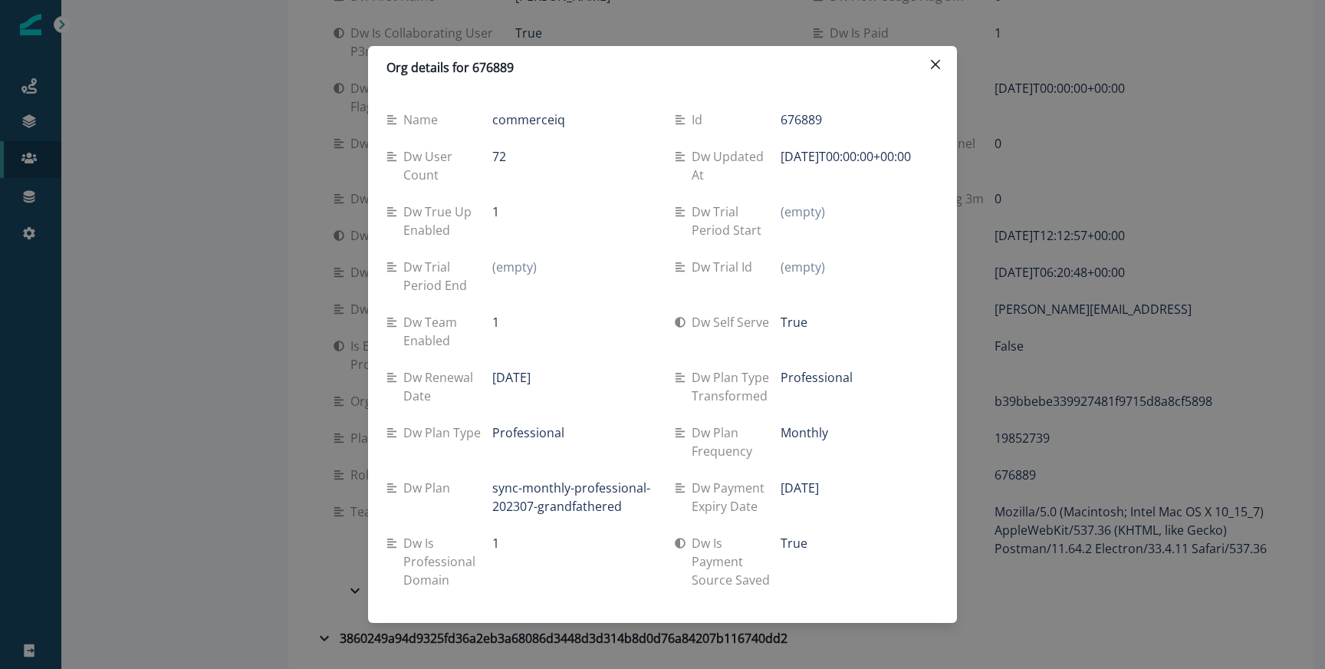
scroll to position [61, 0]
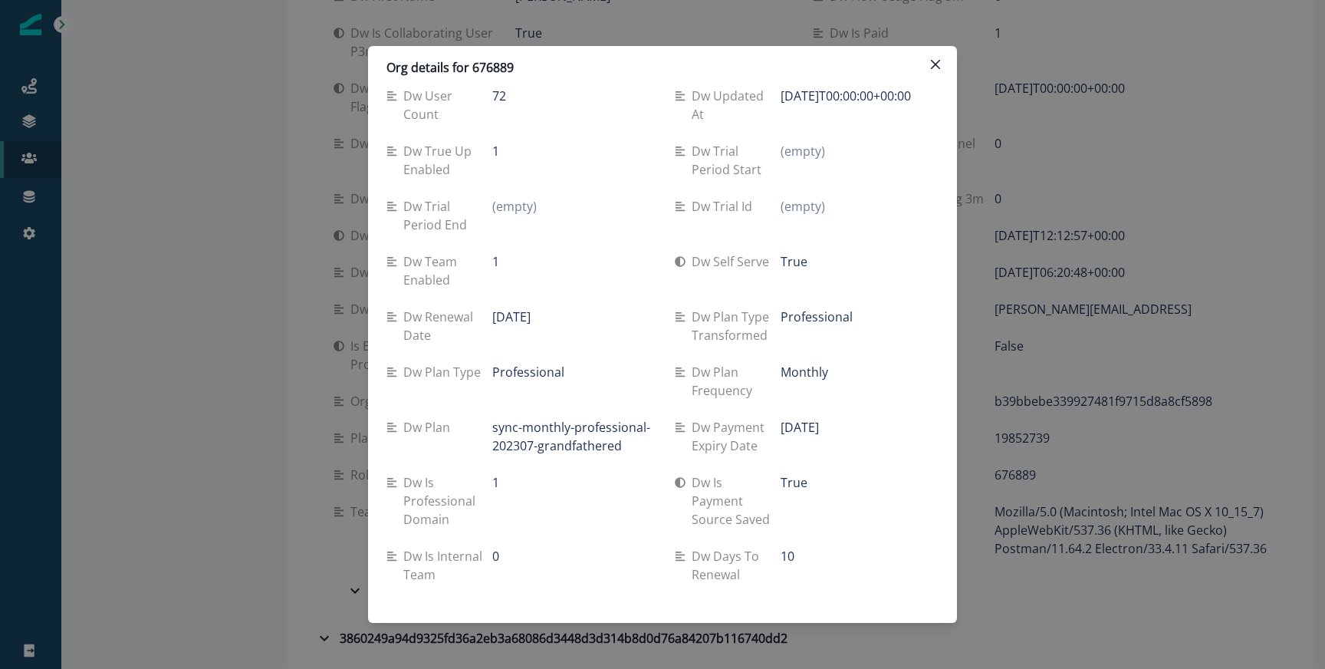
click at [507, 310] on p "2025-10-05" at bounding box center [511, 317] width 38 height 18
copy div "2025-10-05"
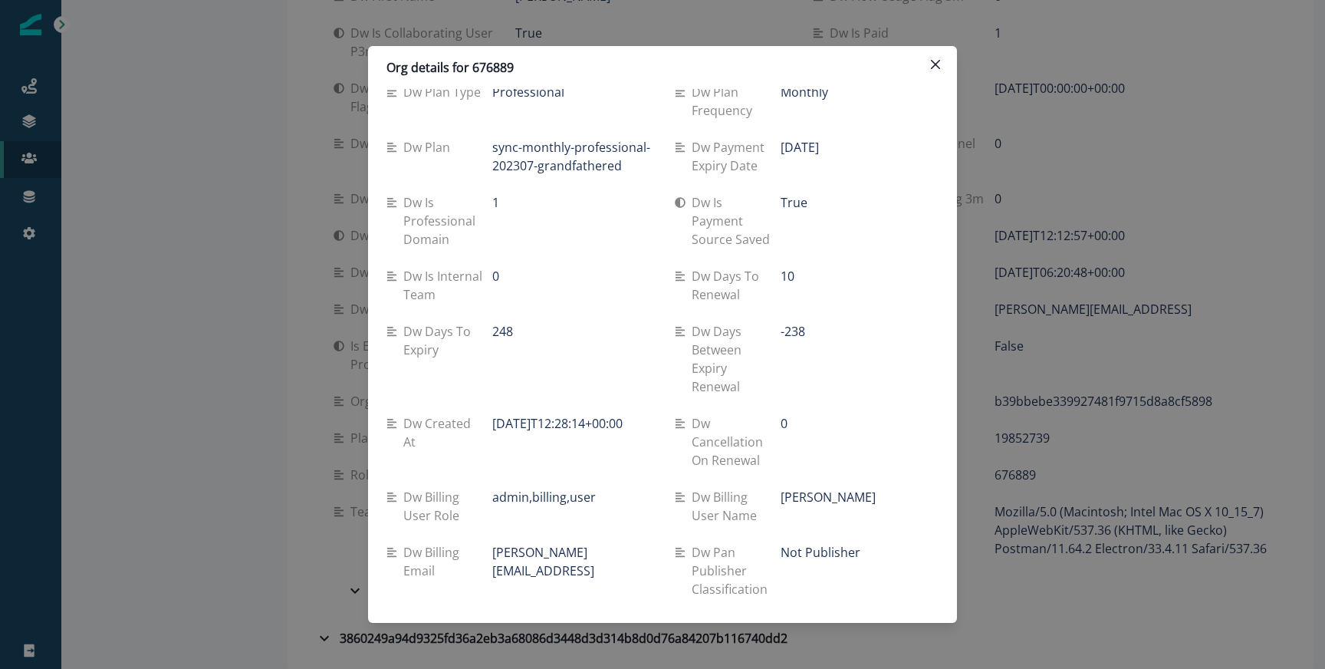
scroll to position [351, 0]
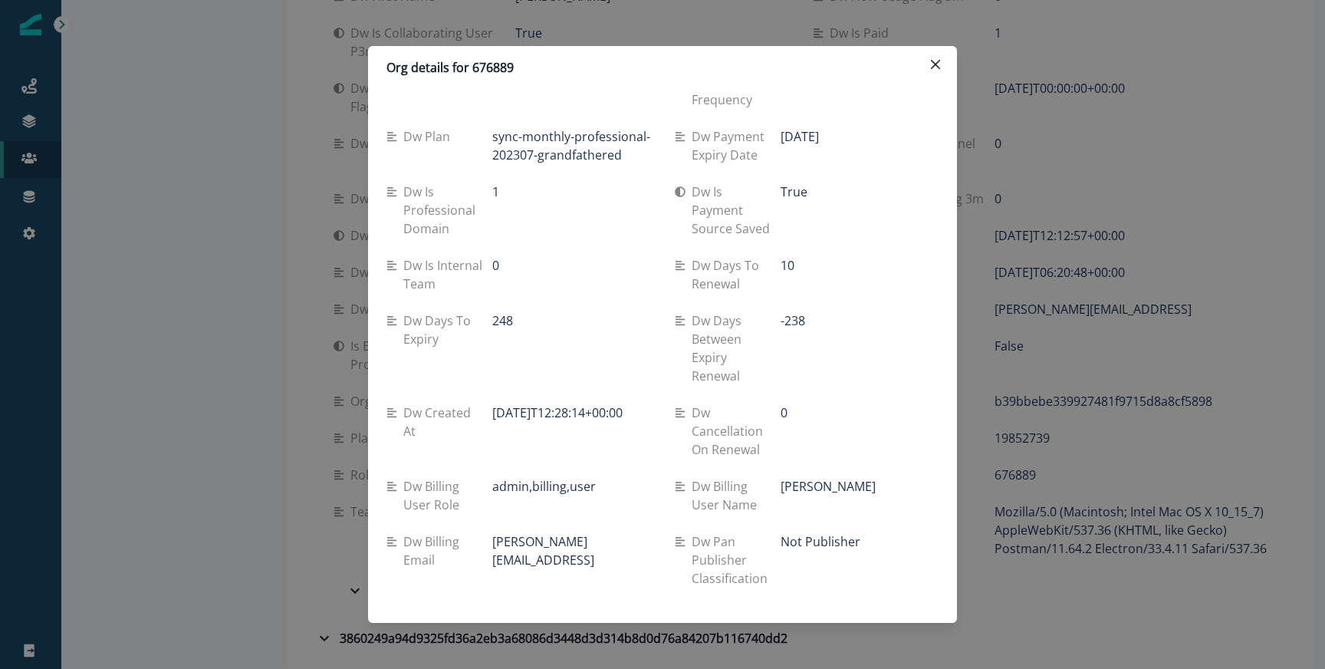
click at [778, 411] on p "Dw cancellation on renewal" at bounding box center [736, 430] width 89 height 55
click at [785, 411] on p "0" at bounding box center [784, 412] width 7 height 18
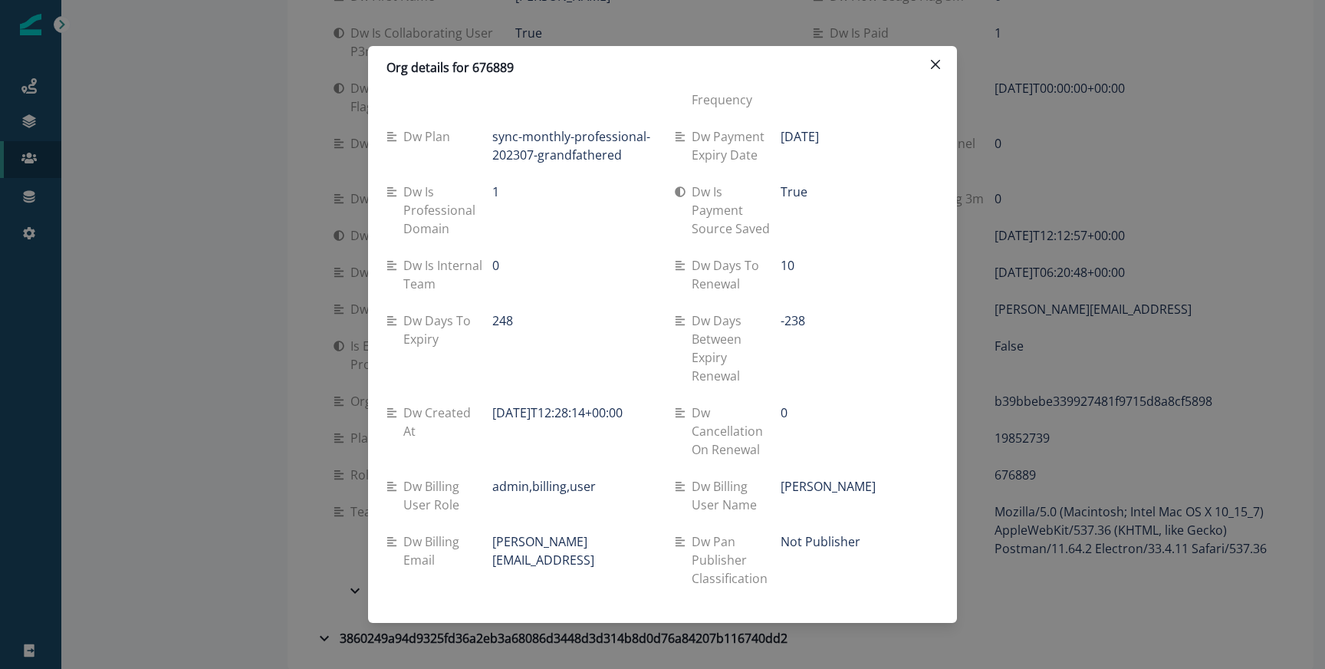
click at [787, 413] on div "0" at bounding box center [860, 412] width 158 height 18
click at [779, 413] on div "Dw cancellation on renewal 0" at bounding box center [807, 430] width 264 height 55
click at [786, 413] on p "0" at bounding box center [784, 412] width 7 height 18
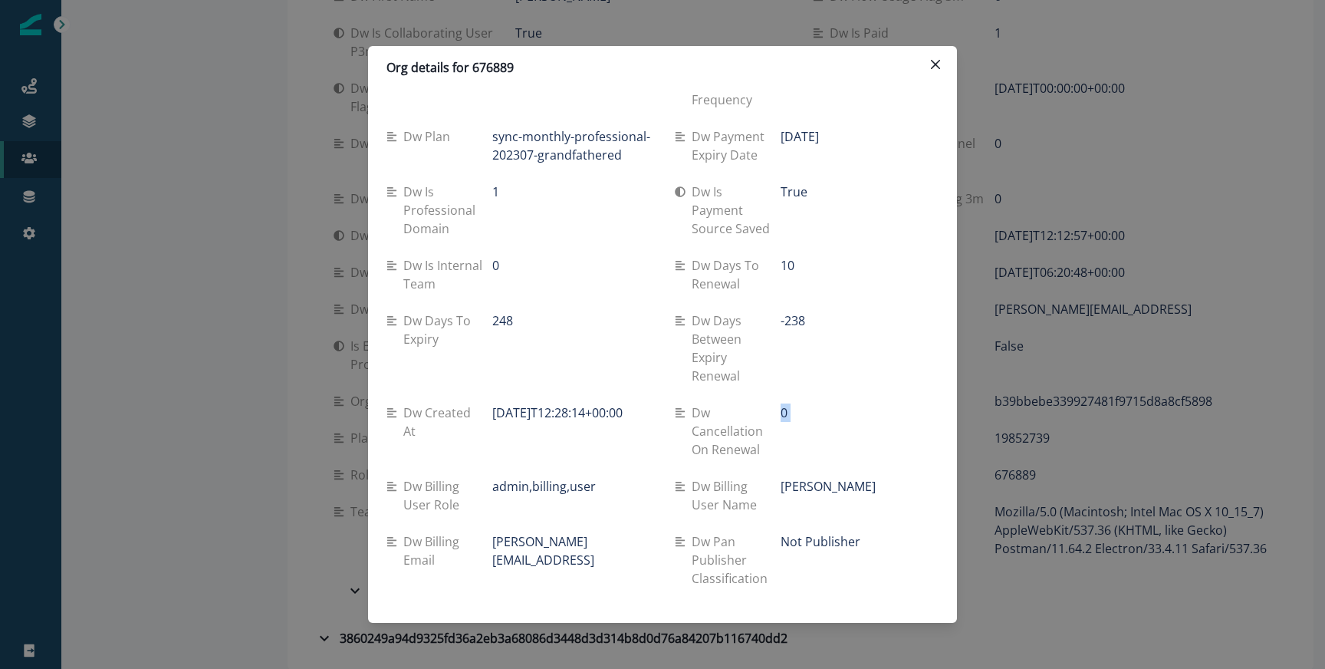
click at [786, 413] on p "0" at bounding box center [784, 412] width 7 height 18
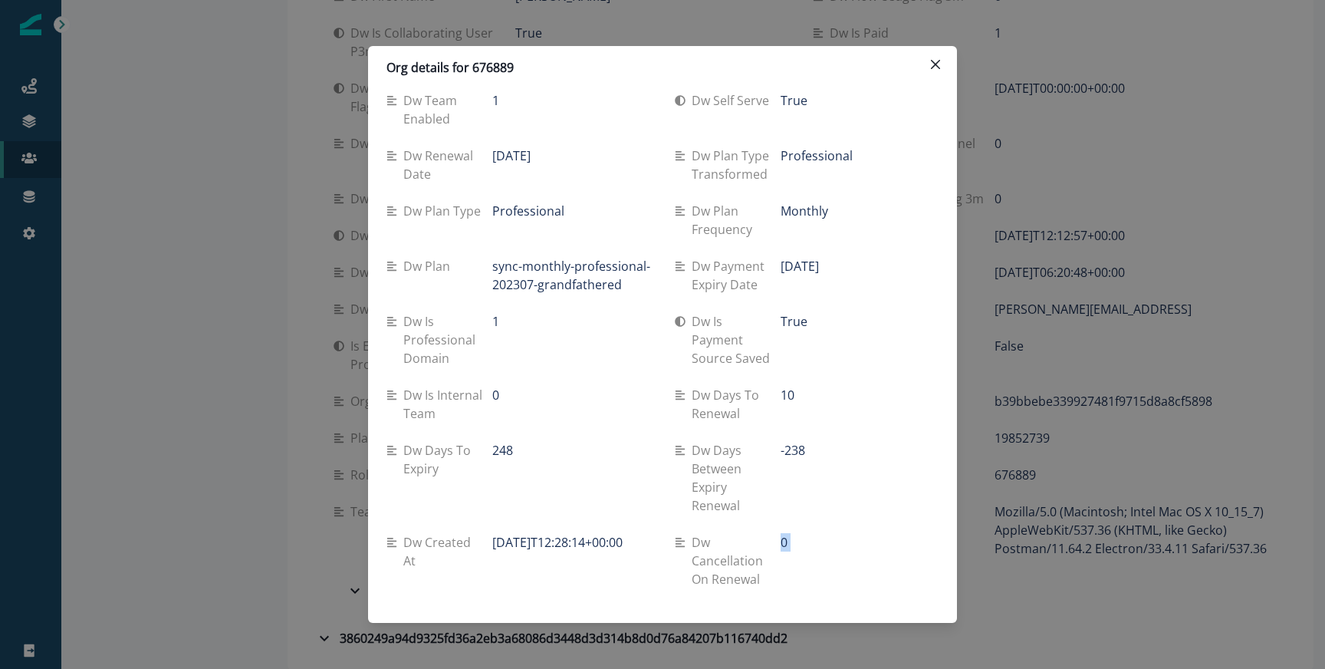
scroll to position [0, 0]
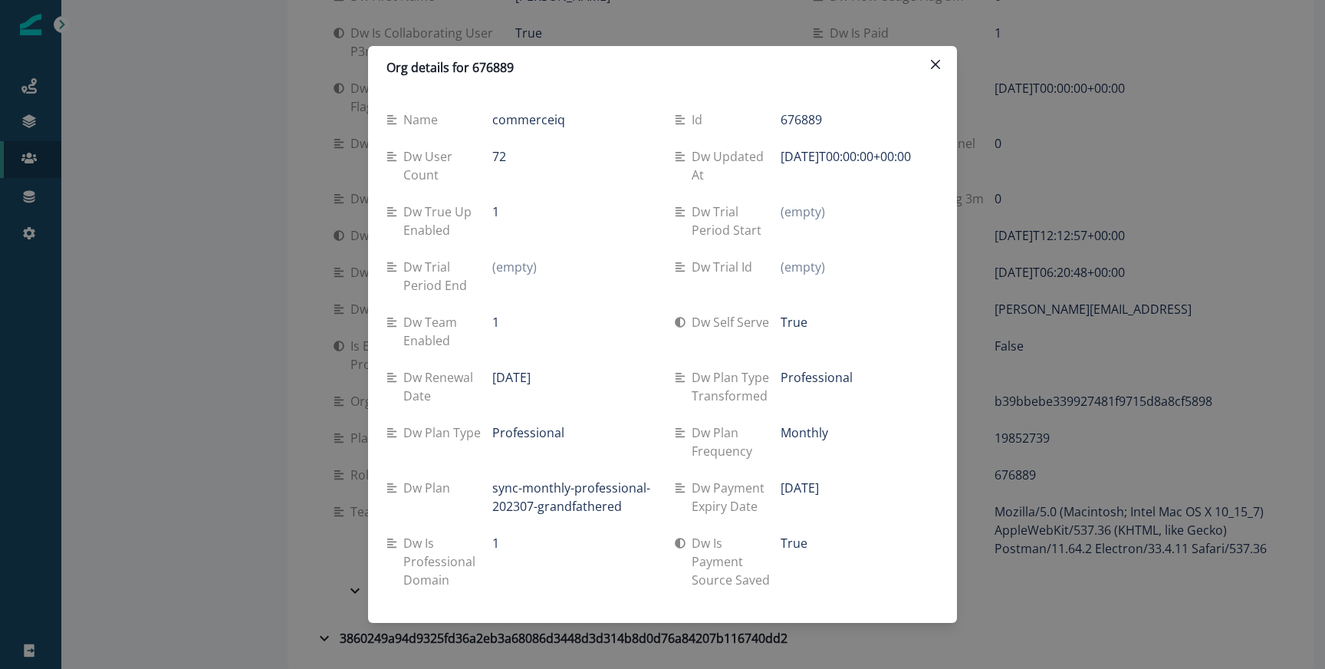
click at [792, 433] on p "Monthly" at bounding box center [805, 432] width 48 height 18
copy p "Monthly"
click at [804, 320] on p "True" at bounding box center [794, 322] width 27 height 18
click at [804, 321] on p "True" at bounding box center [794, 322] width 27 height 18
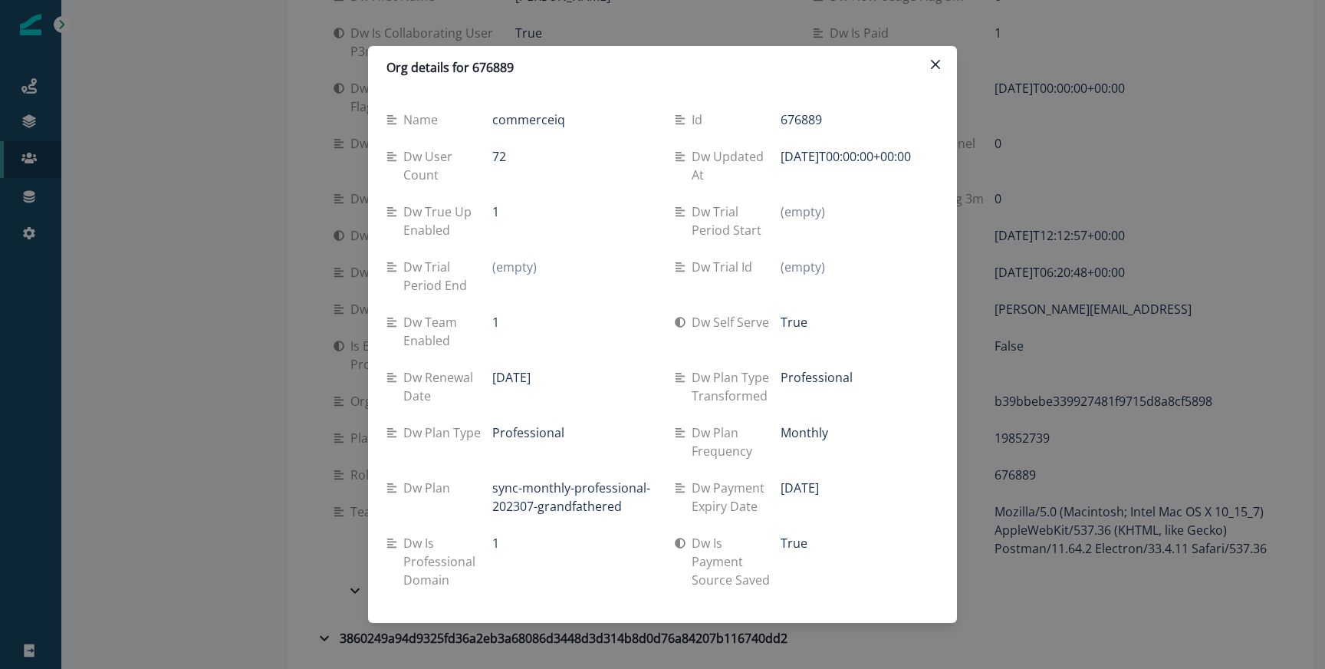
click at [792, 322] on p "True" at bounding box center [794, 322] width 27 height 18
copy p "True"
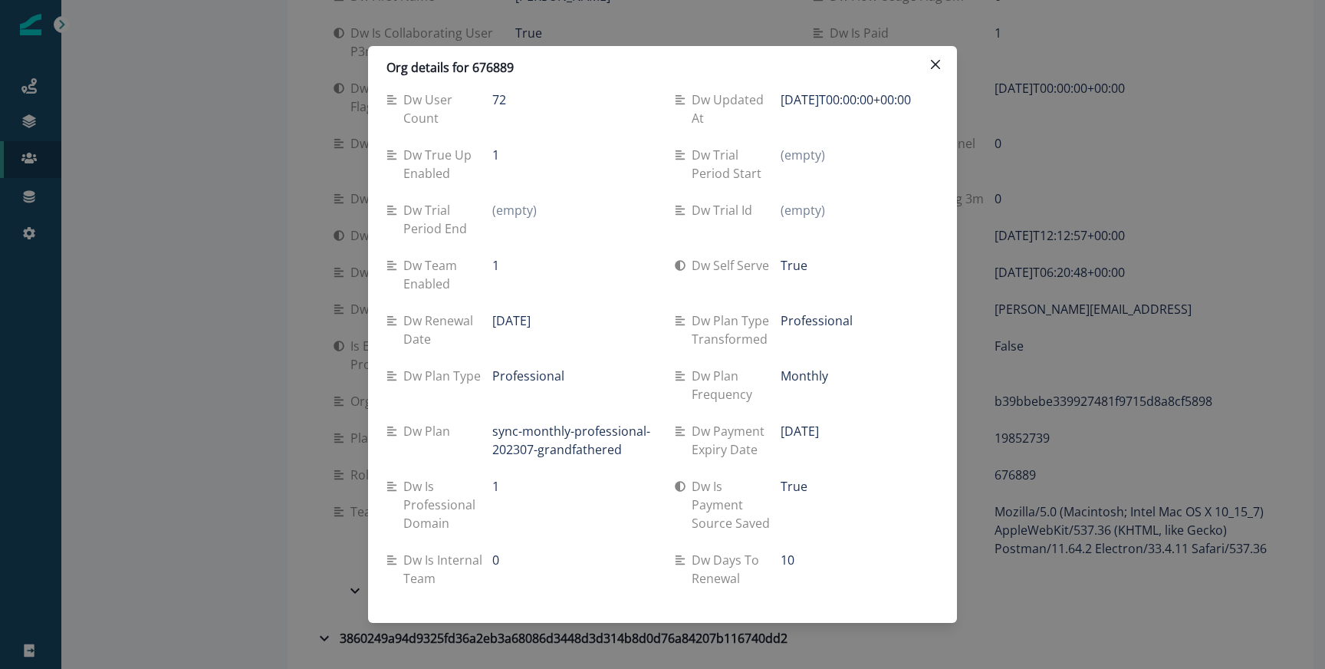
scroll to position [136, 0]
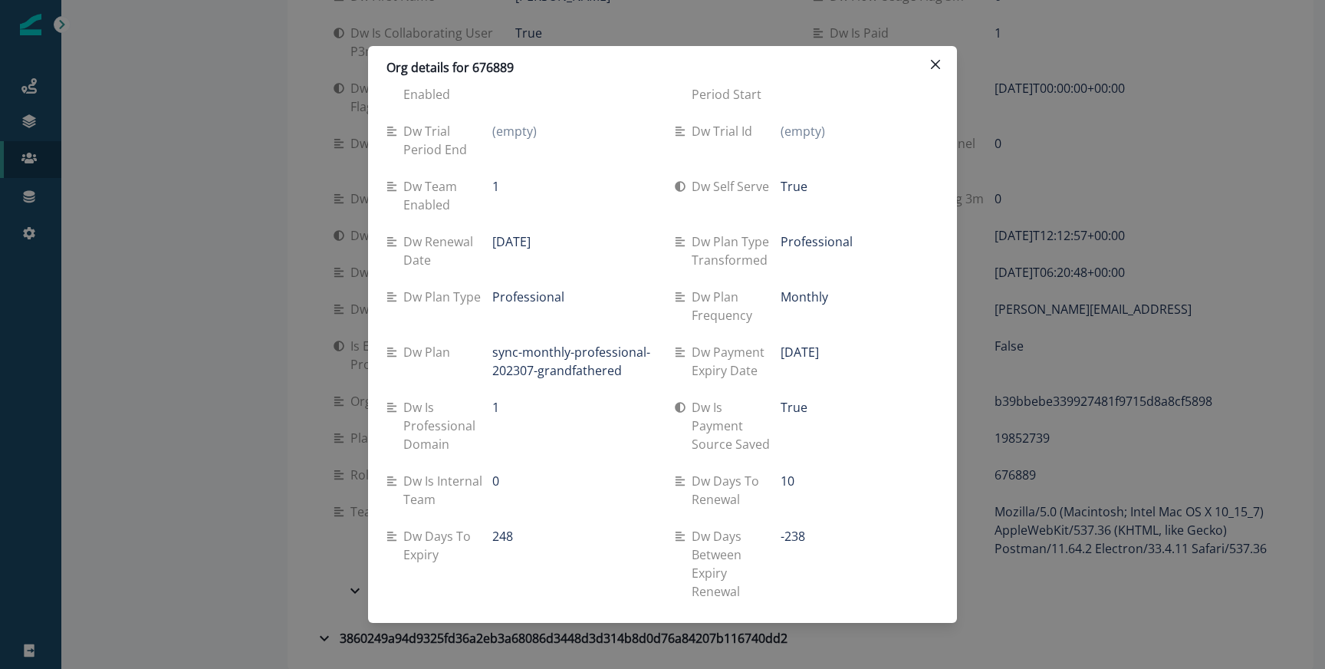
click at [788, 405] on p "True" at bounding box center [794, 407] width 27 height 18
copy p "True"
click at [796, 350] on p "2026-05-31" at bounding box center [800, 352] width 38 height 18
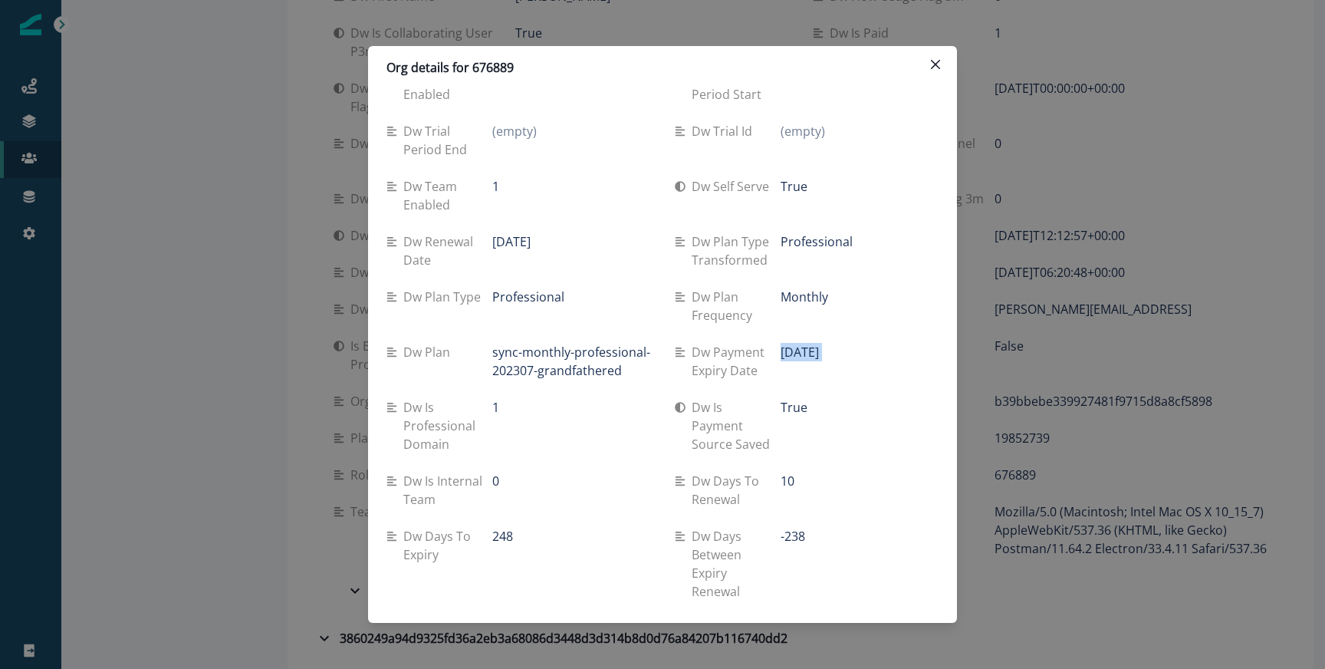
click at [796, 350] on p "2026-05-31" at bounding box center [800, 352] width 38 height 18
copy div "2026-05-31"
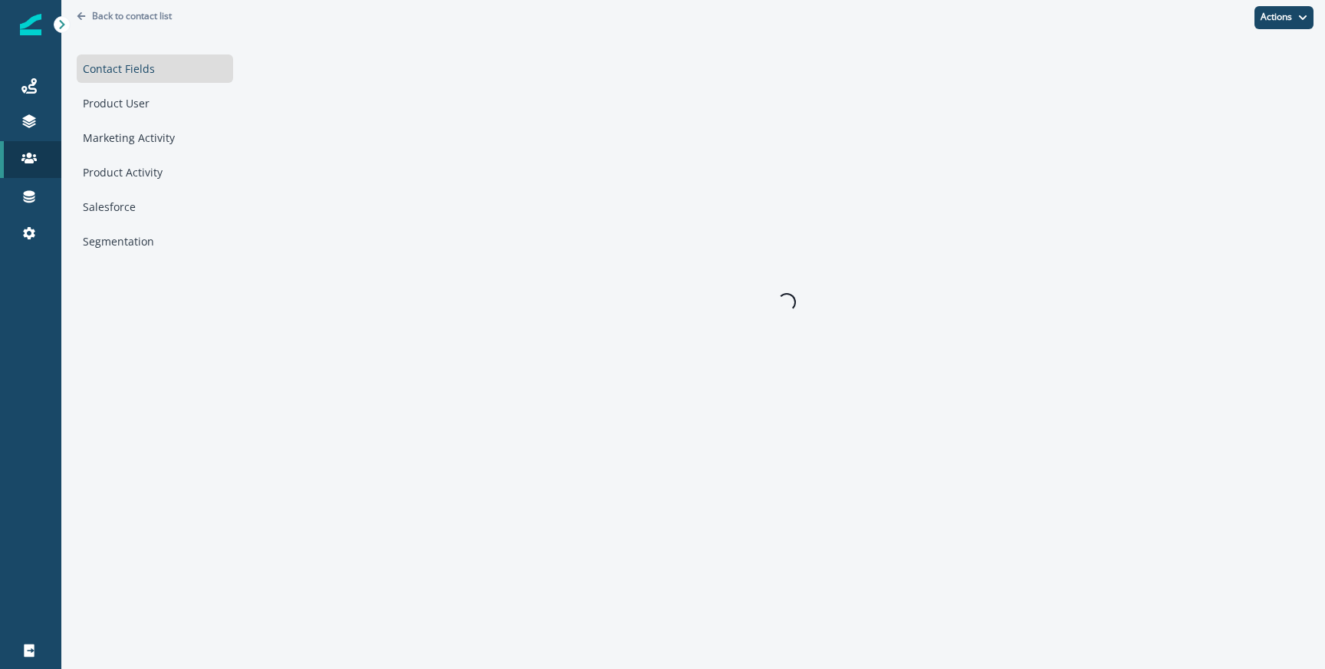
click at [157, 117] on div "Contact Fields Product User Marketing Activity Product Activity Salesforce Segm…" at bounding box center [155, 154] width 156 height 201
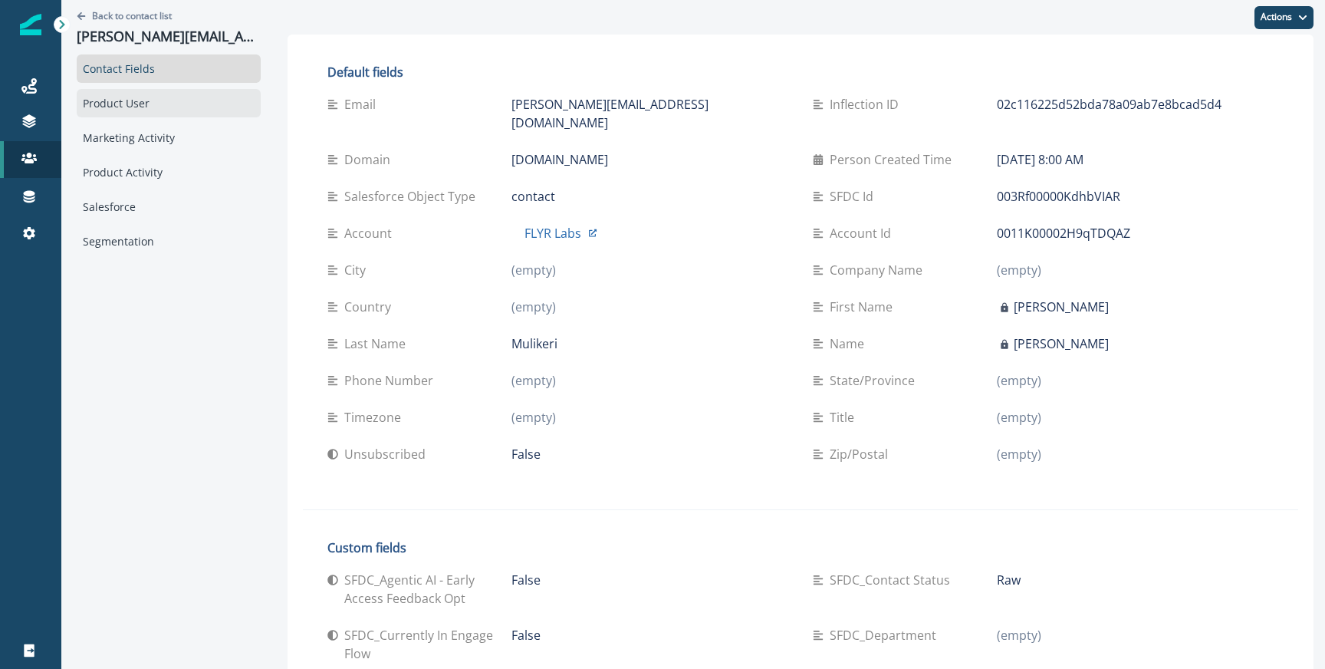
click at [155, 105] on div "Product User" at bounding box center [169, 103] width 184 height 28
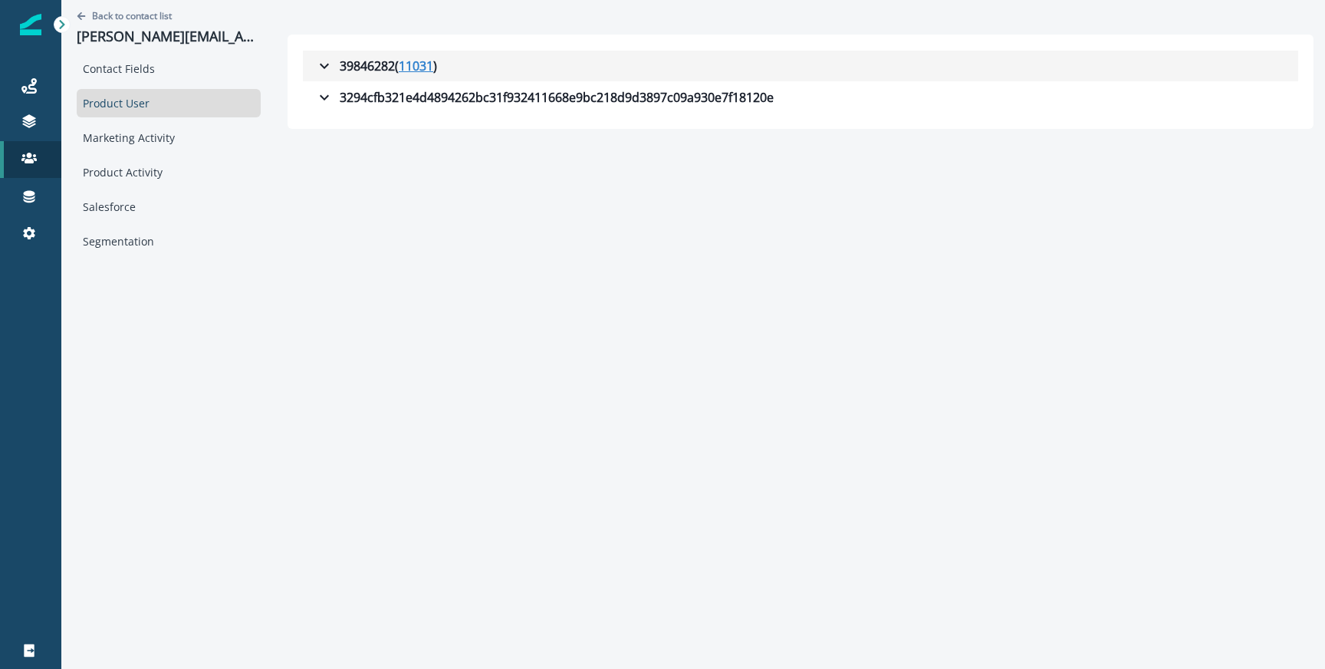
click at [413, 67] on u "11031" at bounding box center [416, 66] width 35 height 18
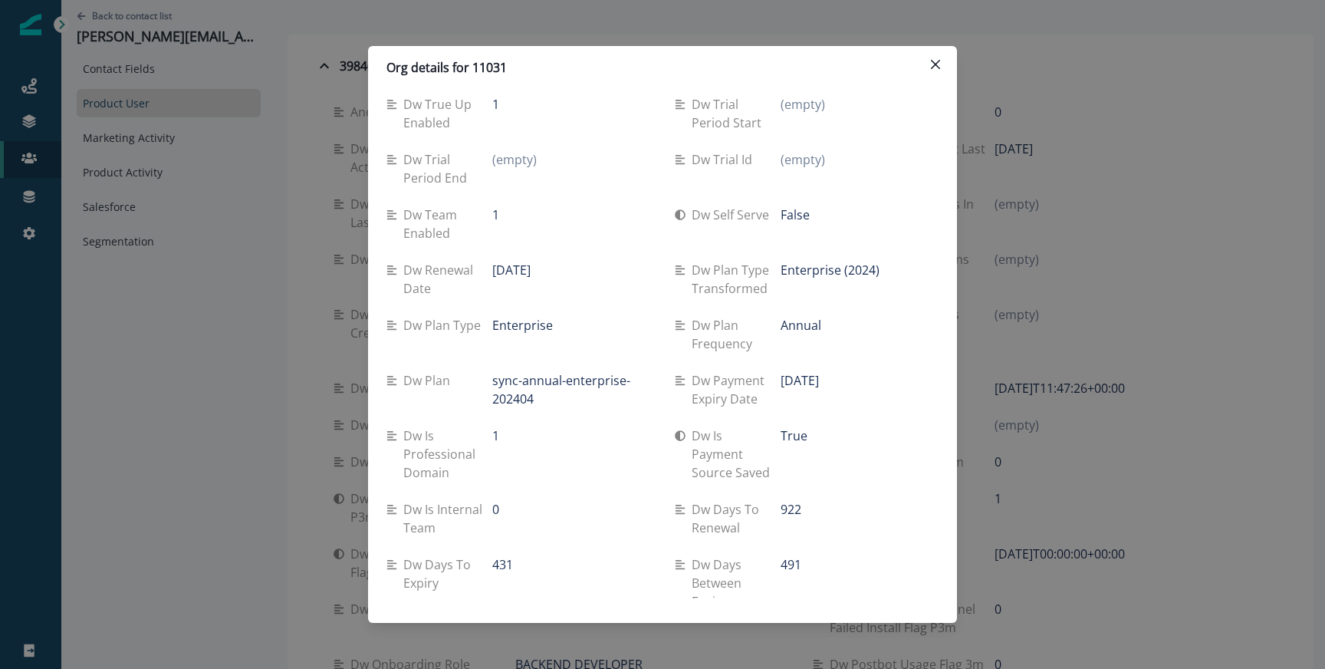
scroll to position [399, 0]
